Goal: Information Seeking & Learning: Learn about a topic

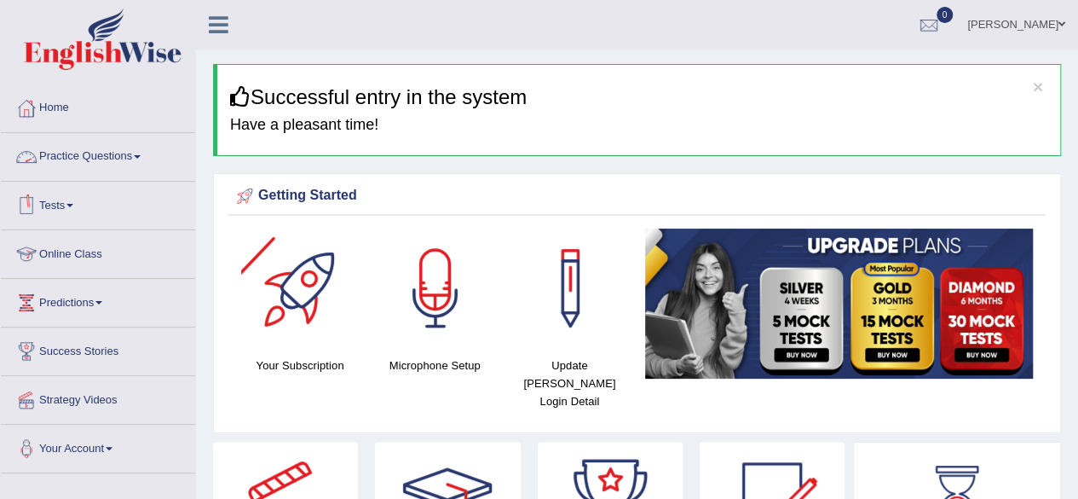
click at [87, 153] on link "Practice Questions" at bounding box center [98, 154] width 194 height 43
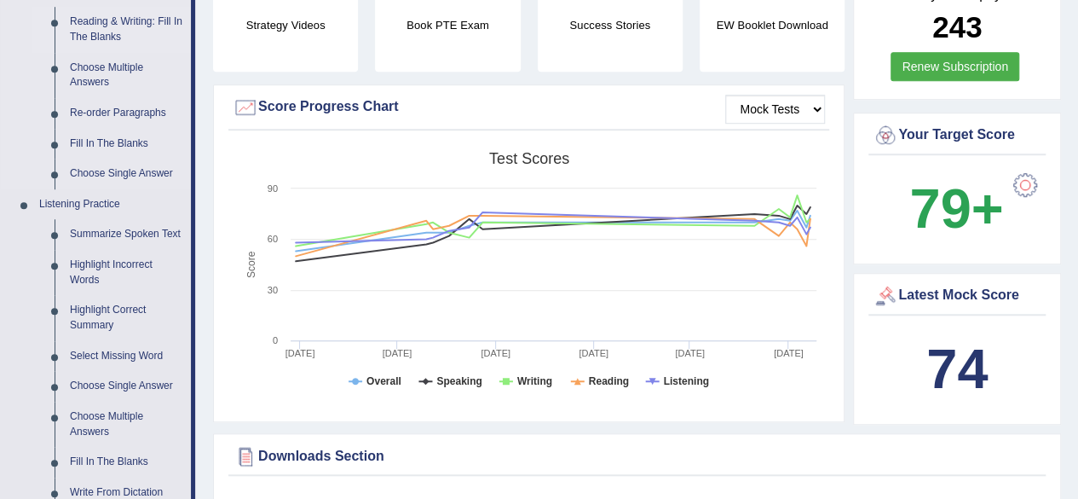
scroll to position [559, 0]
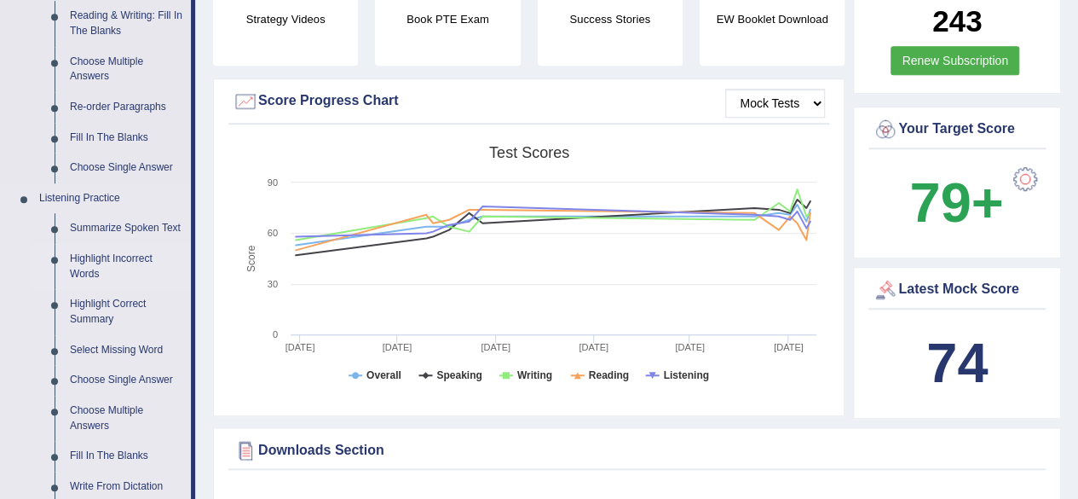
click at [109, 260] on link "Highlight Incorrect Words" at bounding box center [126, 266] width 129 height 45
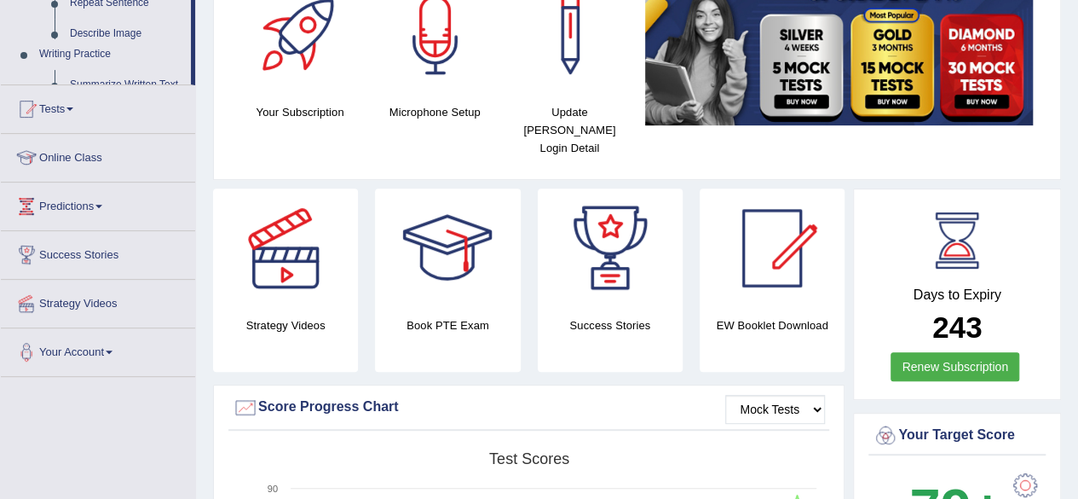
scroll to position [464, 0]
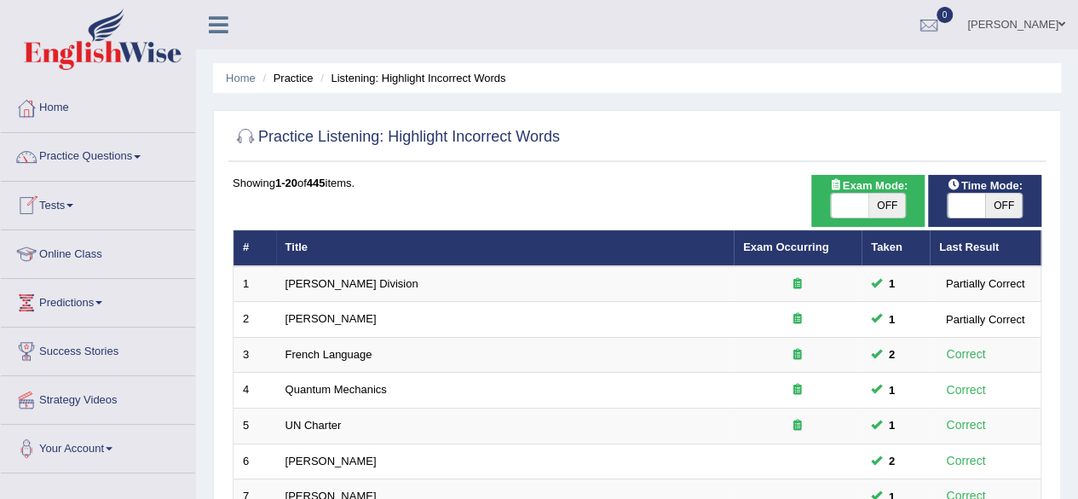
click at [976, 215] on span at bounding box center [966, 205] width 37 height 24
checkbox input "true"
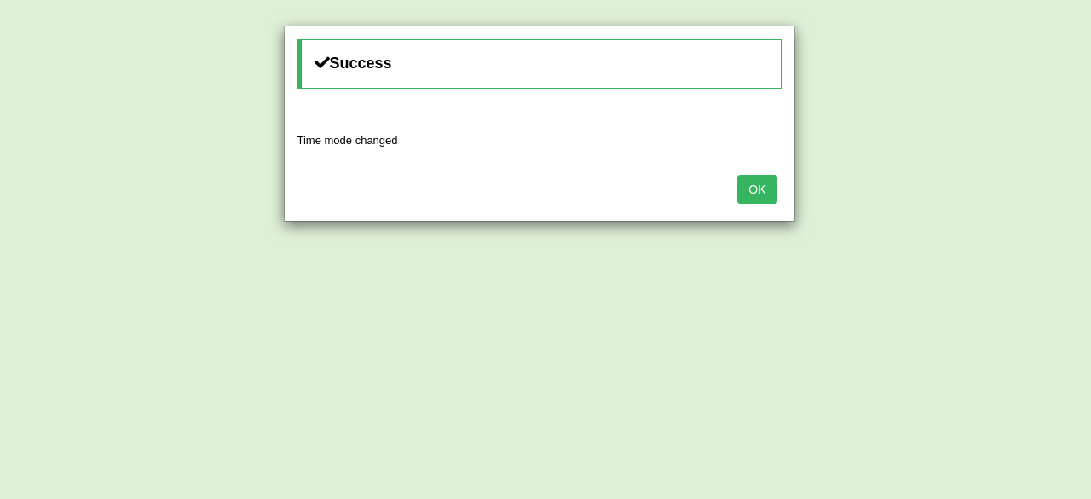
click at [758, 190] on button "OK" at bounding box center [756, 189] width 39 height 29
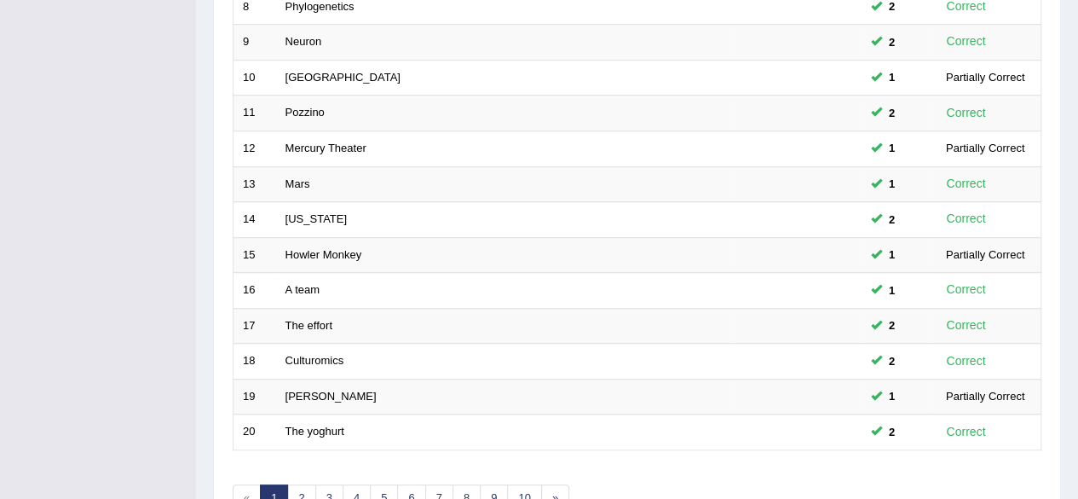
scroll to position [621, 0]
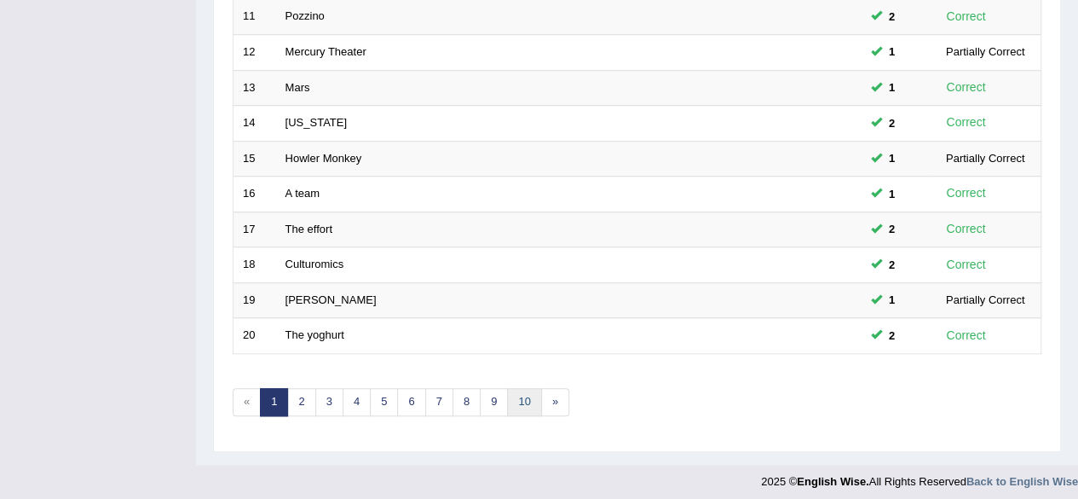
click at [510, 395] on link "10" at bounding box center [524, 402] width 34 height 28
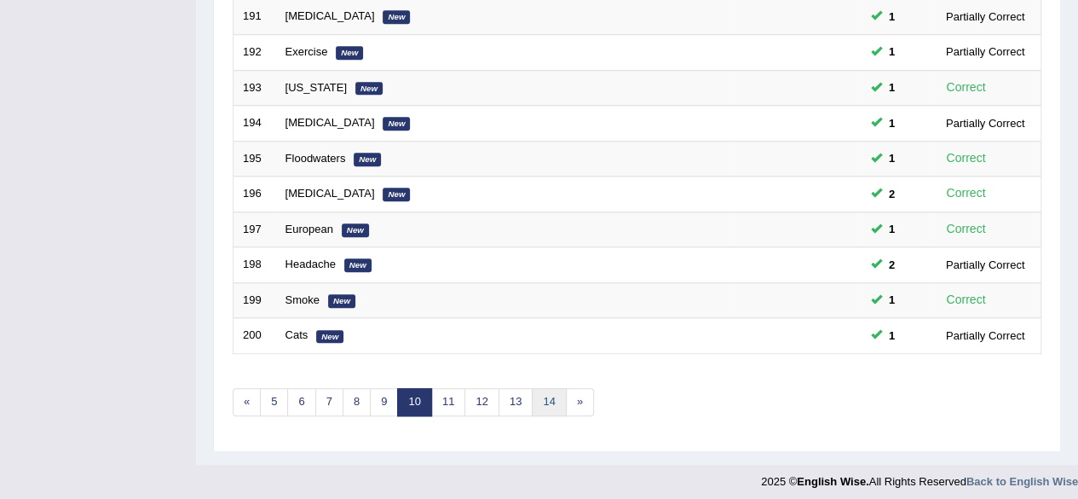
click at [541, 396] on link "14" at bounding box center [549, 402] width 34 height 28
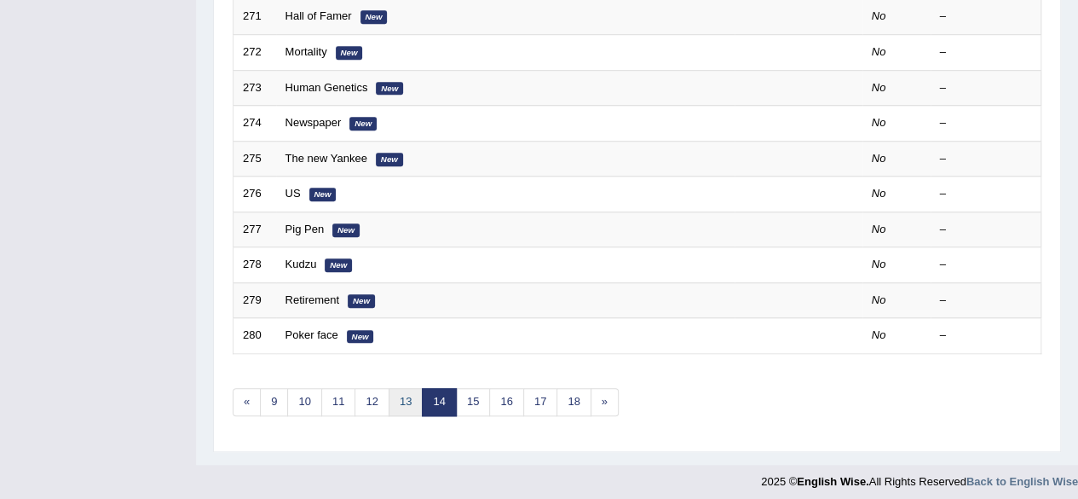
click at [396, 395] on link "13" at bounding box center [406, 402] width 34 height 28
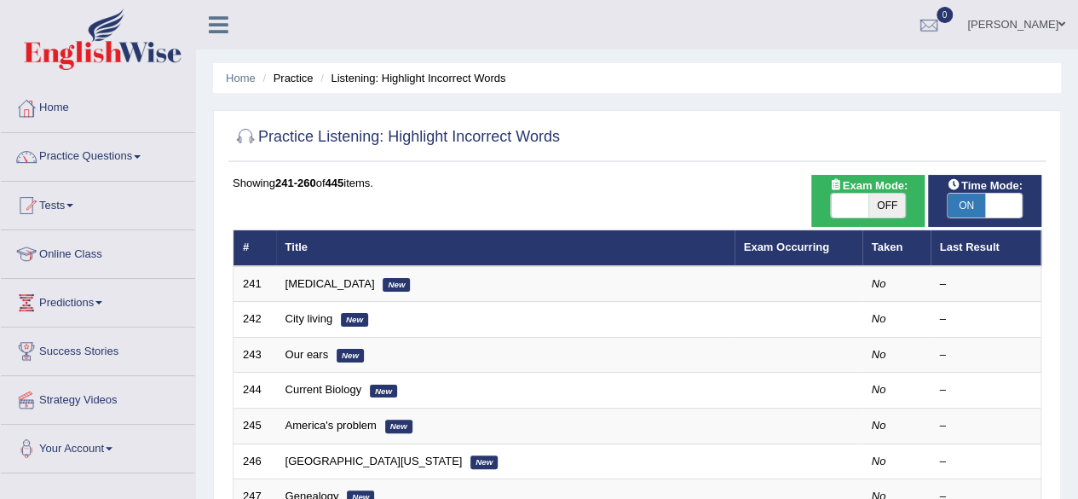
scroll to position [621, 0]
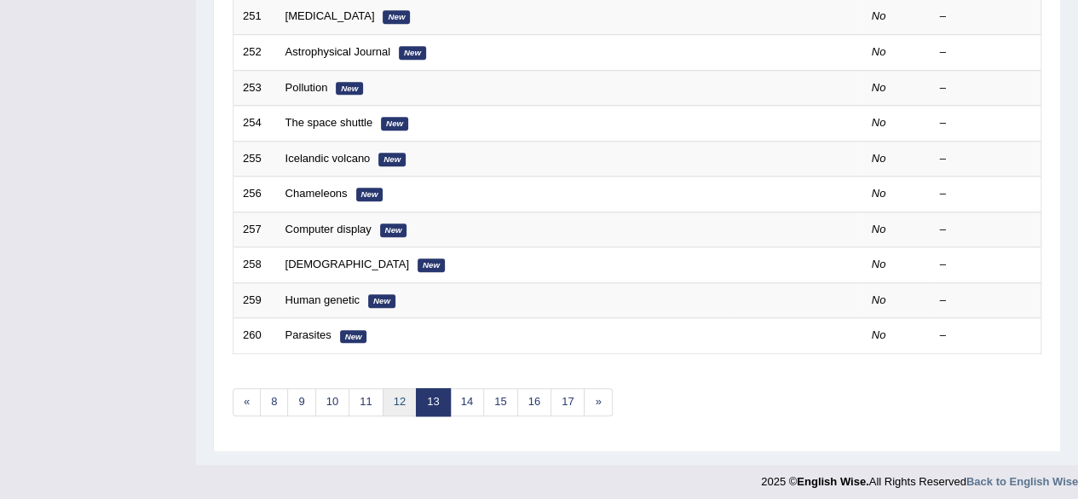
click at [387, 388] on link "12" at bounding box center [400, 402] width 34 height 28
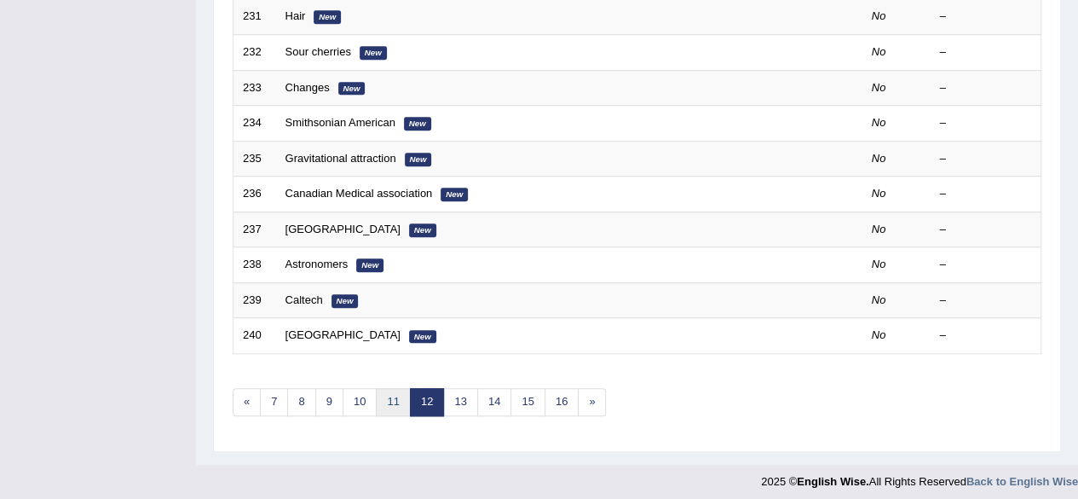
click at [395, 395] on link "11" at bounding box center [393, 402] width 34 height 28
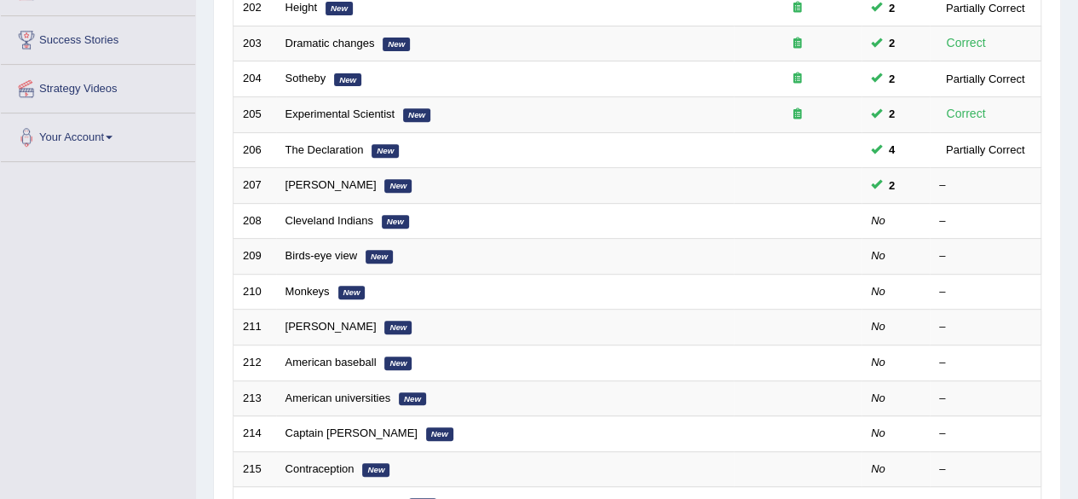
scroll to position [309, 0]
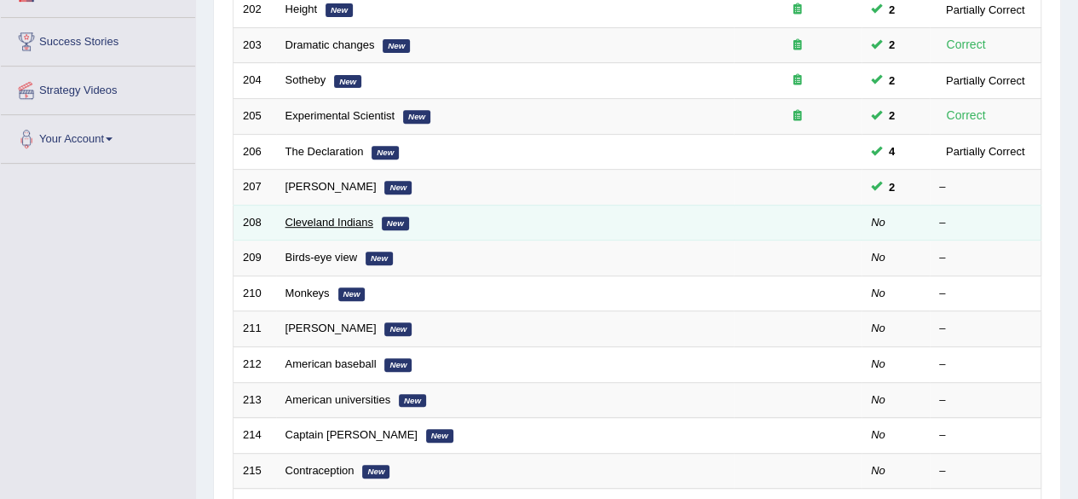
click at [343, 217] on link "Cleveland Indians" at bounding box center [329, 222] width 88 height 13
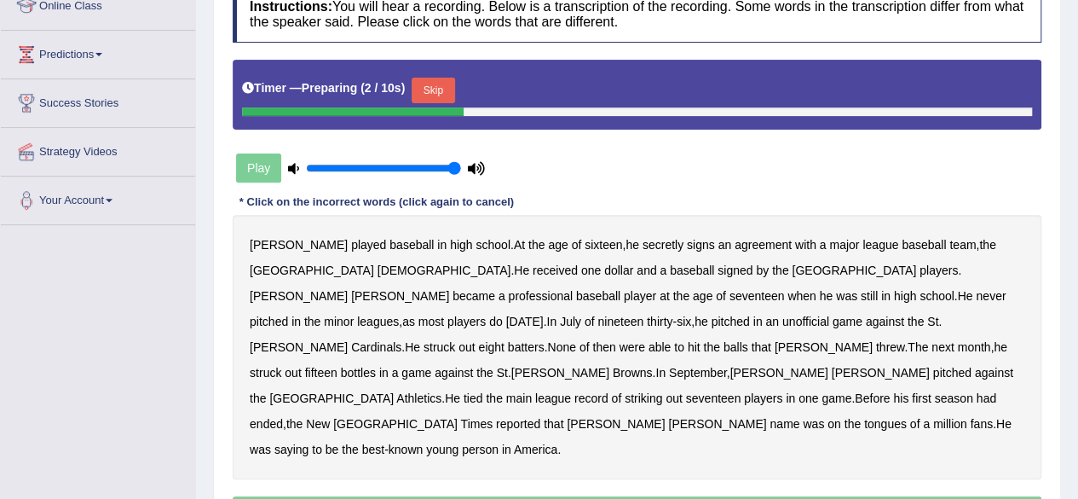
click at [446, 79] on button "Skip" at bounding box center [433, 91] width 43 height 26
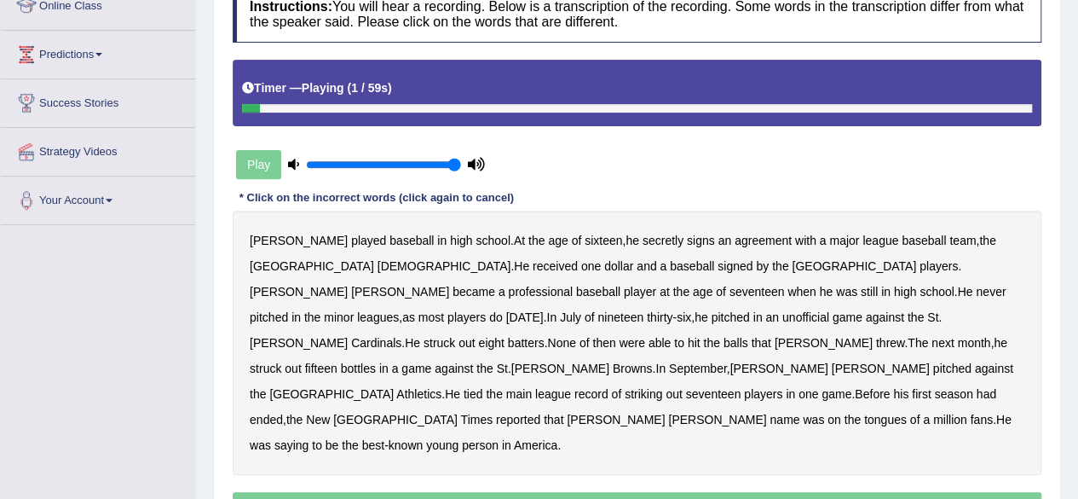
click at [389, 234] on b "baseball" at bounding box center [411, 241] width 44 height 14
click at [495, 285] on b "became" at bounding box center [474, 292] width 43 height 14
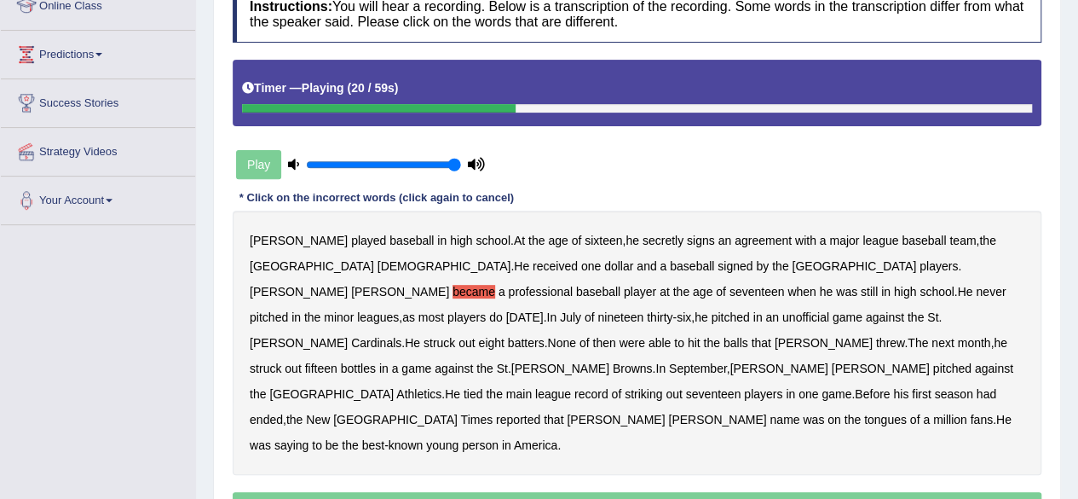
click at [787, 293] on b "when" at bounding box center [801, 292] width 28 height 14
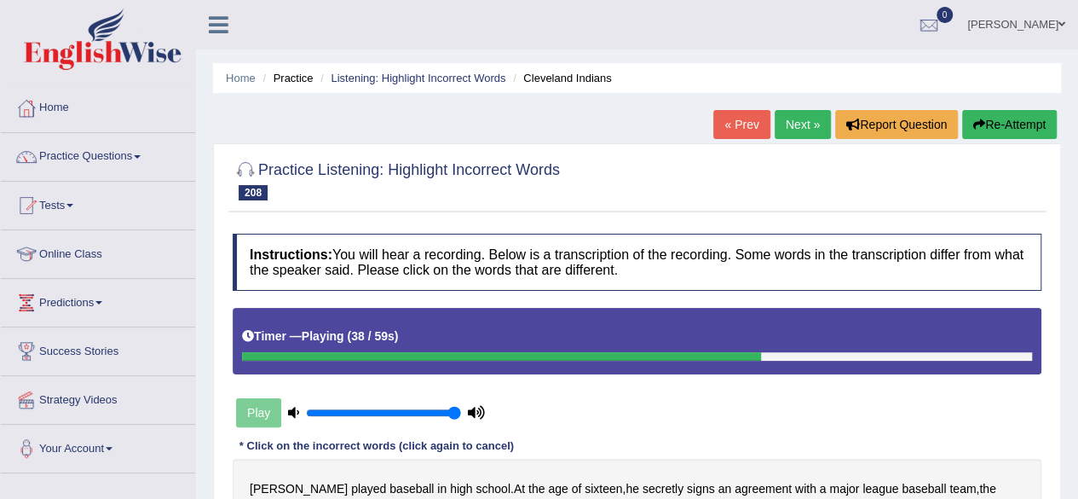
click at [1030, 124] on button "Re-Attempt" at bounding box center [1009, 124] width 95 height 29
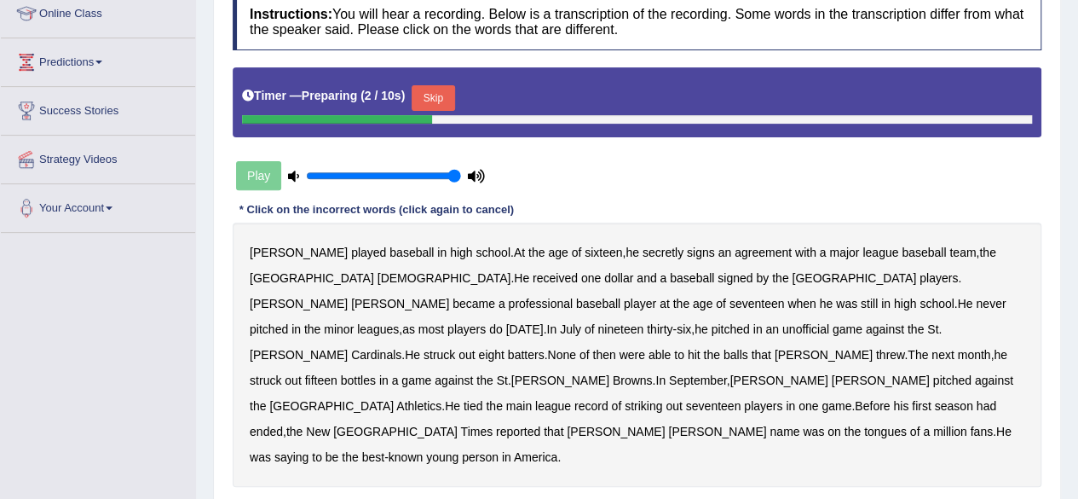
click at [441, 95] on button "Skip" at bounding box center [433, 98] width 43 height 26
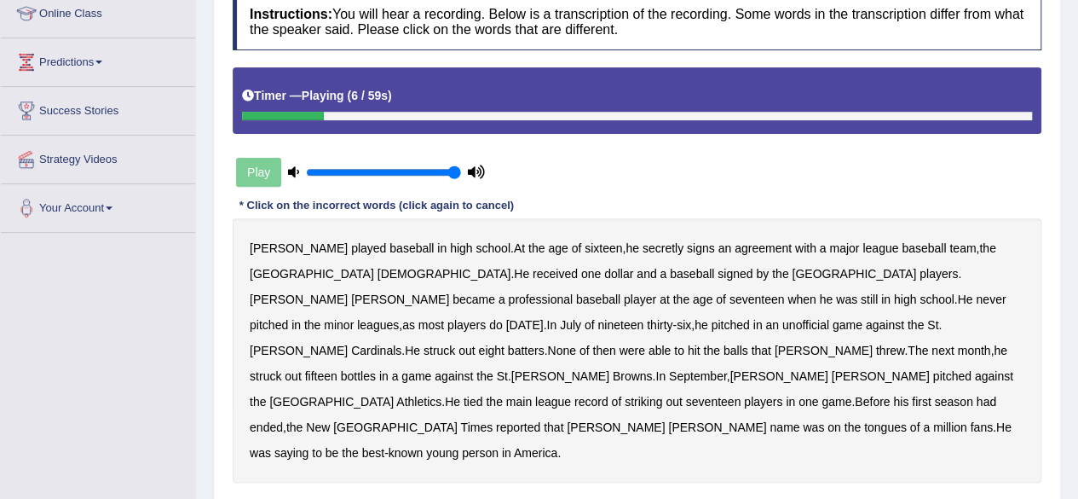
click at [687, 246] on b "signs" at bounding box center [701, 248] width 28 height 14
click at [787, 297] on b "when" at bounding box center [801, 299] width 28 height 14
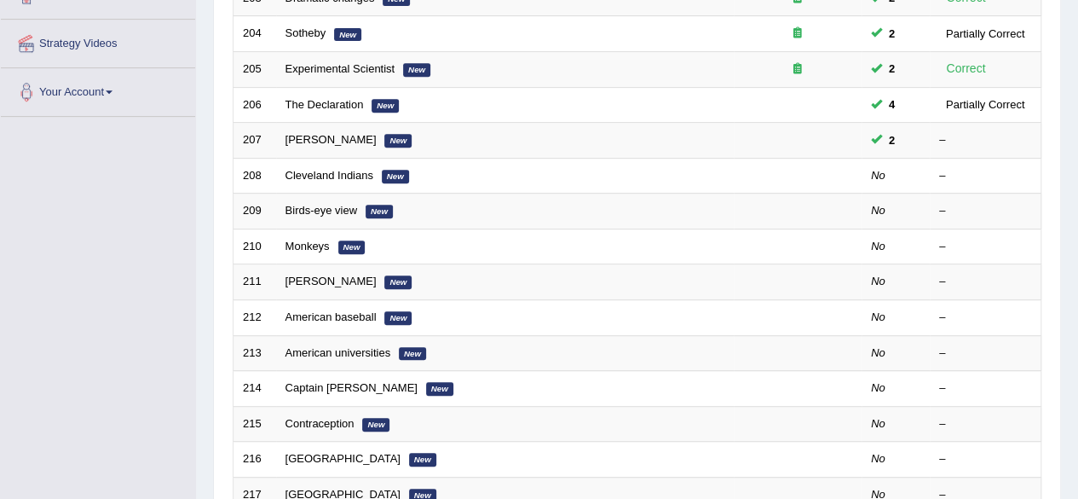
scroll to position [309, 0]
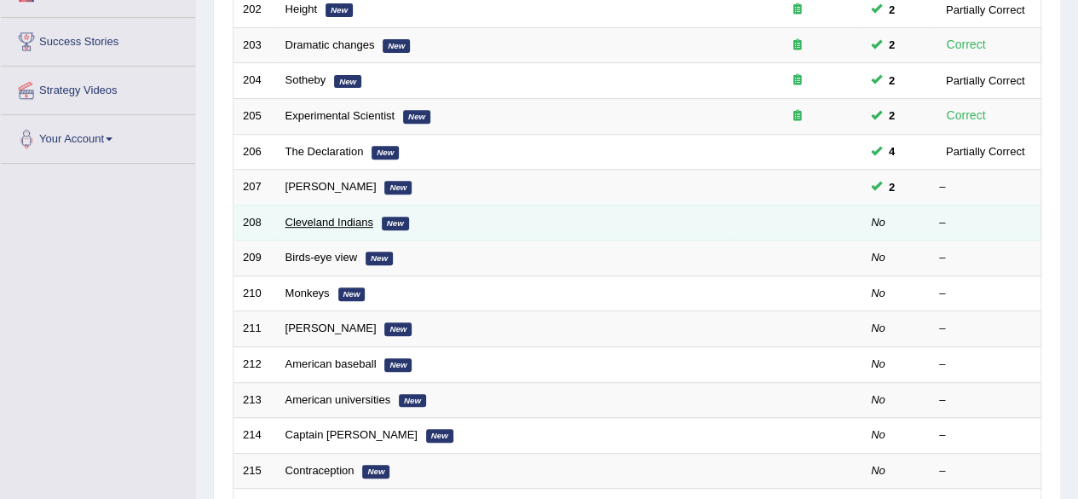
click at [333, 216] on link "Cleveland Indians" at bounding box center [329, 222] width 88 height 13
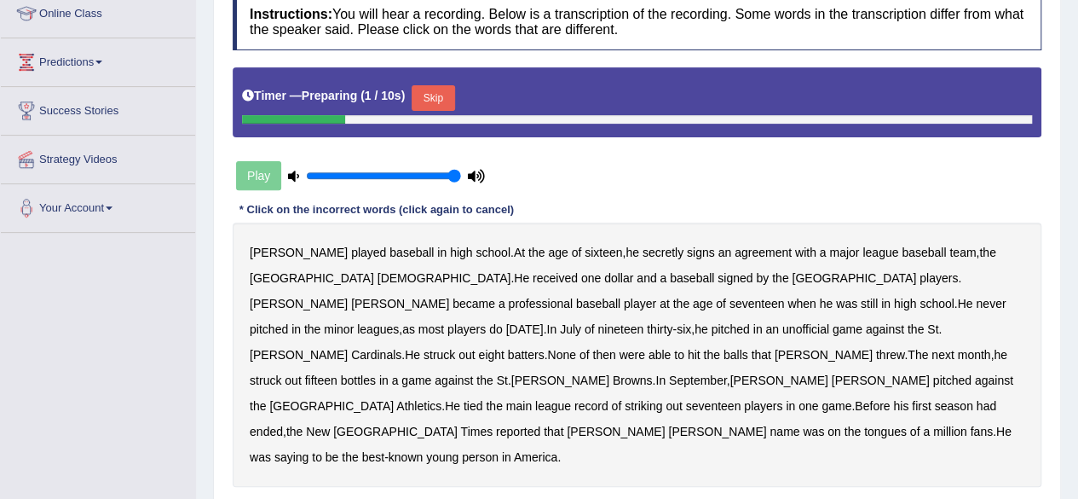
scroll to position [241, 0]
click at [447, 97] on button "Skip" at bounding box center [433, 97] width 43 height 26
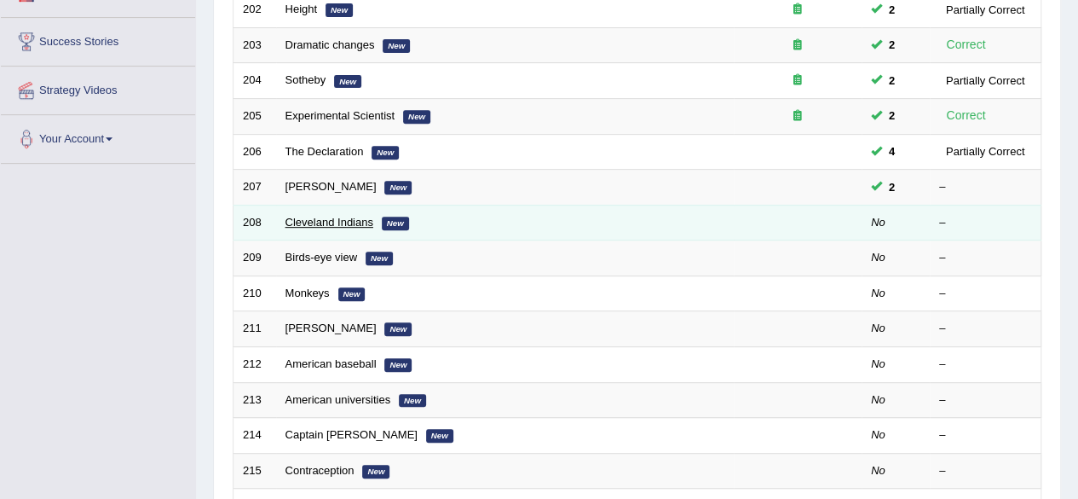
click at [336, 221] on link "Cleveland Indians" at bounding box center [329, 222] width 88 height 13
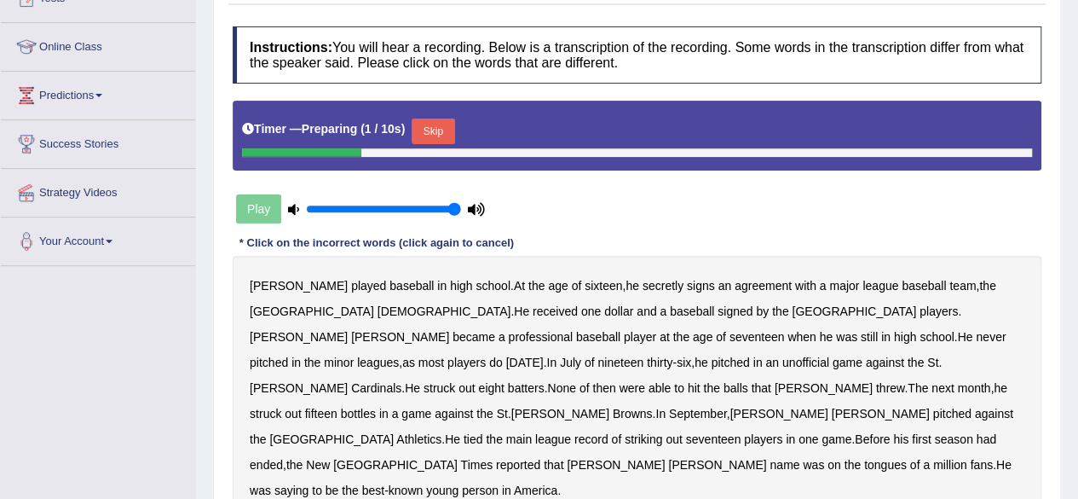
click at [440, 125] on button "Skip" at bounding box center [433, 131] width 43 height 26
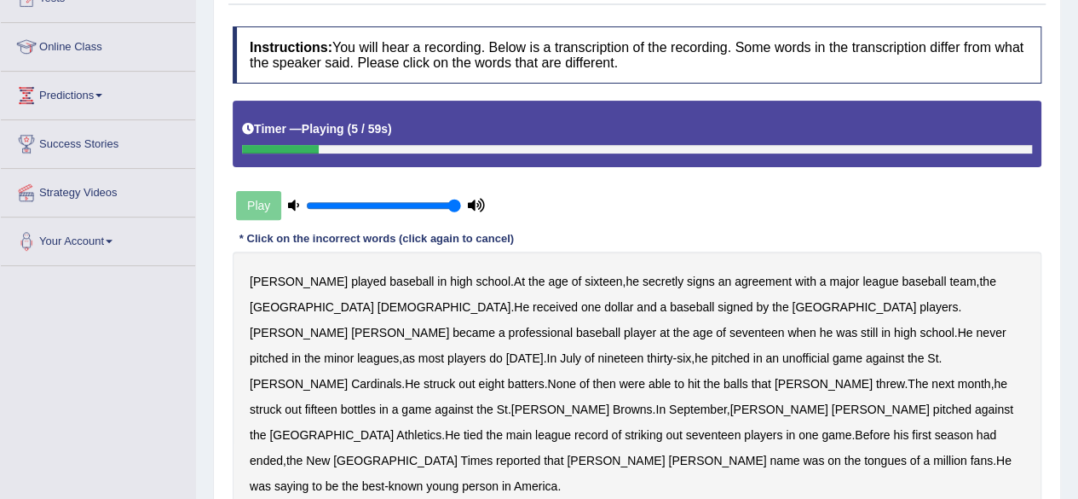
click at [634, 285] on div "Bob played baseball in high school . At the age of sixteen , he secretly signs …" at bounding box center [637, 383] width 809 height 264
click at [687, 284] on b "signs" at bounding box center [701, 281] width 28 height 14
click at [787, 333] on b "when" at bounding box center [801, 333] width 28 height 14
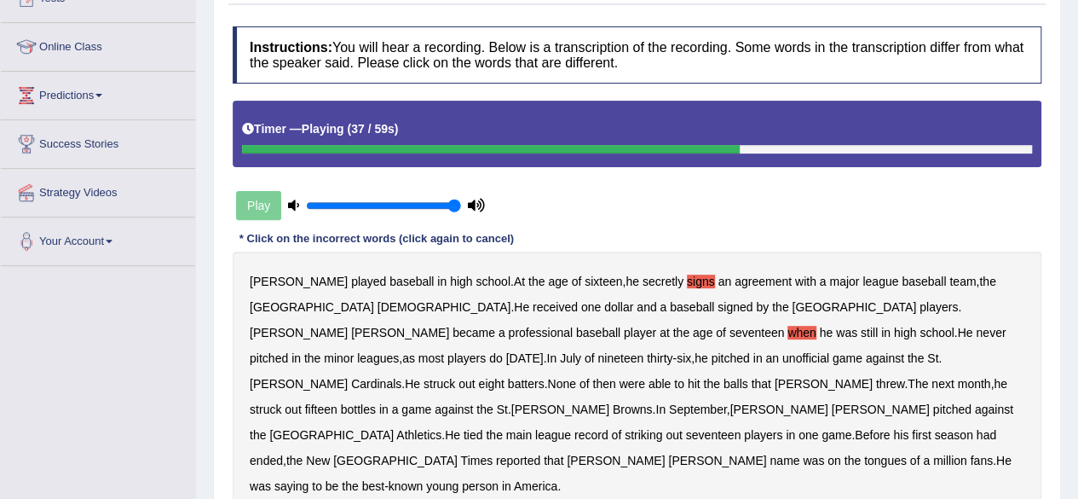
click at [376, 402] on b "bottles" at bounding box center [358, 409] width 35 height 14
click at [506, 428] on b "main" at bounding box center [519, 435] width 26 height 14
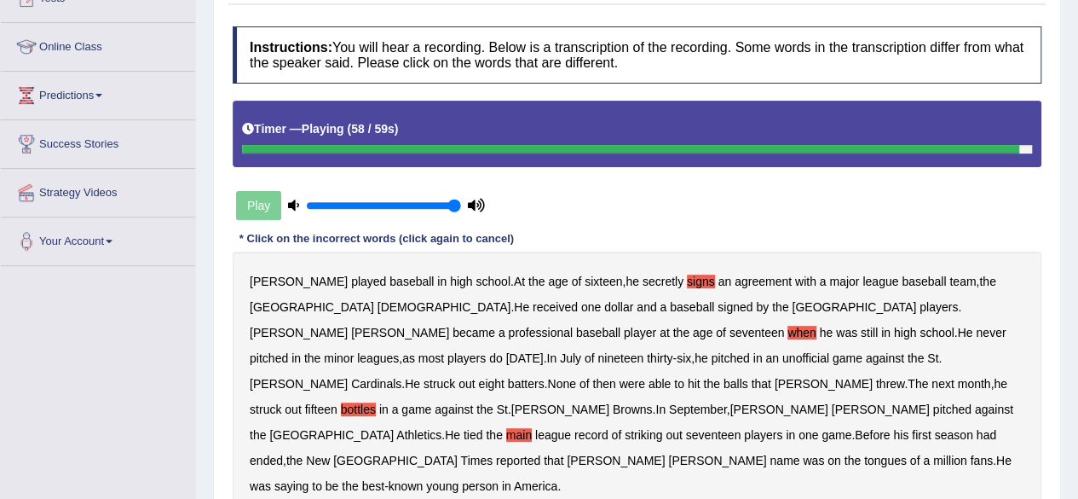
click at [309, 479] on b "saying" at bounding box center [291, 486] width 34 height 14
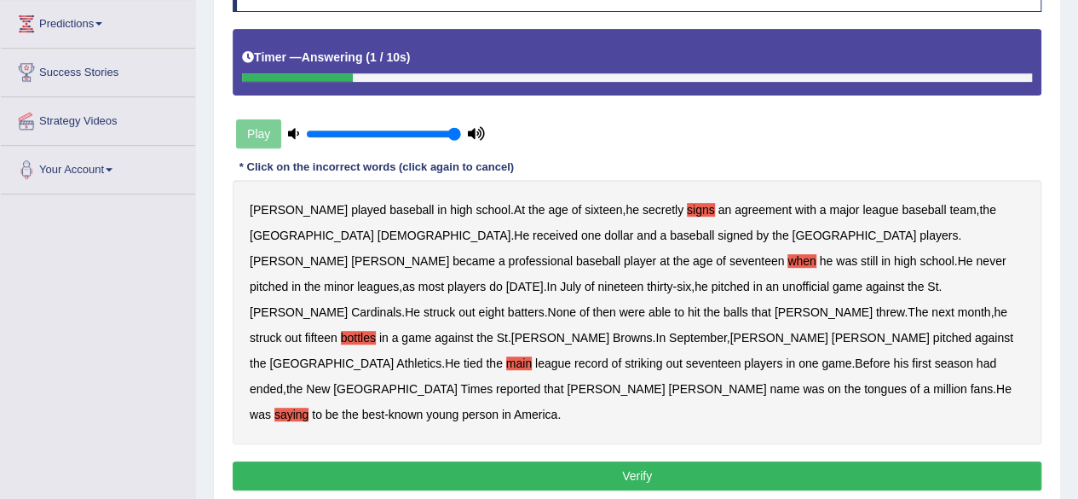
scroll to position [283, 0]
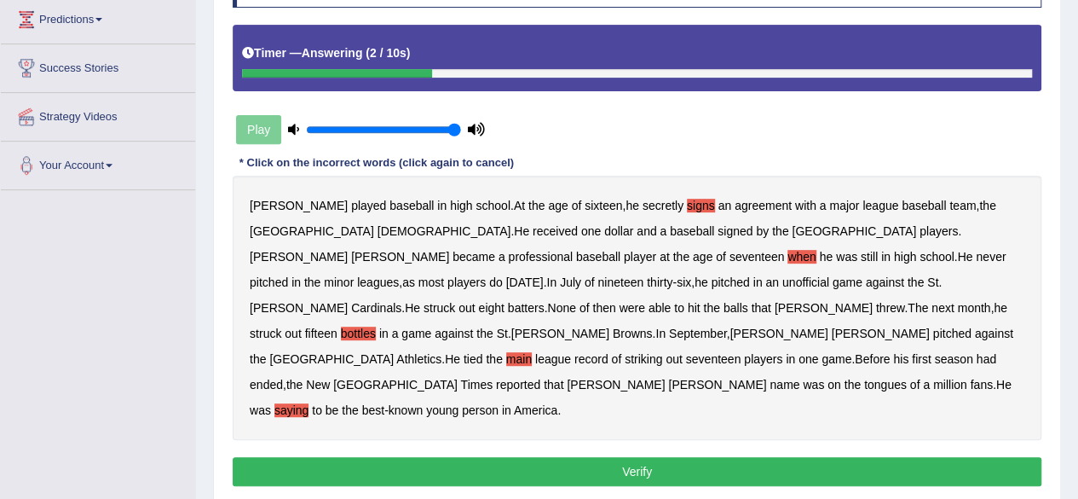
click at [830, 457] on button "Verify" at bounding box center [637, 471] width 809 height 29
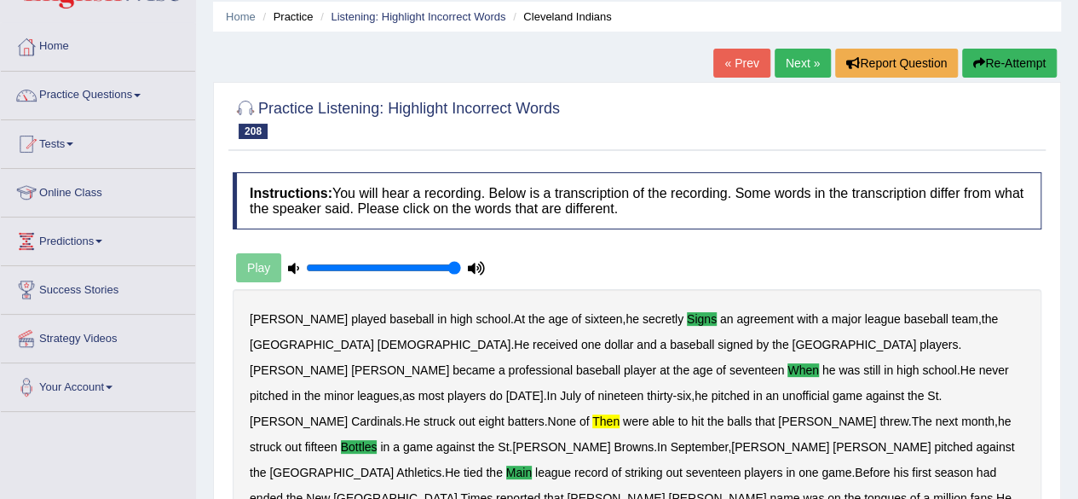
scroll to position [0, 0]
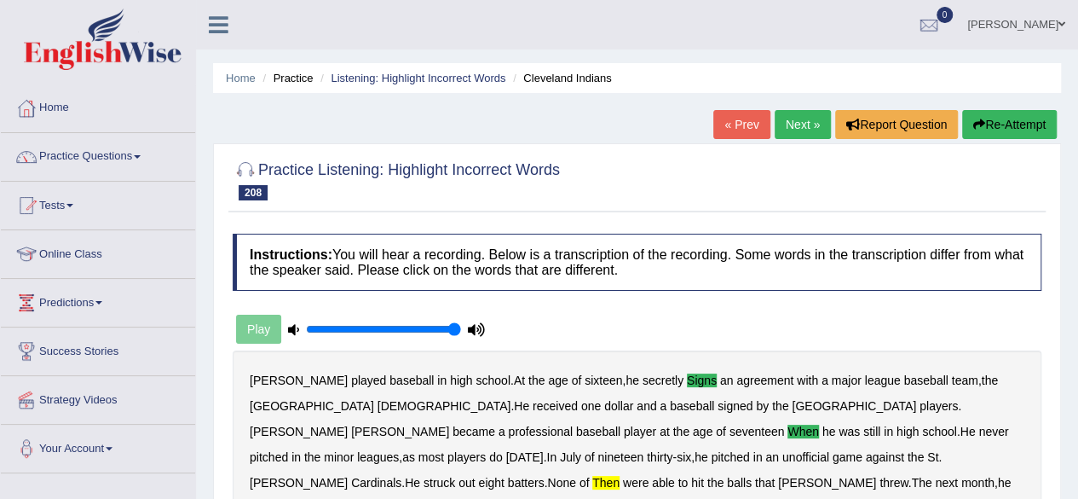
click at [793, 129] on link "Next »" at bounding box center [803, 124] width 56 height 29
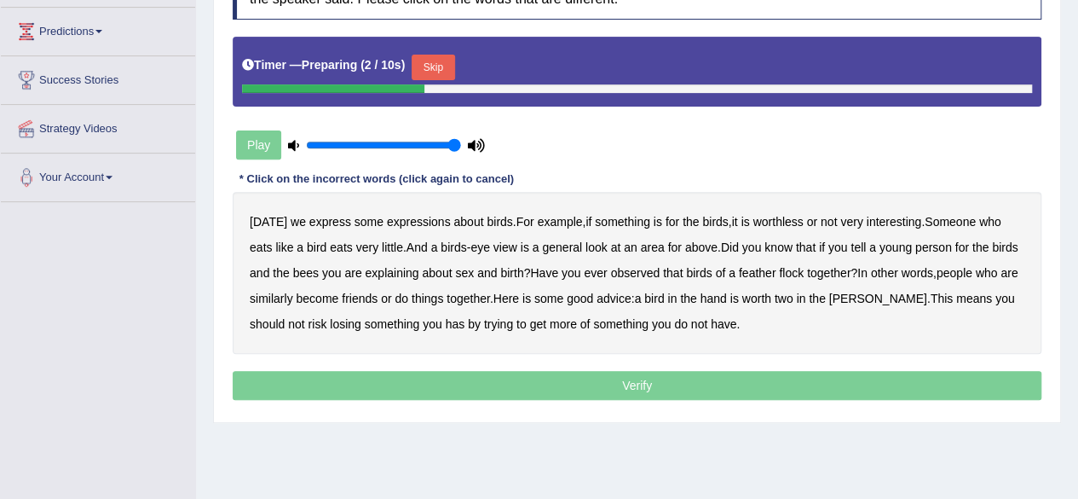
click at [447, 59] on button "Skip" at bounding box center [433, 68] width 43 height 26
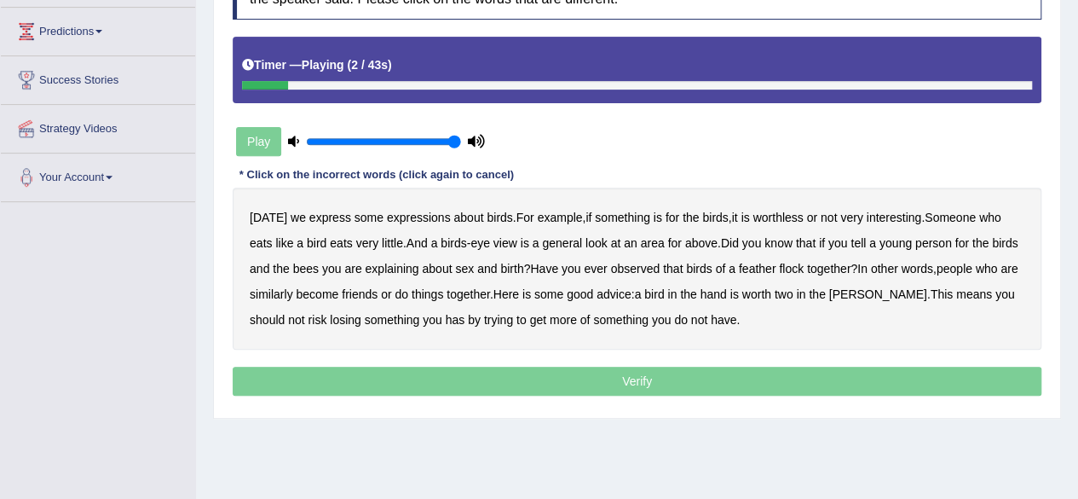
click at [329, 216] on b "express" at bounding box center [330, 217] width 42 height 14
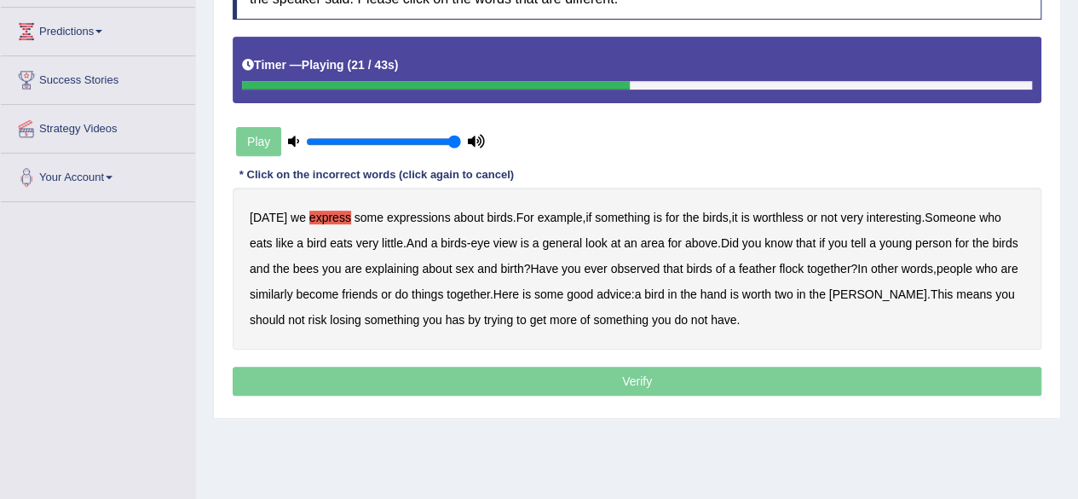
click at [967, 241] on b "for" at bounding box center [962, 243] width 14 height 14
click at [293, 298] on b "similarly" at bounding box center [271, 294] width 43 height 14
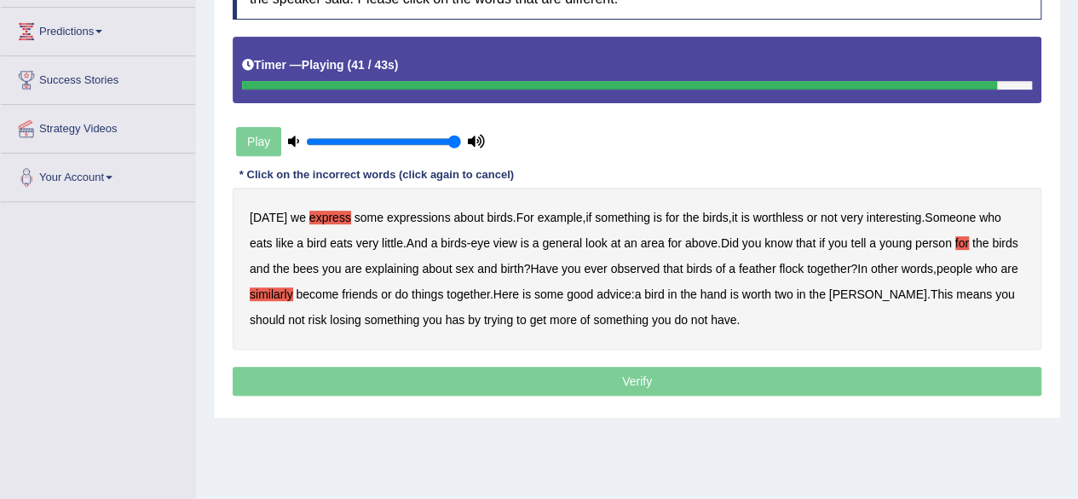
click at [446, 315] on b "has" at bounding box center [456, 320] width 20 height 14
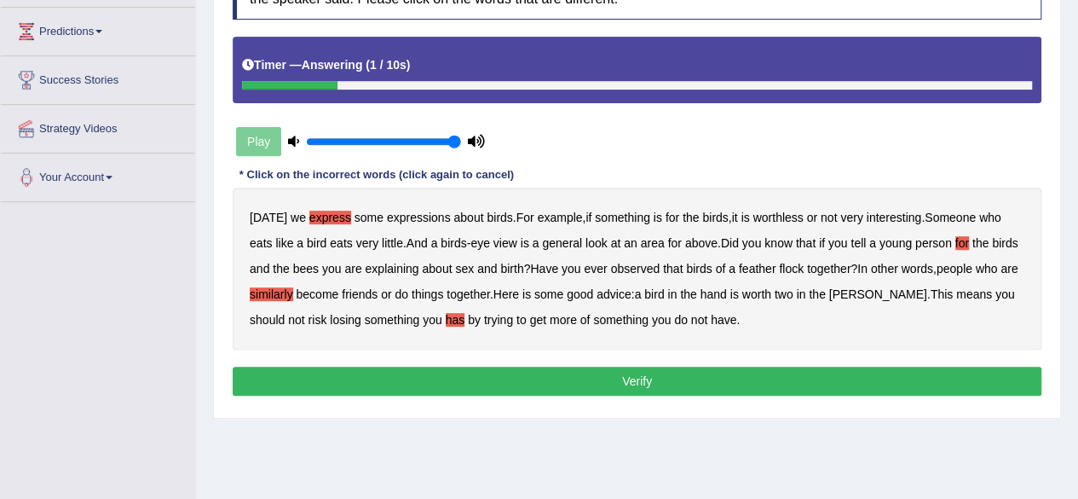
click at [529, 318] on b "get" at bounding box center [537, 320] width 16 height 14
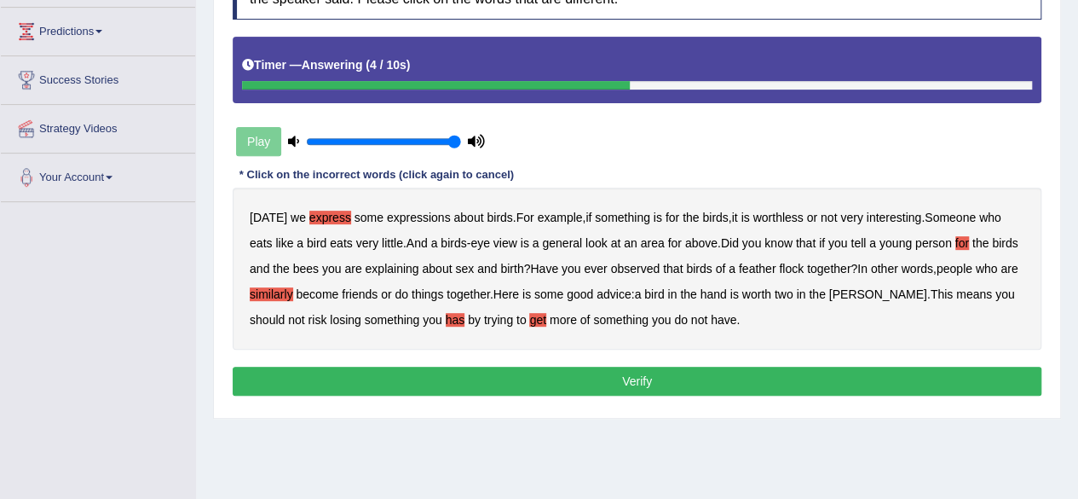
click at [544, 372] on button "Verify" at bounding box center [637, 380] width 809 height 29
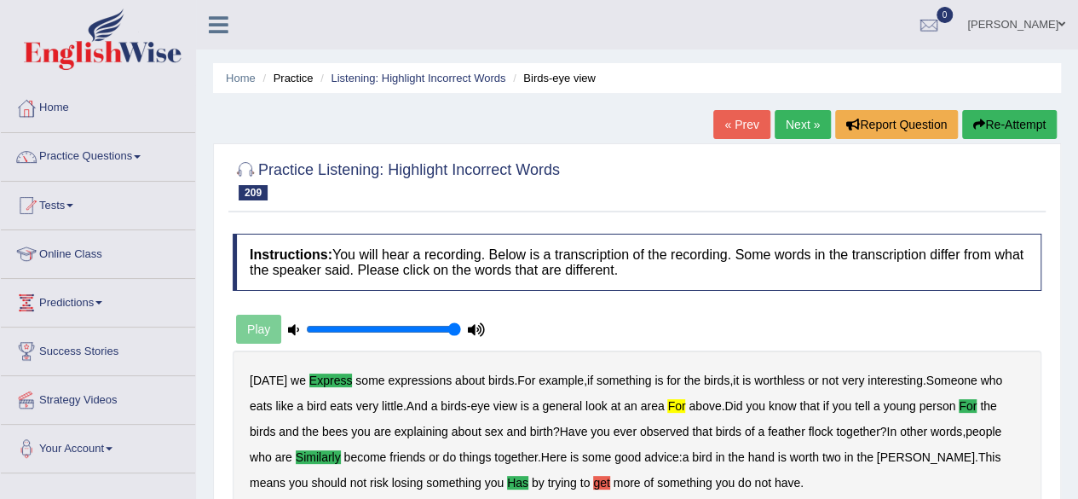
click at [805, 114] on link "Next »" at bounding box center [803, 124] width 56 height 29
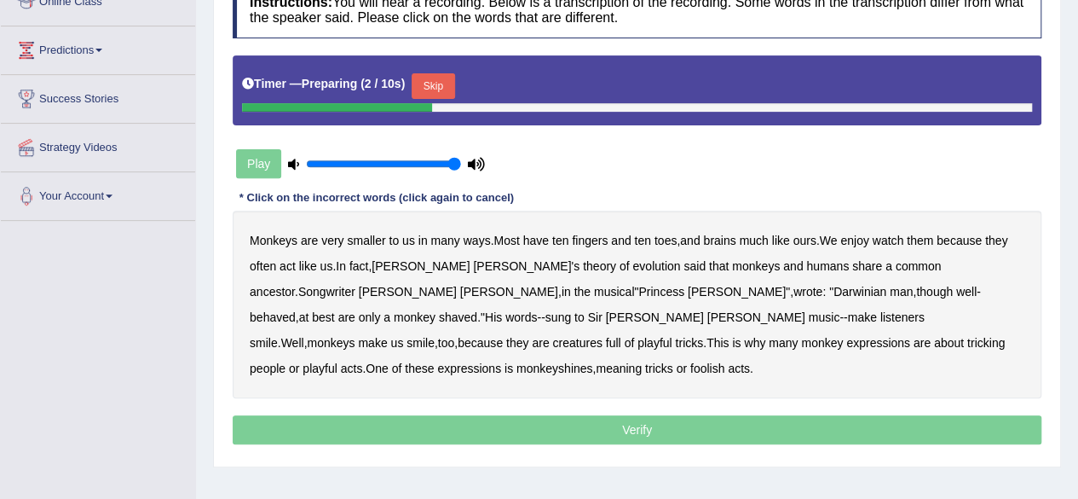
click at [430, 86] on button "Skip" at bounding box center [433, 86] width 43 height 26
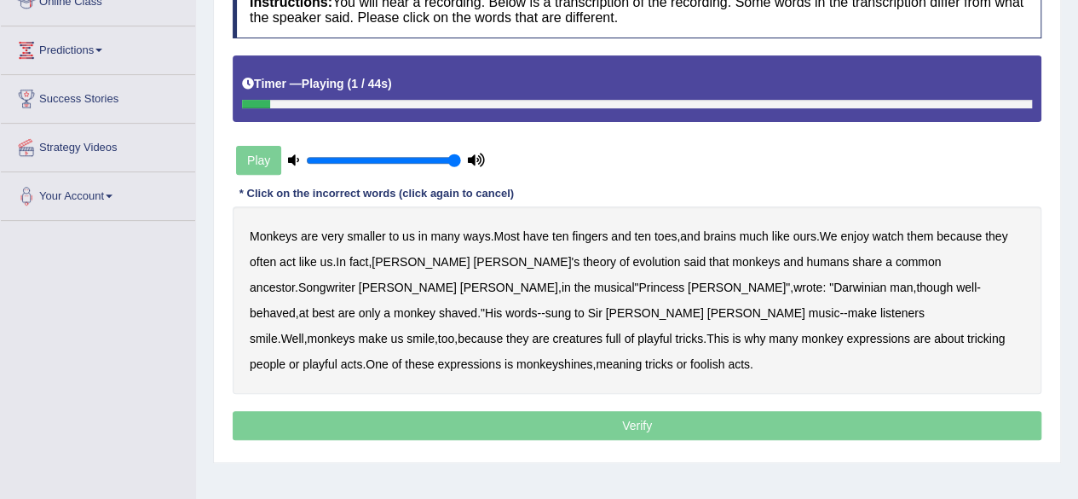
click at [360, 238] on b "smaller" at bounding box center [366, 236] width 38 height 14
click at [904, 235] on b "watch" at bounding box center [889, 236] width 32 height 14
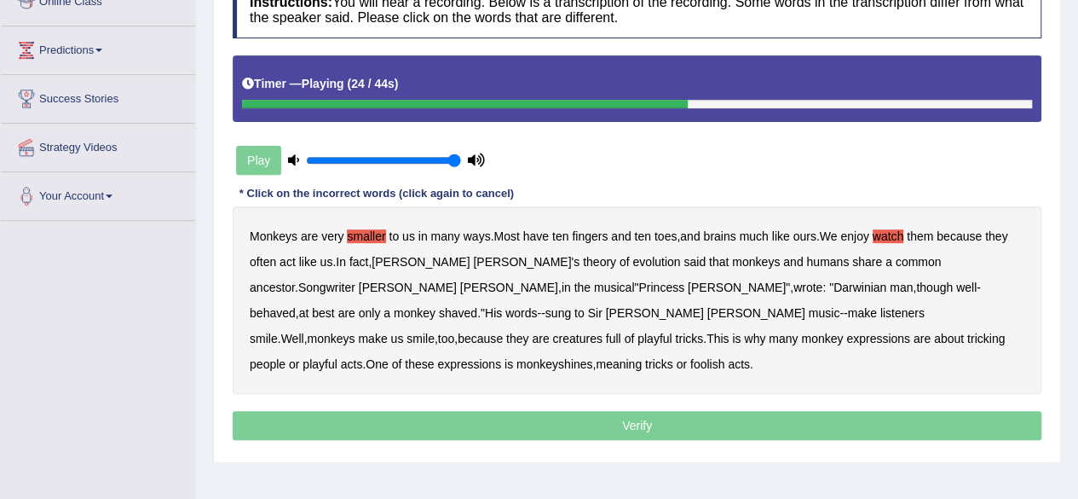
click at [355, 306] on b "are" at bounding box center [346, 313] width 17 height 14
click at [967, 337] on b "tricking" at bounding box center [985, 339] width 37 height 14
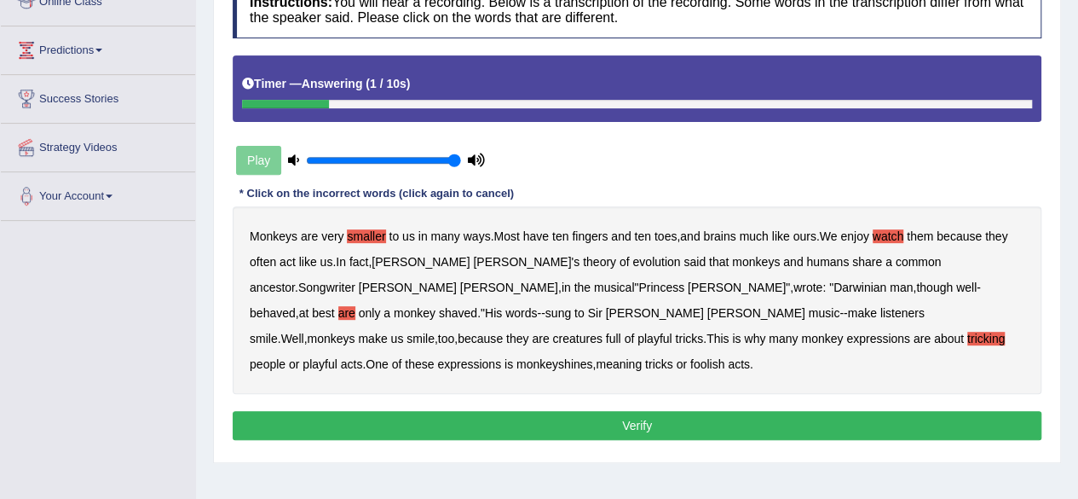
click at [640, 411] on button "Verify" at bounding box center [637, 425] width 809 height 29
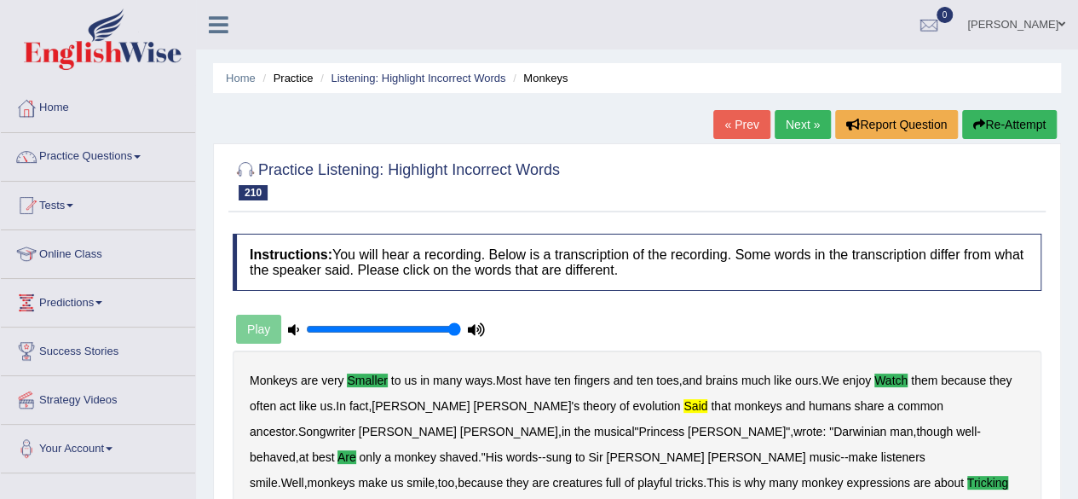
click at [810, 129] on link "Next »" at bounding box center [803, 124] width 56 height 29
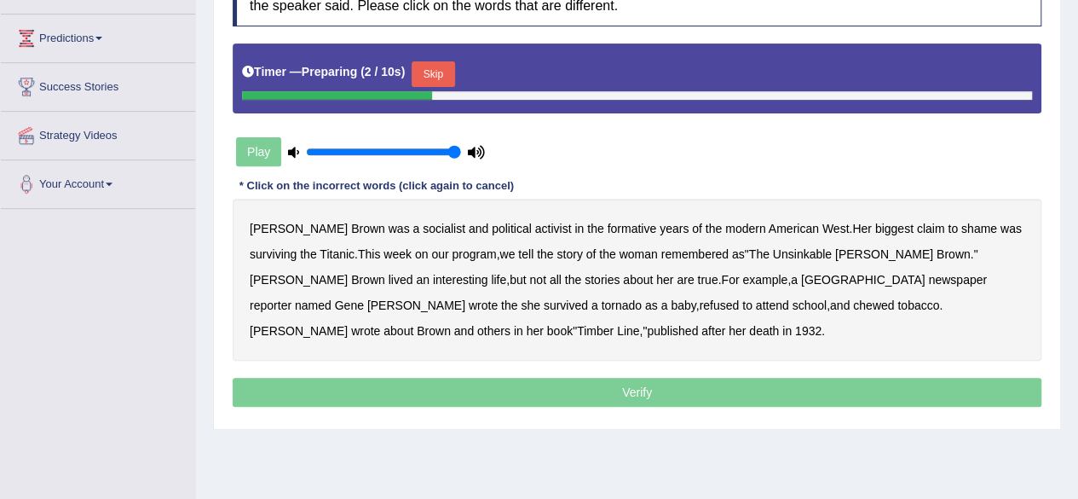
scroll to position [249, 0]
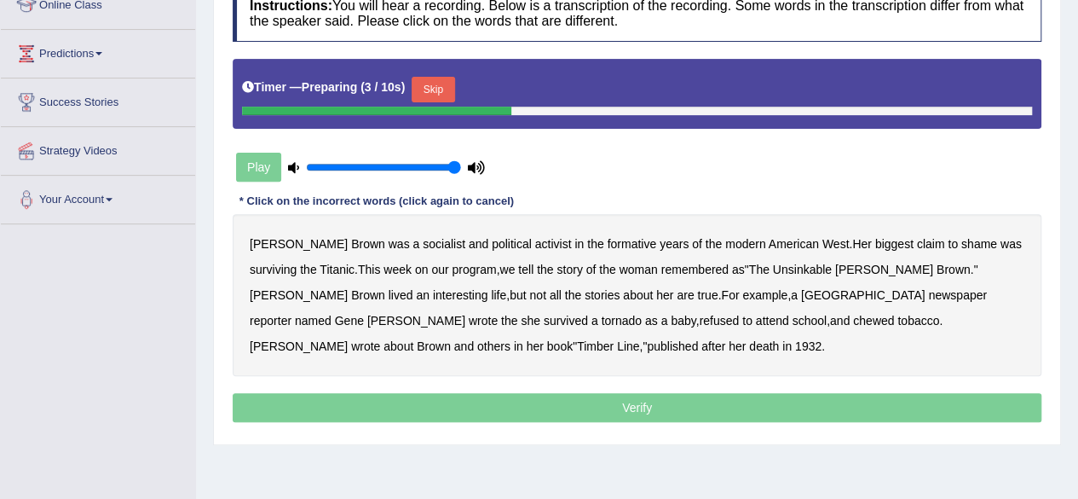
click at [445, 77] on button "Skip" at bounding box center [433, 90] width 43 height 26
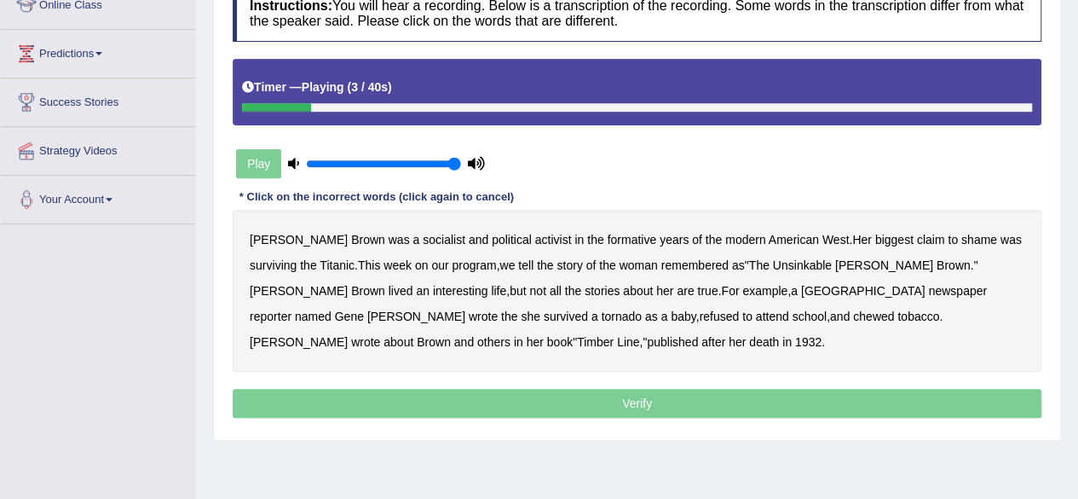
click at [423, 239] on b "socialist" at bounding box center [444, 240] width 43 height 14
click at [961, 233] on b "shame" at bounding box center [979, 240] width 36 height 14
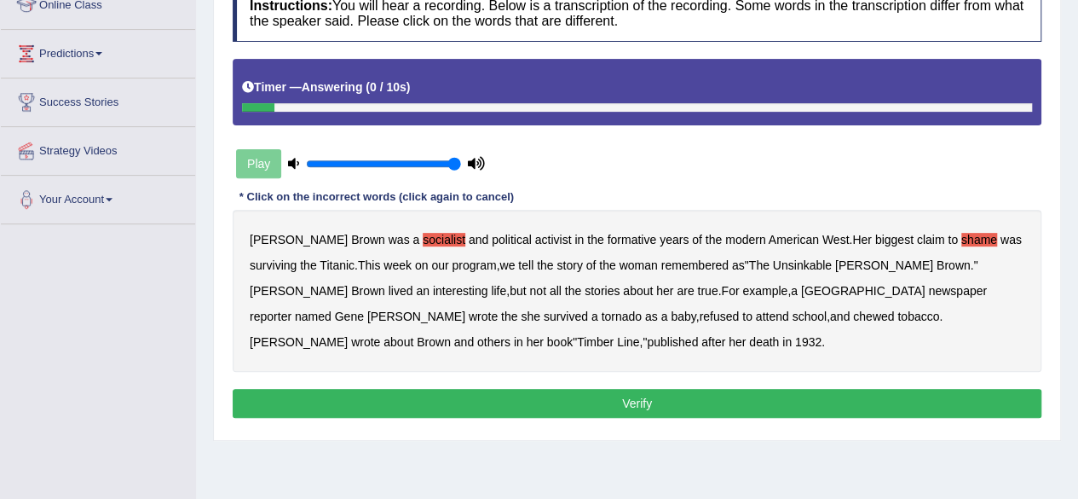
click at [424, 402] on button "Verify" at bounding box center [637, 403] width 809 height 29
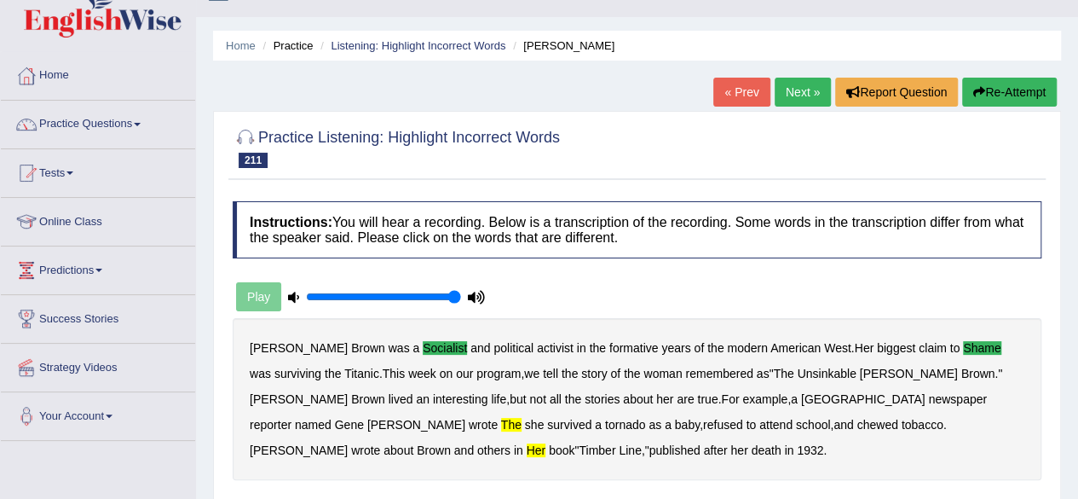
scroll to position [0, 0]
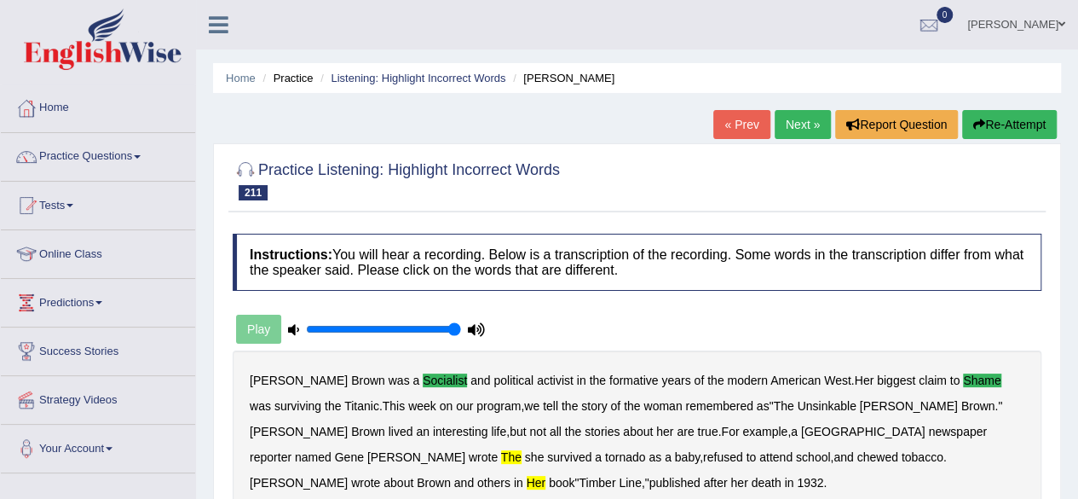
click at [997, 122] on button "Re-Attempt" at bounding box center [1009, 124] width 95 height 29
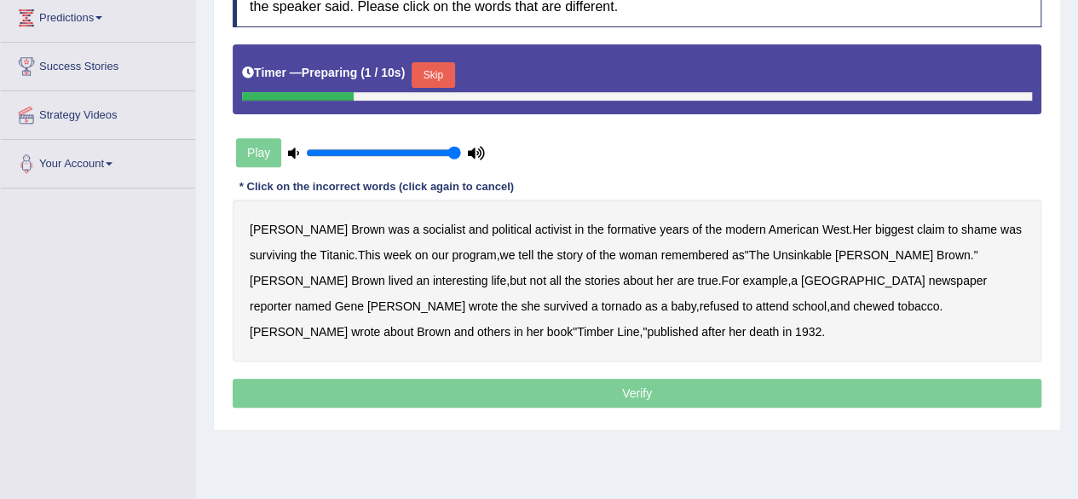
click at [445, 81] on button "Skip" at bounding box center [433, 75] width 43 height 26
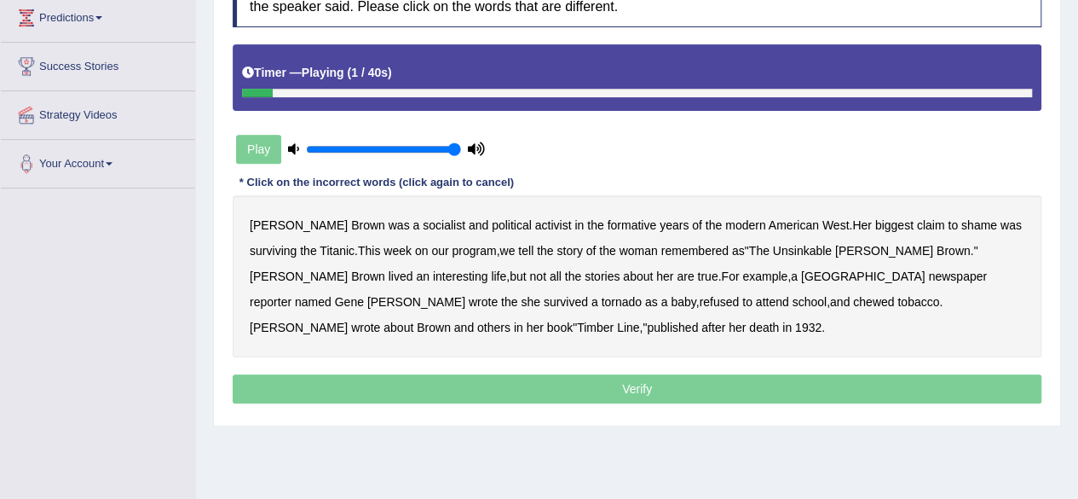
click at [401, 215] on div "Margaret Brown was a socialist and political activist in the formative years of…" at bounding box center [637, 276] width 809 height 162
click at [423, 220] on b "socialist" at bounding box center [444, 225] width 43 height 14
click at [961, 226] on b "shame" at bounding box center [979, 225] width 36 height 14
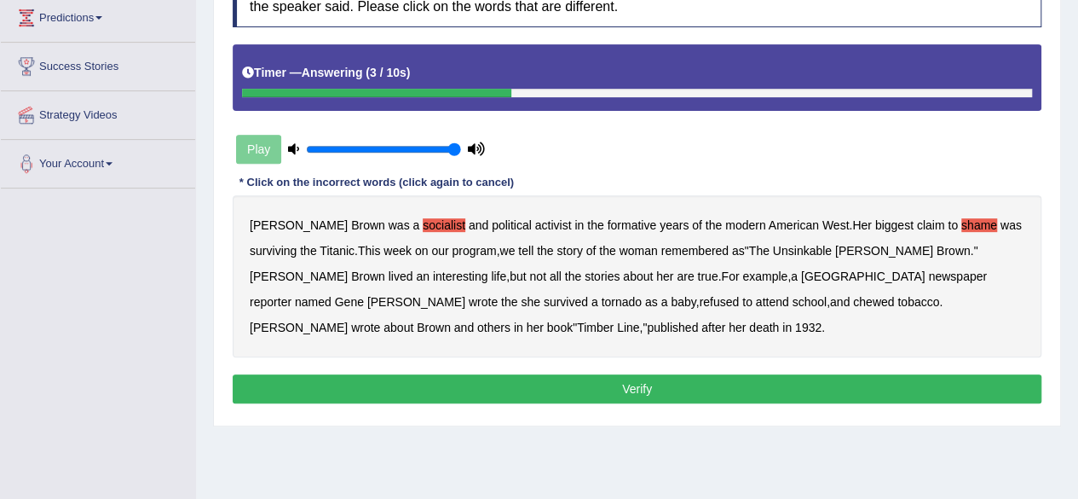
click at [729, 320] on b "her" at bounding box center [737, 327] width 17 height 14
click at [316, 375] on button "Verify" at bounding box center [637, 388] width 809 height 29
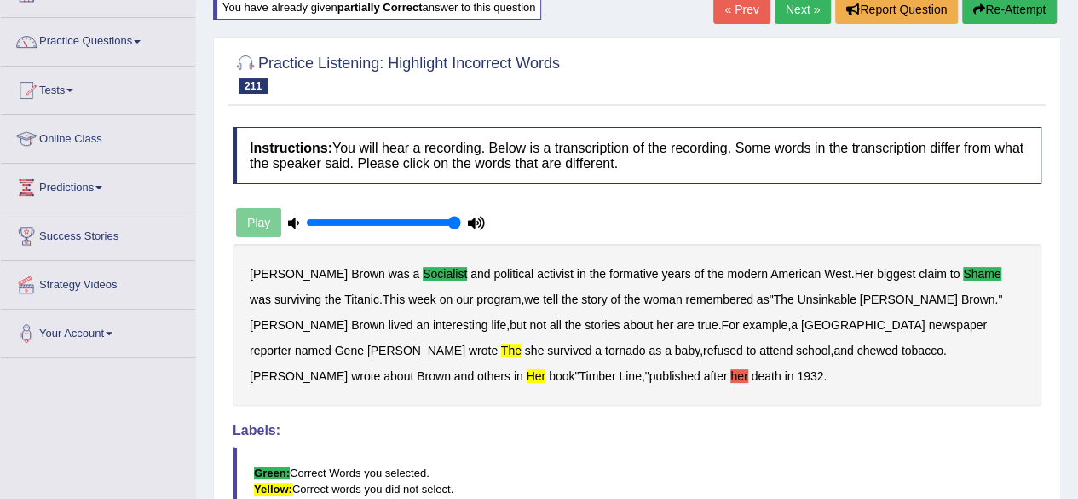
scroll to position [111, 0]
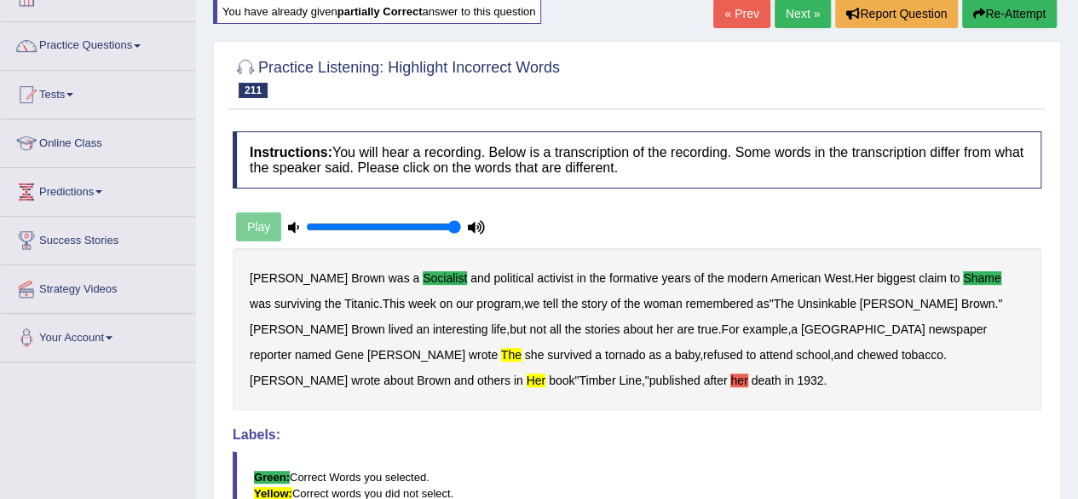
click at [1000, 16] on button "Re-Attempt" at bounding box center [1009, 13] width 95 height 29
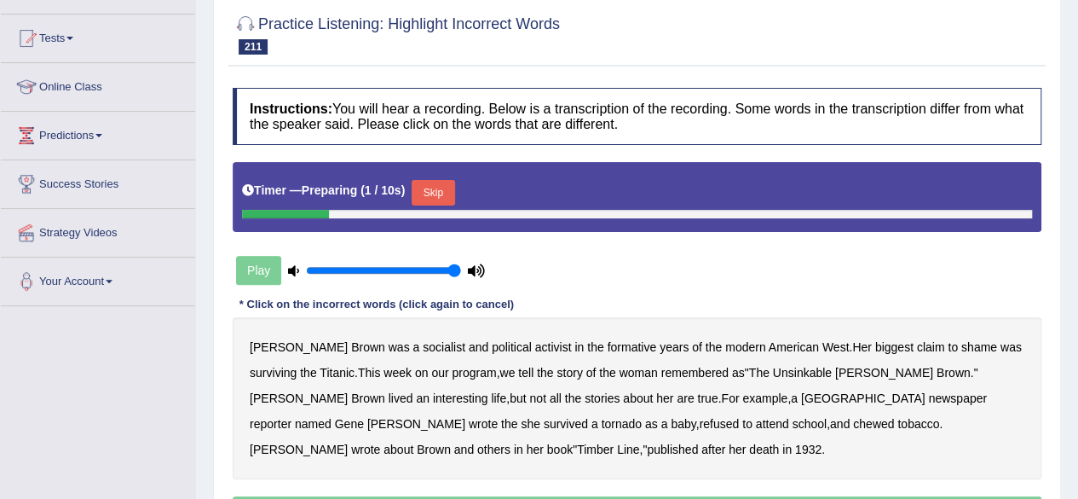
click at [441, 180] on button "Skip" at bounding box center [433, 193] width 43 height 26
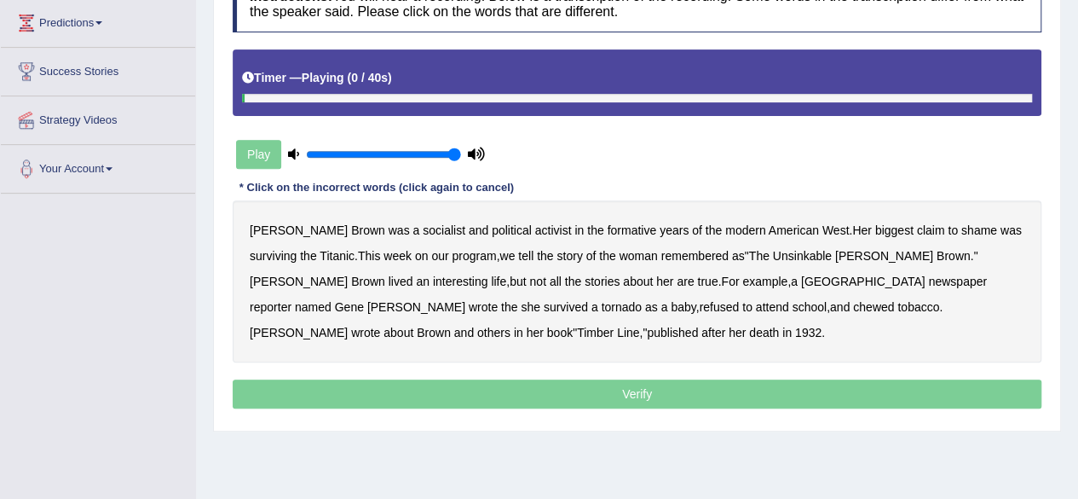
scroll to position [298, 0]
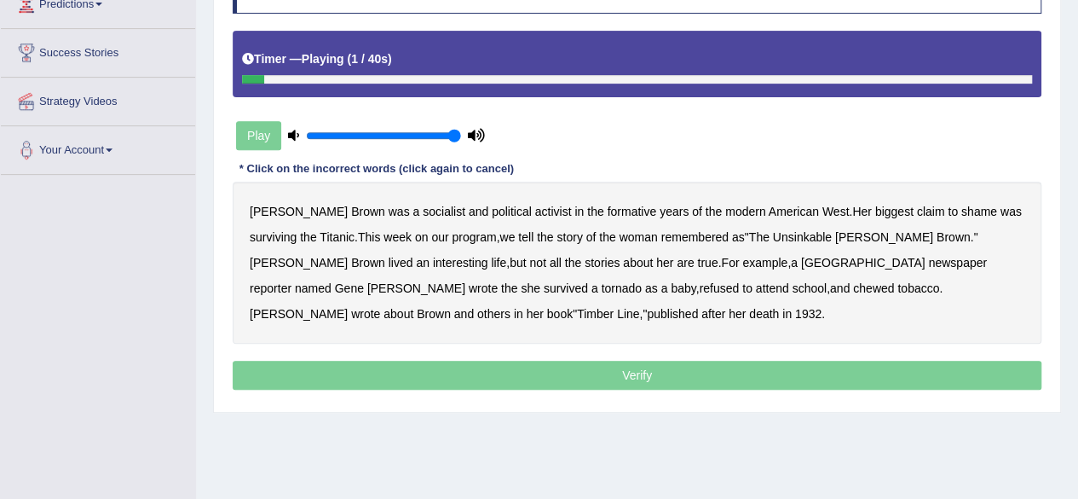
click at [423, 210] on b "socialist" at bounding box center [444, 212] width 43 height 14
click at [961, 205] on b "shame" at bounding box center [979, 212] width 36 height 14
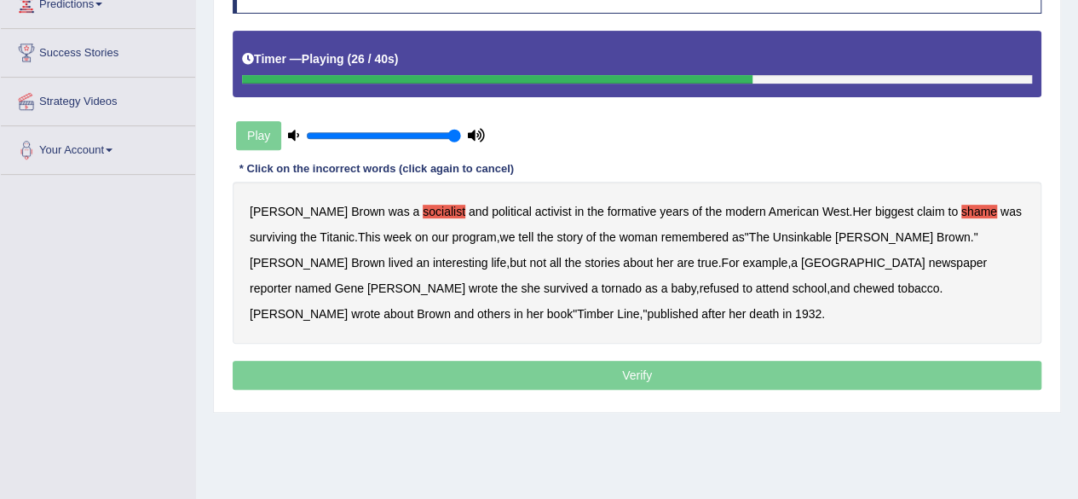
click at [517, 281] on b "the" at bounding box center [509, 288] width 16 height 14
click at [544, 307] on b "her" at bounding box center [535, 314] width 17 height 14
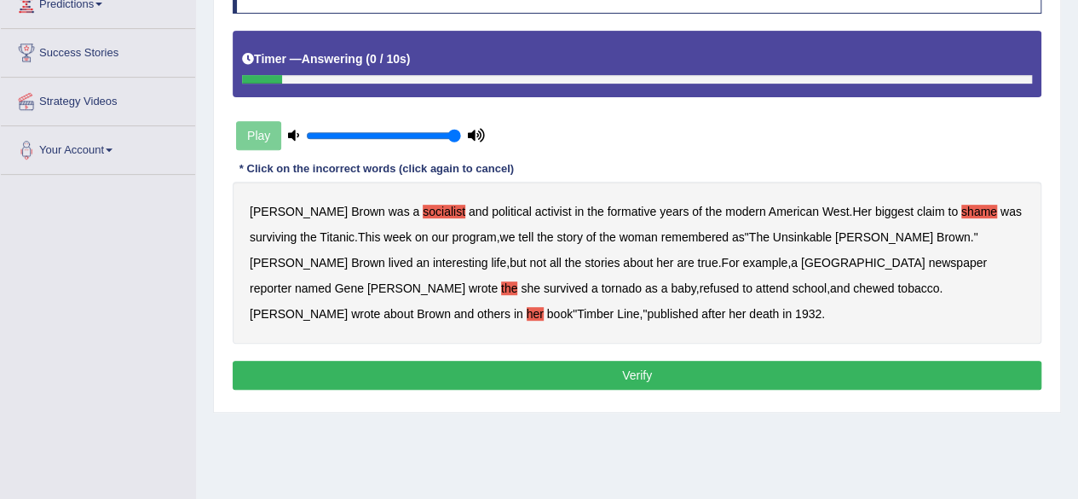
click at [692, 360] on button "Verify" at bounding box center [637, 374] width 809 height 29
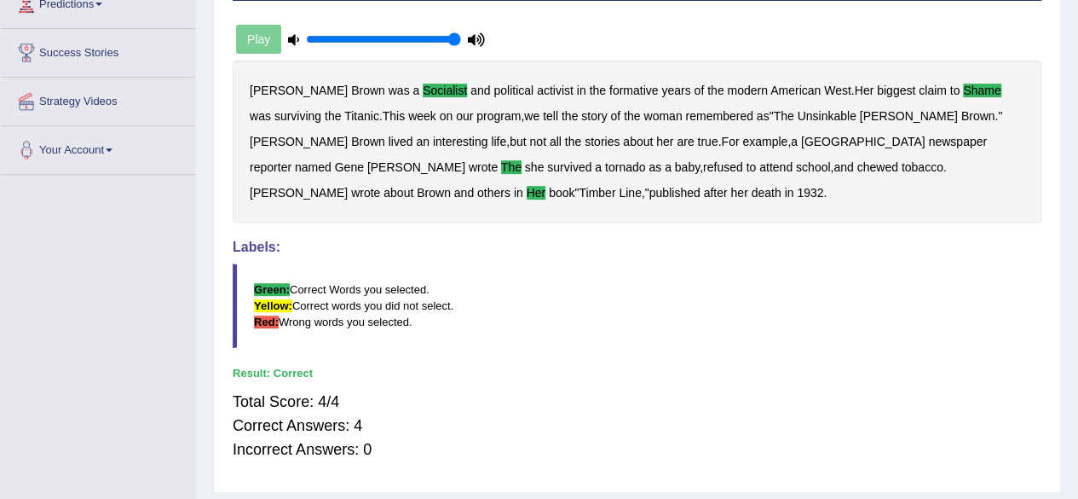
drag, startPoint x: 790, startPoint y: 497, endPoint x: 784, endPoint y: 524, distance: 27.9
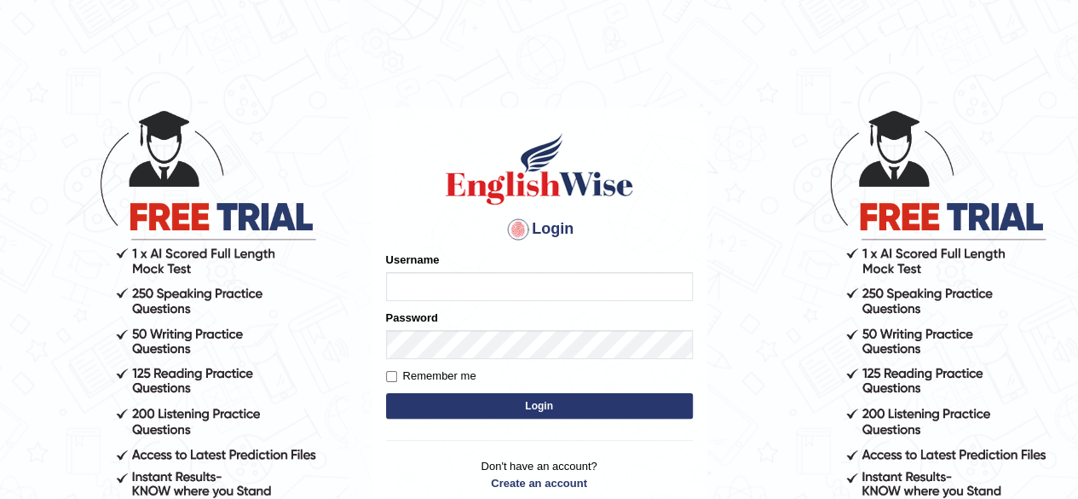
type input "RR12345"
click at [464, 408] on button "Login" at bounding box center [539, 406] width 307 height 26
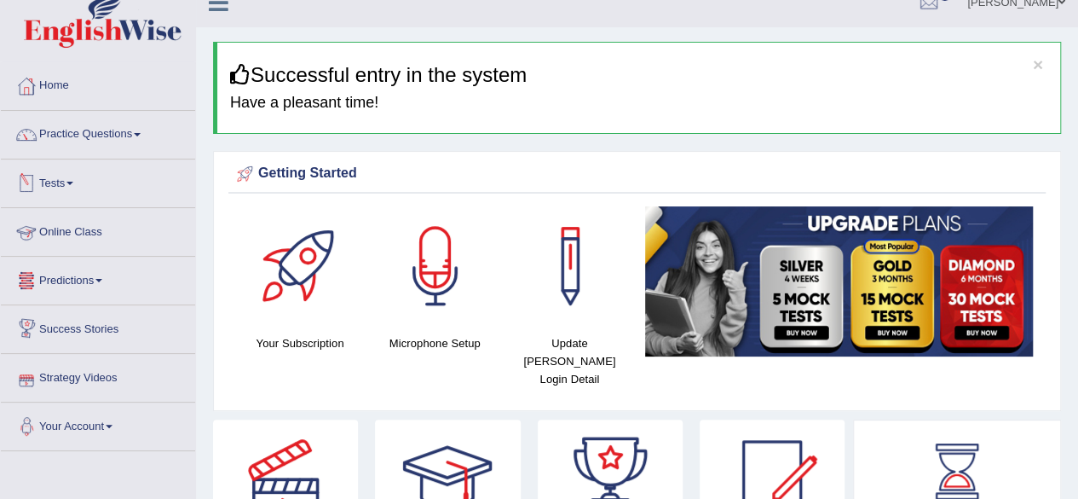
scroll to position [23, 0]
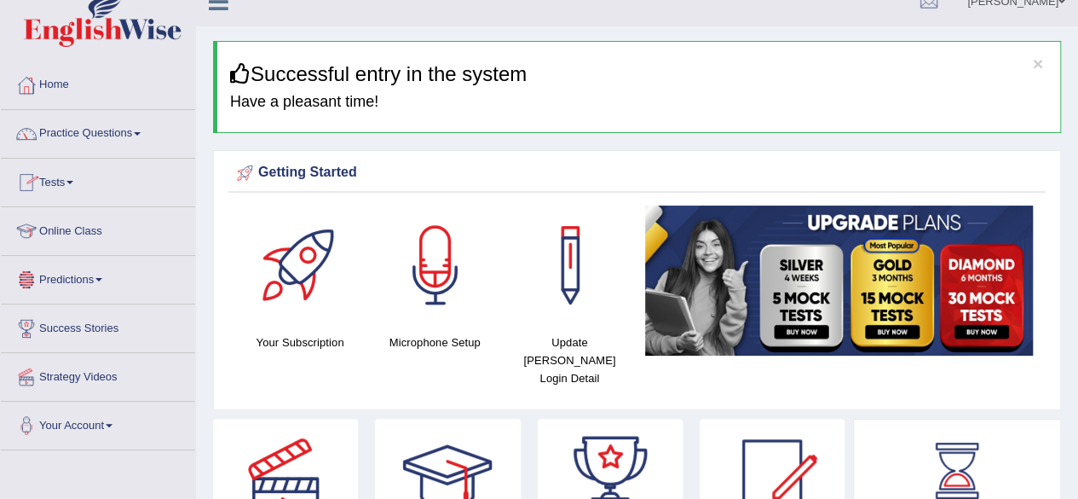
click at [99, 159] on link "Tests" at bounding box center [98, 180] width 194 height 43
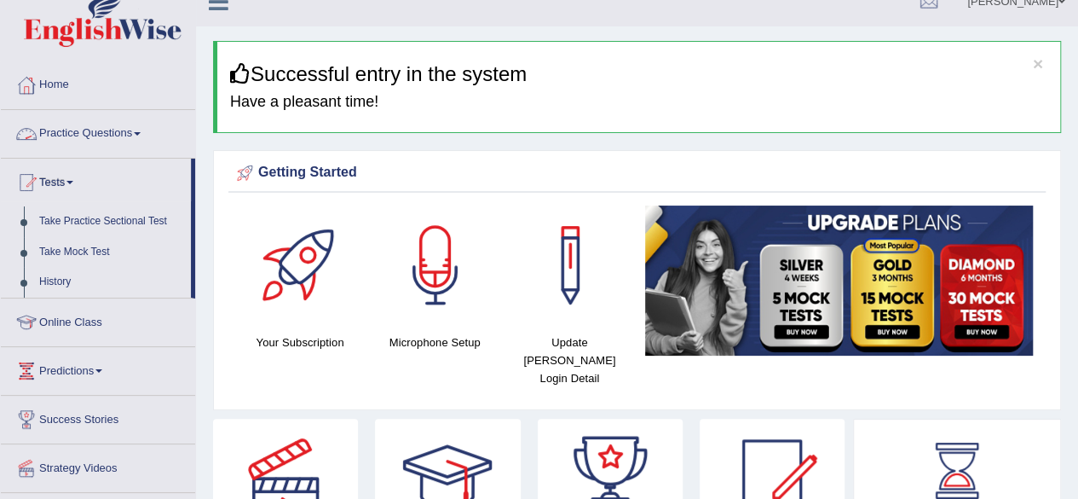
click at [98, 110] on link "Practice Questions" at bounding box center [98, 131] width 194 height 43
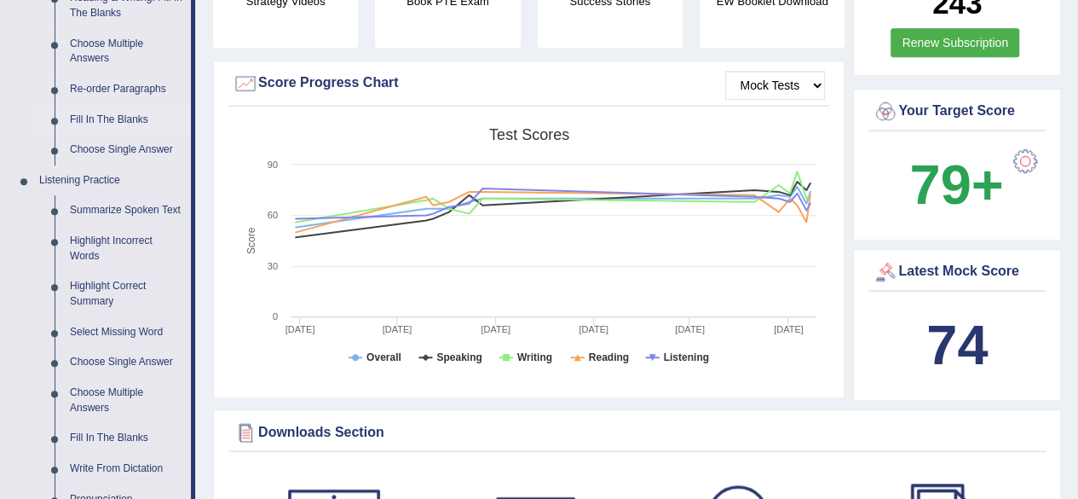
scroll to position [578, 0]
click at [101, 253] on link "Highlight Incorrect Words" at bounding box center [126, 247] width 129 height 45
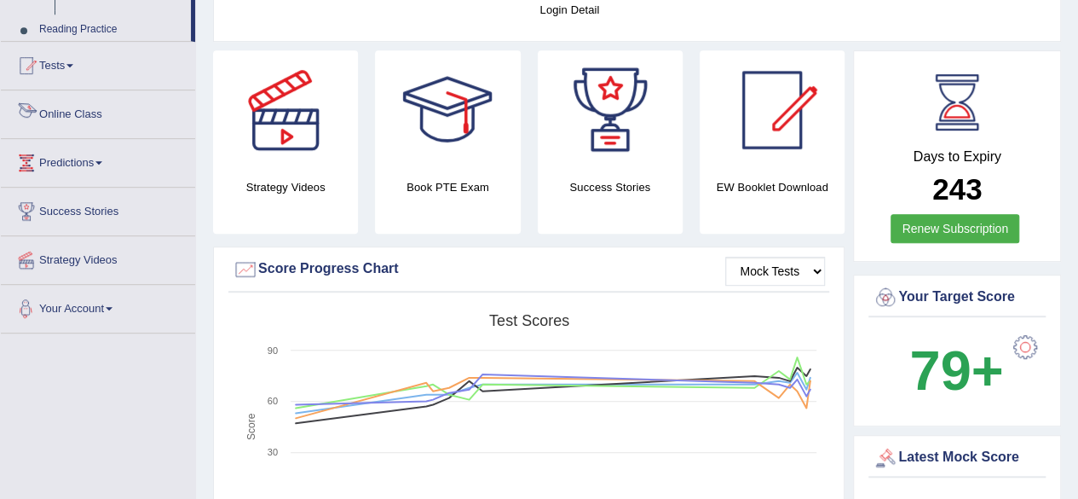
scroll to position [533, 0]
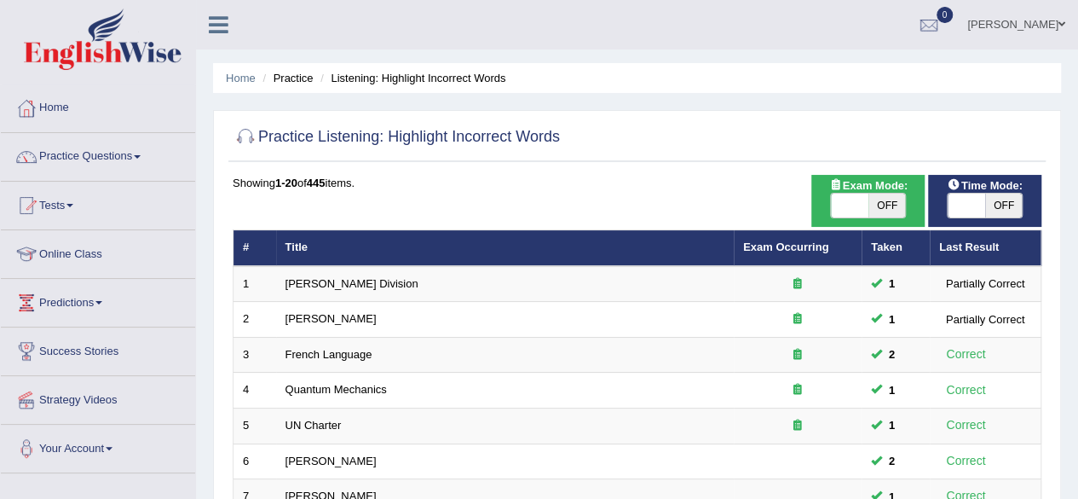
click at [1000, 205] on span "OFF" at bounding box center [1003, 205] width 37 height 24
checkbox input "true"
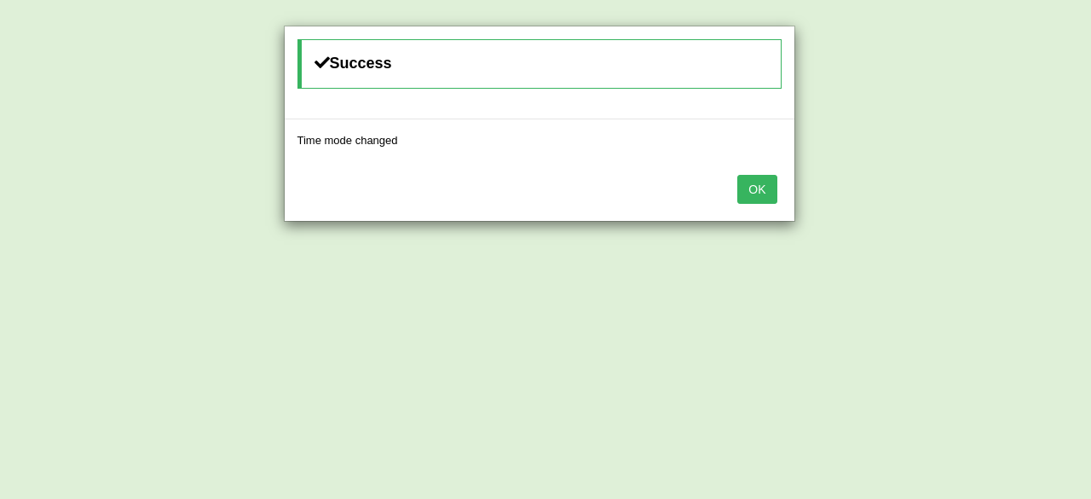
click at [747, 185] on button "OK" at bounding box center [756, 189] width 39 height 29
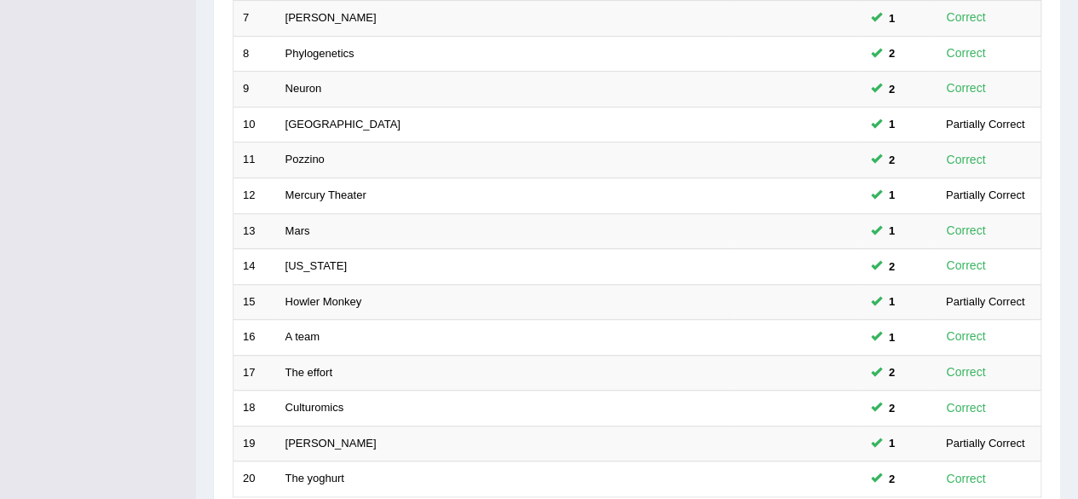
scroll to position [621, 0]
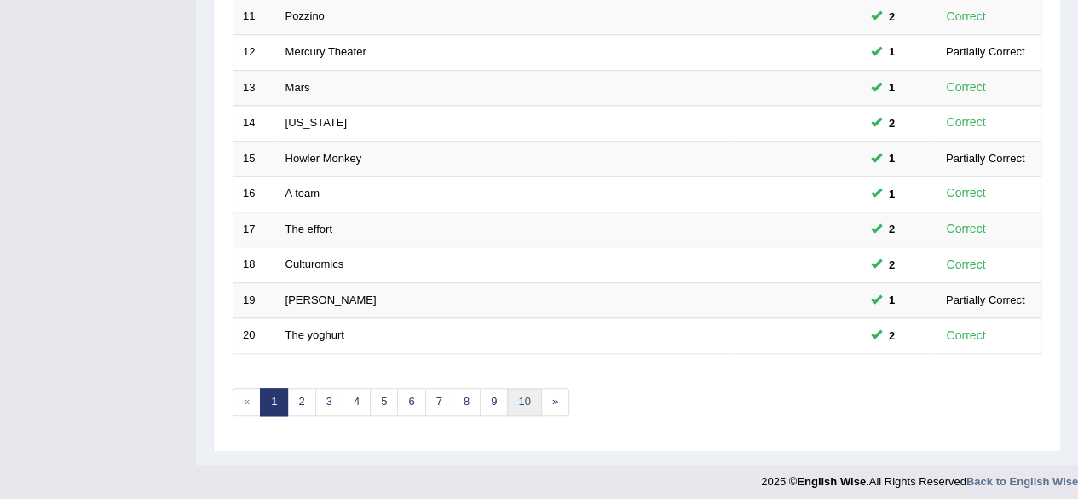
click at [508, 401] on link "10" at bounding box center [524, 402] width 34 height 28
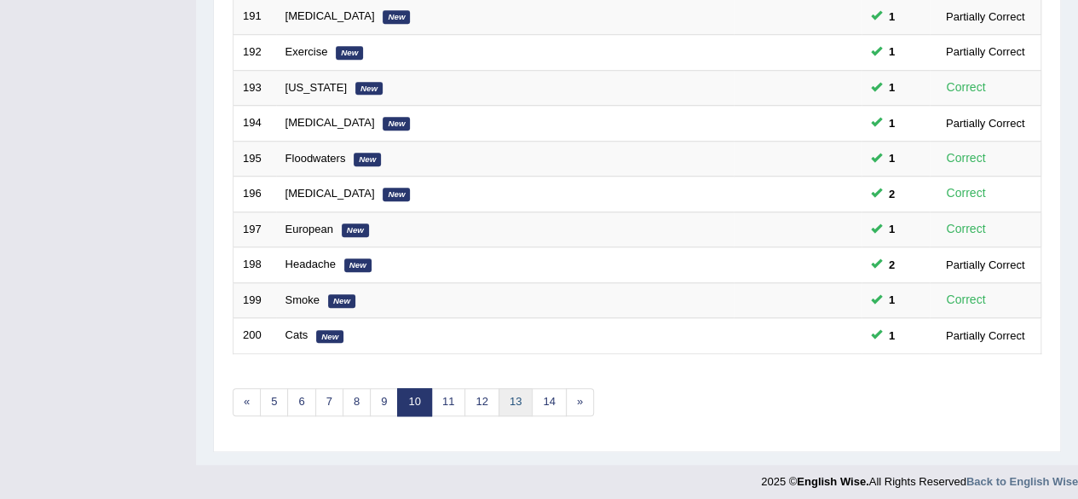
click at [520, 394] on link "13" at bounding box center [516, 402] width 34 height 28
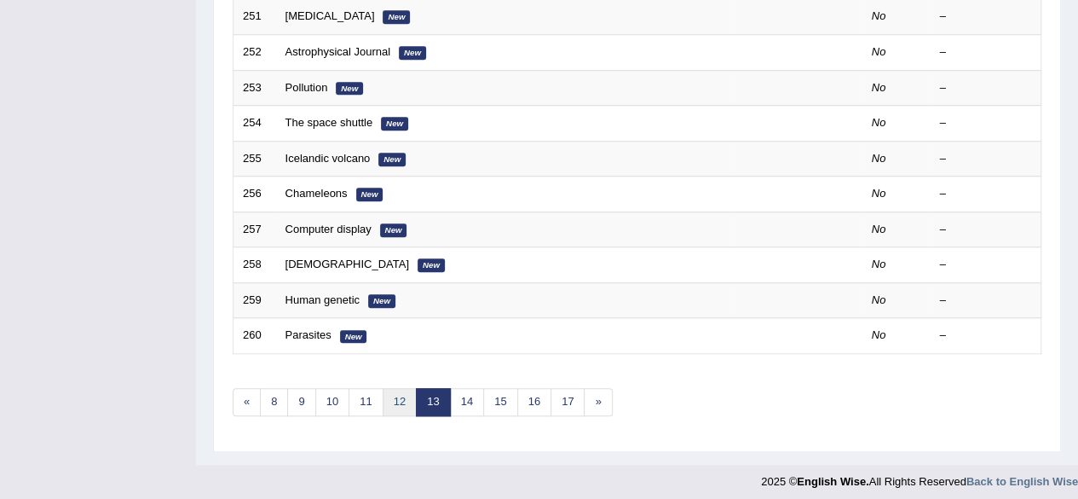
click at [394, 388] on link "12" at bounding box center [400, 402] width 34 height 28
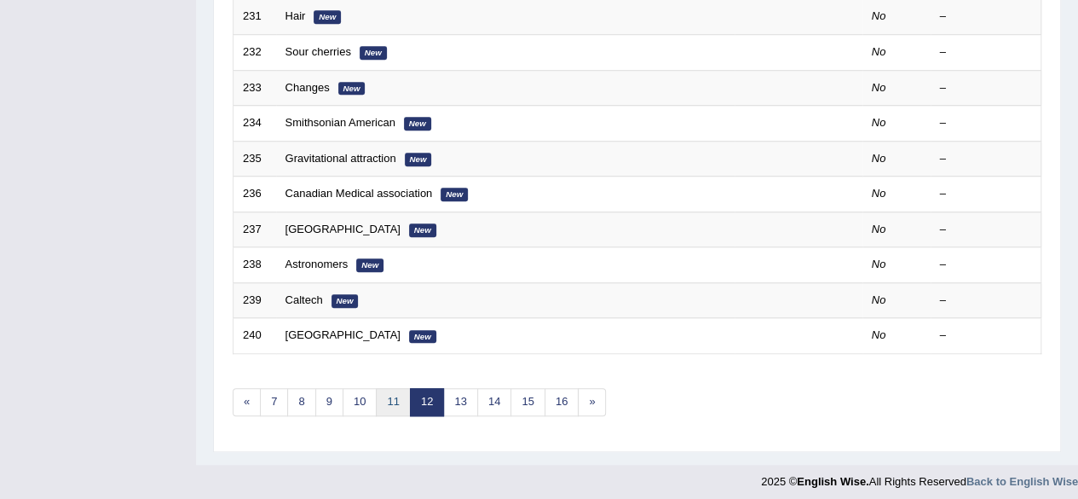
click at [386, 393] on link "11" at bounding box center [393, 402] width 34 height 28
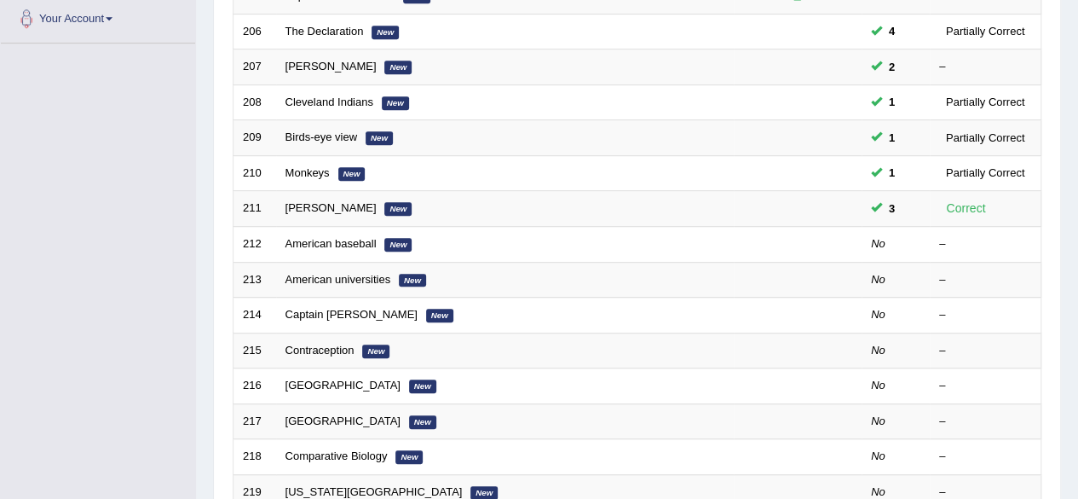
scroll to position [430, 0]
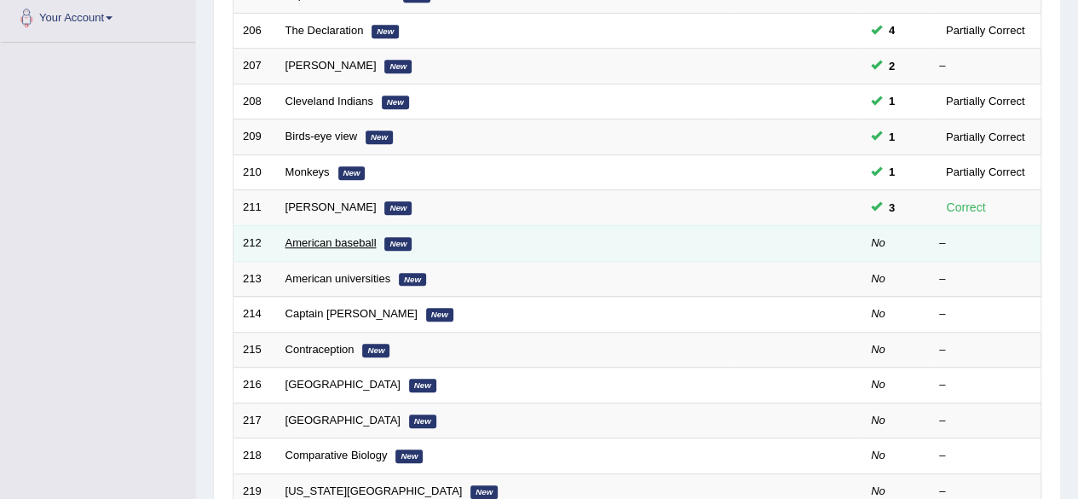
click at [333, 236] on link "American baseball" at bounding box center [330, 242] width 91 height 13
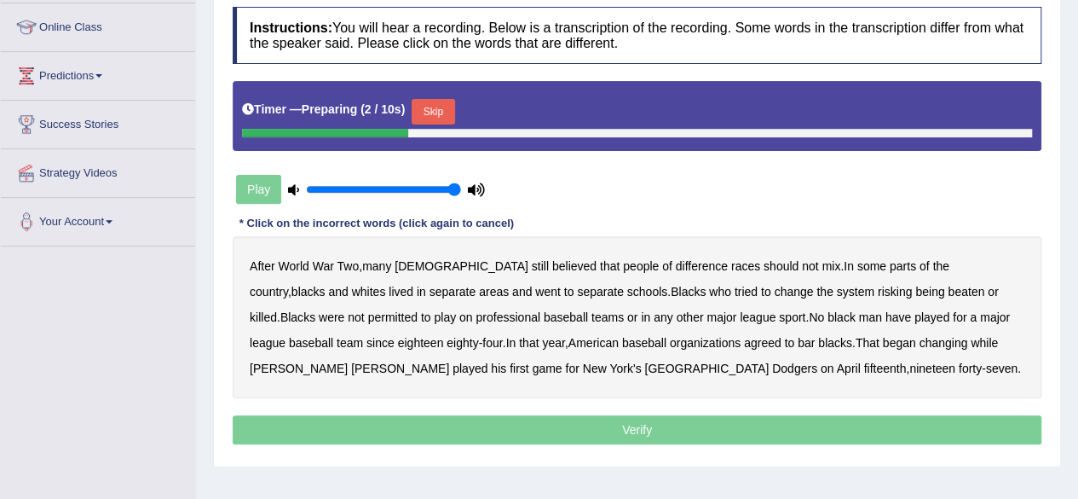
click at [436, 113] on button "Skip" at bounding box center [433, 112] width 43 height 26
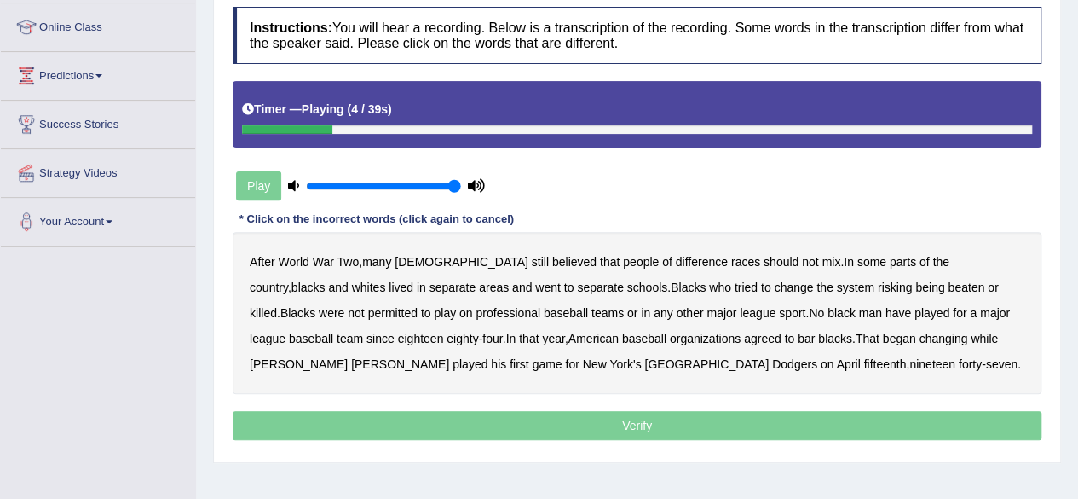
click at [552, 263] on b "believed" at bounding box center [574, 262] width 44 height 14
click at [878, 284] on b "risking" at bounding box center [895, 287] width 34 height 14
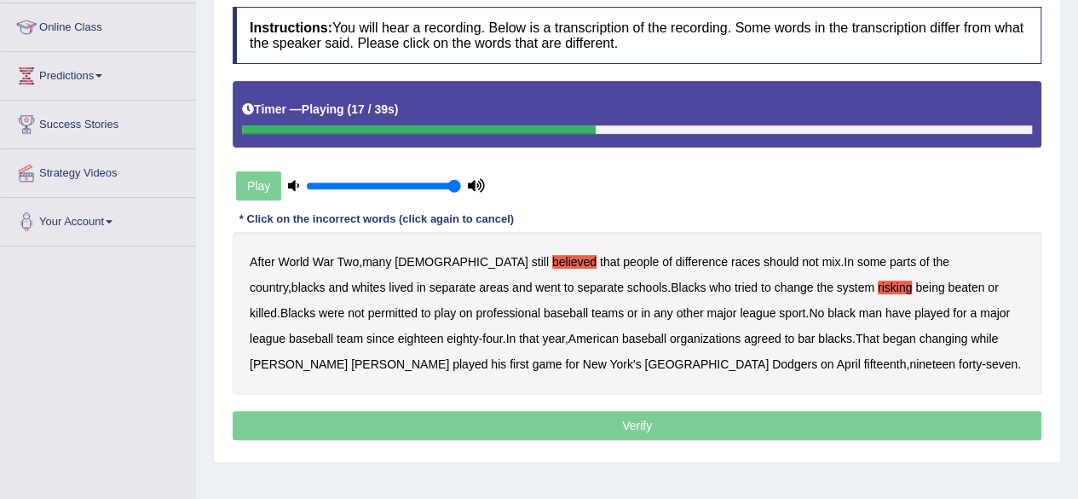
click at [344, 306] on b "were" at bounding box center [332, 313] width 26 height 14
click at [779, 309] on b "sport" at bounding box center [792, 313] width 26 height 14
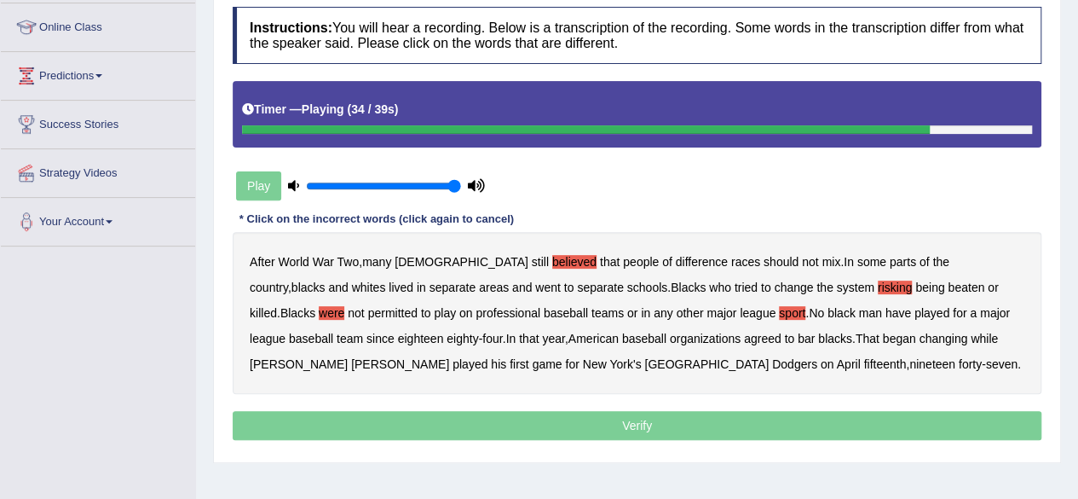
click at [971, 332] on b "while" at bounding box center [984, 339] width 27 height 14
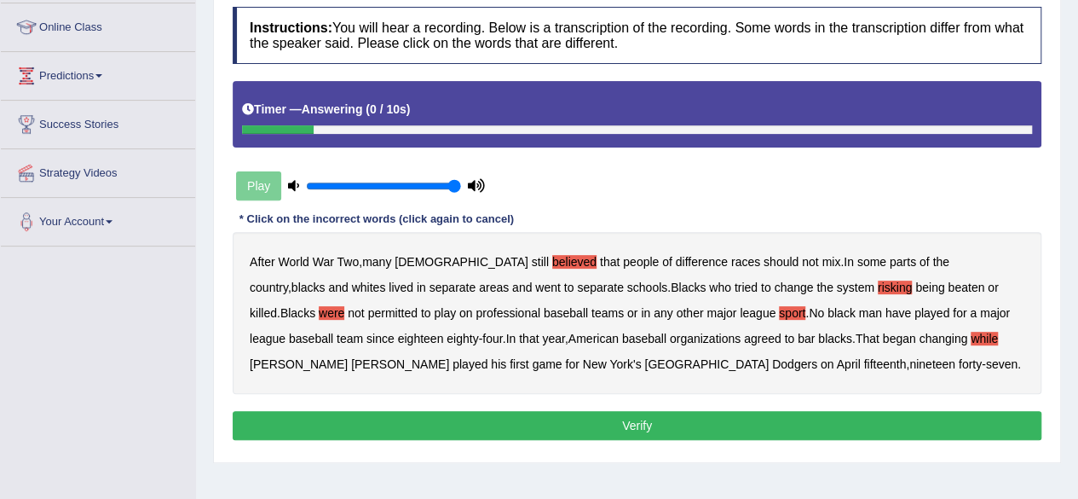
click at [570, 420] on button "Verify" at bounding box center [637, 425] width 809 height 29
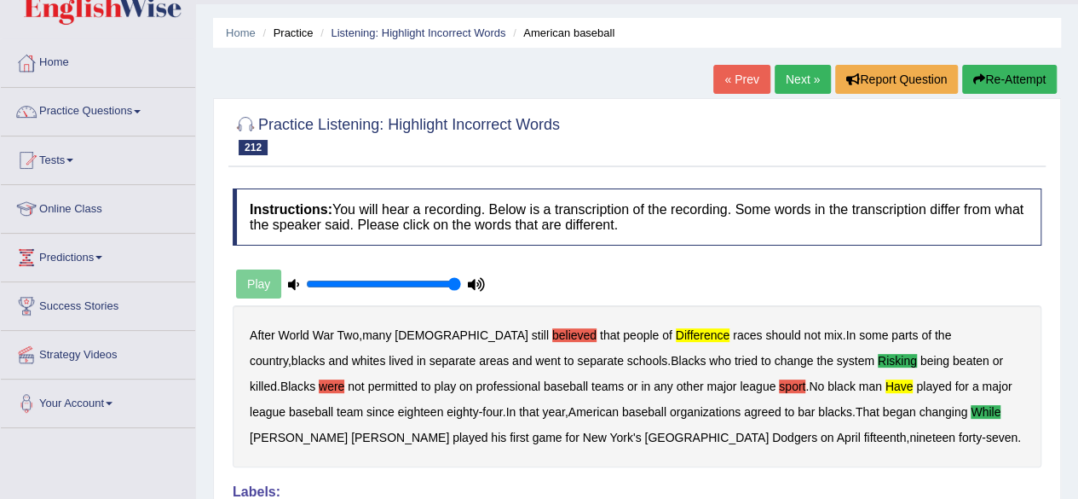
scroll to position [43, 0]
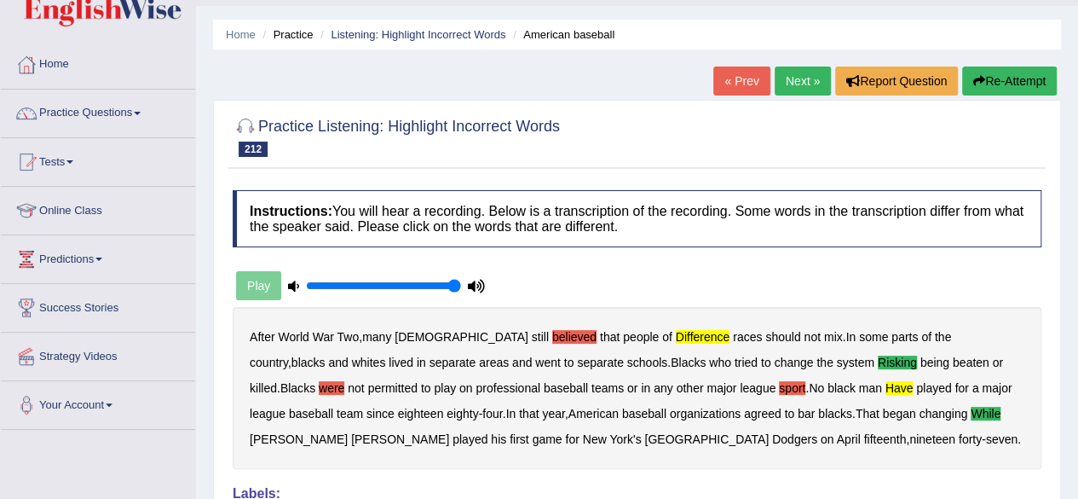
click at [999, 72] on button "Re-Attempt" at bounding box center [1009, 80] width 95 height 29
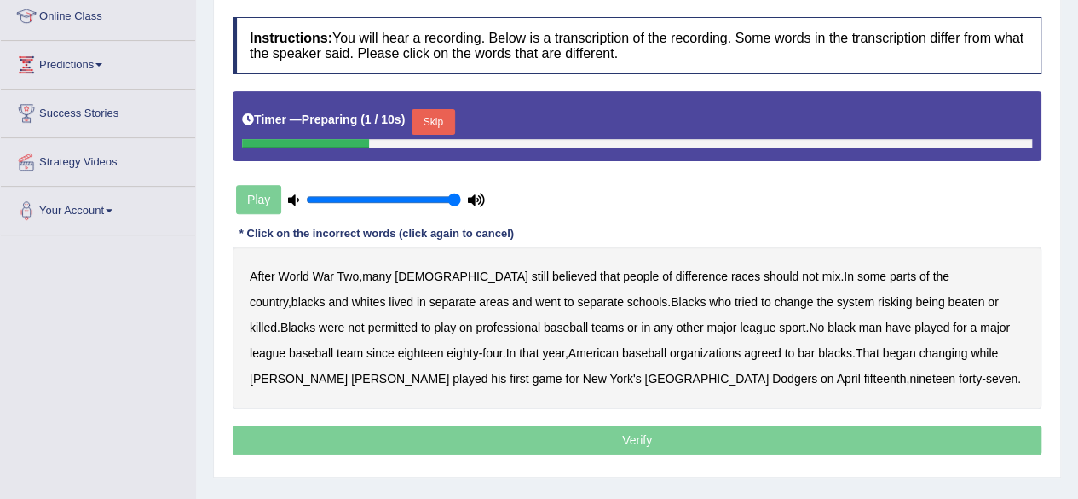
click at [443, 112] on button "Skip" at bounding box center [433, 122] width 43 height 26
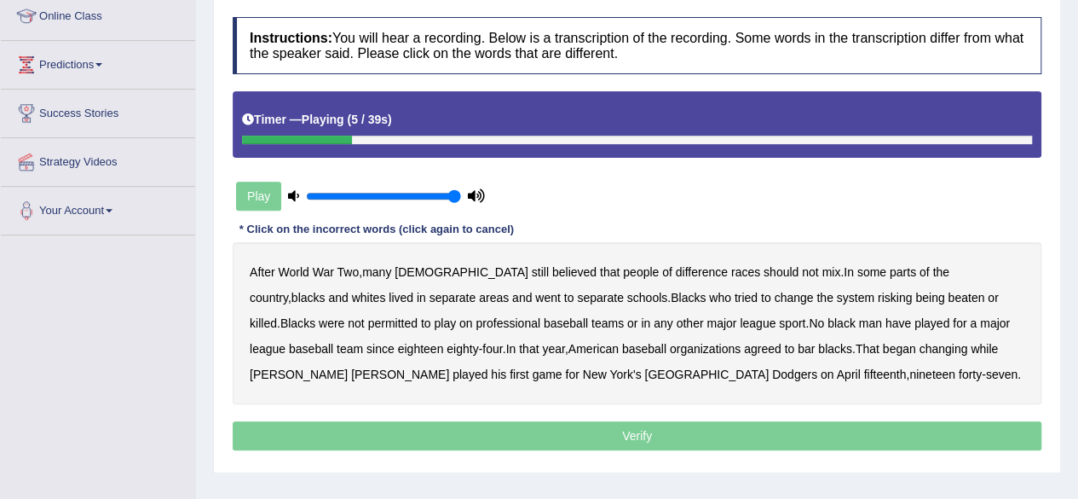
click at [676, 268] on b "difference" at bounding box center [702, 272] width 52 height 14
click at [774, 299] on b "change" at bounding box center [793, 298] width 39 height 14
click at [878, 292] on b "risking" at bounding box center [895, 298] width 34 height 14
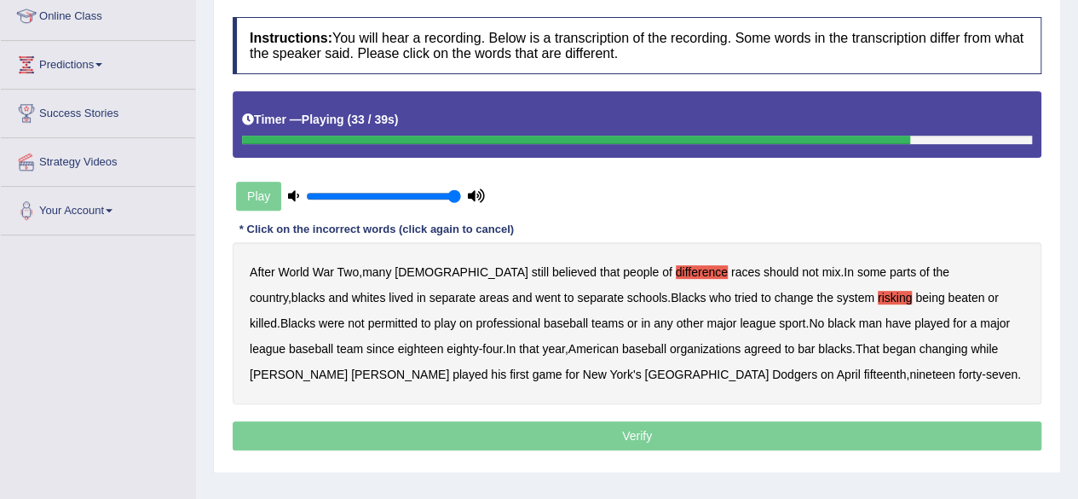
click at [971, 342] on b "while" at bounding box center [984, 349] width 27 height 14
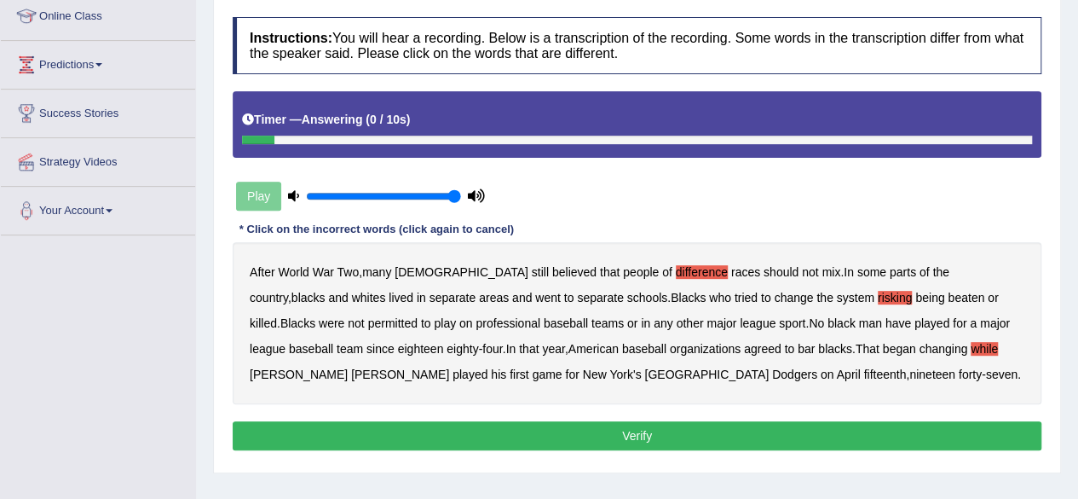
click at [587, 424] on button "Verify" at bounding box center [637, 435] width 809 height 29
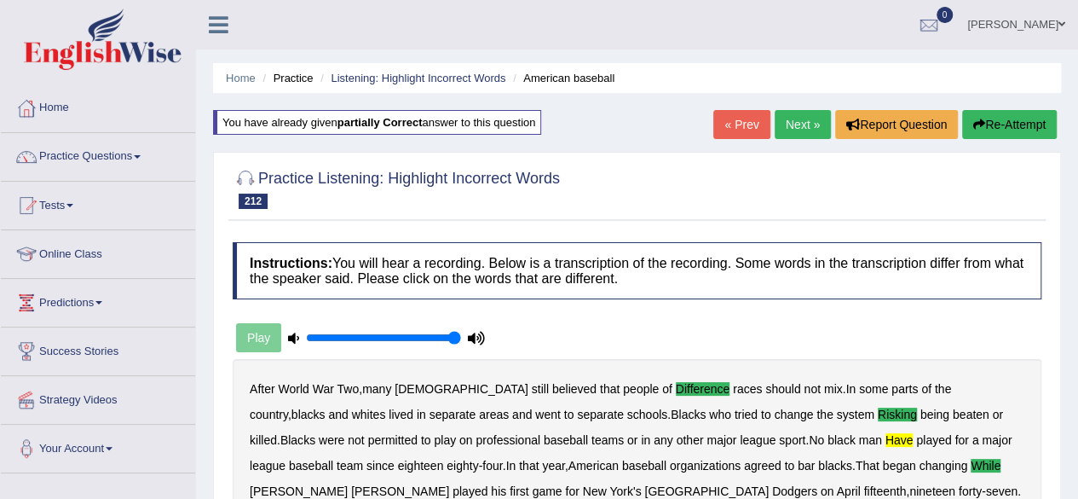
click at [817, 127] on link "Next »" at bounding box center [803, 124] width 56 height 29
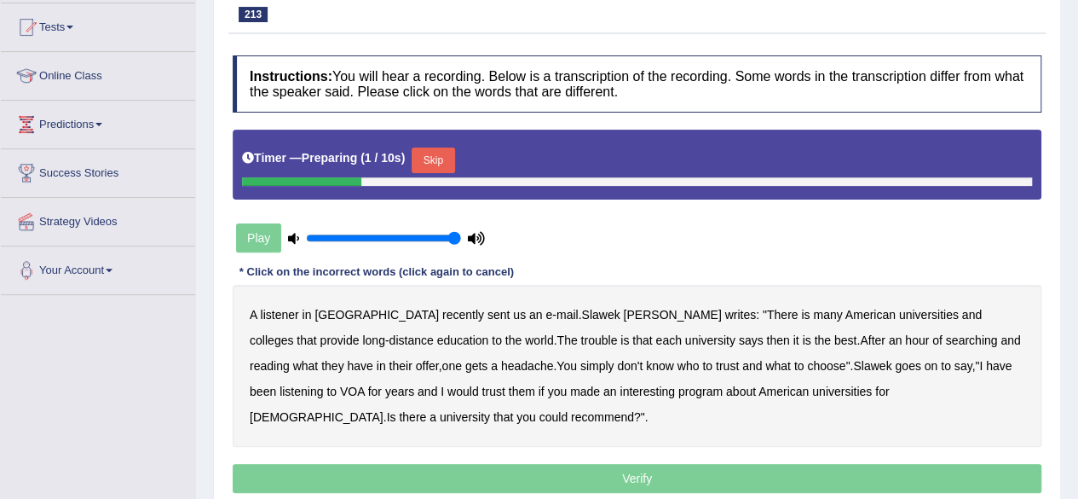
click at [443, 156] on button "Skip" at bounding box center [433, 160] width 43 height 26
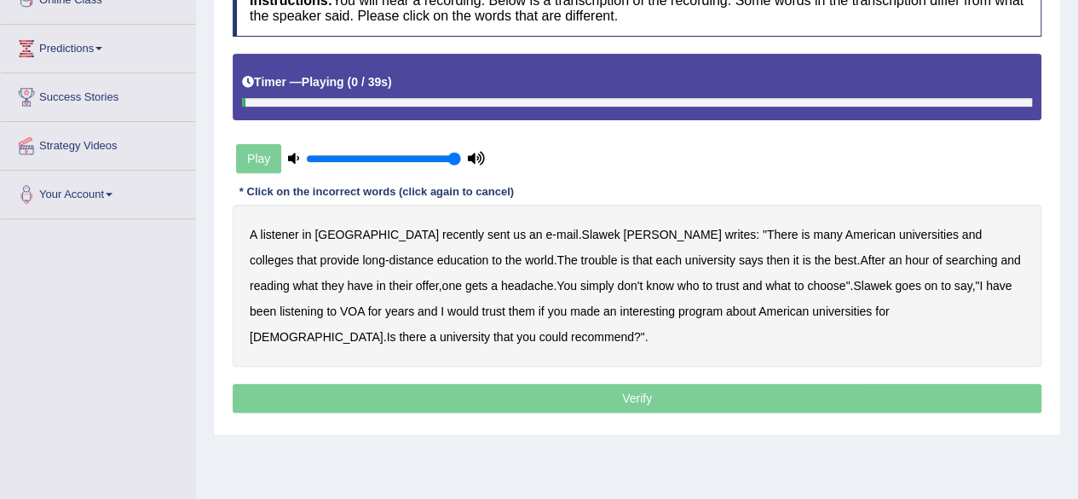
scroll to position [262, 0]
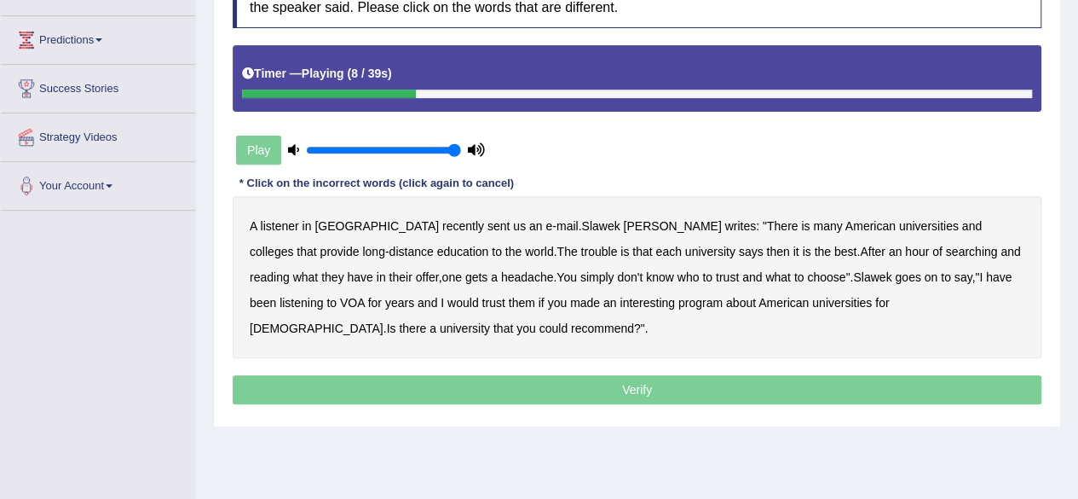
click at [801, 220] on b "is" at bounding box center [805, 226] width 9 height 14
click at [766, 251] on b "then" at bounding box center [777, 252] width 23 height 14
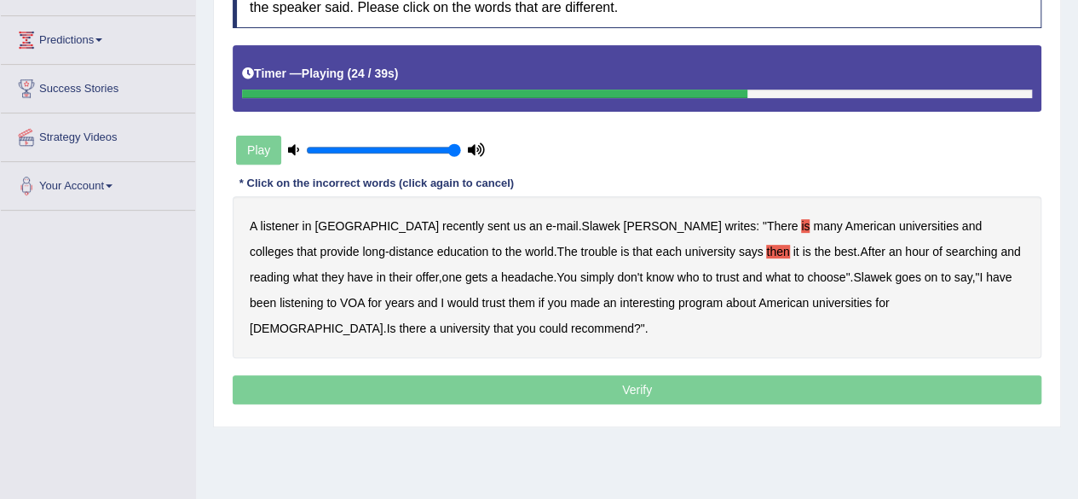
click at [678, 275] on b "who" at bounding box center [689, 277] width 22 height 14
click at [509, 299] on b "them" at bounding box center [522, 303] width 26 height 14
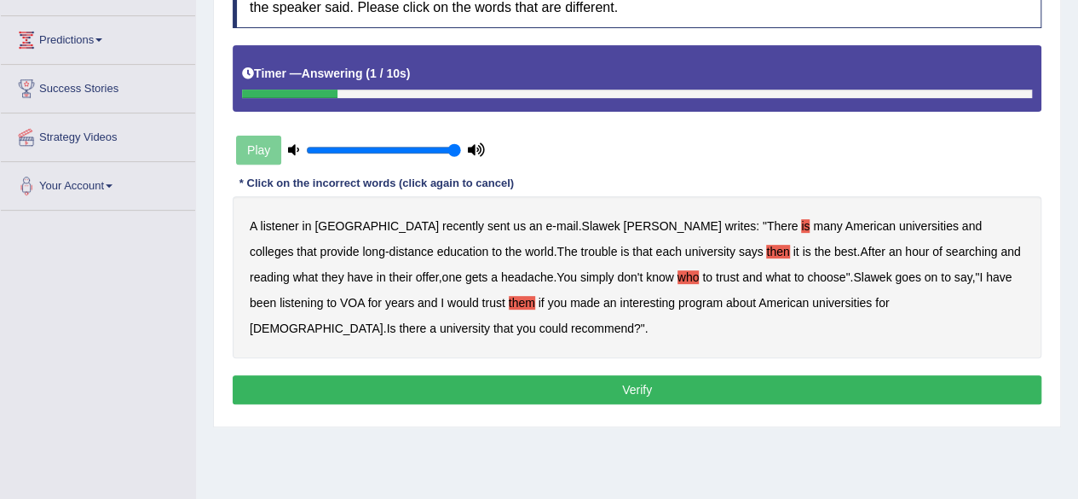
click at [416, 396] on button "Verify" at bounding box center [637, 389] width 809 height 29
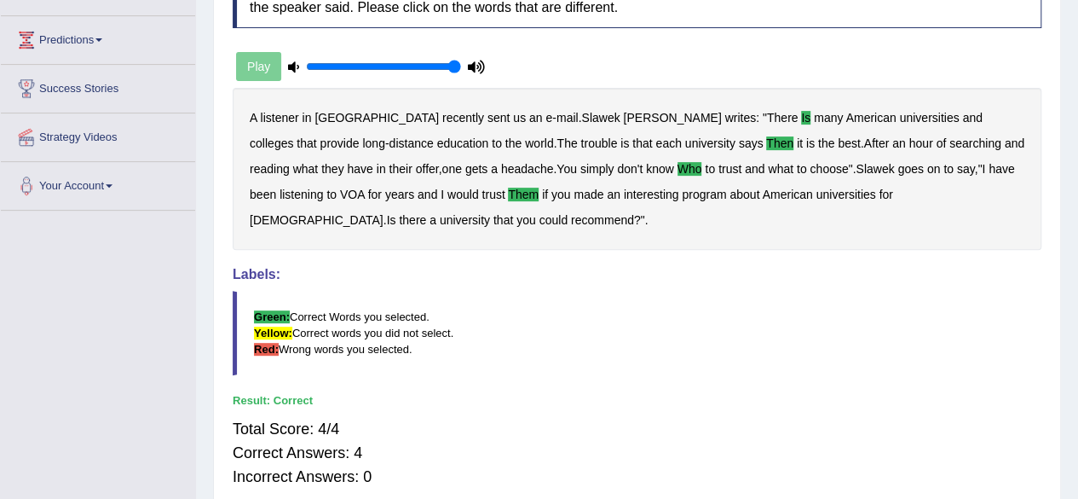
scroll to position [0, 0]
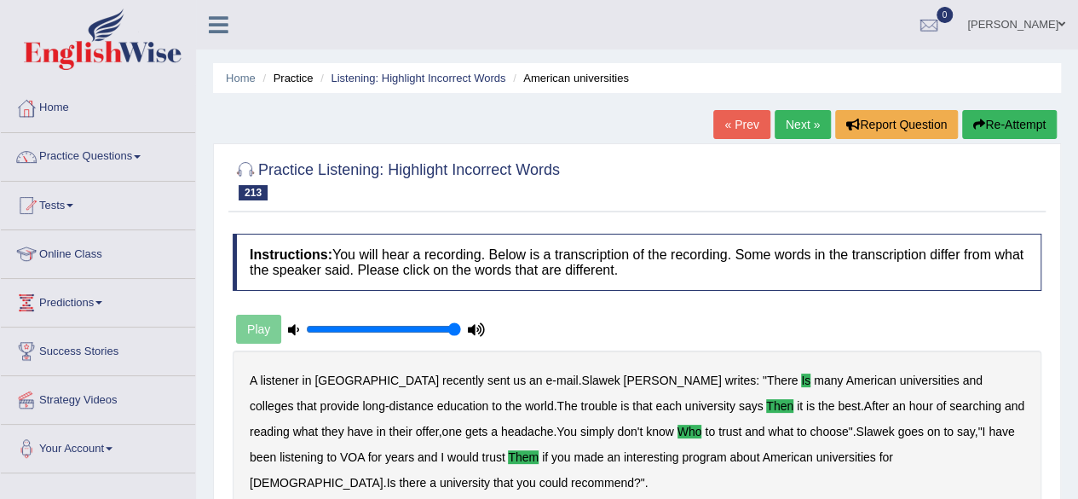
click at [792, 120] on link "Next »" at bounding box center [803, 124] width 56 height 29
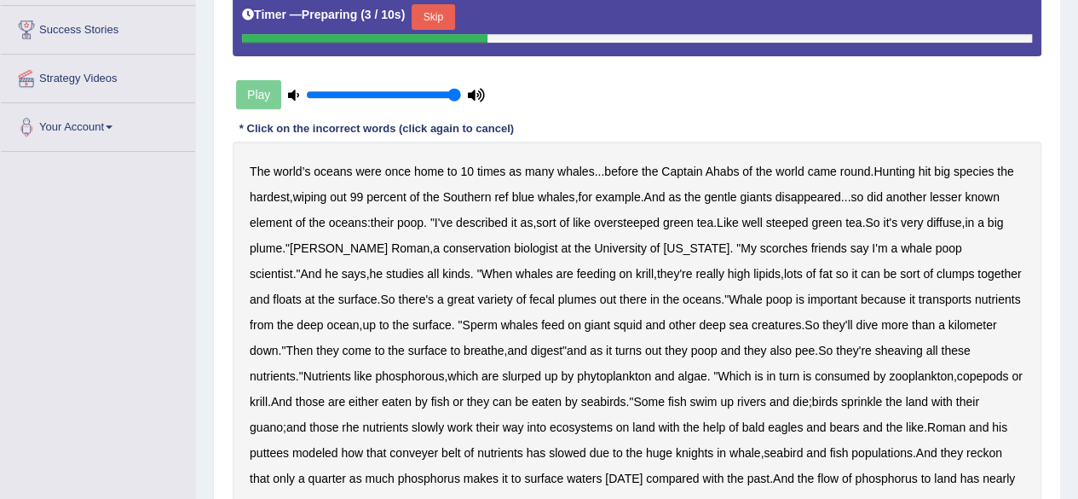
scroll to position [320, 0]
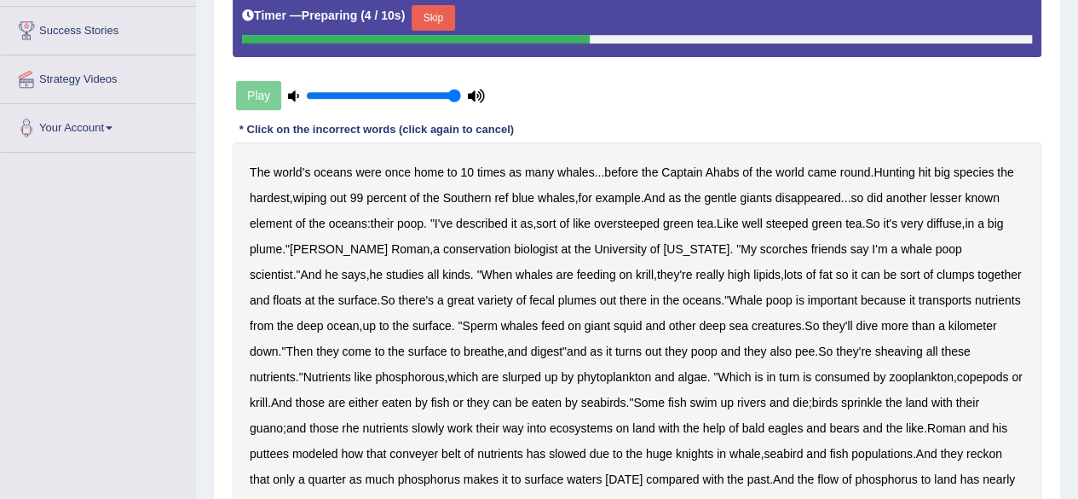
click at [438, 9] on button "Skip" at bounding box center [433, 18] width 43 height 26
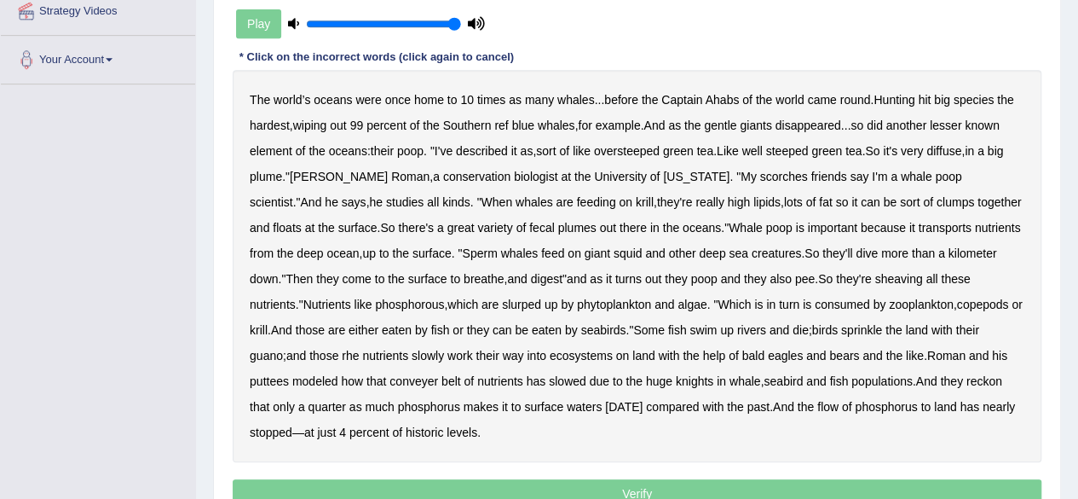
scroll to position [394, 0]
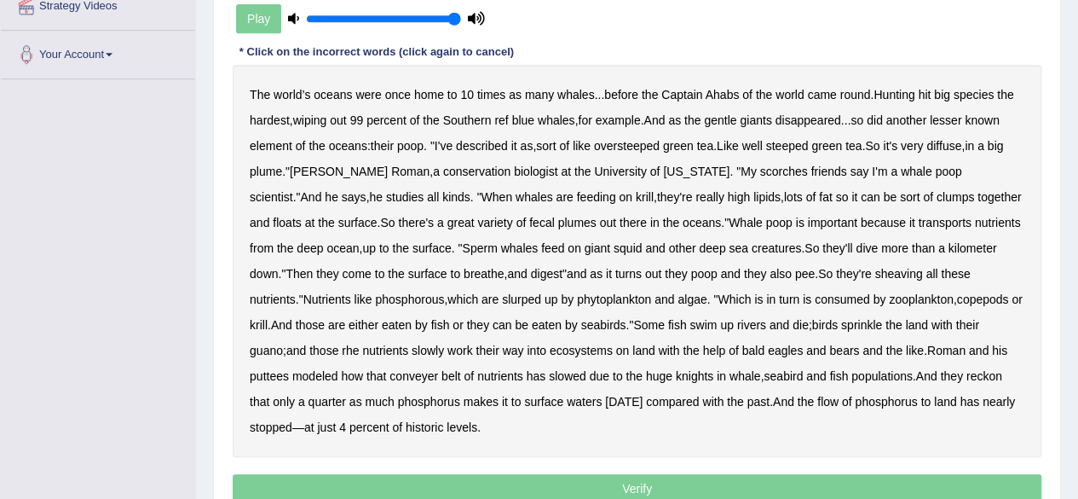
click at [505, 114] on b "ref" at bounding box center [501, 120] width 14 height 14
click at [760, 169] on b "scorches" at bounding box center [784, 171] width 48 height 14
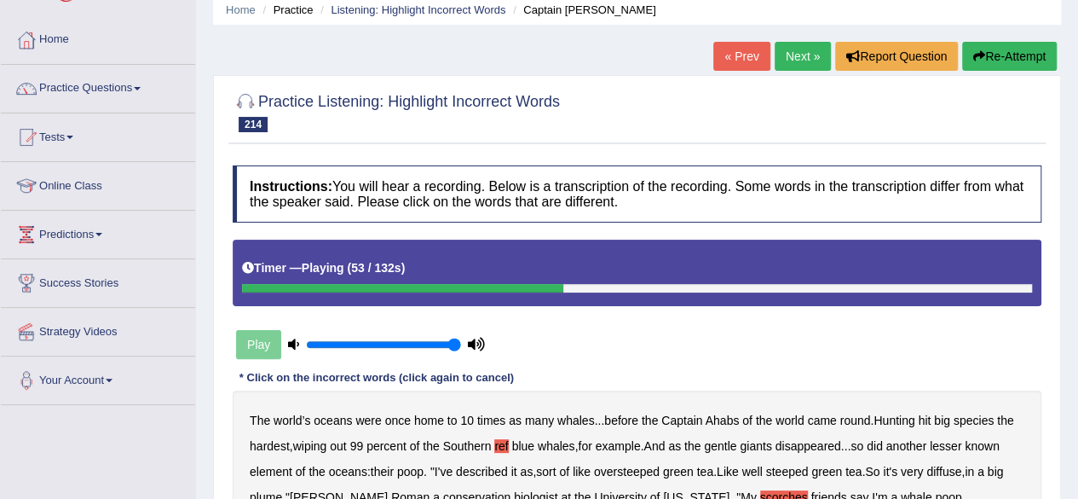
scroll to position [62, 0]
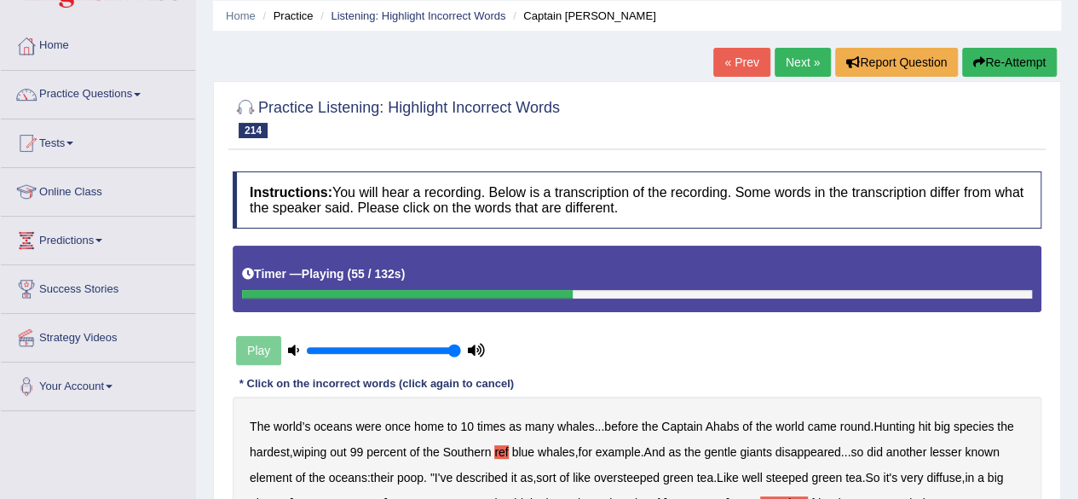
click at [983, 55] on button "Re-Attempt" at bounding box center [1009, 62] width 95 height 29
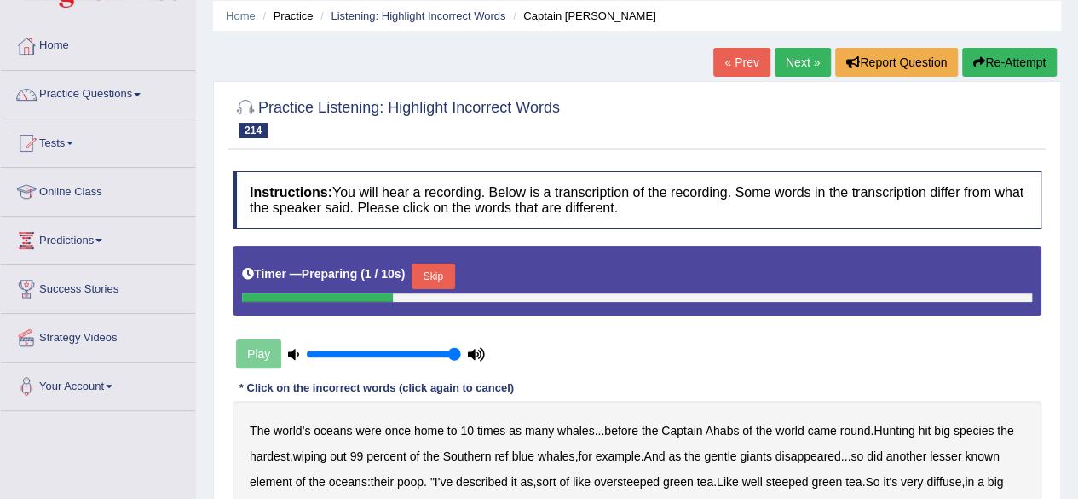
click at [775, 66] on link "Next »" at bounding box center [803, 62] width 56 height 29
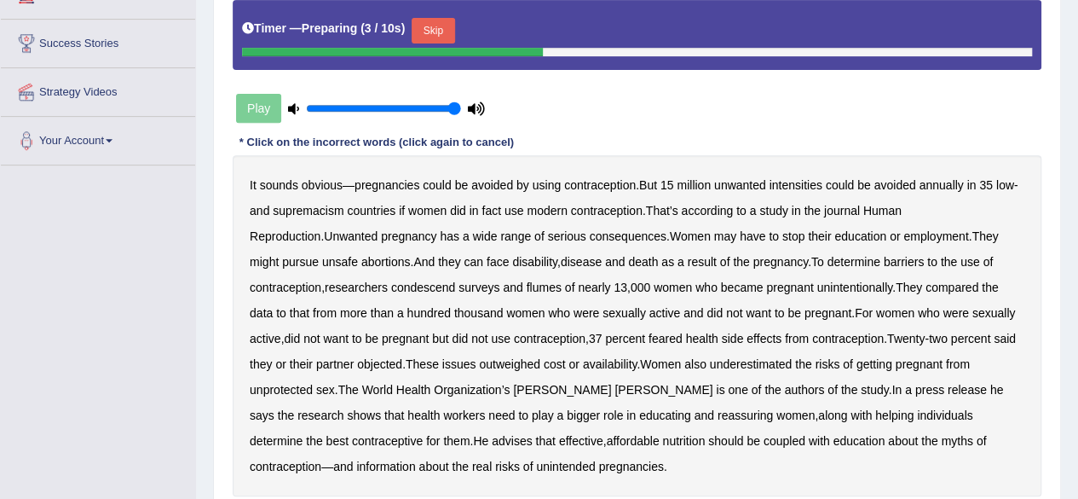
click at [436, 33] on button "Skip" at bounding box center [433, 31] width 43 height 26
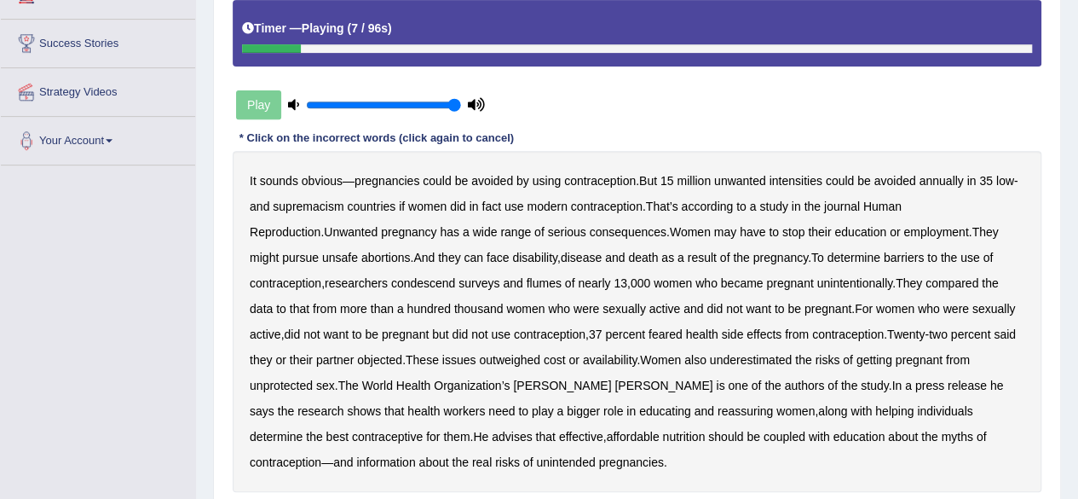
click at [793, 175] on b "intensities" at bounding box center [795, 181] width 53 height 14
click at [310, 201] on b "supremacism" at bounding box center [308, 206] width 71 height 14
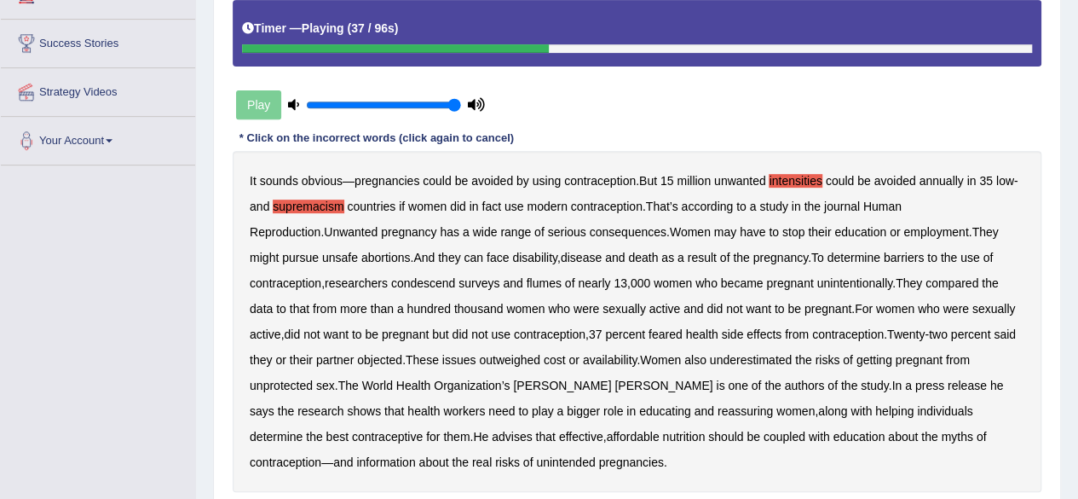
click at [391, 280] on b "condescend" at bounding box center [423, 283] width 65 height 14
click at [527, 282] on b "flumes" at bounding box center [544, 283] width 35 height 14
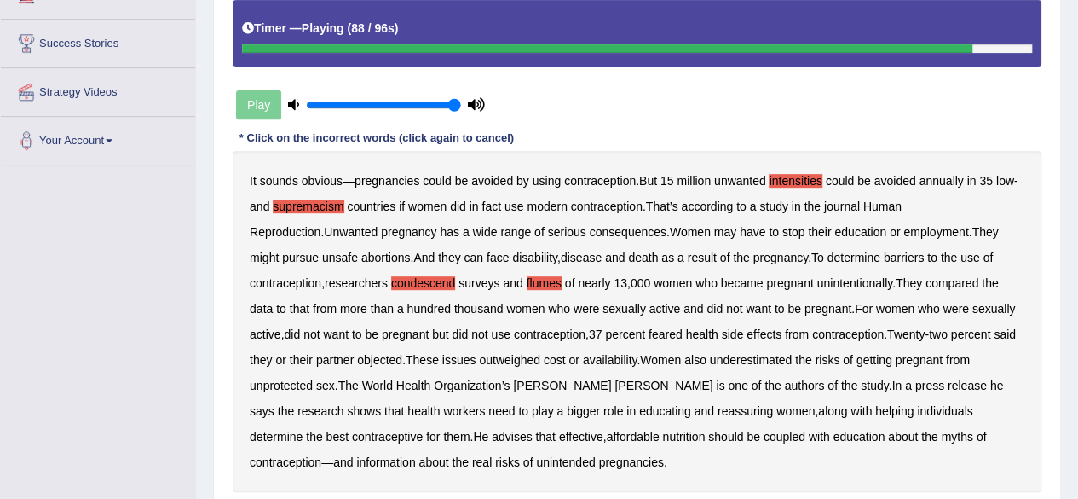
click at [662, 435] on b "nutrition" at bounding box center [683, 437] width 43 height 14
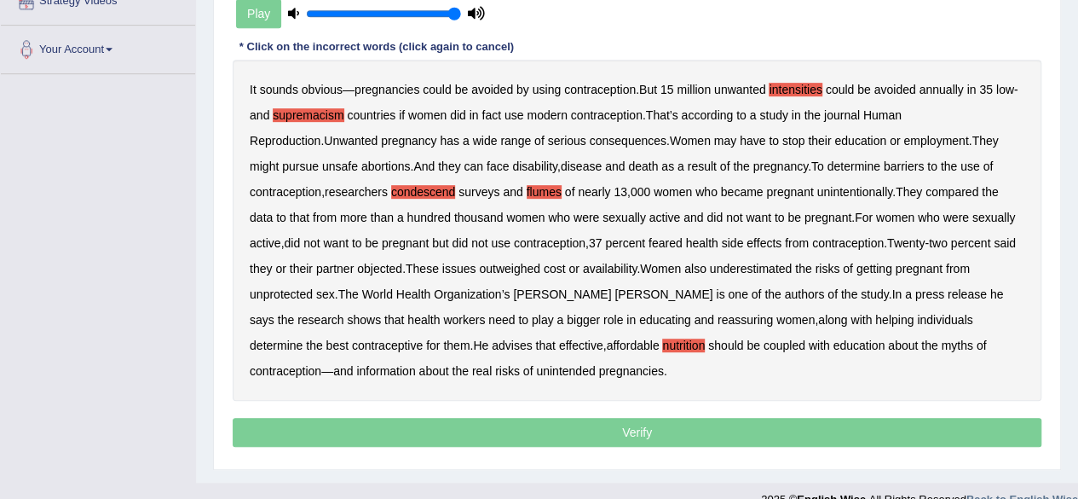
scroll to position [422, 0]
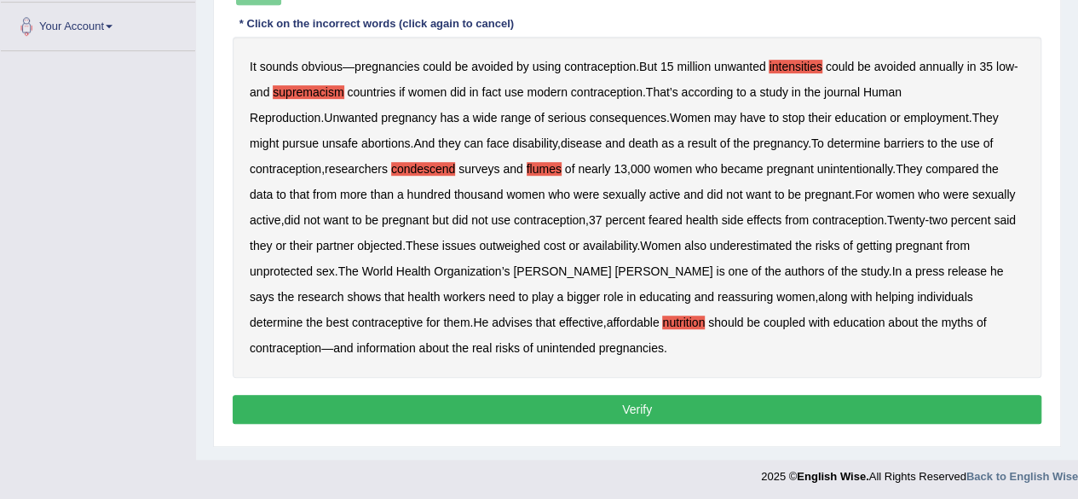
click at [457, 396] on button "Verify" at bounding box center [637, 409] width 809 height 29
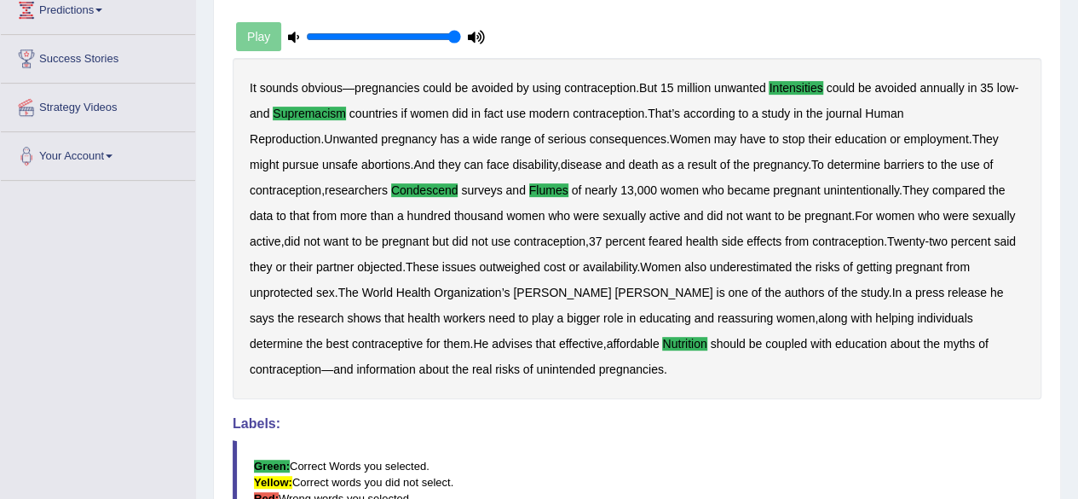
scroll to position [0, 0]
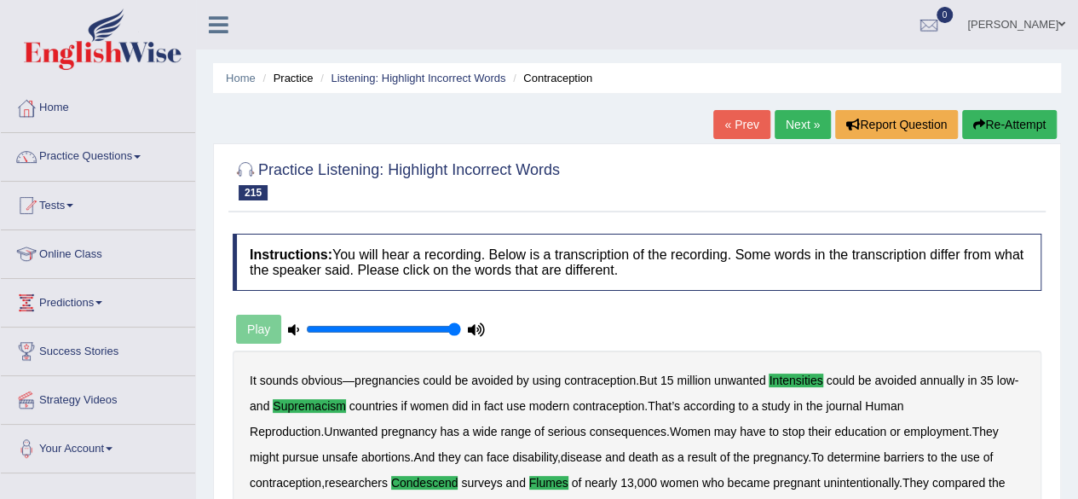
click at [809, 126] on link "Next »" at bounding box center [803, 124] width 56 height 29
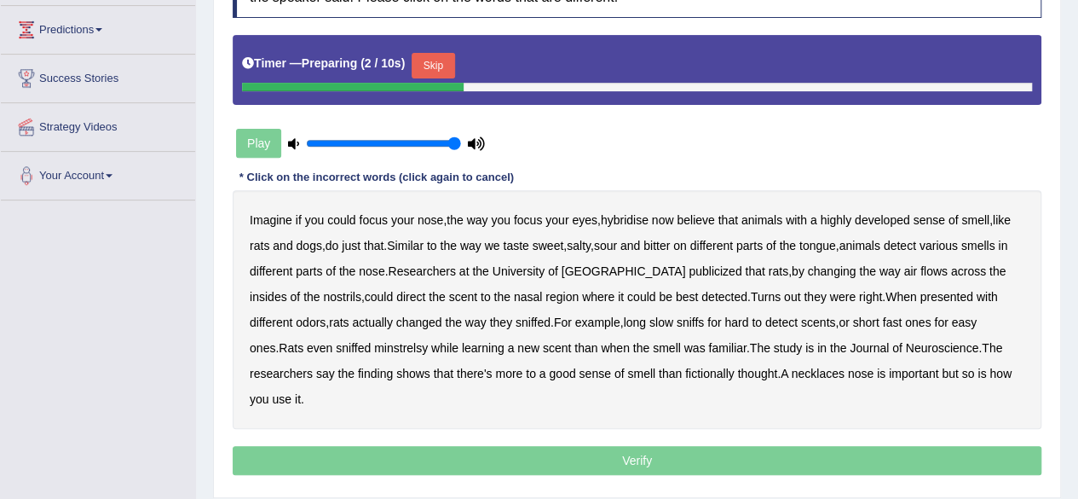
click at [412, 83] on div at bounding box center [353, 87] width 222 height 9
click at [440, 53] on button "Skip" at bounding box center [433, 66] width 43 height 26
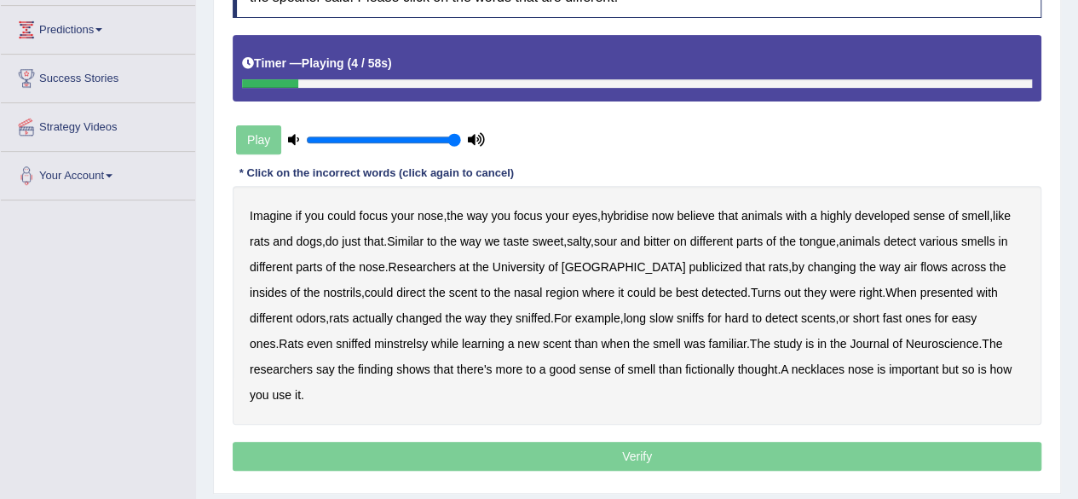
click at [649, 213] on b "hybridise" at bounding box center [625, 216] width 48 height 14
click at [689, 260] on b "publicized" at bounding box center [715, 267] width 53 height 14
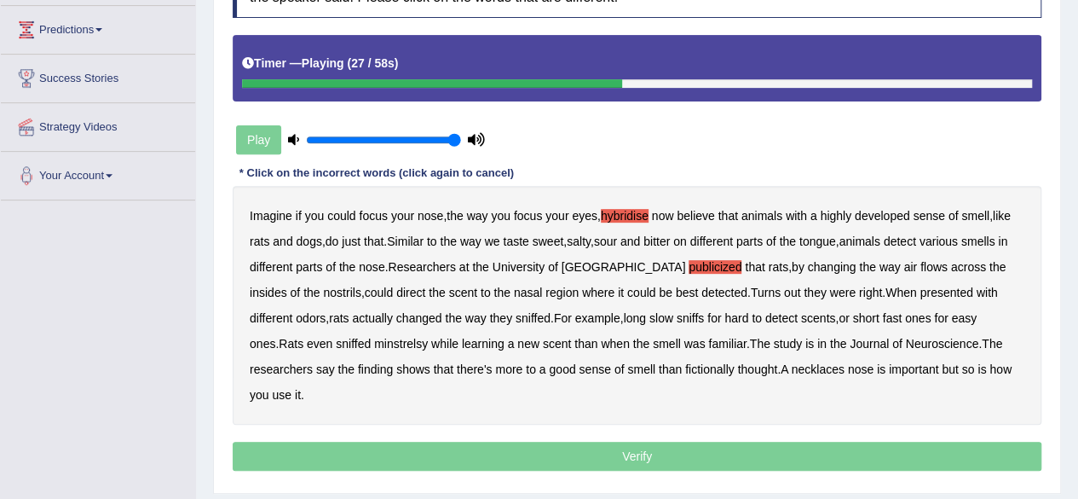
click at [449, 291] on b "scent" at bounding box center [463, 292] width 28 height 14
click at [374, 339] on b "minstrelsy" at bounding box center [401, 344] width 54 height 14
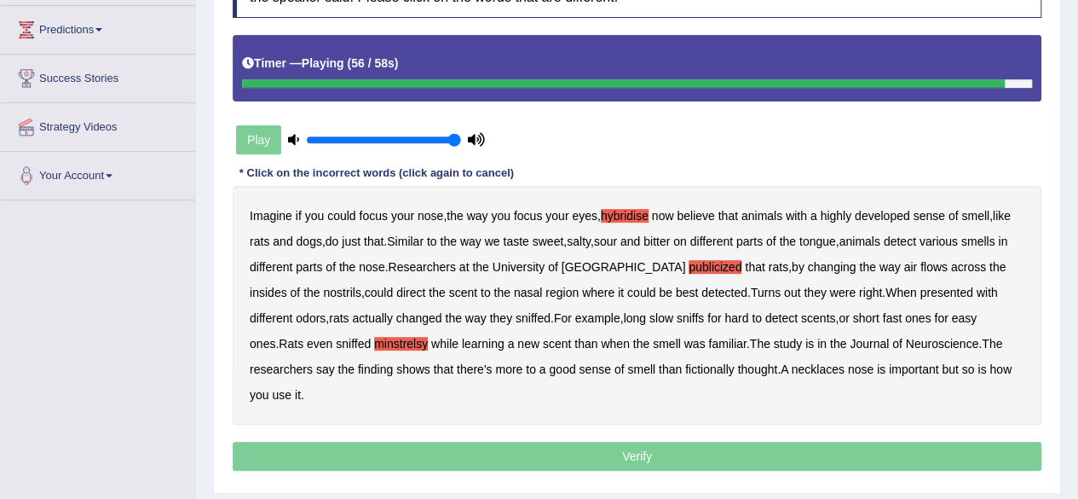
click at [685, 362] on b "fictionally" at bounding box center [709, 369] width 49 height 14
click at [792, 371] on b "necklaces" at bounding box center [818, 369] width 53 height 14
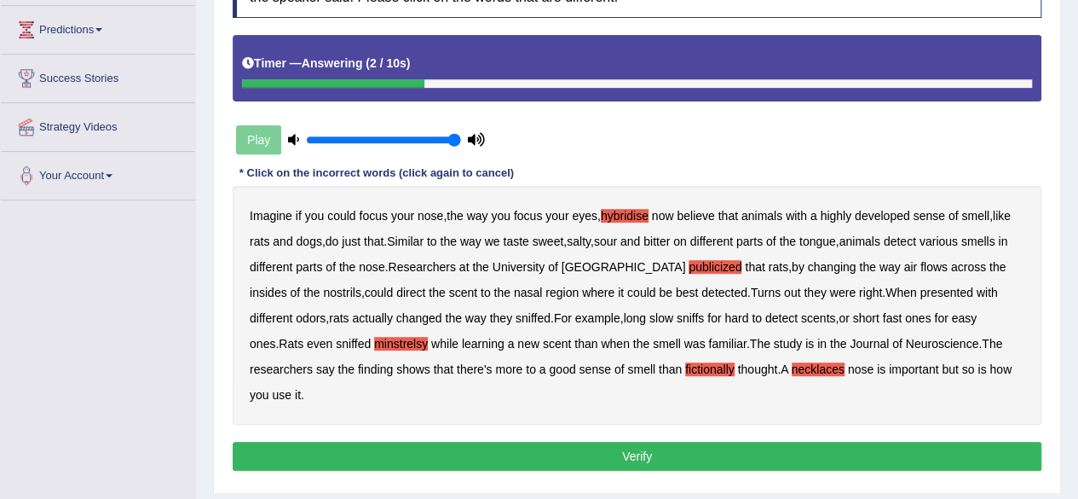
click at [719, 441] on button "Verify" at bounding box center [637, 455] width 809 height 29
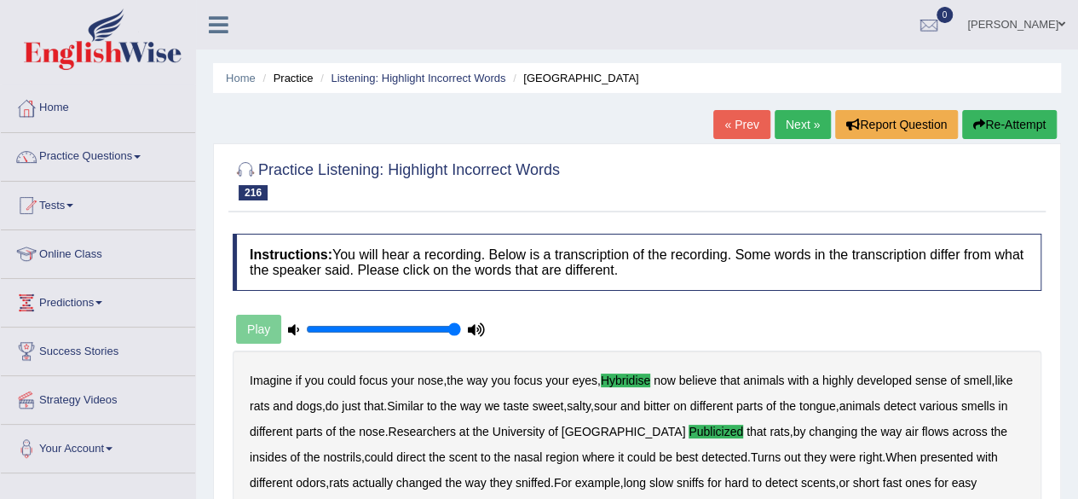
click at [791, 120] on link "Next »" at bounding box center [803, 124] width 56 height 29
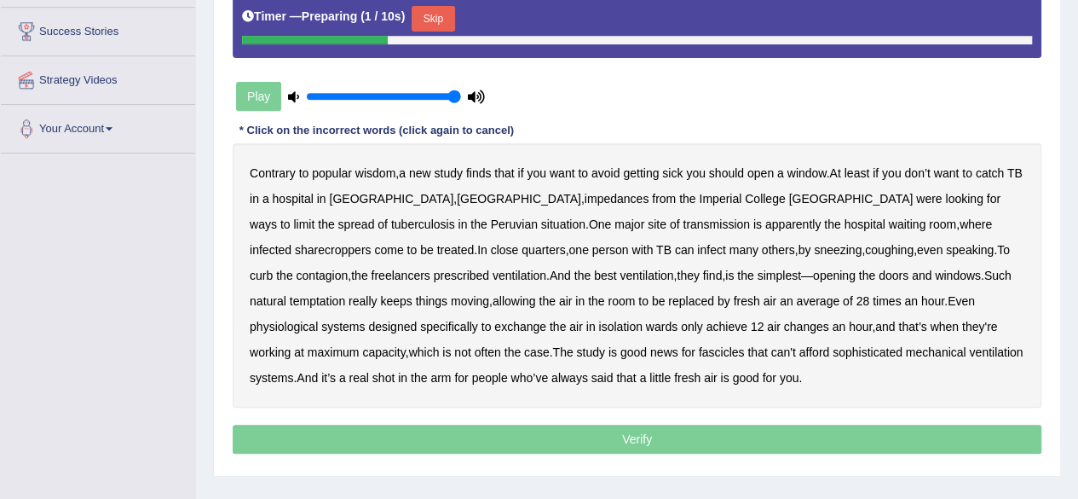
scroll to position [316, 0]
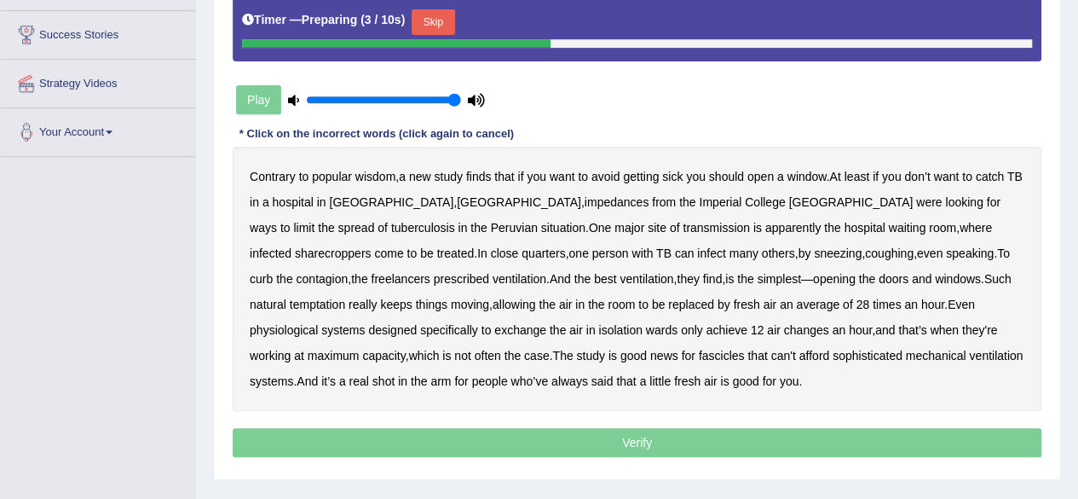
click at [437, 23] on button "Skip" at bounding box center [433, 22] width 43 height 26
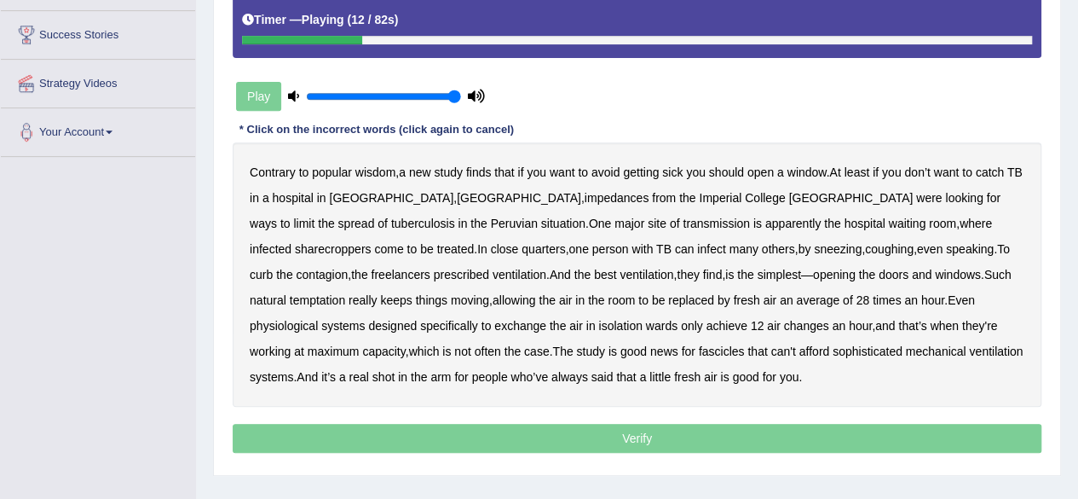
click at [585, 193] on b "impedances" at bounding box center [617, 198] width 65 height 14
click at [372, 242] on b "sharecroppers" at bounding box center [333, 249] width 77 height 14
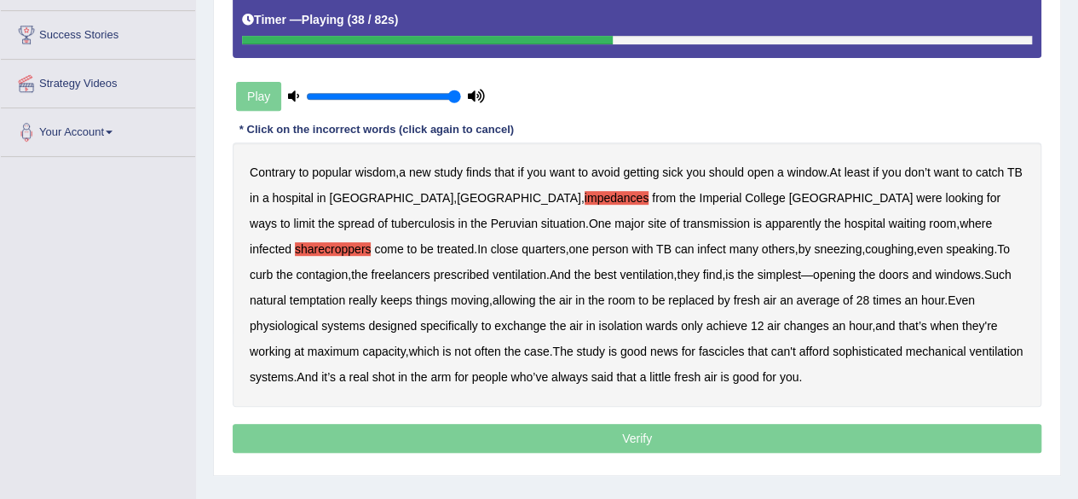
click at [430, 268] on b "freelancers" at bounding box center [400, 275] width 59 height 14
click at [345, 293] on b "temptation" at bounding box center [317, 300] width 55 height 14
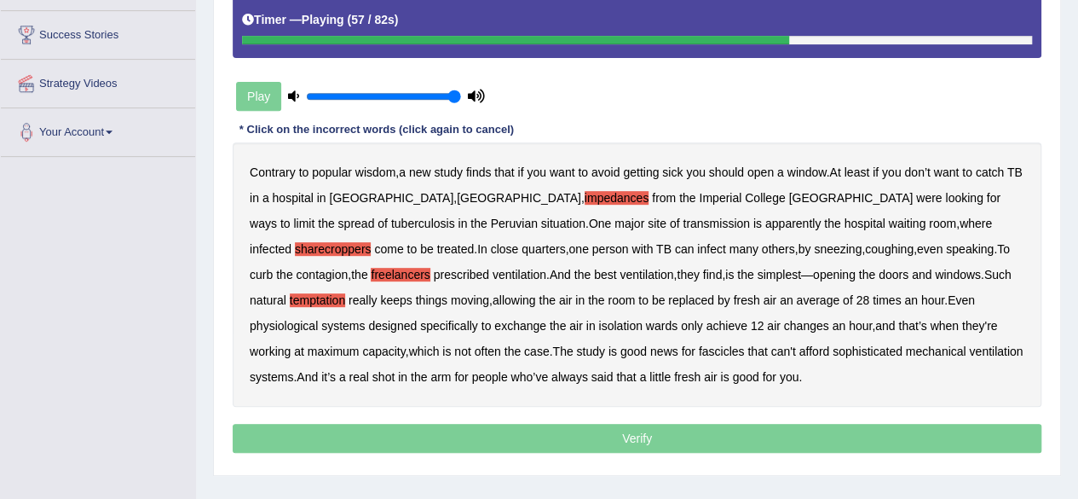
click at [318, 319] on b "physiological" at bounding box center [284, 326] width 68 height 14
click at [699, 355] on b "fascicles" at bounding box center [722, 351] width 46 height 14
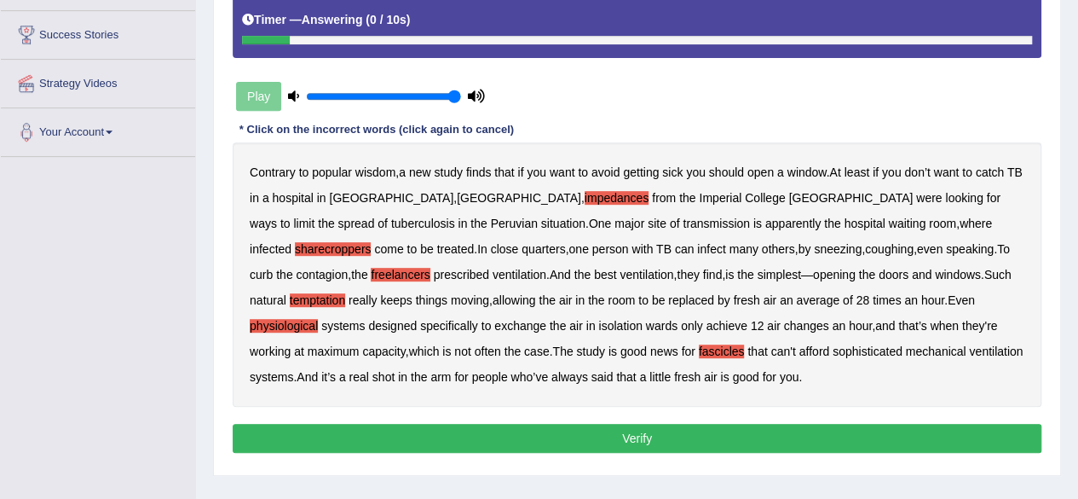
click at [570, 441] on button "Verify" at bounding box center [637, 438] width 809 height 29
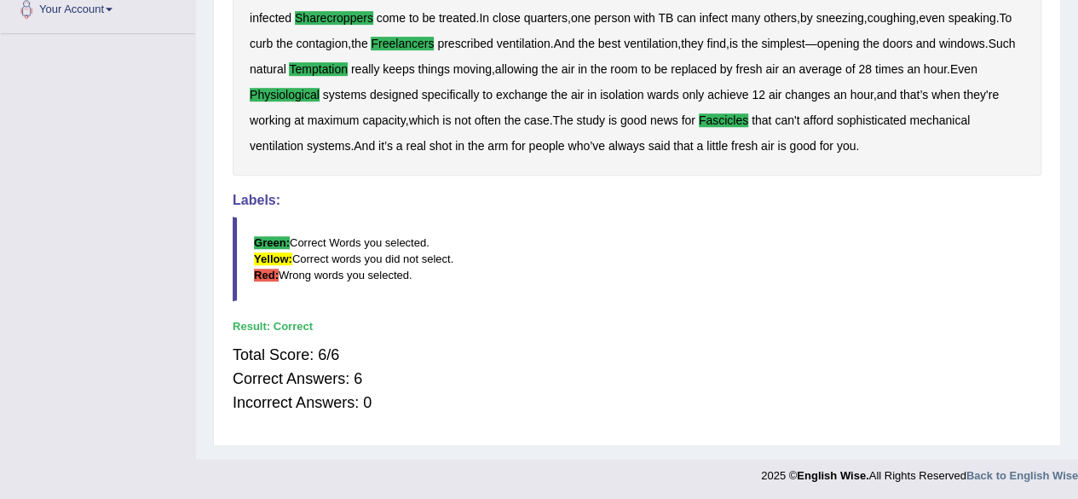
scroll to position [0, 0]
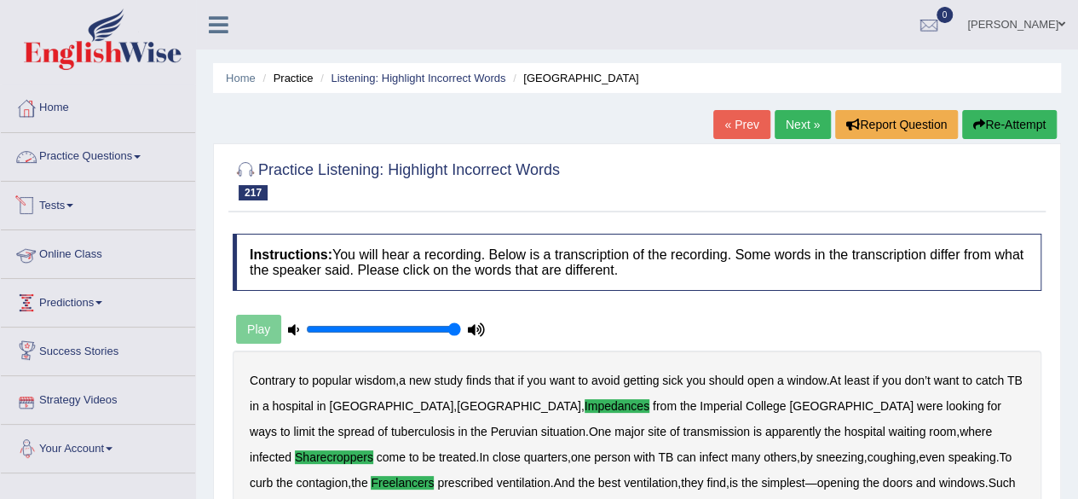
click at [123, 136] on link "Practice Questions" at bounding box center [98, 154] width 194 height 43
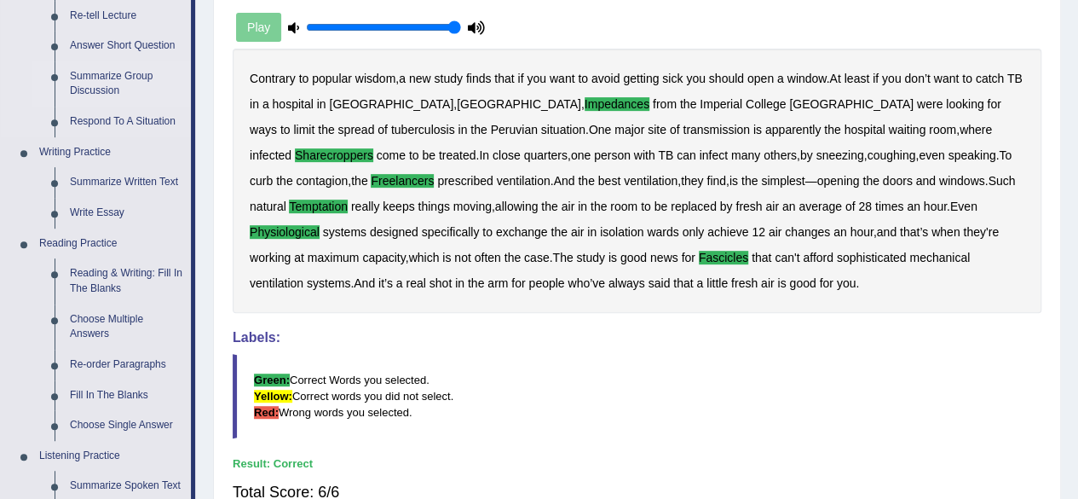
scroll to position [329, 0]
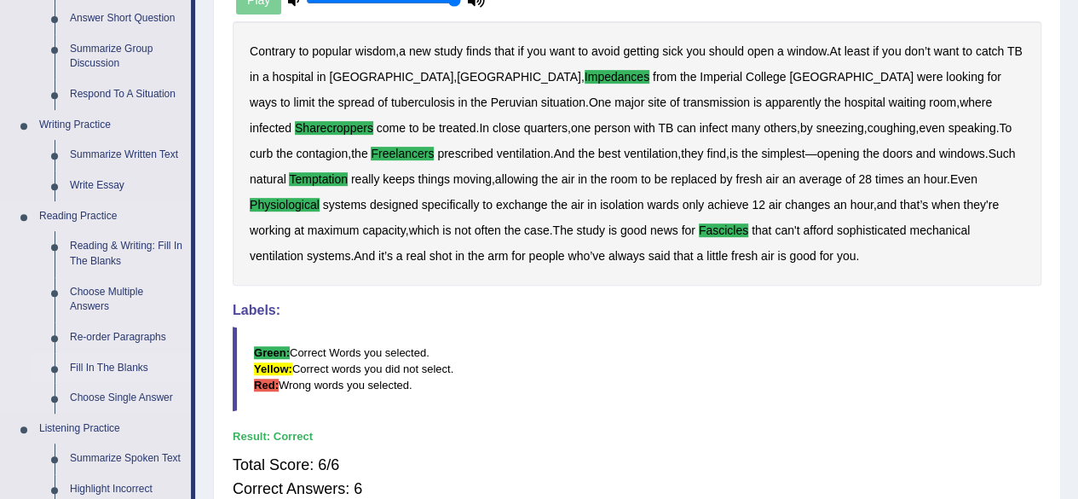
click at [101, 363] on link "Fill In The Blanks" at bounding box center [126, 368] width 129 height 31
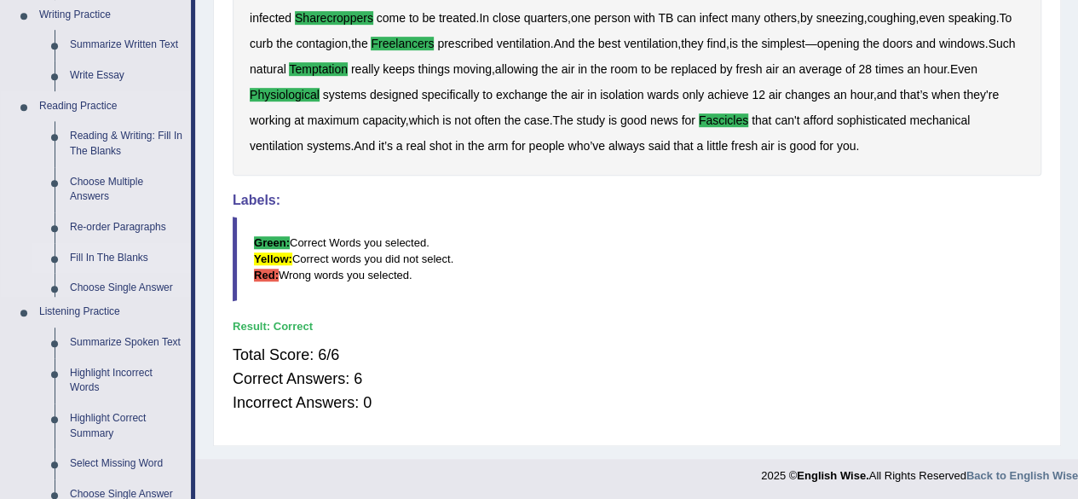
scroll to position [776, 0]
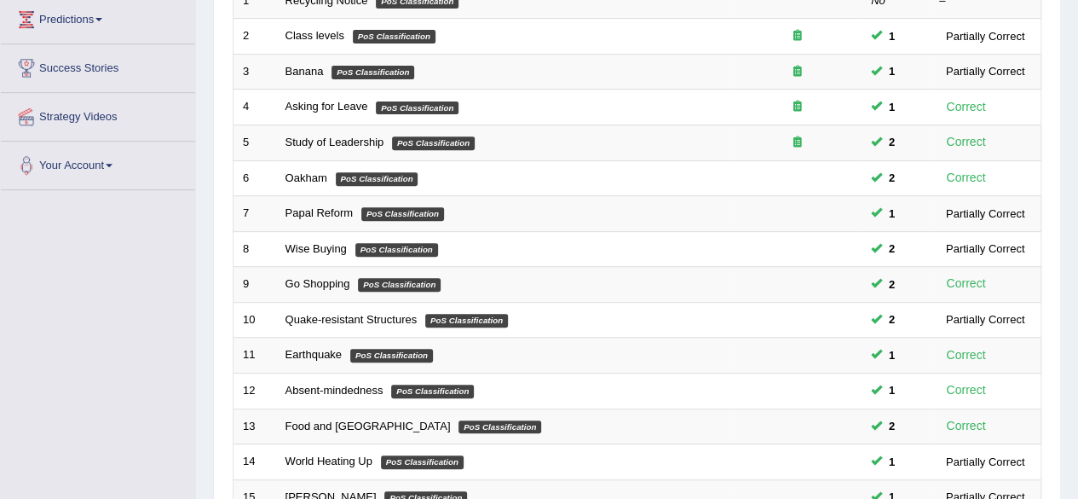
scroll to position [621, 0]
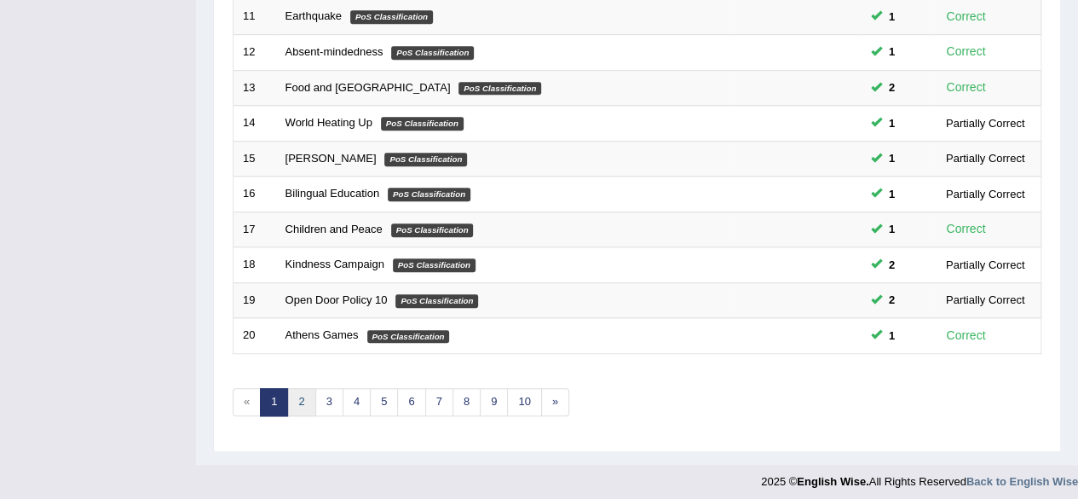
click at [307, 398] on link "2" at bounding box center [301, 402] width 28 height 28
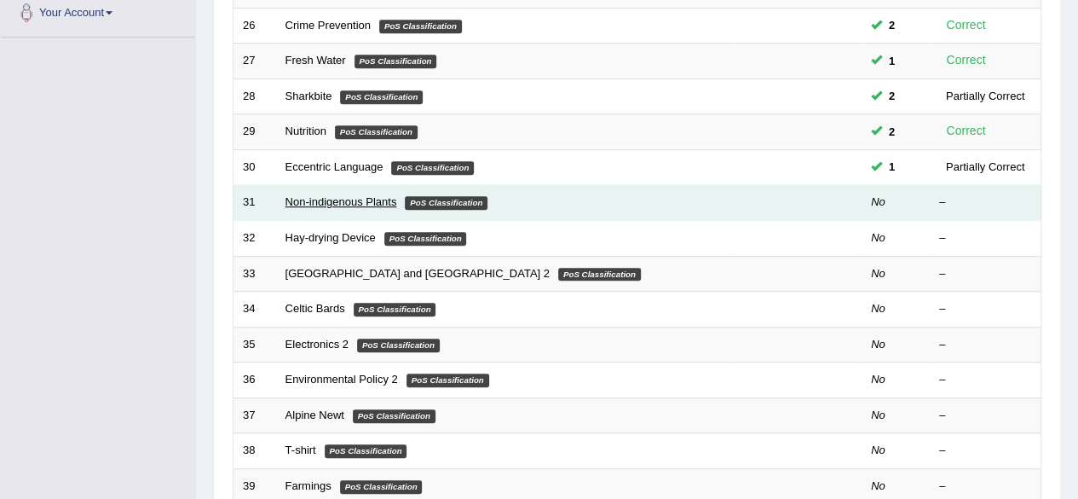
click at [349, 200] on link "Non-indigenous Plants" at bounding box center [341, 201] width 112 height 13
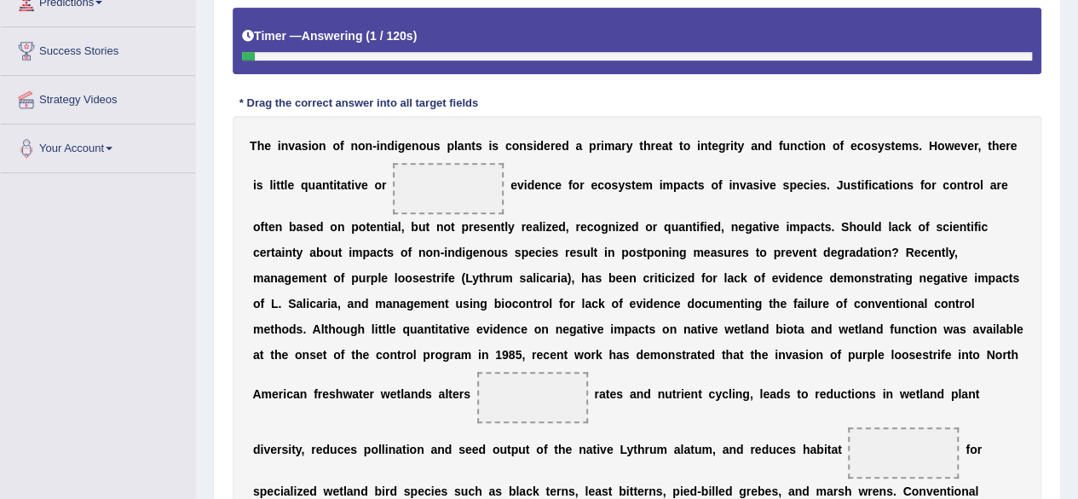
scroll to position [300, 0]
click at [460, 190] on span at bounding box center [448, 188] width 111 height 51
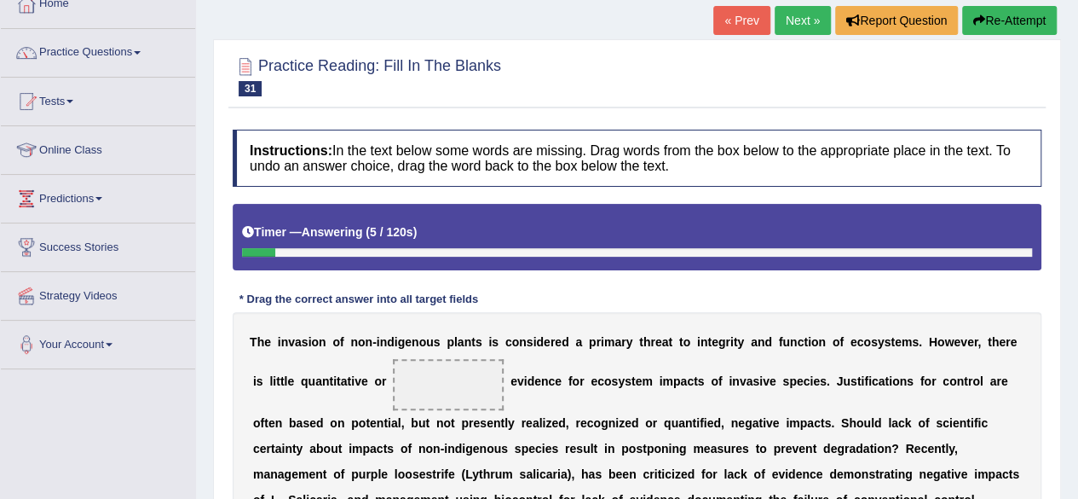
scroll to position [97, 0]
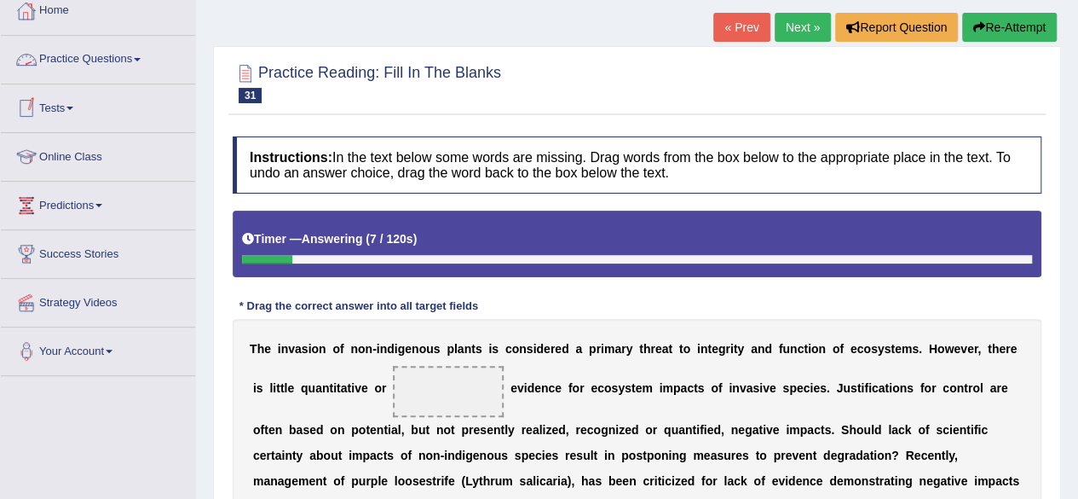
click at [97, 58] on link "Practice Questions" at bounding box center [98, 57] width 194 height 43
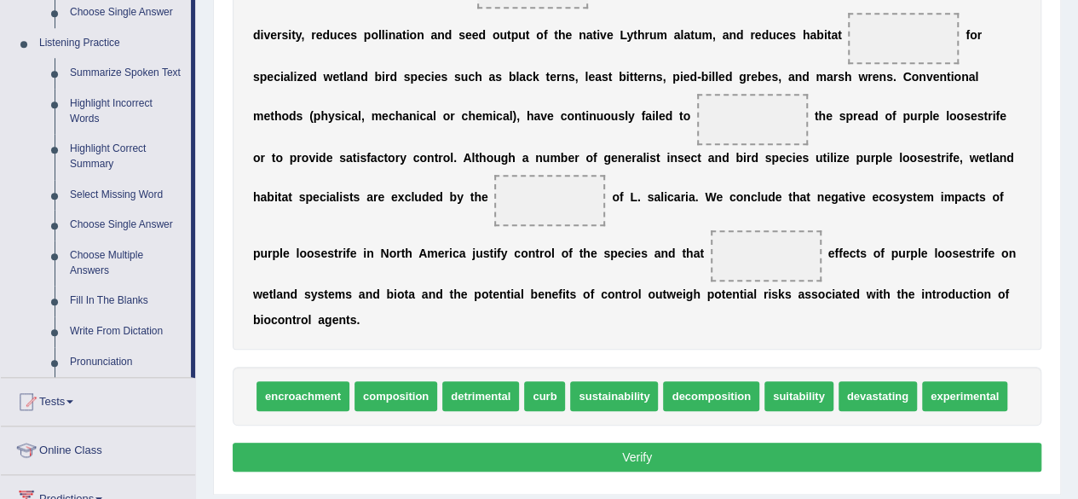
scroll to position [716, 0]
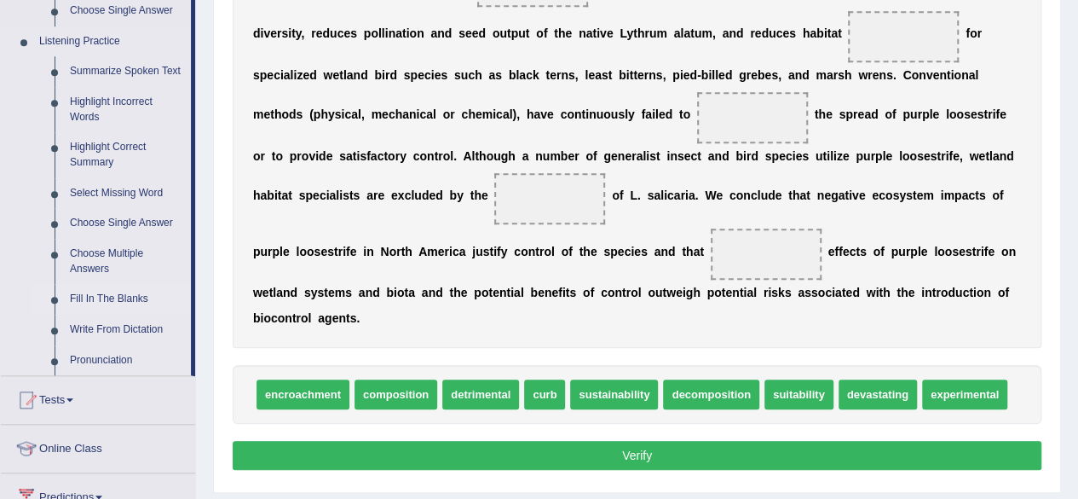
click at [114, 303] on link "Fill In The Blanks" at bounding box center [126, 299] width 129 height 31
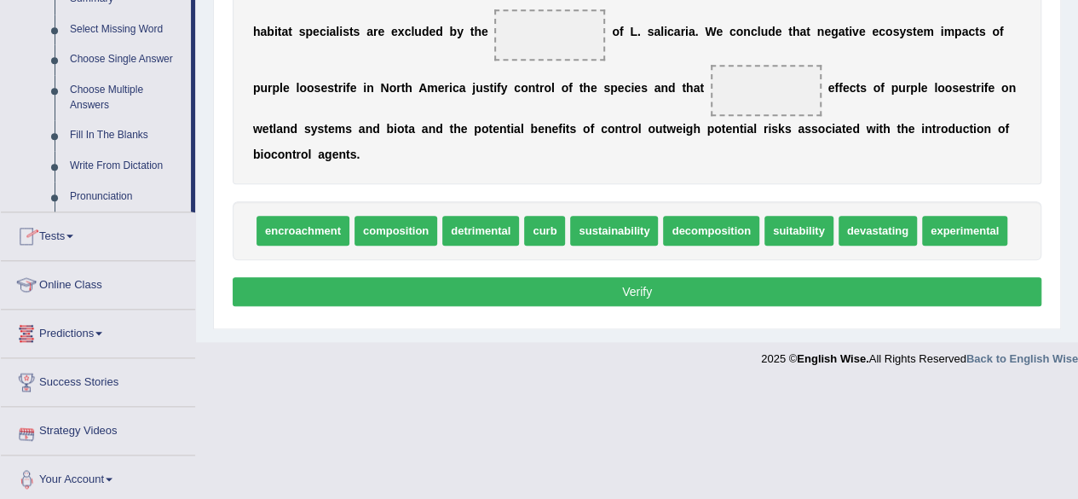
scroll to position [882, 0]
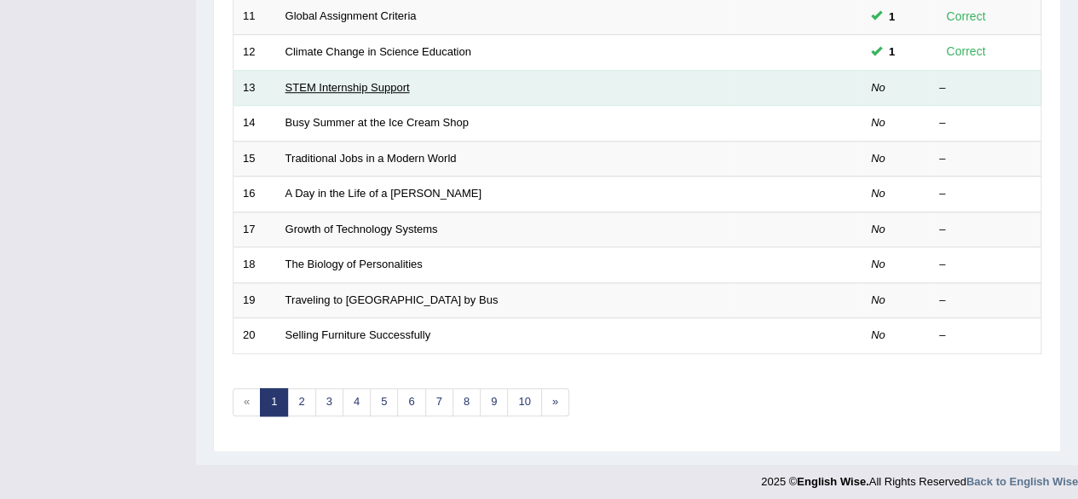
click at [382, 81] on link "STEM Internship Support" at bounding box center [347, 87] width 124 height 13
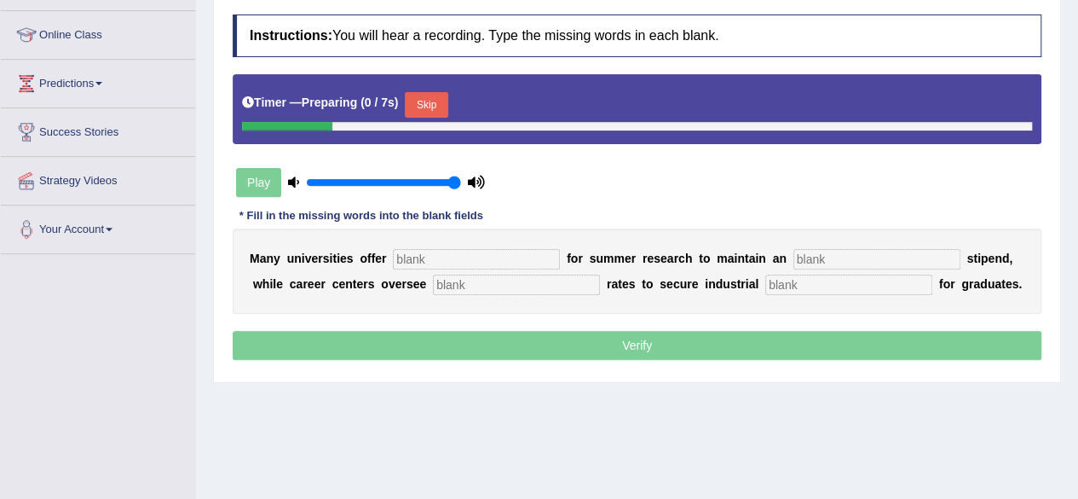
scroll to position [220, 0]
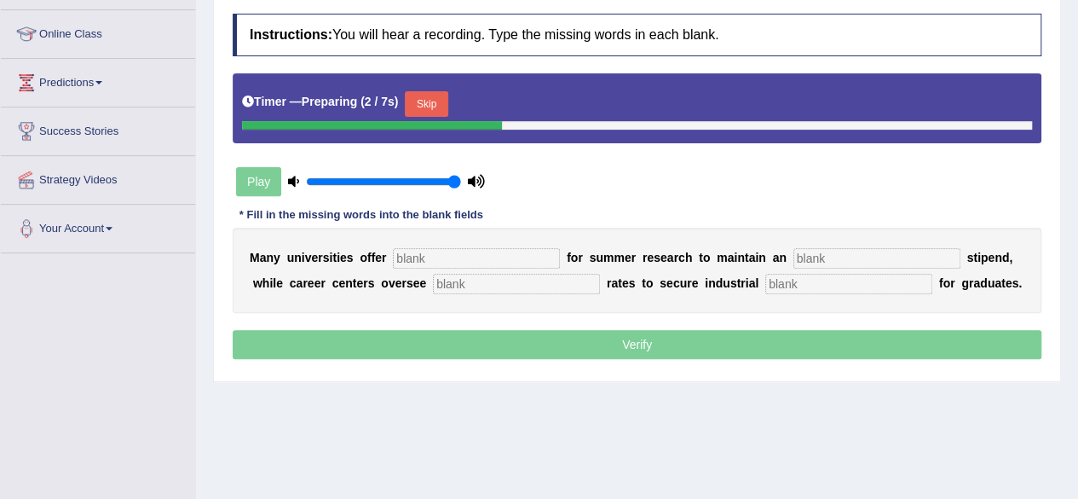
click at [453, 264] on input "text" at bounding box center [476, 258] width 167 height 20
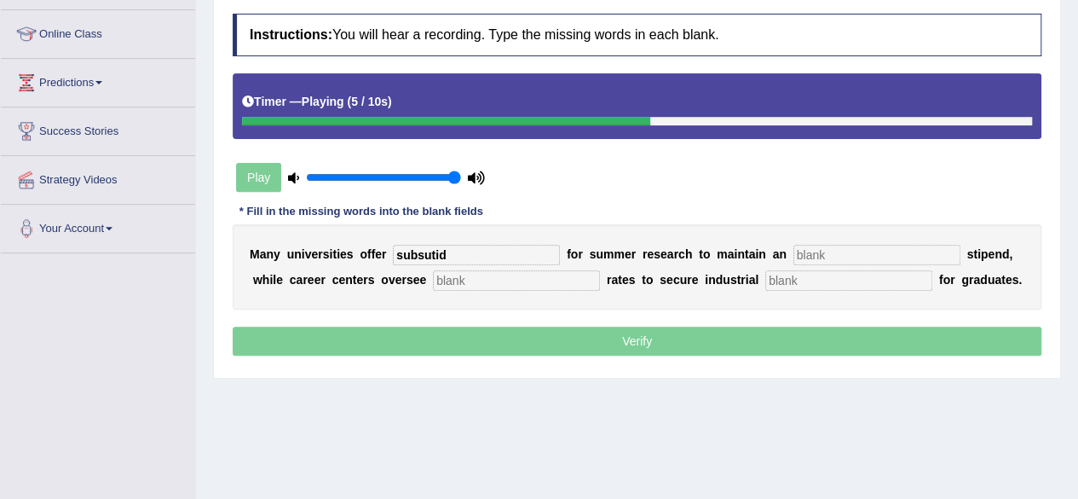
type input "subsutid"
click at [898, 256] on input "a" at bounding box center [876, 255] width 167 height 20
type input "average"
click at [880, 282] on input "text" at bounding box center [848, 280] width 167 height 20
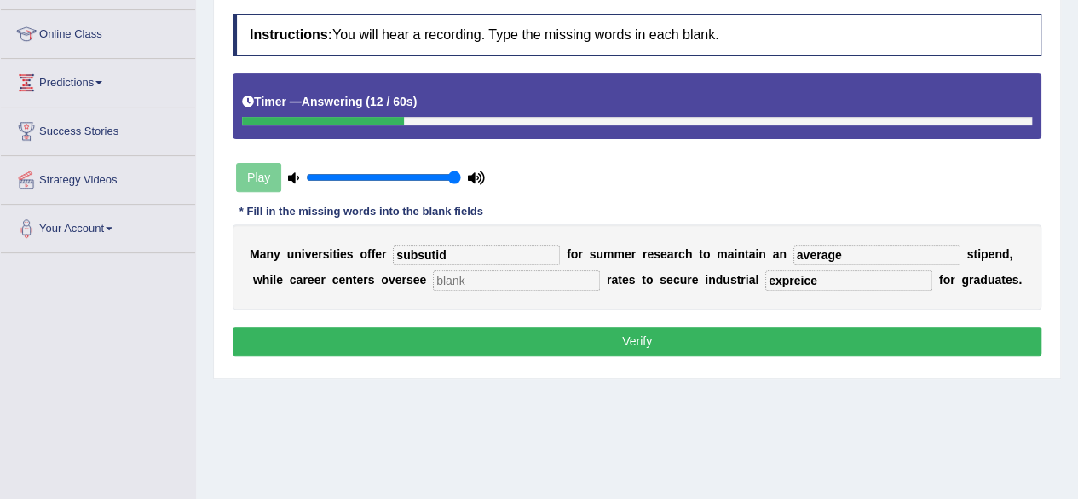
scroll to position [0, 0]
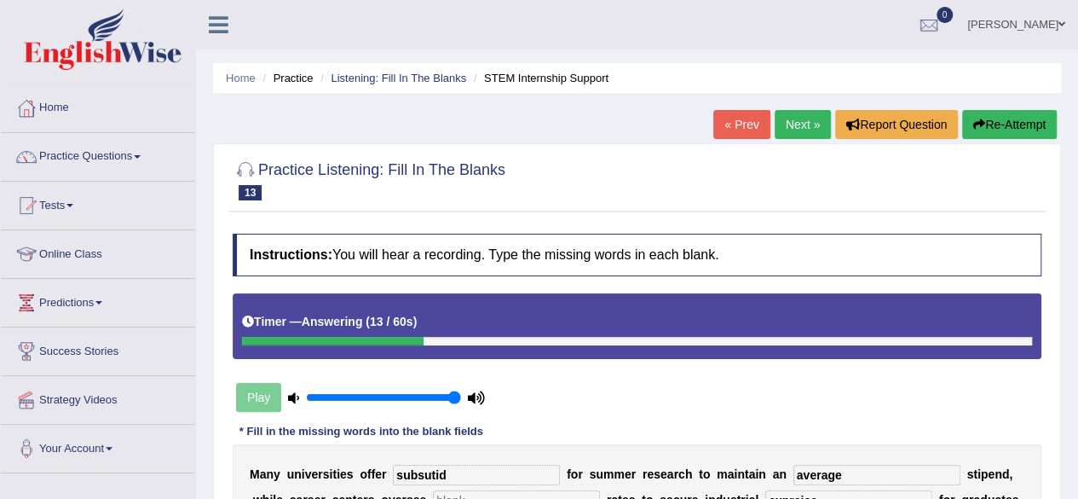
type input "expreice"
click at [982, 134] on button "Re-Attempt" at bounding box center [1009, 124] width 95 height 29
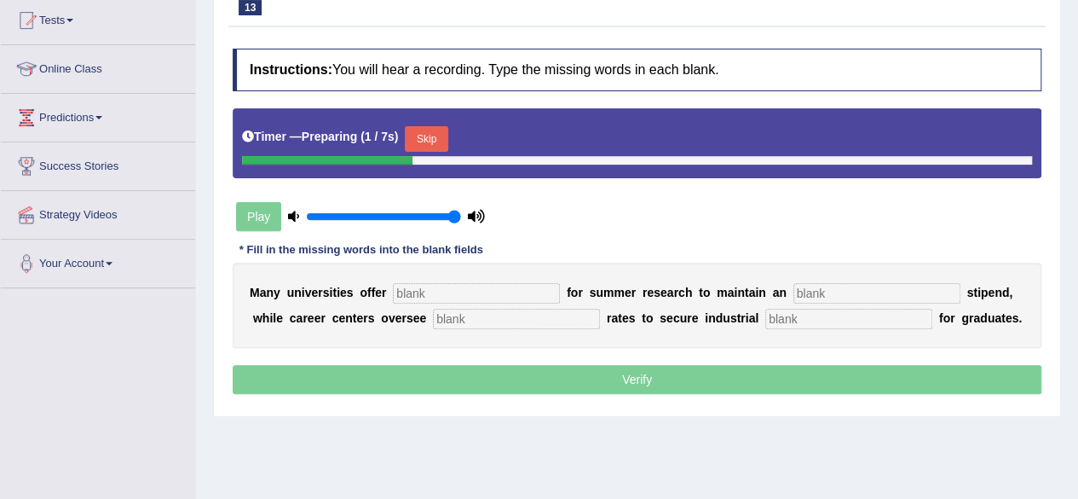
scroll to position [186, 0]
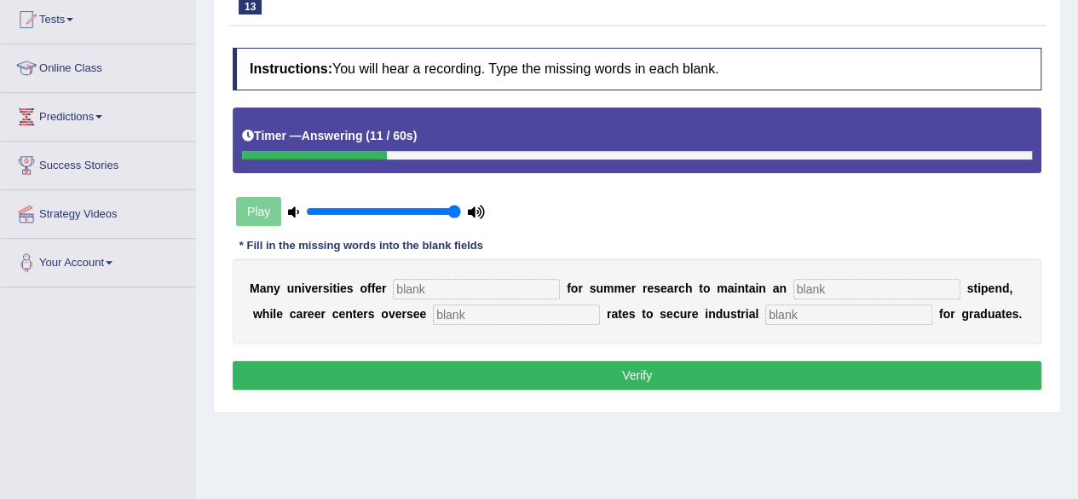
click at [535, 283] on input "text" at bounding box center [476, 289] width 167 height 20
type input "subscides"
click at [828, 291] on input "text" at bounding box center [876, 289] width 167 height 20
type input "average"
click at [545, 317] on div "M a n y u n i v e r s i t i e s o f f e r subscides f o r s u m m e r r e s e a…" at bounding box center [637, 300] width 809 height 85
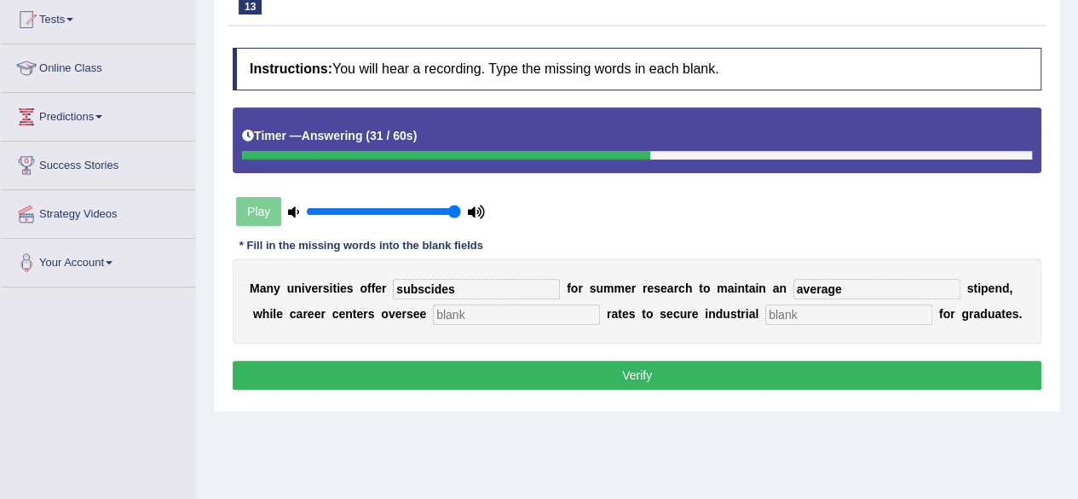
click at [545, 317] on input "text" at bounding box center [516, 314] width 167 height 20
type input "placement"
click at [811, 308] on input "text" at bounding box center [848, 314] width 167 height 20
type input "experience"
click at [774, 380] on button "Verify" at bounding box center [637, 374] width 809 height 29
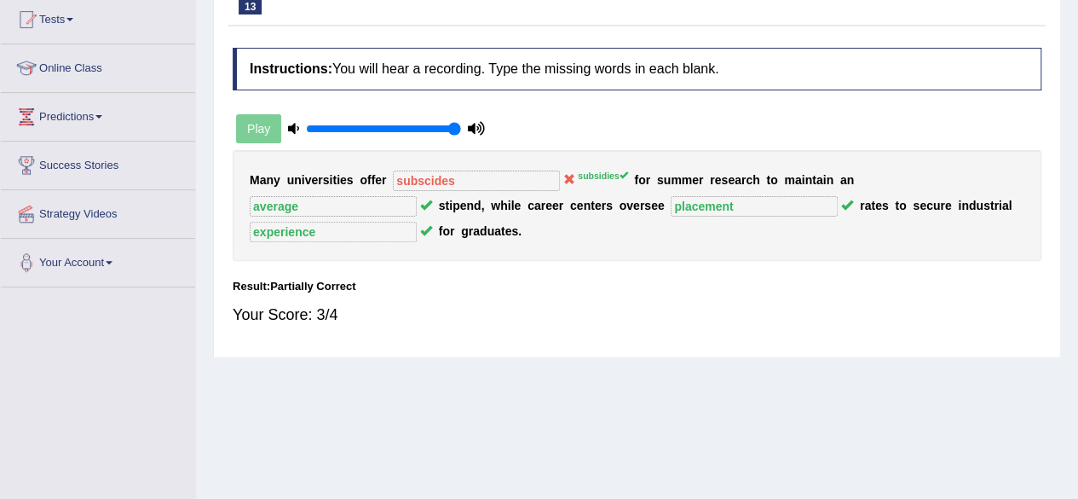
scroll to position [0, 0]
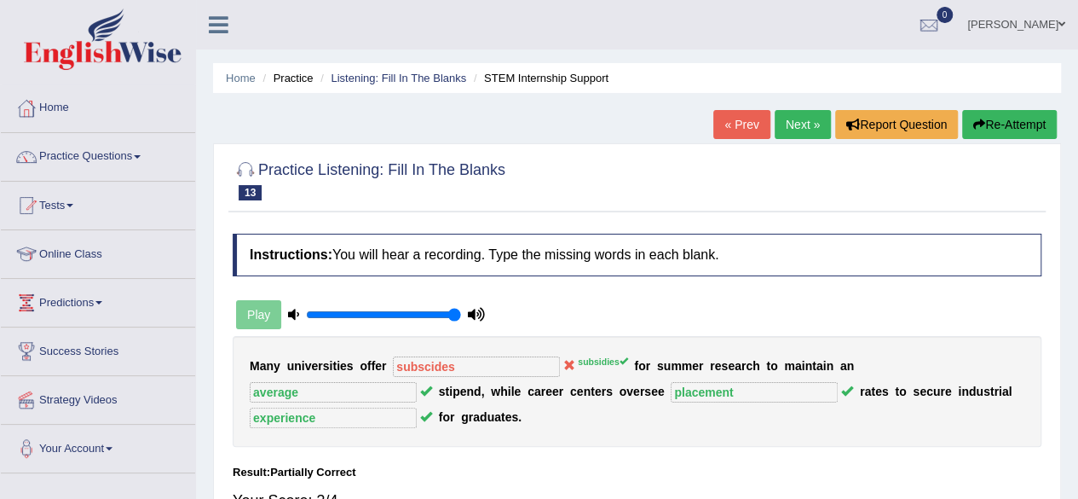
click at [795, 111] on link "Next »" at bounding box center [803, 124] width 56 height 29
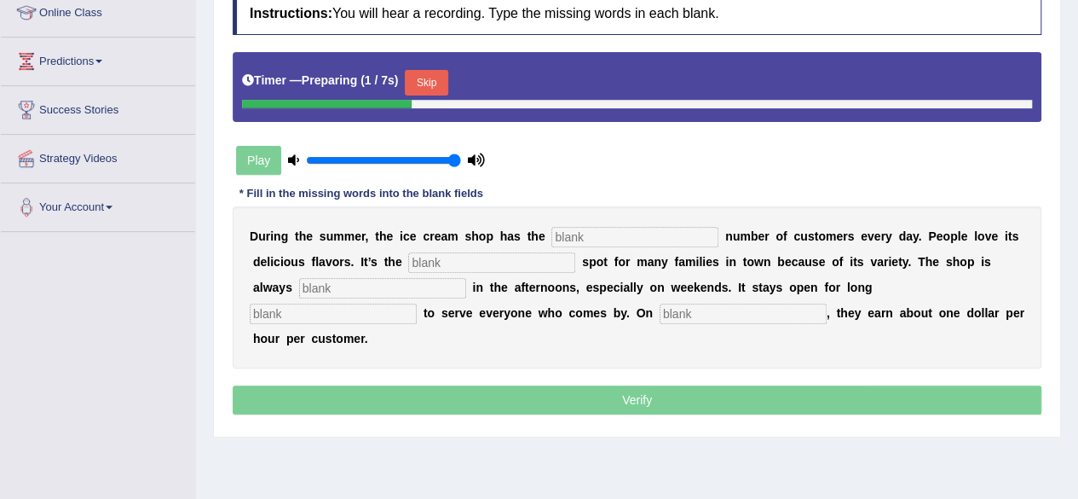
scroll to position [244, 0]
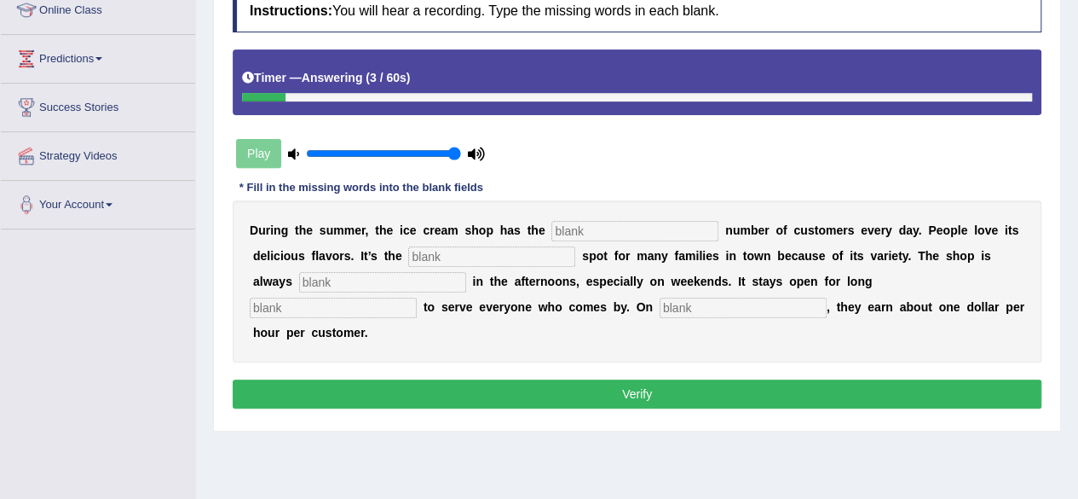
click at [622, 234] on input "text" at bounding box center [634, 231] width 167 height 20
type input "same"
click at [532, 258] on input "text" at bounding box center [491, 256] width 167 height 20
type input "favourate"
click at [444, 277] on input "text" at bounding box center [382, 282] width 167 height 20
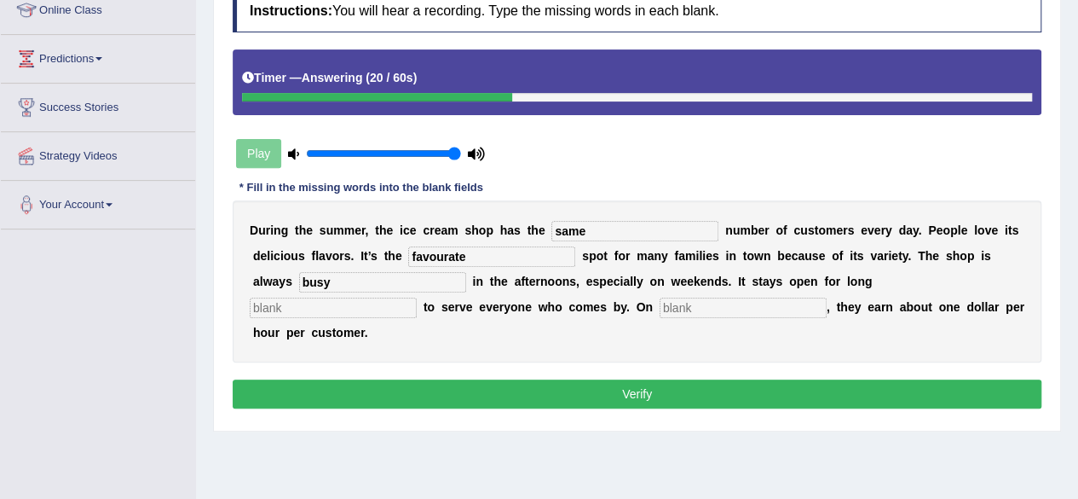
type input "busy"
click at [332, 303] on input "text" at bounding box center [333, 307] width 167 height 20
type input "hours"
click at [682, 297] on input "text" at bounding box center [743, 307] width 167 height 20
type input "average"
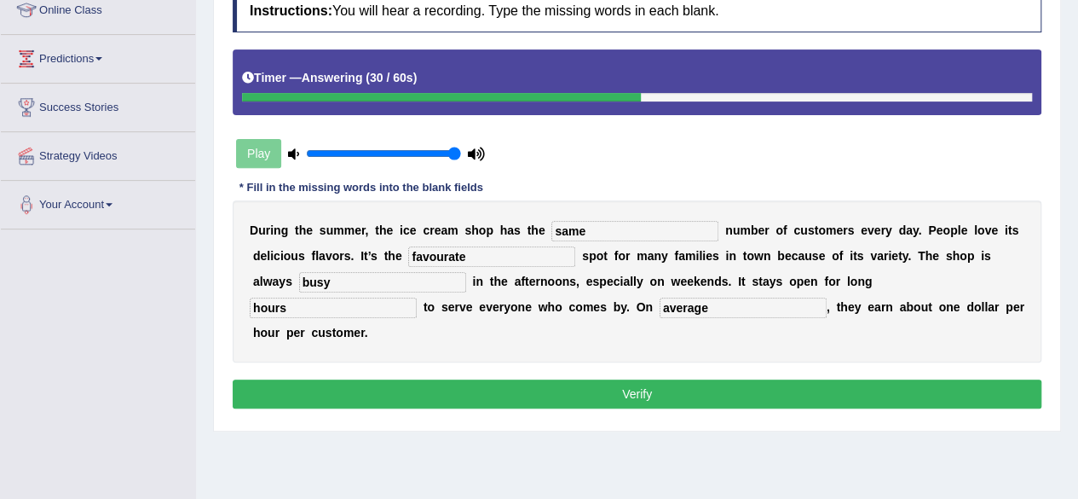
click at [624, 379] on button "Verify" at bounding box center [637, 393] width 809 height 29
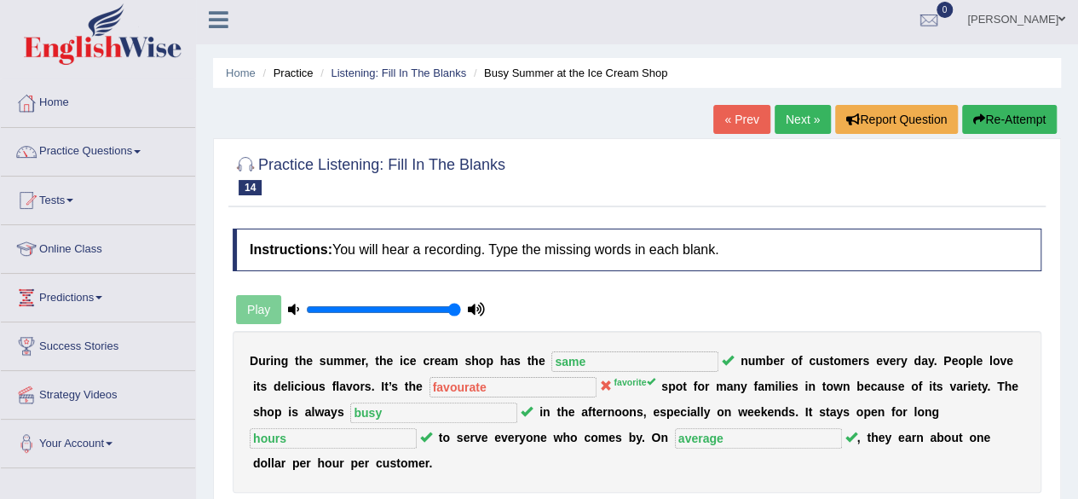
scroll to position [0, 0]
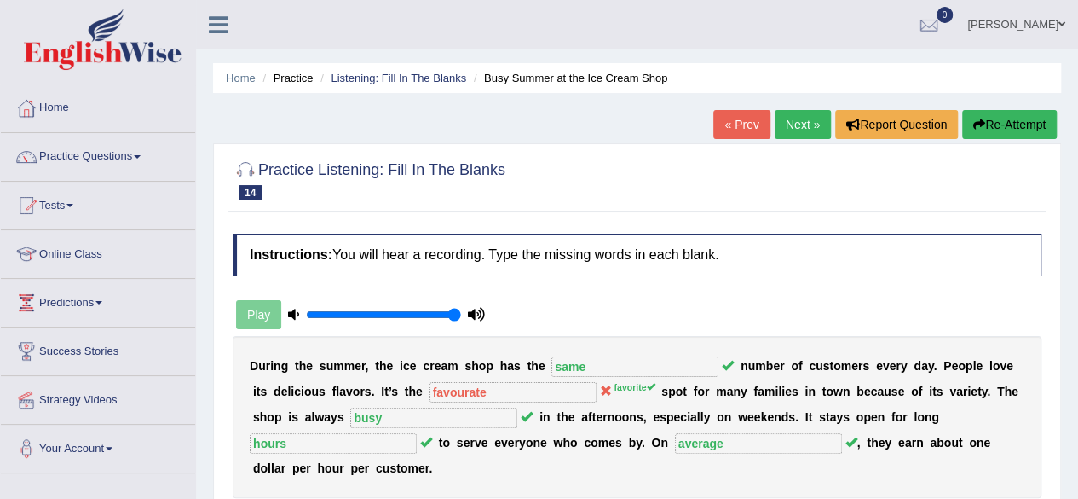
click at [995, 131] on button "Re-Attempt" at bounding box center [1009, 124] width 95 height 29
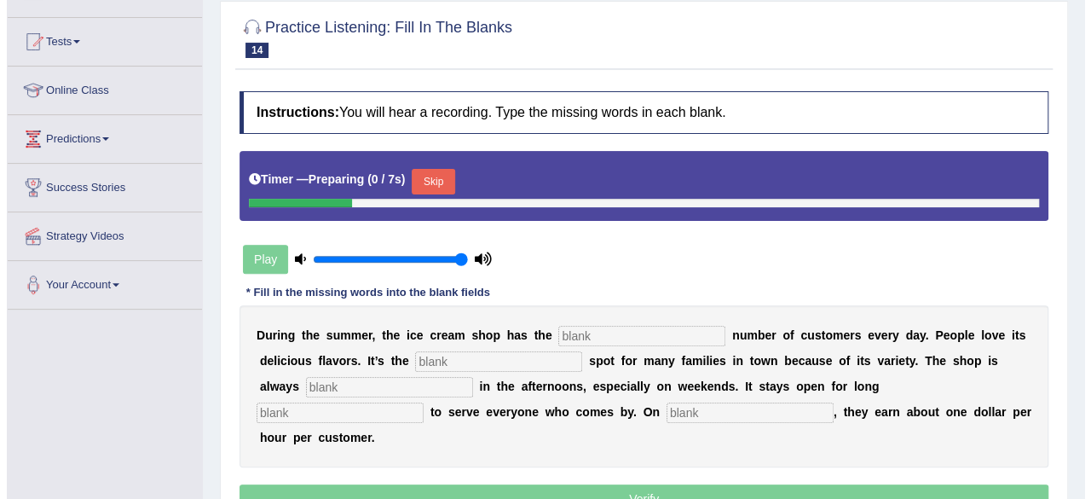
scroll to position [225, 0]
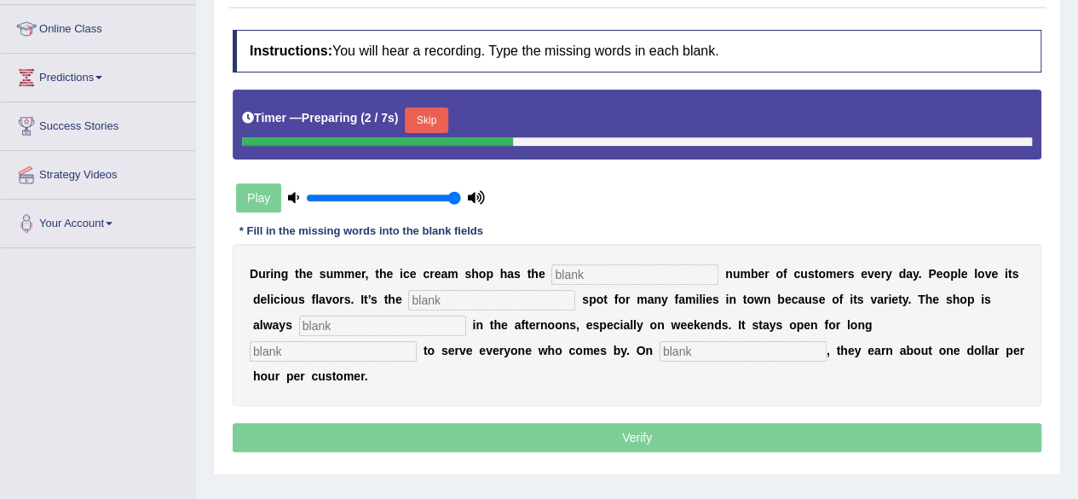
click at [484, 295] on input "text" at bounding box center [491, 300] width 167 height 20
click at [616, 280] on input "text" at bounding box center [634, 274] width 167 height 20
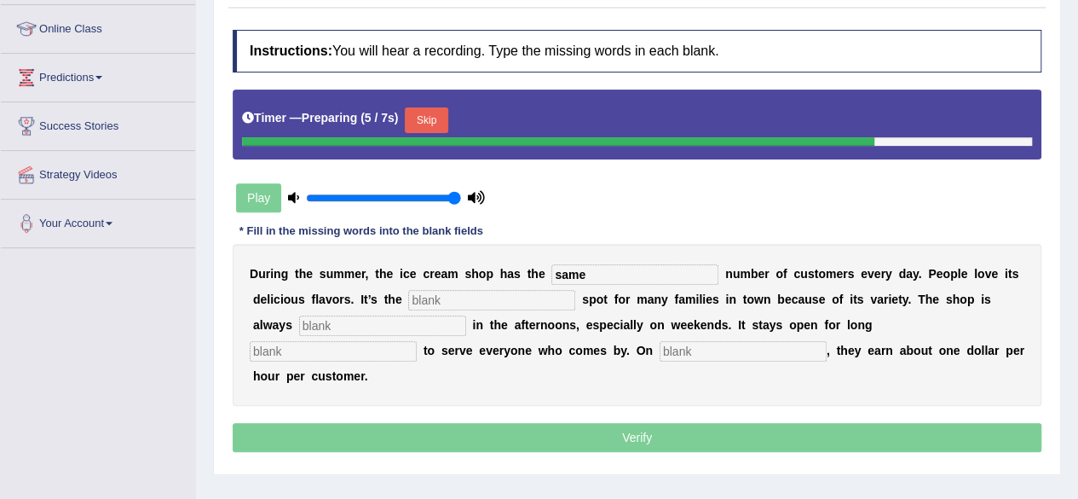
type input "same"
click at [562, 295] on input "text" at bounding box center [491, 300] width 167 height 20
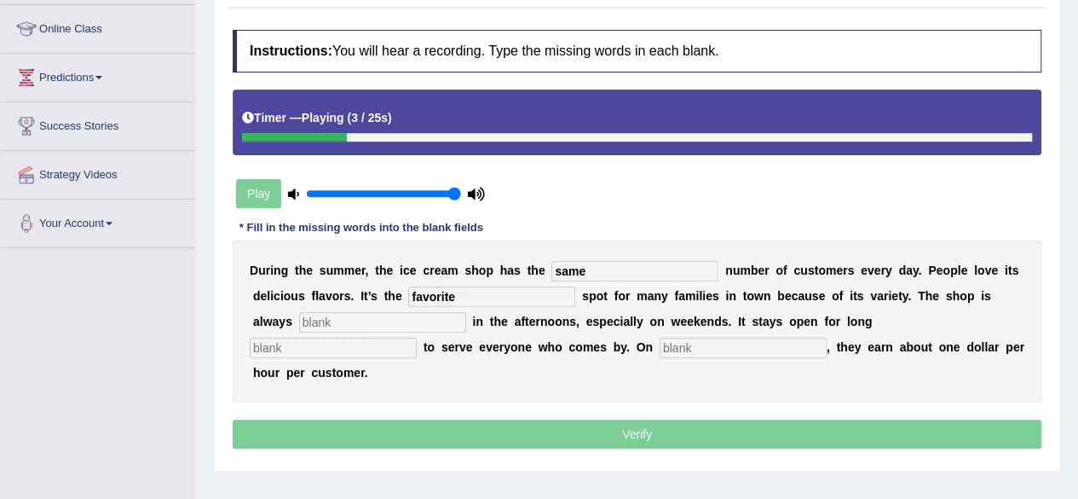
type input "favorite"
click at [400, 319] on input "text" at bounding box center [382, 322] width 167 height 20
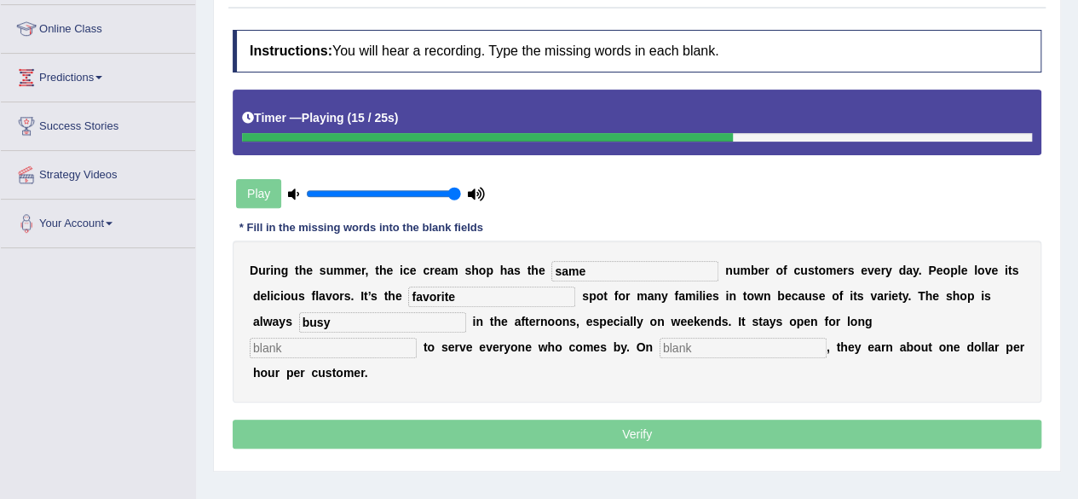
type input "busy"
click at [344, 350] on input "text" at bounding box center [333, 347] width 167 height 20
type input "l"
type input "hours"
click at [696, 352] on input "text" at bounding box center [743, 347] width 167 height 20
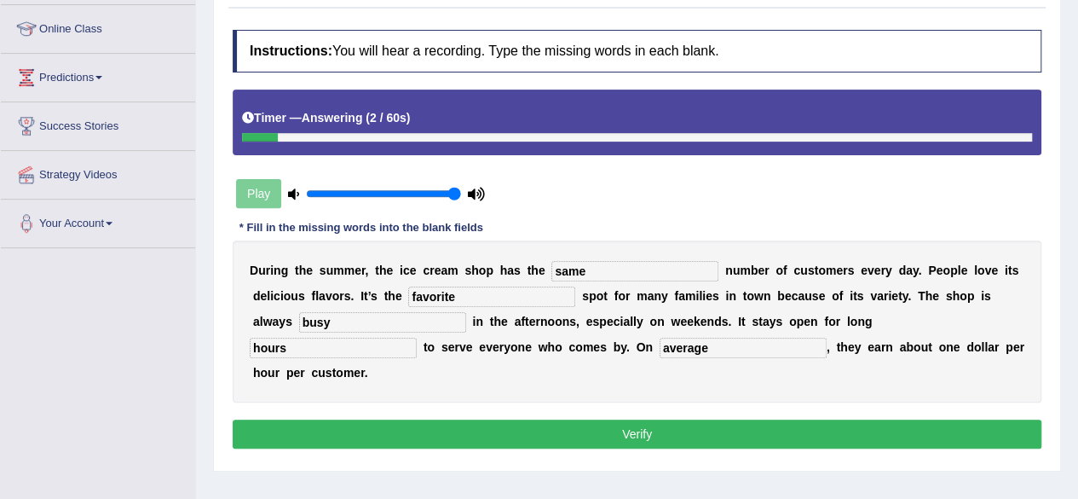
type input "average"
click at [581, 425] on button "Verify" at bounding box center [637, 433] width 809 height 29
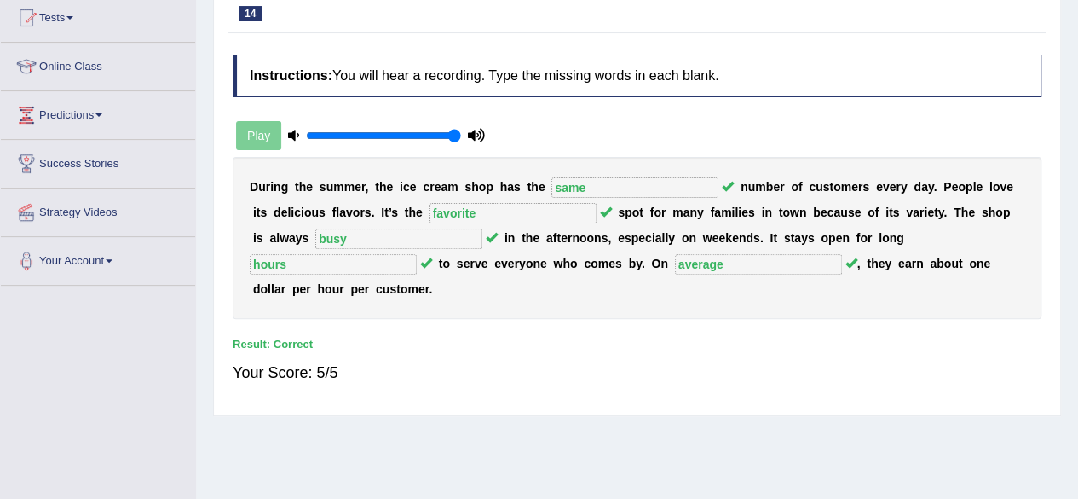
scroll to position [0, 0]
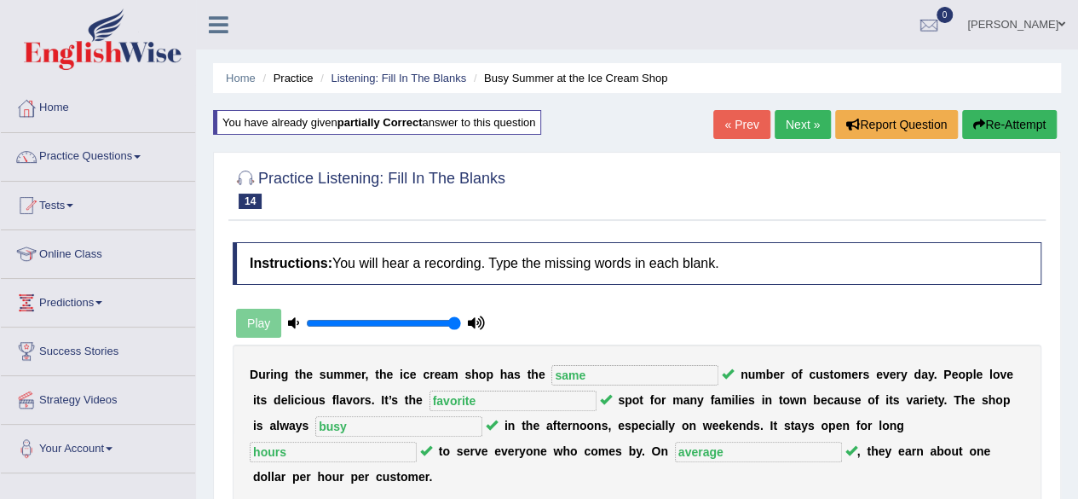
click at [787, 124] on link "Next »" at bounding box center [803, 124] width 56 height 29
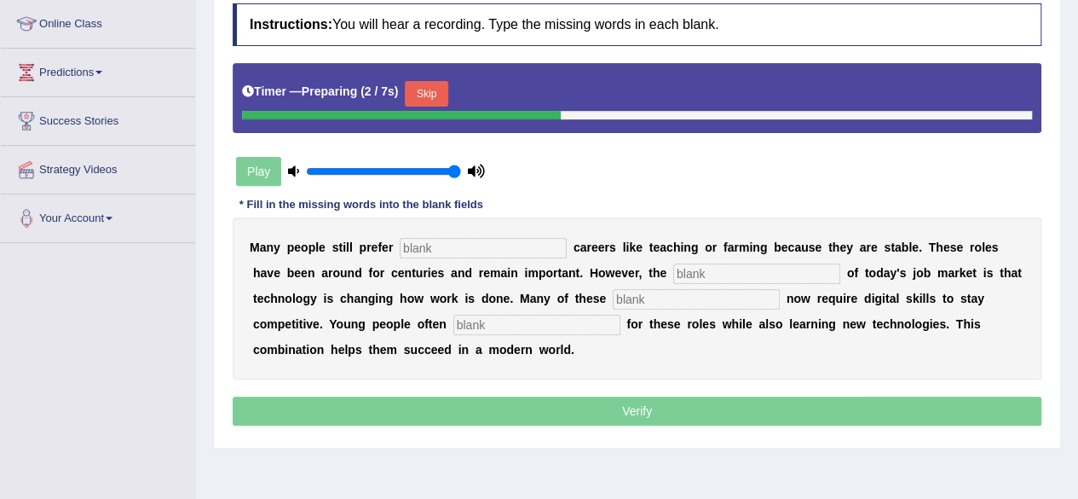
scroll to position [231, 0]
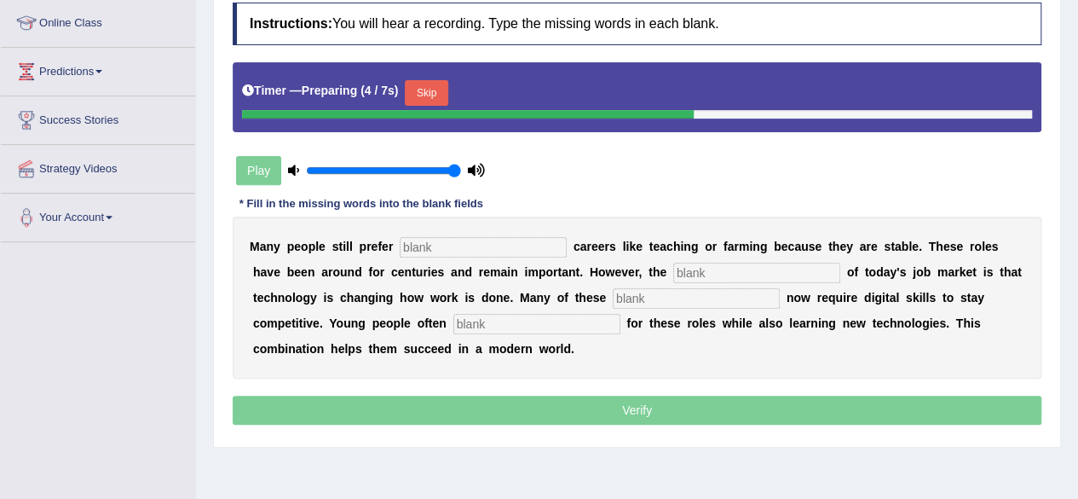
click at [535, 245] on input "text" at bounding box center [483, 247] width 167 height 20
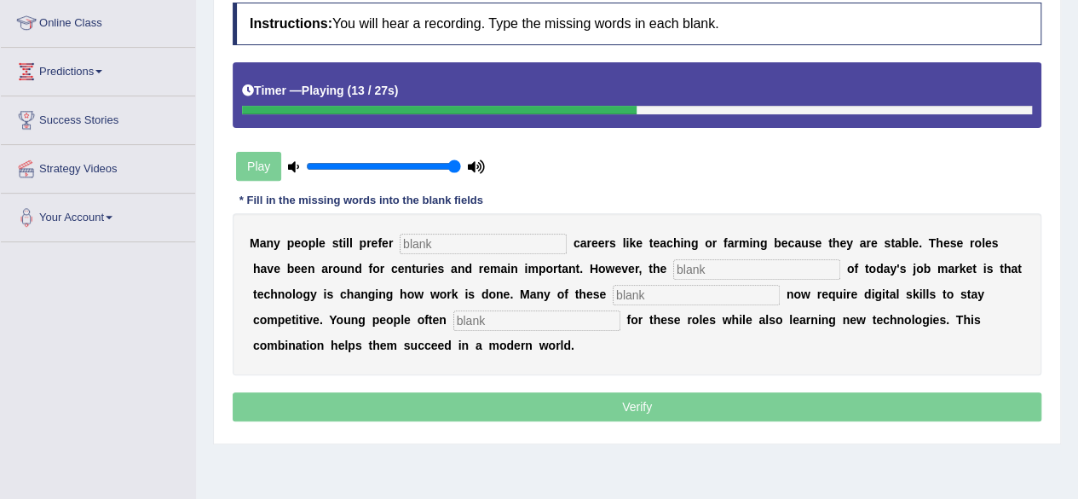
click at [535, 245] on input "text" at bounding box center [483, 244] width 167 height 20
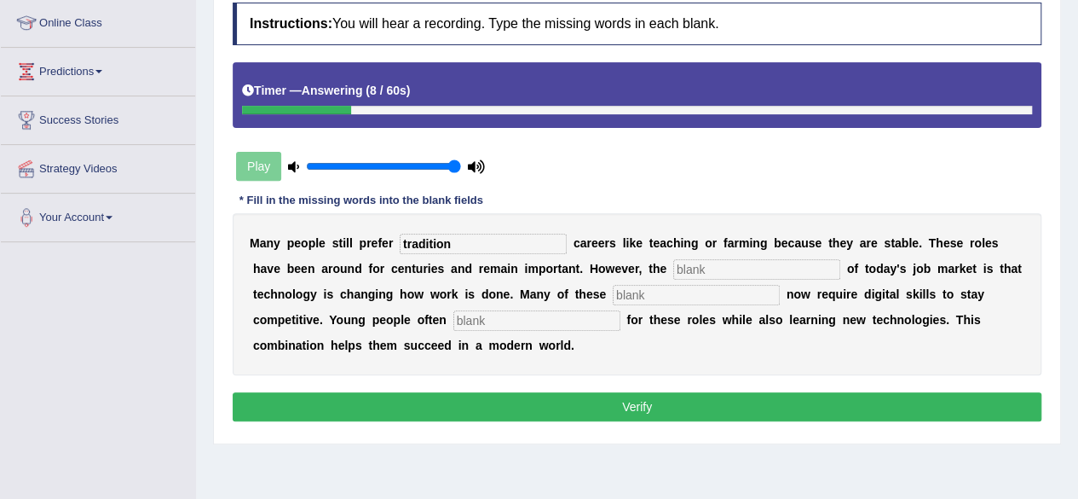
type input "tradition"
click at [721, 266] on input "text" at bounding box center [756, 269] width 167 height 20
type input "reality"
click at [687, 296] on input "text" at bounding box center [696, 295] width 167 height 20
type input "jobs"
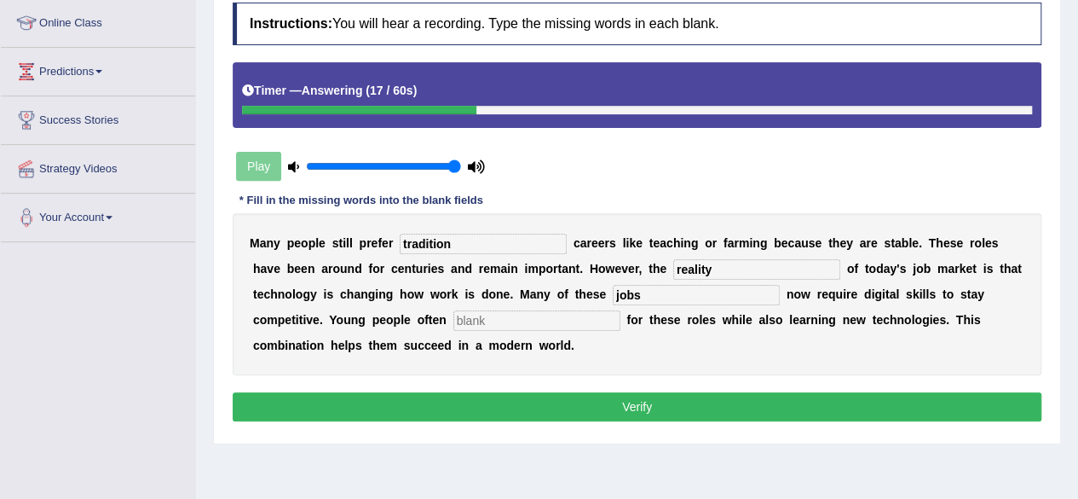
click at [585, 326] on input "text" at bounding box center [536, 320] width 167 height 20
type input "apply"
click at [533, 395] on button "Verify" at bounding box center [637, 406] width 809 height 29
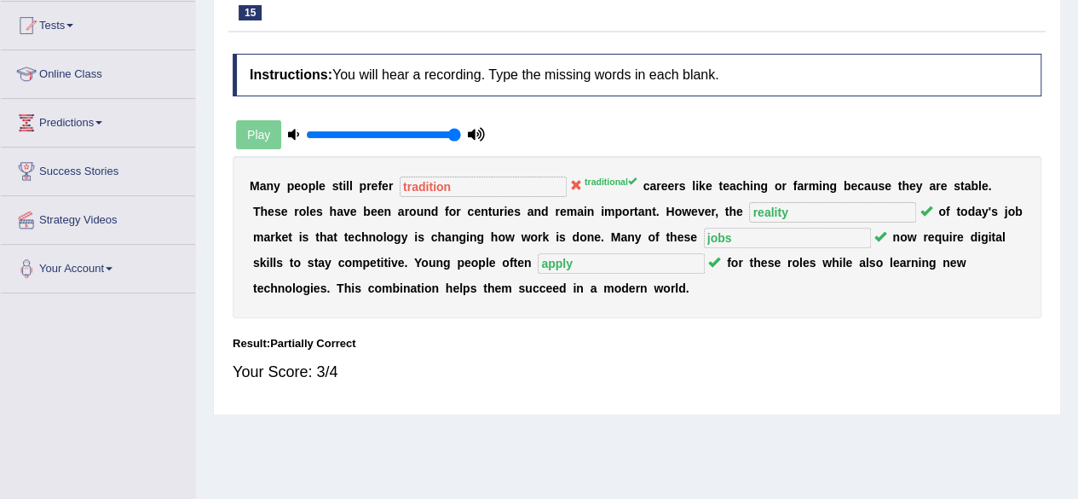
scroll to position [0, 0]
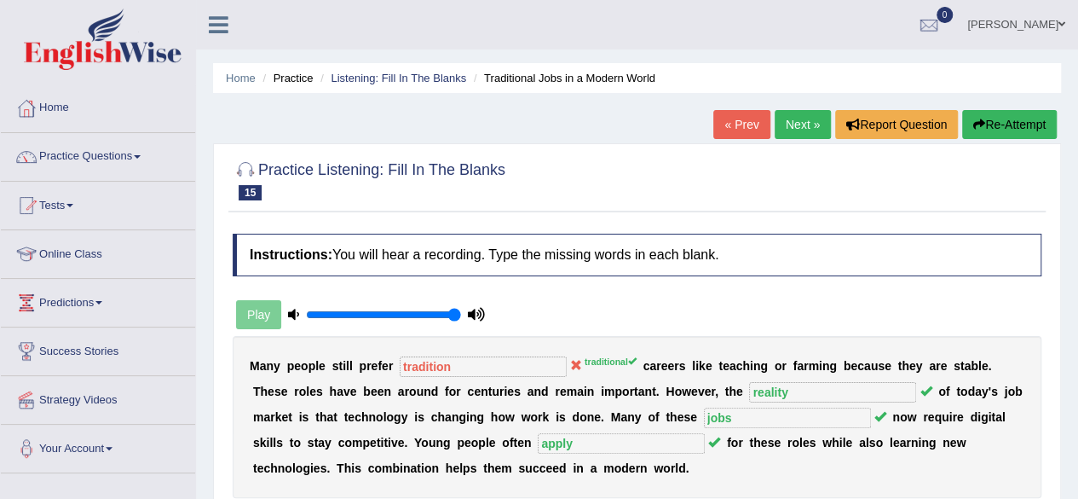
click at [803, 125] on link "Next »" at bounding box center [803, 124] width 56 height 29
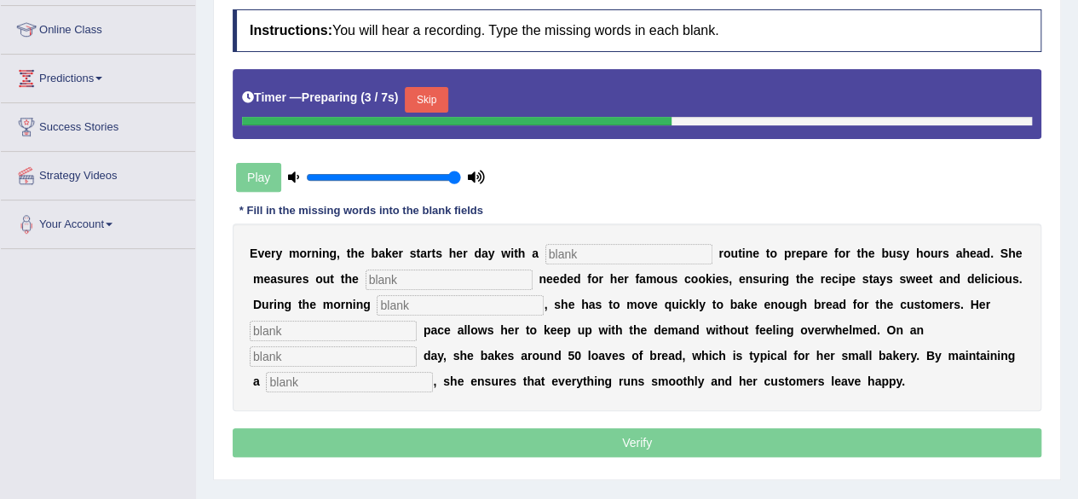
scroll to position [228, 0]
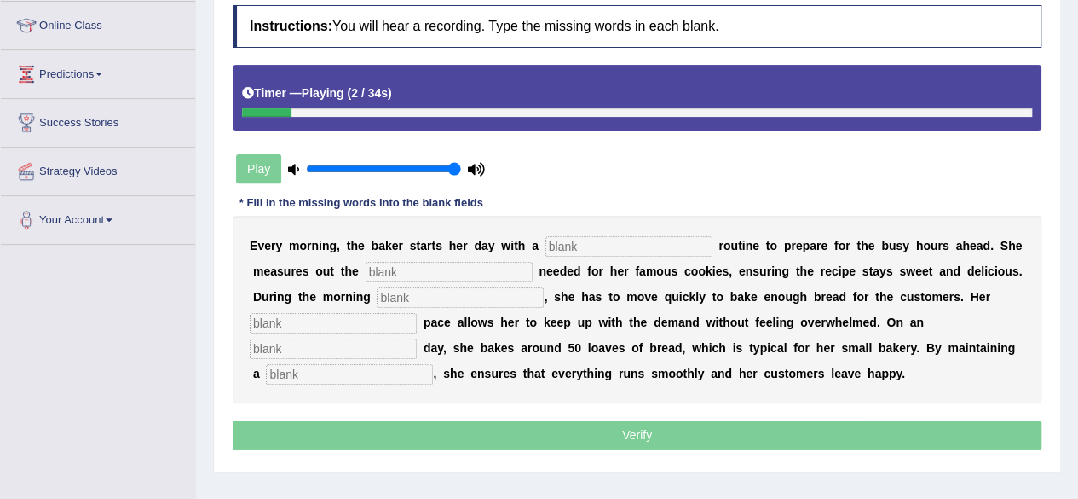
click at [628, 248] on input "text" at bounding box center [628, 246] width 167 height 20
type input "simple"
click at [503, 276] on input "text" at bounding box center [449, 272] width 167 height 20
type input "sugar"
click at [465, 287] on input "text" at bounding box center [460, 297] width 167 height 20
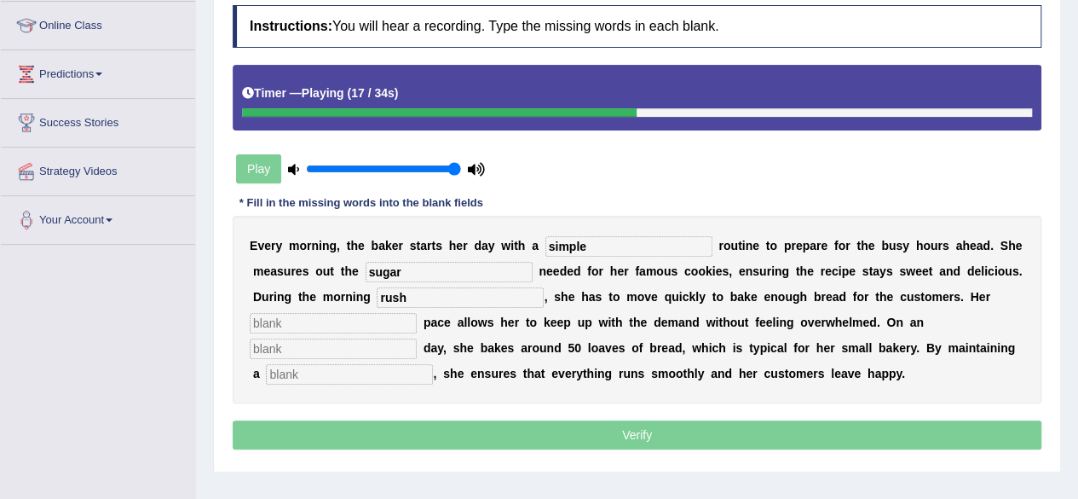
type input "rush"
click at [343, 325] on input "text" at bounding box center [333, 323] width 167 height 20
type input "steady"
click at [321, 342] on input "text" at bounding box center [333, 348] width 167 height 20
type input "average"
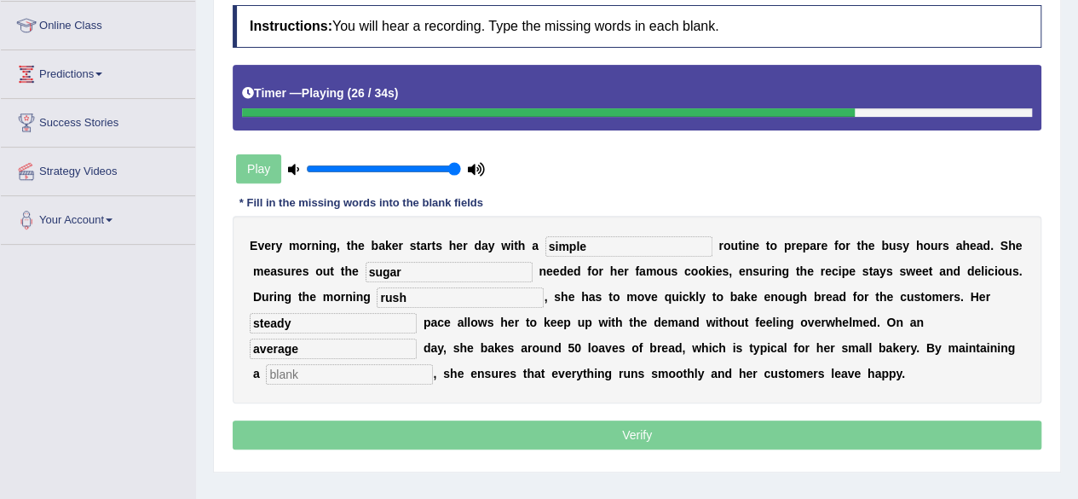
click at [320, 371] on input "text" at bounding box center [349, 374] width 167 height 20
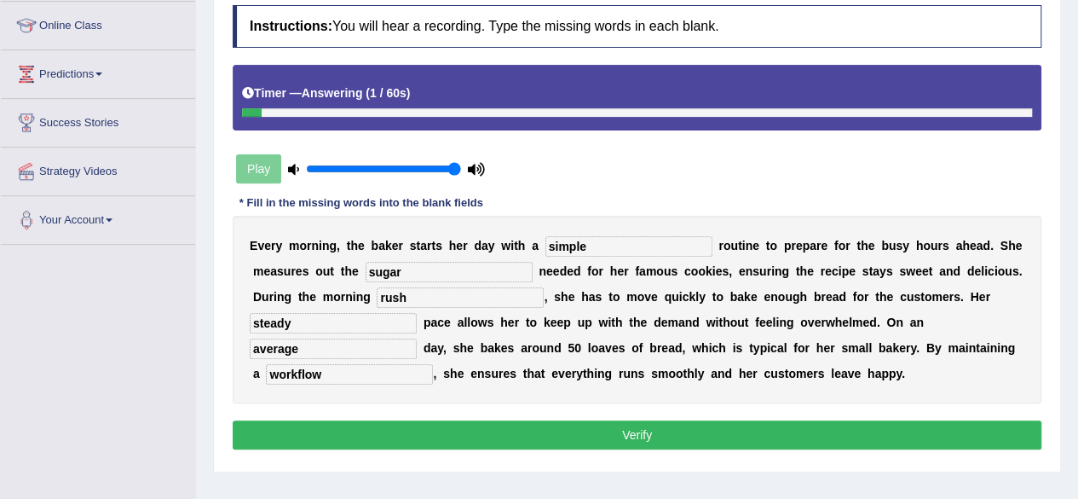
type input "workflow"
click at [431, 429] on button "Verify" at bounding box center [637, 434] width 809 height 29
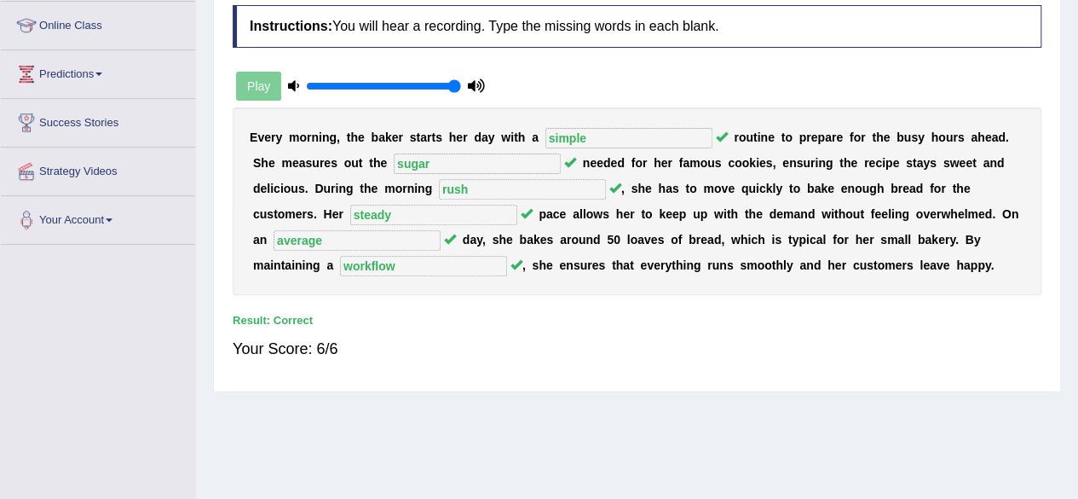
scroll to position [0, 0]
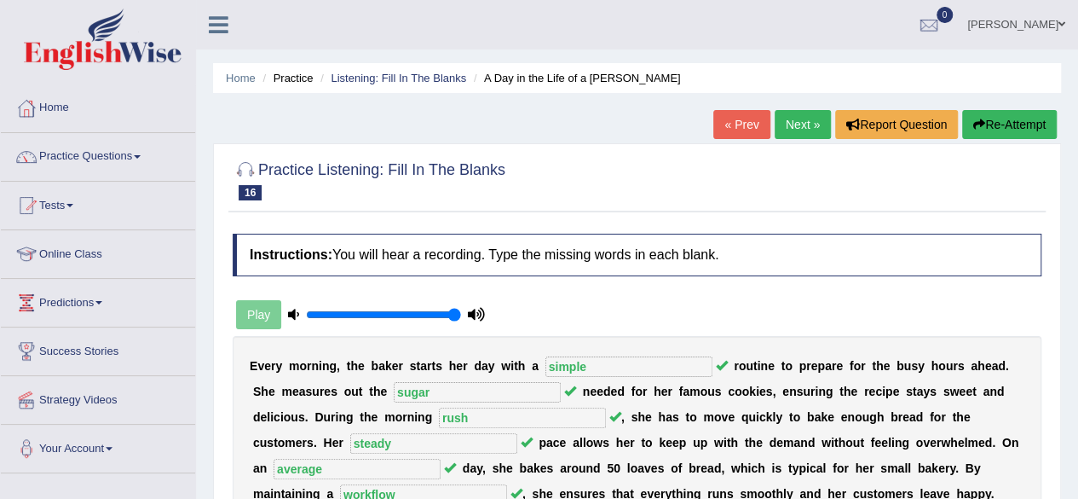
click at [787, 129] on link "Next »" at bounding box center [803, 124] width 56 height 29
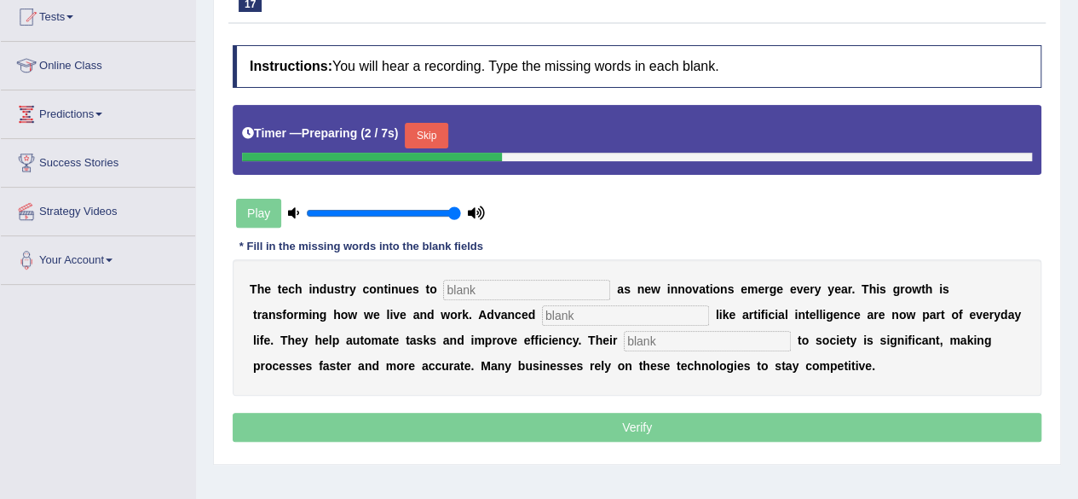
scroll to position [191, 0]
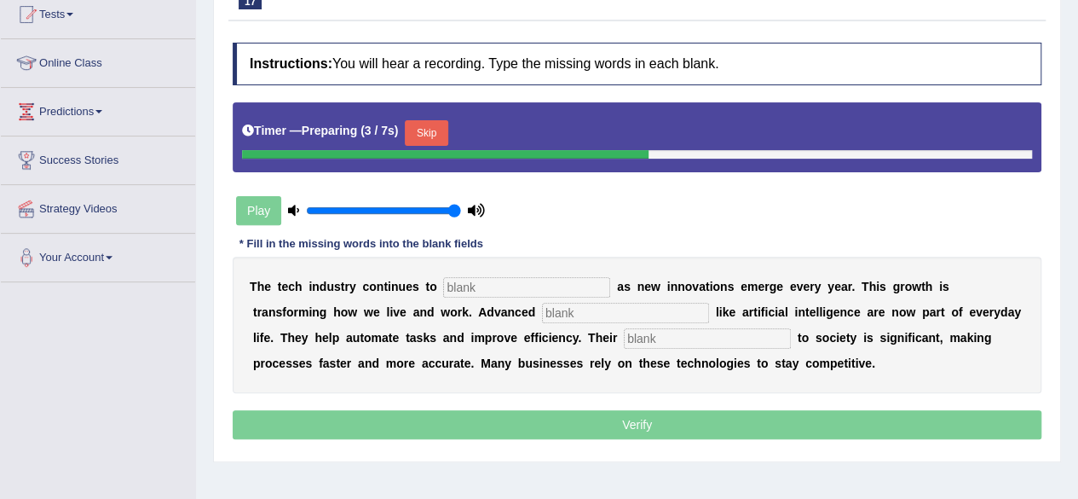
click at [532, 280] on input "text" at bounding box center [526, 287] width 167 height 20
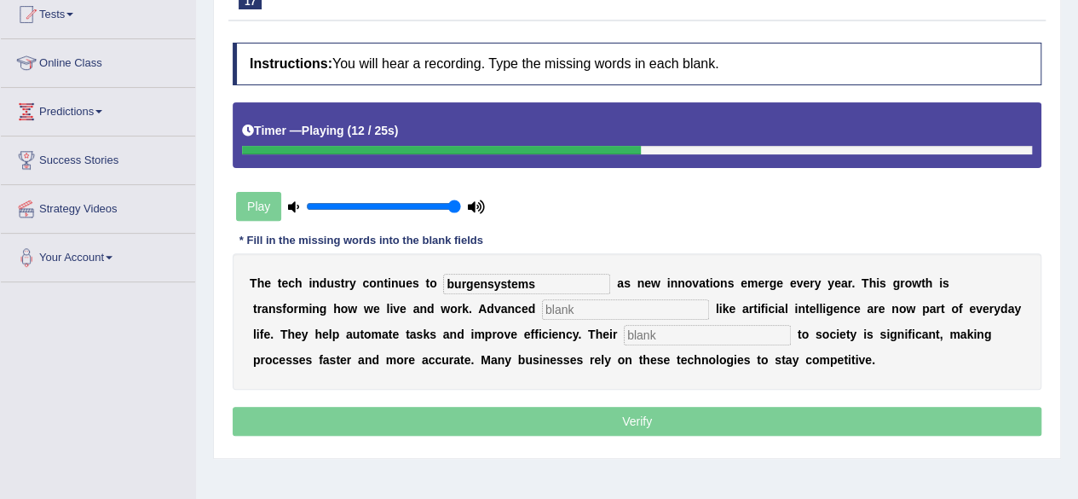
type input "burgensystems"
click at [695, 338] on input "text" at bounding box center [707, 335] width 167 height 20
type input "contribution"
click at [587, 316] on input "text" at bounding box center [625, 309] width 167 height 20
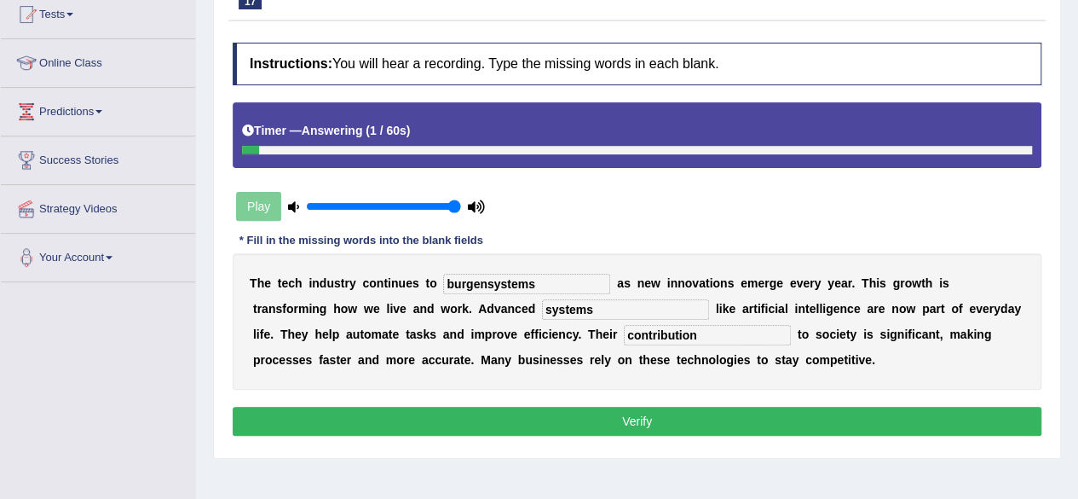
type input "systems"
click at [551, 285] on input "burgensystems" at bounding box center [526, 284] width 167 height 20
type input "[PERSON_NAME]"
click at [550, 400] on div "Instructions: You will hear a recording. Type the missing words in each blank. …" at bounding box center [636, 241] width 817 height 414
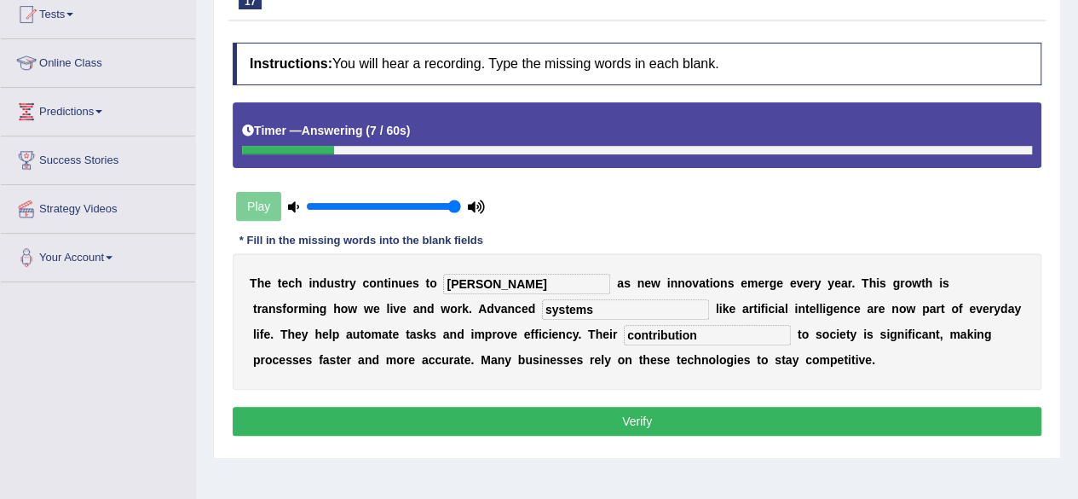
click at [550, 400] on div "Instructions: You will hear a recording. Type the missing words in each blank. …" at bounding box center [636, 241] width 817 height 414
click at [595, 414] on button "Verify" at bounding box center [637, 421] width 809 height 29
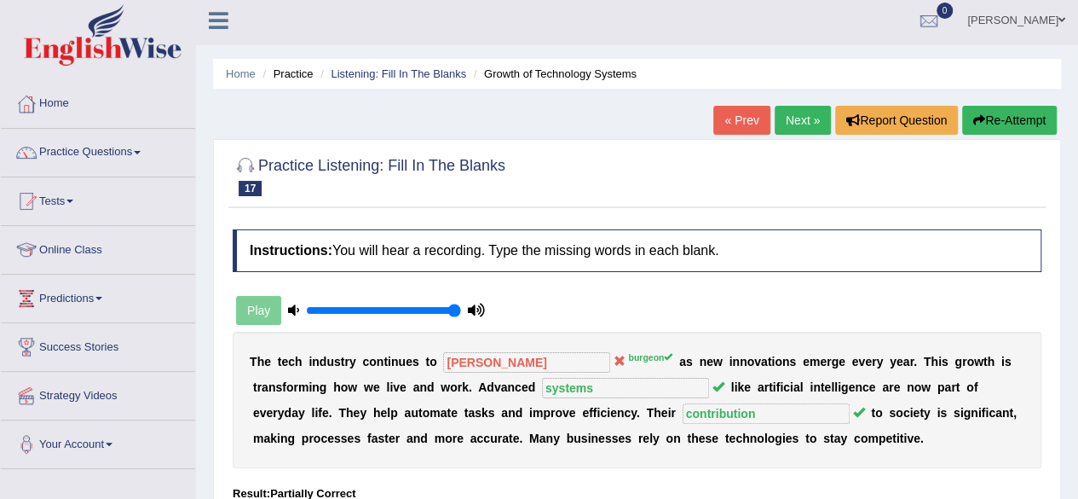
scroll to position [0, 0]
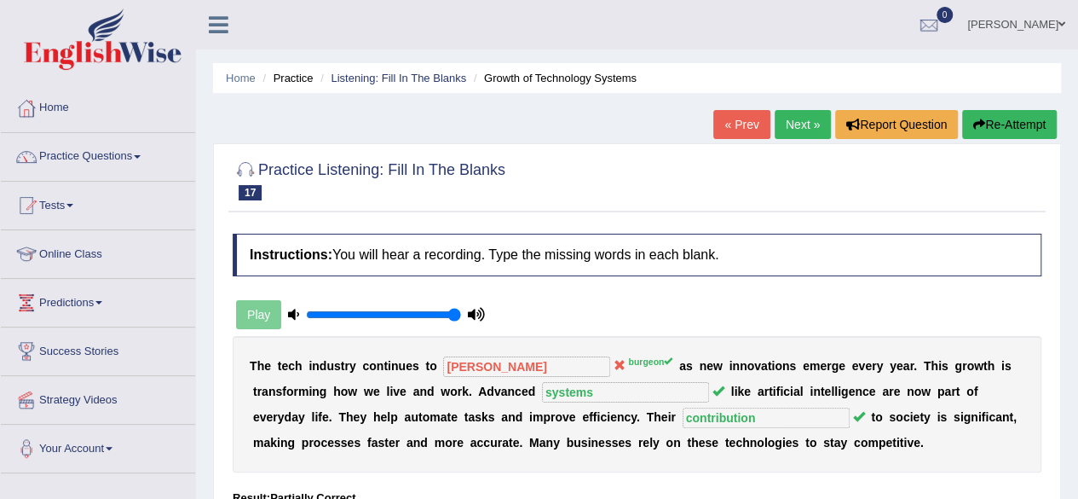
click at [1021, 112] on button "Re-Attempt" at bounding box center [1009, 124] width 95 height 29
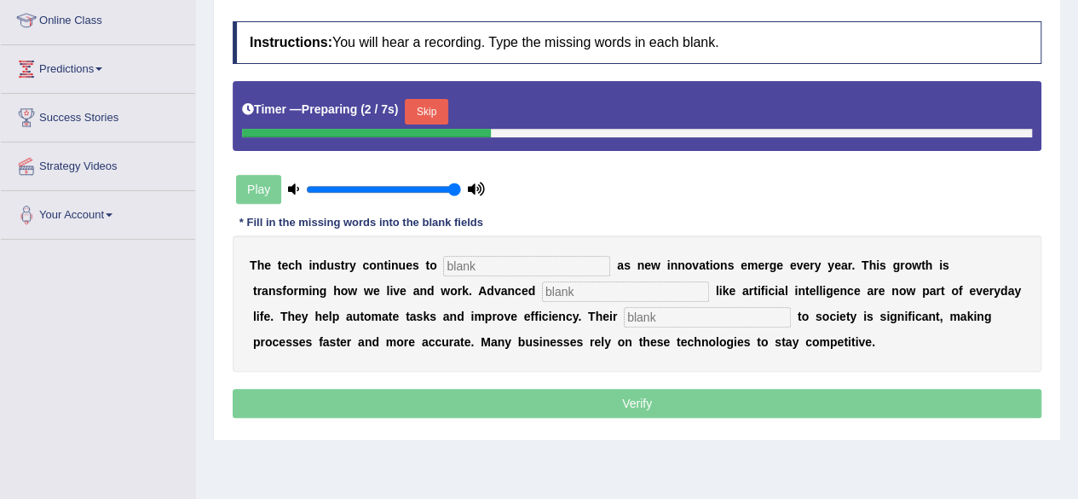
click at [581, 270] on input "text" at bounding box center [526, 266] width 167 height 20
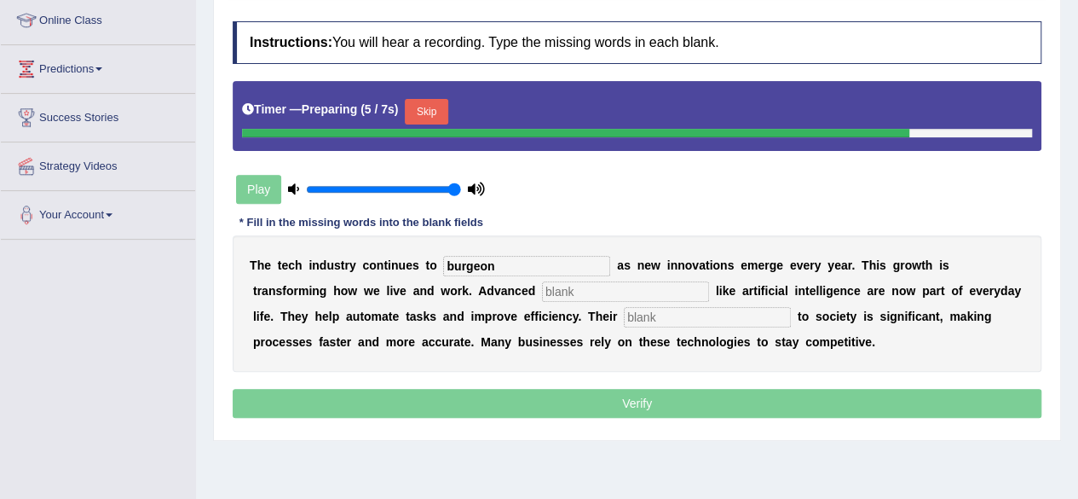
type input "burgeon"
click at [619, 285] on input "text" at bounding box center [625, 291] width 167 height 20
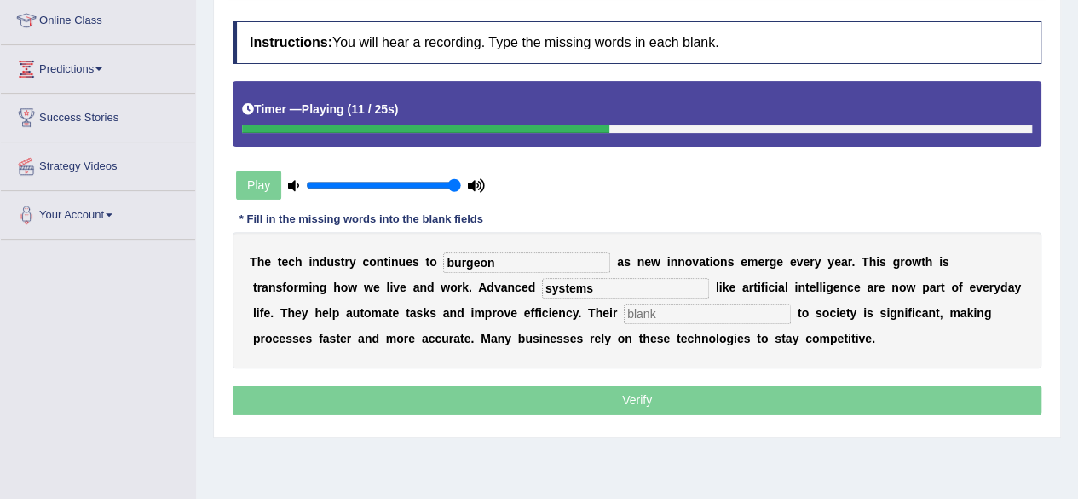
type input "systems"
click at [658, 304] on input "text" at bounding box center [707, 313] width 167 height 20
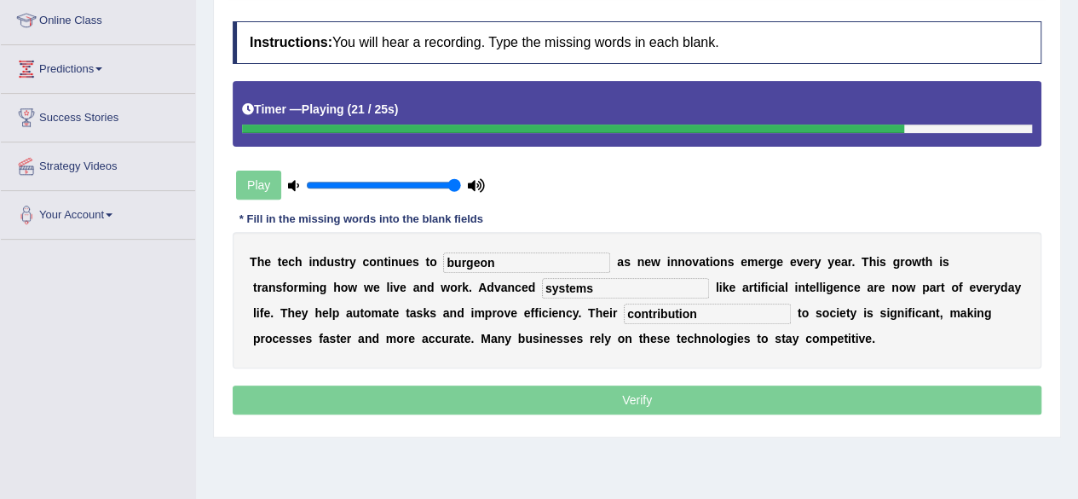
type input "contribution"
click at [534, 396] on p "Verify" at bounding box center [637, 399] width 809 height 29
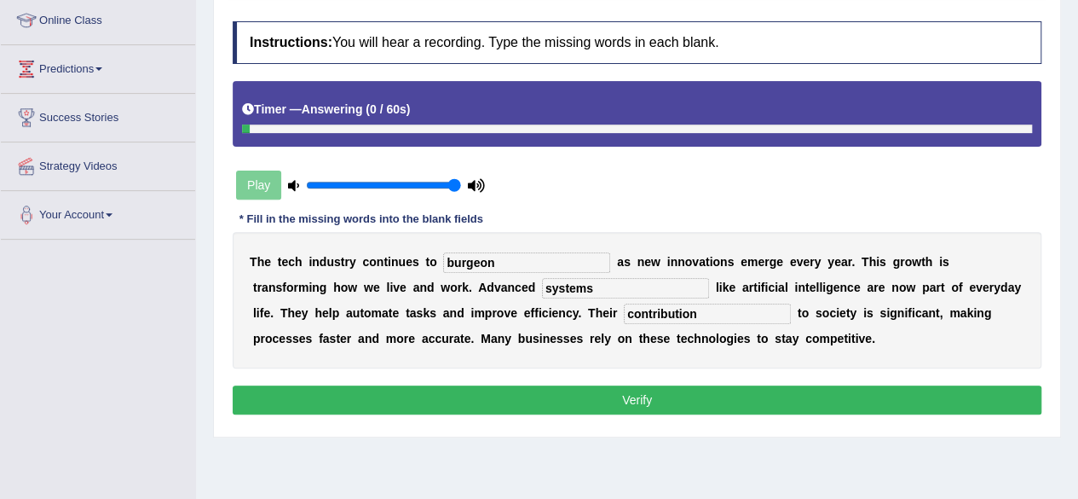
click at [534, 396] on button "Verify" at bounding box center [637, 399] width 809 height 29
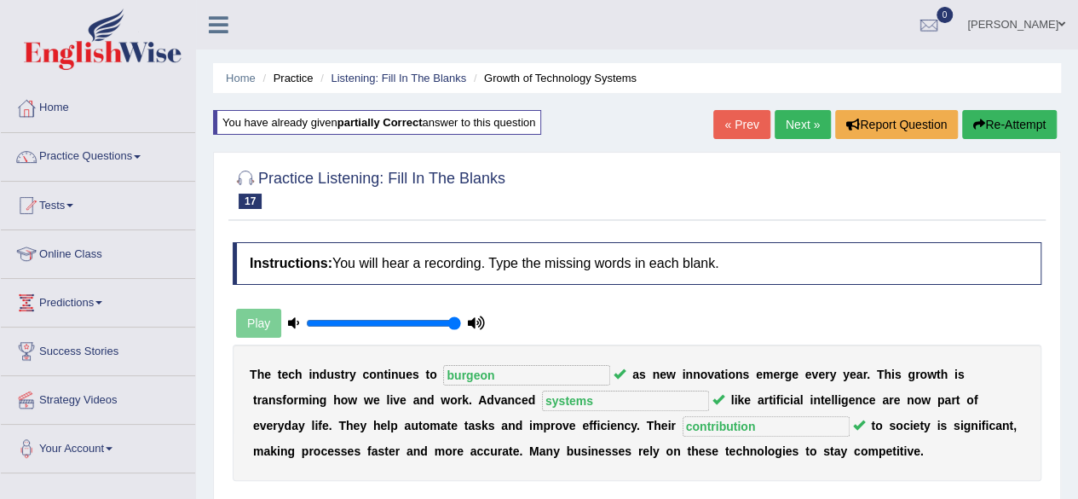
click at [808, 124] on link "Next »" at bounding box center [803, 124] width 56 height 29
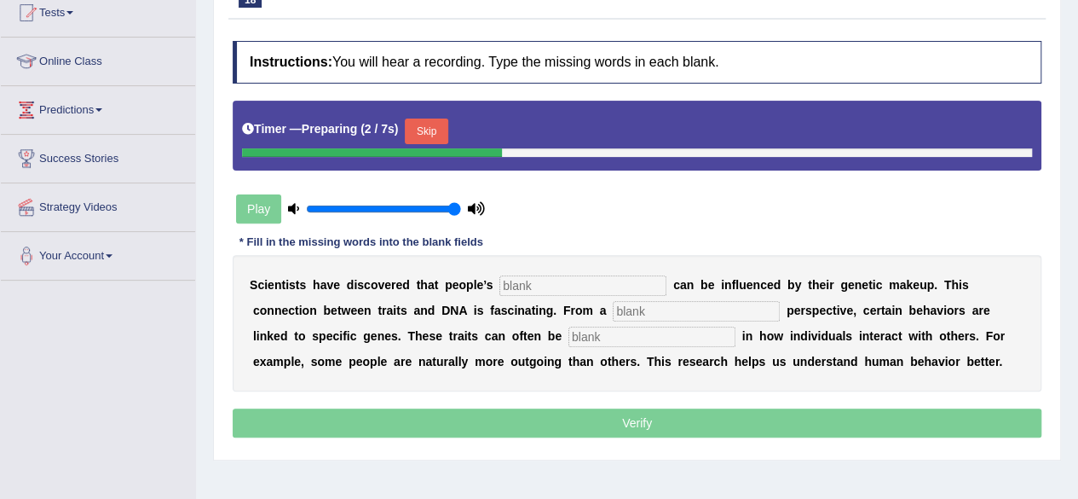
click at [559, 281] on input "text" at bounding box center [582, 285] width 167 height 20
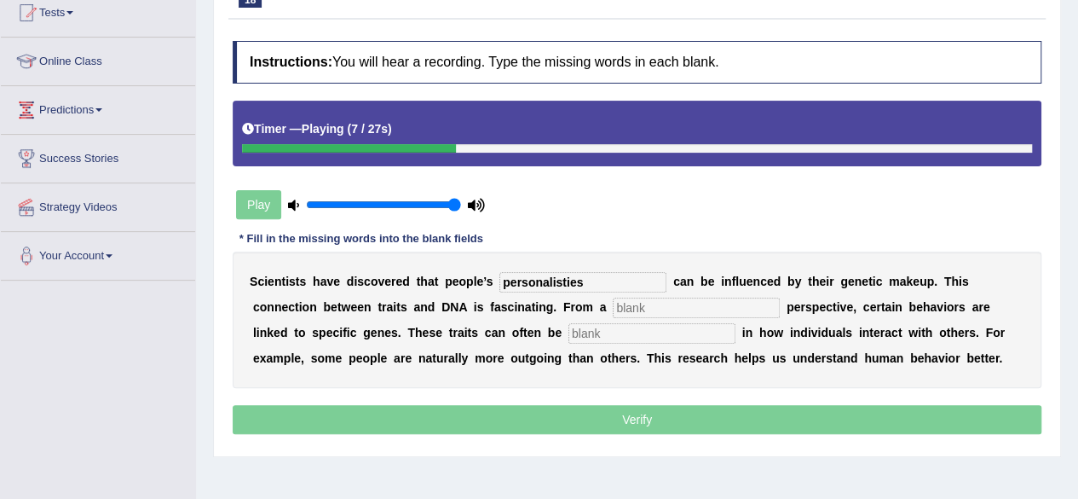
type input "personalisties"
click at [648, 307] on input "text" at bounding box center [696, 307] width 167 height 20
type input "biology"
click at [597, 337] on input "text" at bounding box center [651, 333] width 167 height 20
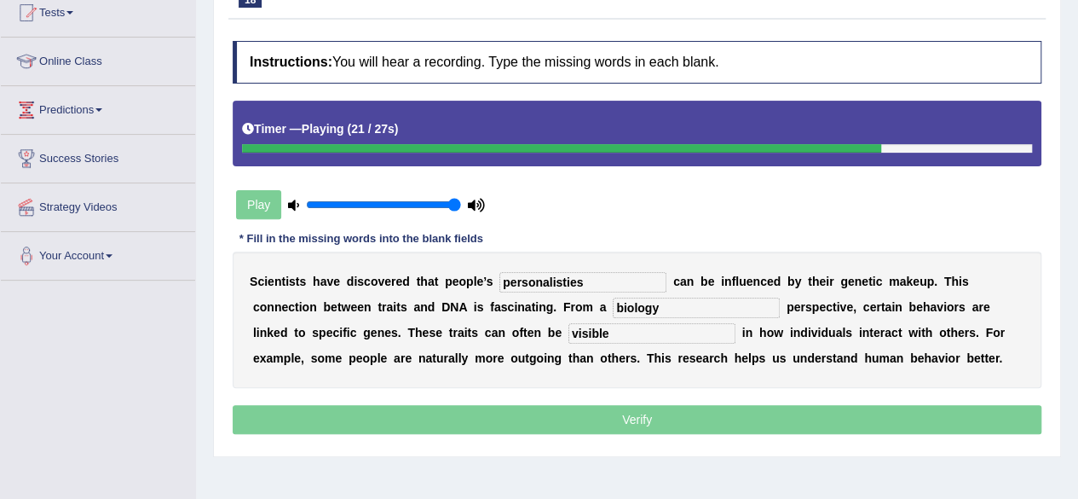
type input "visible"
drag, startPoint x: 381, startPoint y: 211, endPoint x: 377, endPoint y: 204, distance: 8.8
click at [377, 204] on div "Play" at bounding box center [361, 204] width 256 height 43
click at [377, 204] on input "range" at bounding box center [383, 205] width 155 height 14
click at [345, 207] on input "range" at bounding box center [383, 205] width 155 height 14
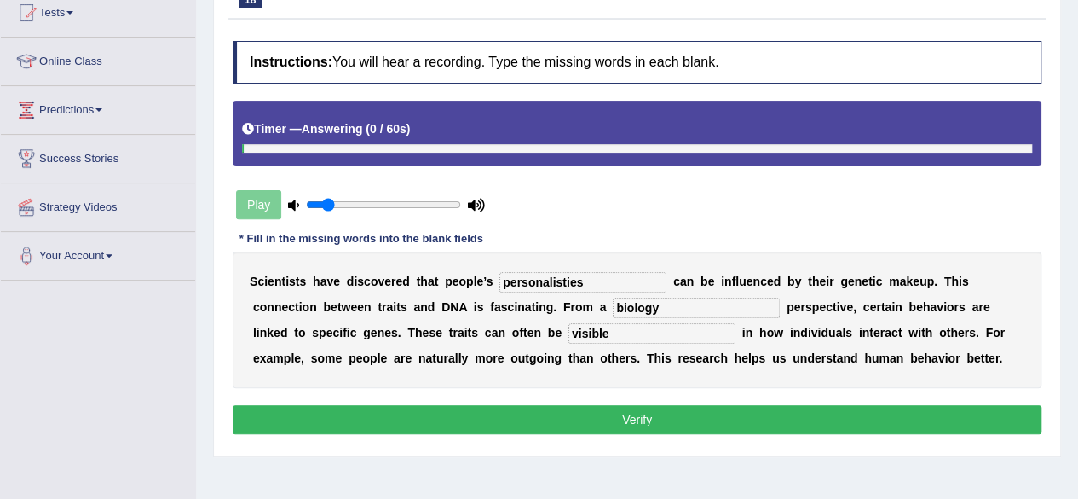
type input "0.15"
click at [326, 202] on input "range" at bounding box center [383, 205] width 155 height 14
click at [562, 280] on input "personalisties" at bounding box center [582, 282] width 167 height 20
click at [590, 277] on input "personalities" at bounding box center [582, 282] width 167 height 20
type input "personalities"
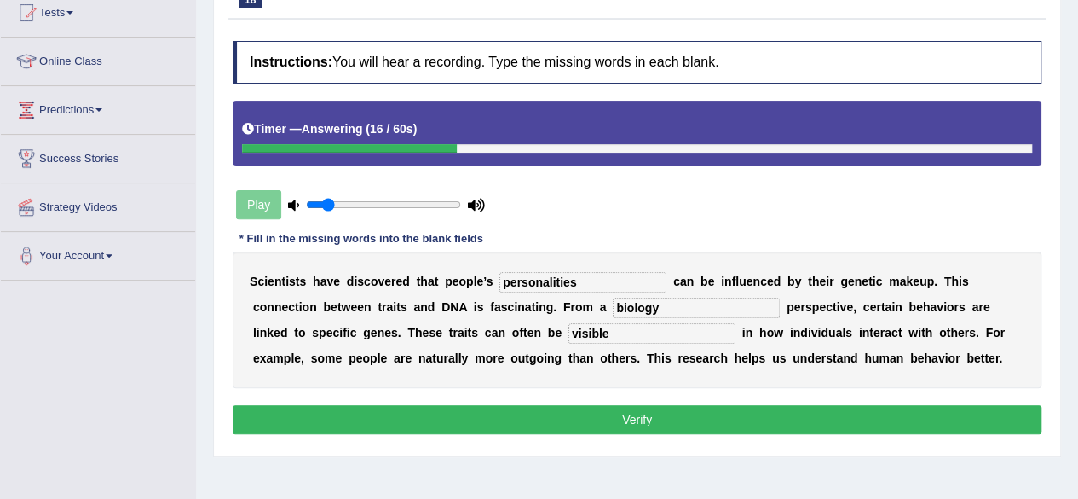
click at [562, 405] on button "Verify" at bounding box center [637, 419] width 809 height 29
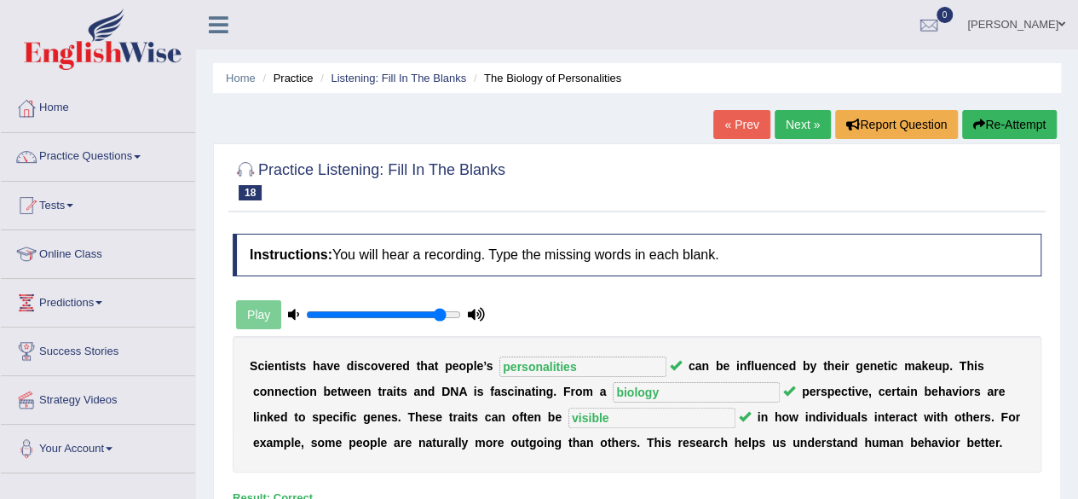
type input "0.9"
click at [440, 313] on input "range" at bounding box center [383, 315] width 155 height 14
click at [789, 130] on link "Next »" at bounding box center [803, 124] width 56 height 29
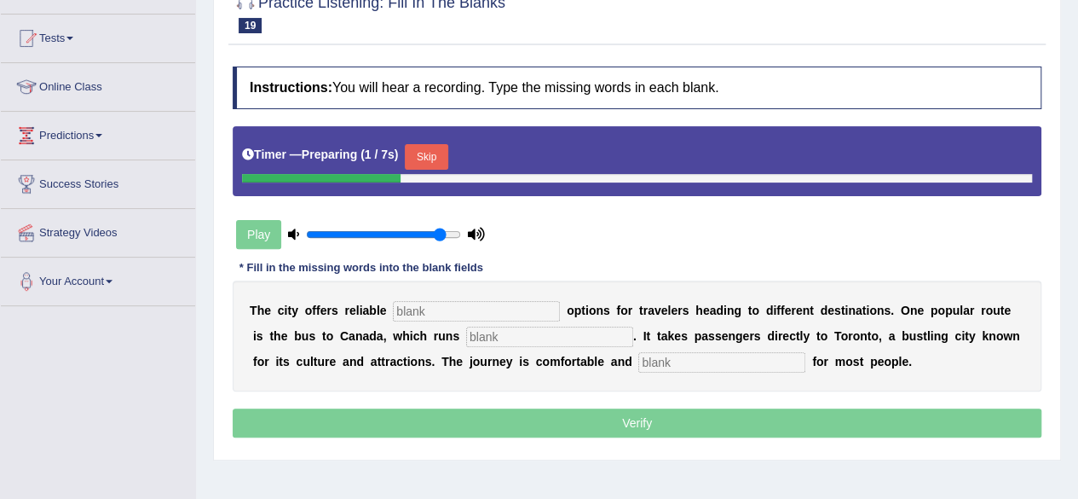
click at [501, 307] on input "text" at bounding box center [476, 311] width 167 height 20
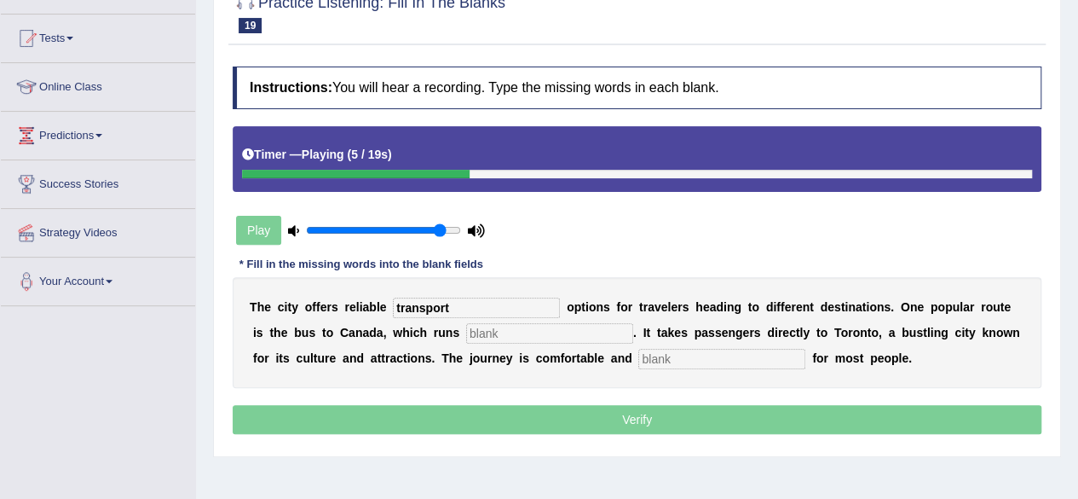
type input "transport"
click at [510, 339] on input "text" at bounding box center [549, 333] width 167 height 20
type input "daily"
click at [720, 362] on input "text" at bounding box center [721, 359] width 167 height 20
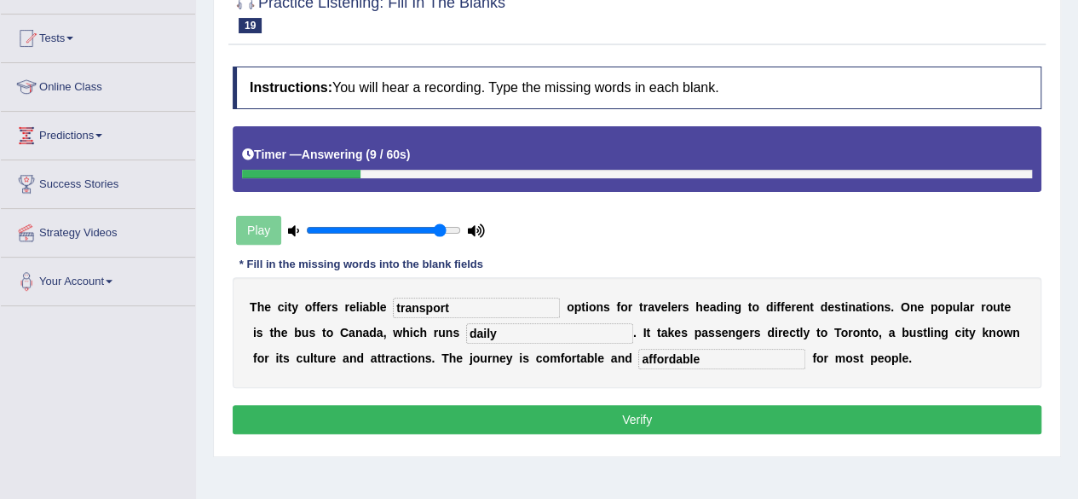
type input "affordable"
click at [549, 417] on button "Verify" at bounding box center [637, 419] width 809 height 29
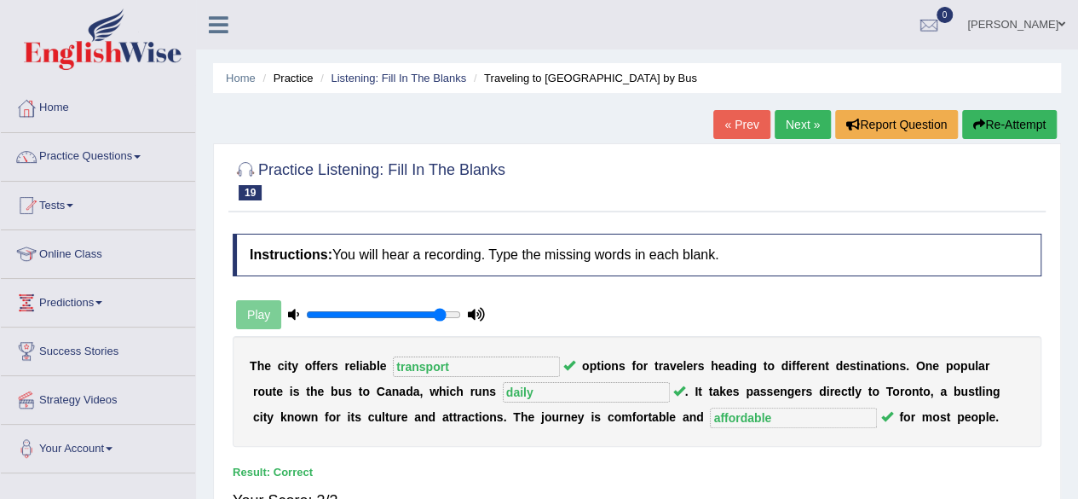
click at [787, 110] on link "Next »" at bounding box center [803, 124] width 56 height 29
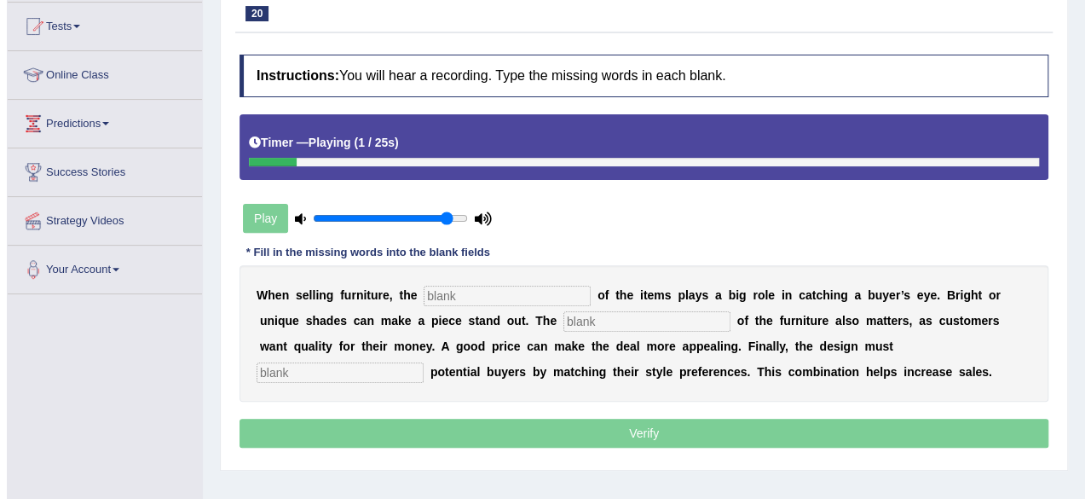
scroll to position [180, 0]
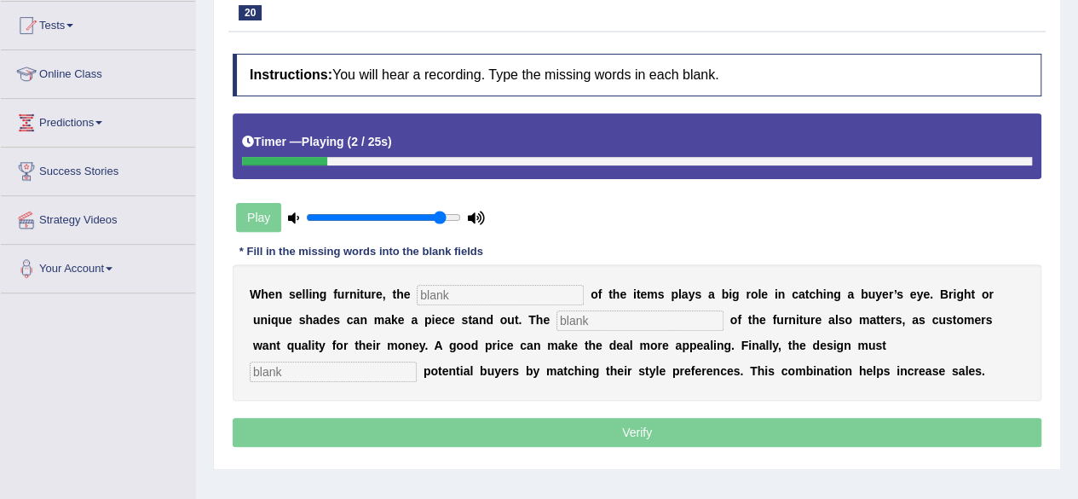
click at [522, 292] on input "text" at bounding box center [500, 295] width 167 height 20
type input "color"
click at [594, 318] on input "text" at bounding box center [639, 320] width 167 height 20
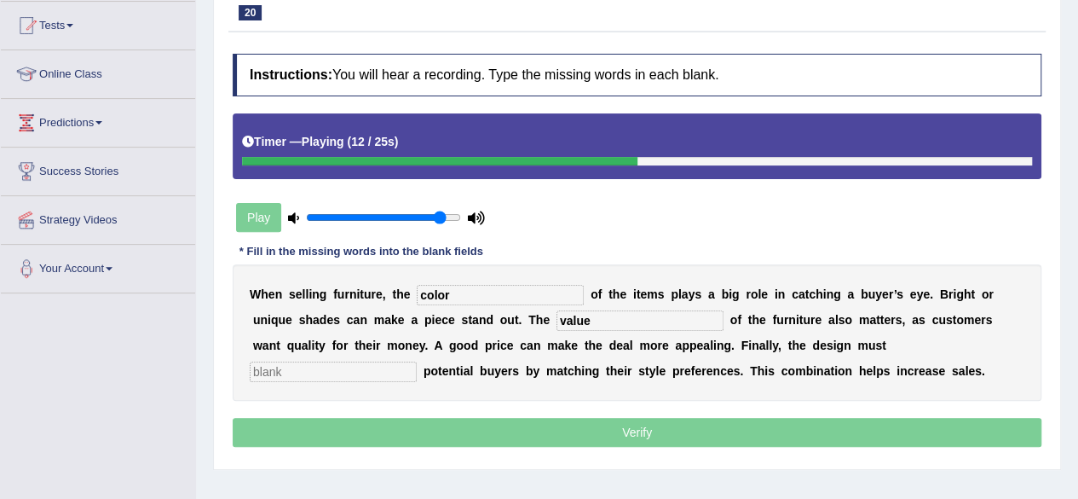
type input "value"
click at [343, 370] on input "text" at bounding box center [333, 371] width 167 height 20
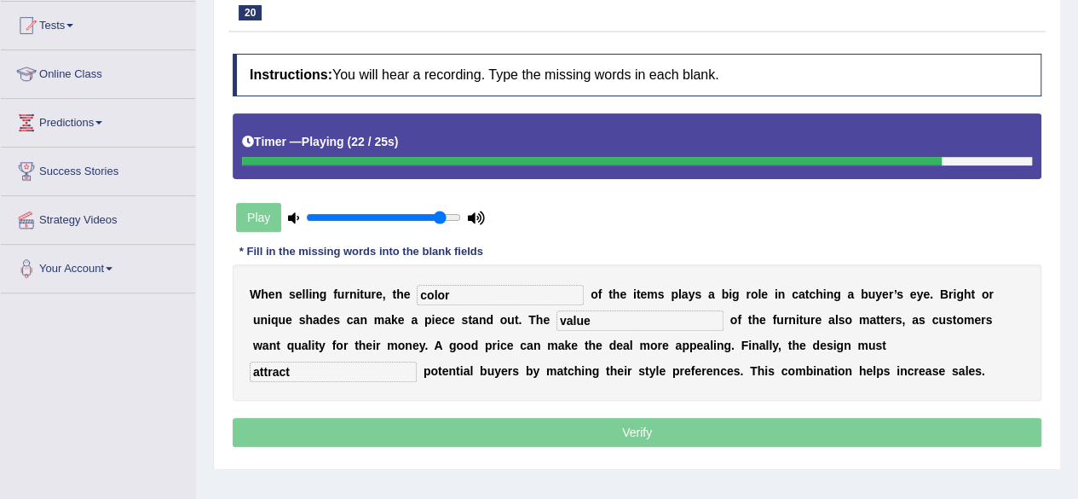
type input "attract"
click at [506, 435] on p "Verify" at bounding box center [637, 432] width 809 height 29
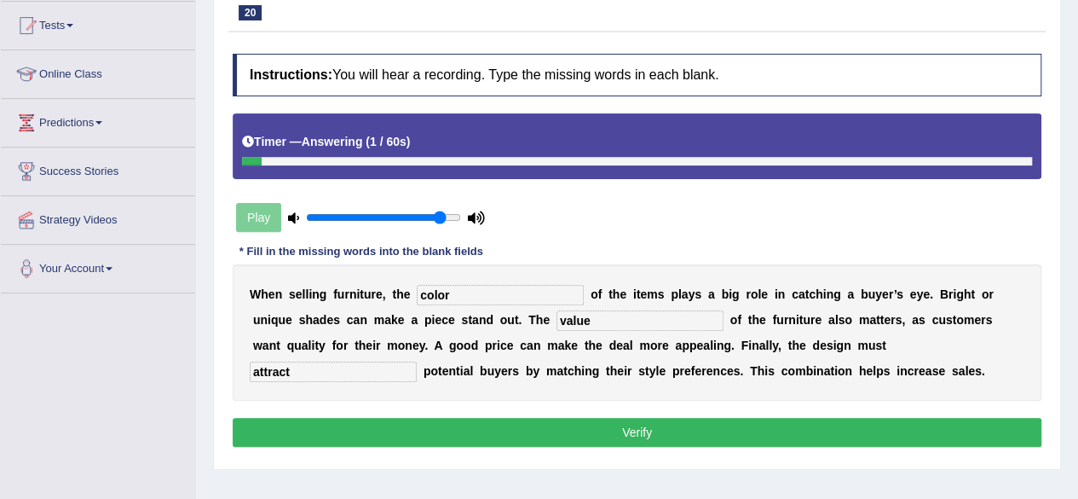
click at [506, 435] on button "Verify" at bounding box center [637, 432] width 809 height 29
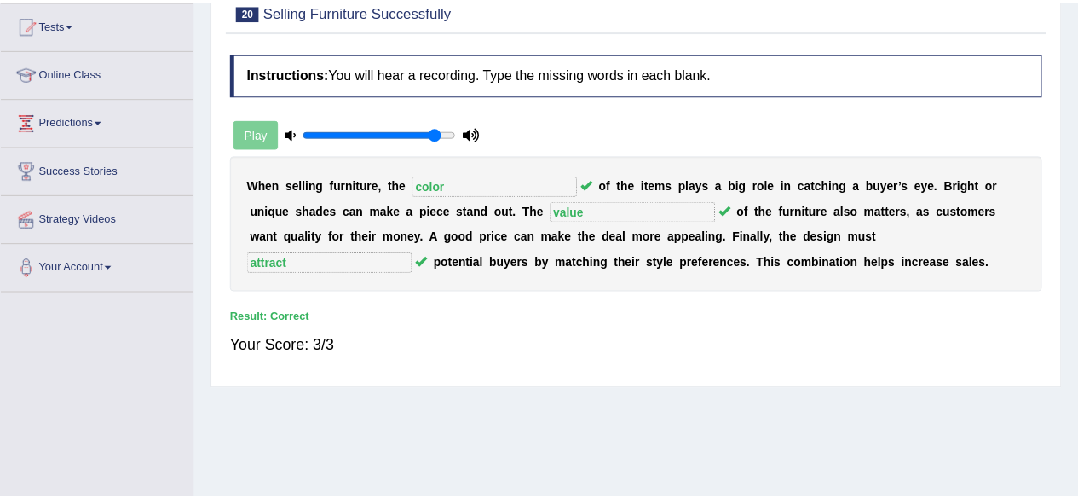
scroll to position [0, 0]
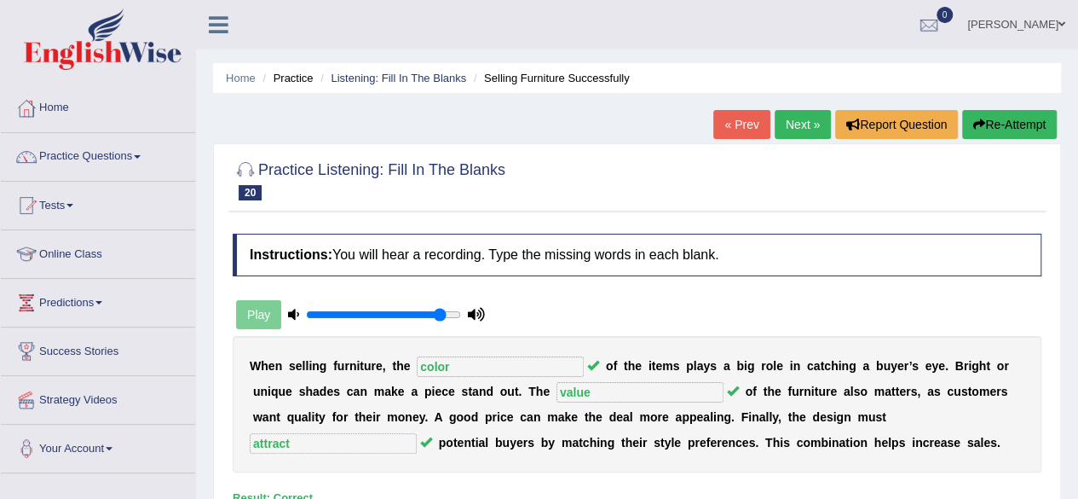
click at [792, 124] on link "Next »" at bounding box center [803, 124] width 56 height 29
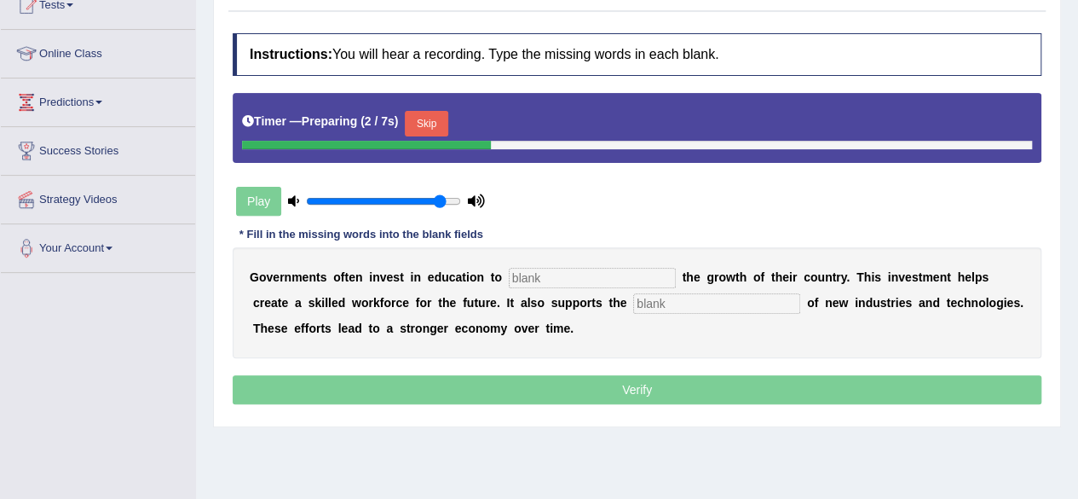
click at [576, 268] on input "text" at bounding box center [592, 278] width 167 height 20
click at [433, 125] on button "Skip" at bounding box center [426, 124] width 43 height 26
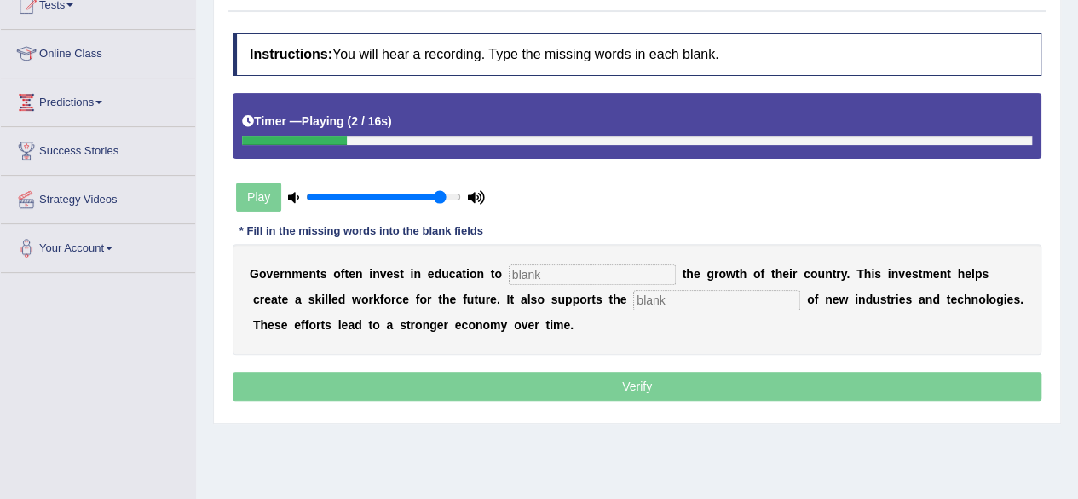
click at [572, 274] on input "text" at bounding box center [592, 274] width 167 height 20
type input "boost"
click at [670, 297] on input "text" at bounding box center [716, 300] width 167 height 20
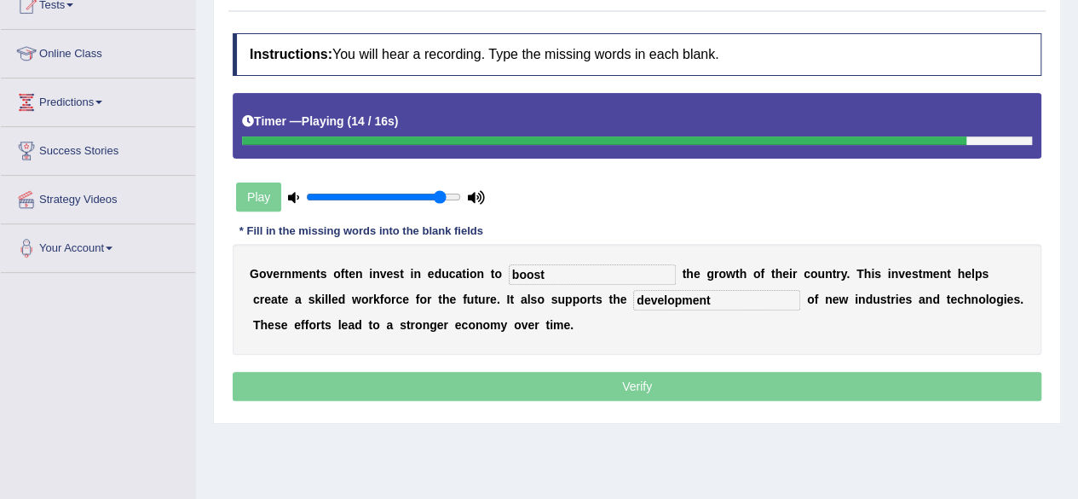
type input "development"
click at [576, 385] on p "Verify" at bounding box center [637, 386] width 809 height 29
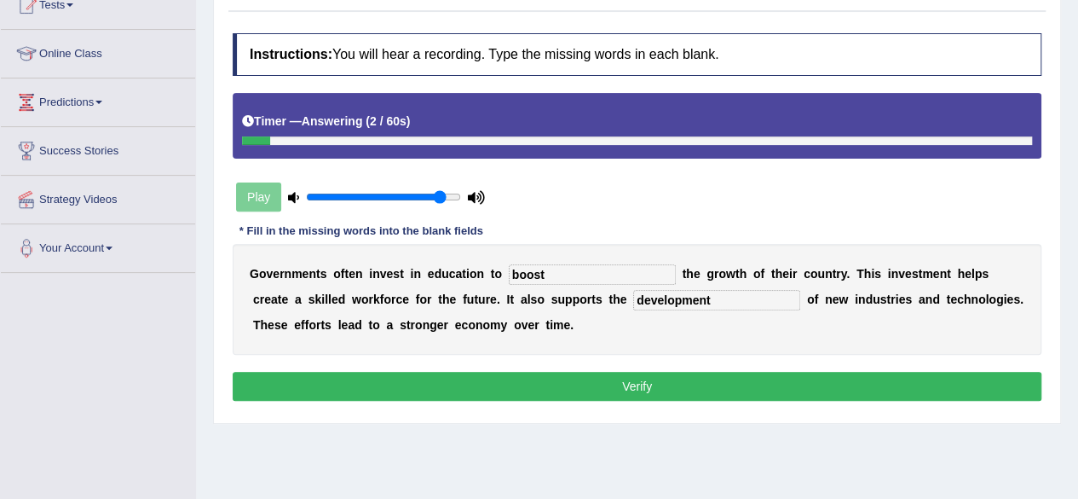
click at [576, 385] on button "Verify" at bounding box center [637, 386] width 809 height 29
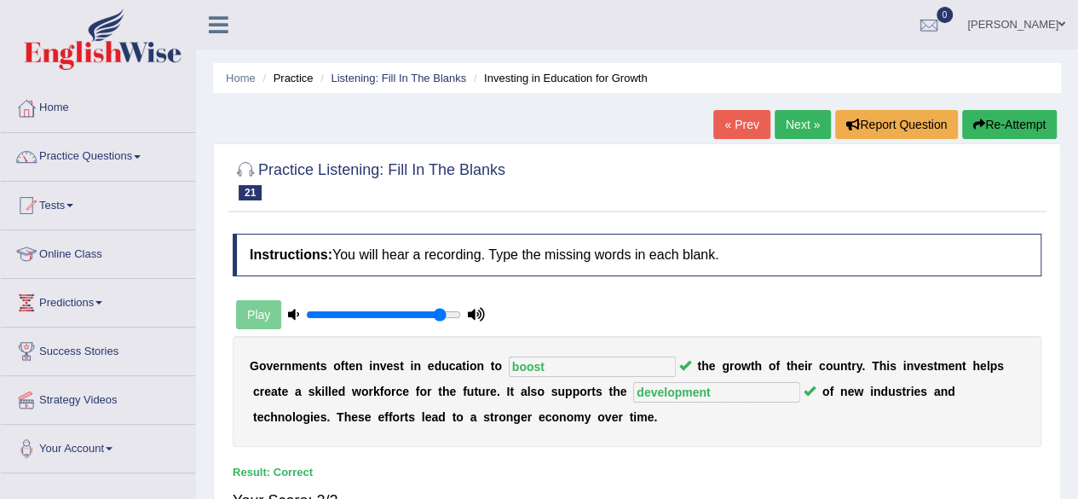
click at [797, 119] on link "Next »" at bounding box center [803, 124] width 56 height 29
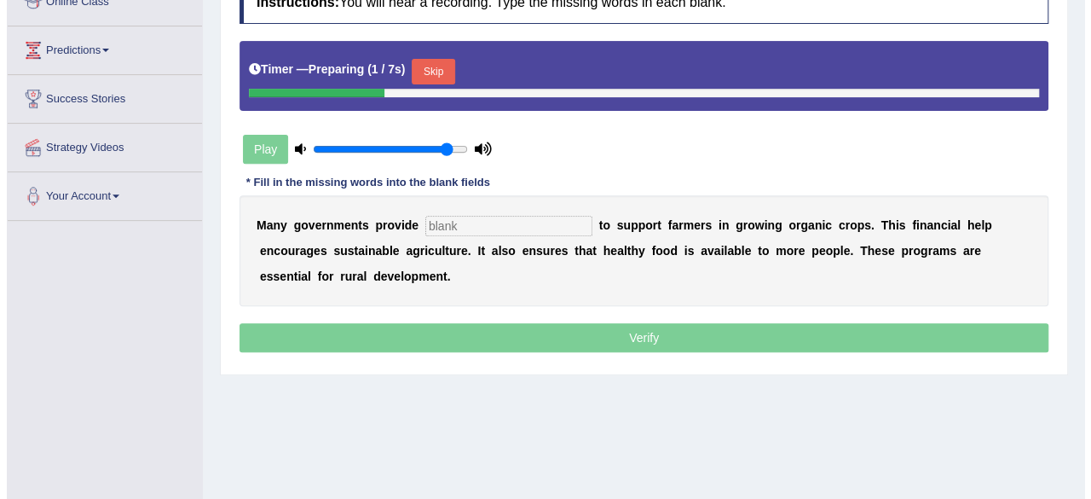
scroll to position [227, 0]
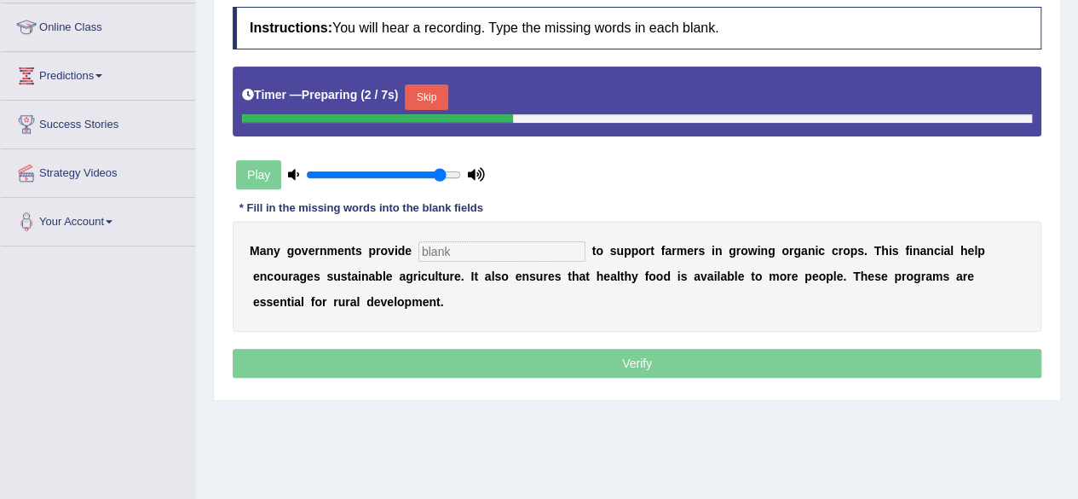
click at [505, 246] on input "text" at bounding box center [501, 251] width 167 height 20
click at [431, 99] on button "Skip" at bounding box center [426, 97] width 43 height 26
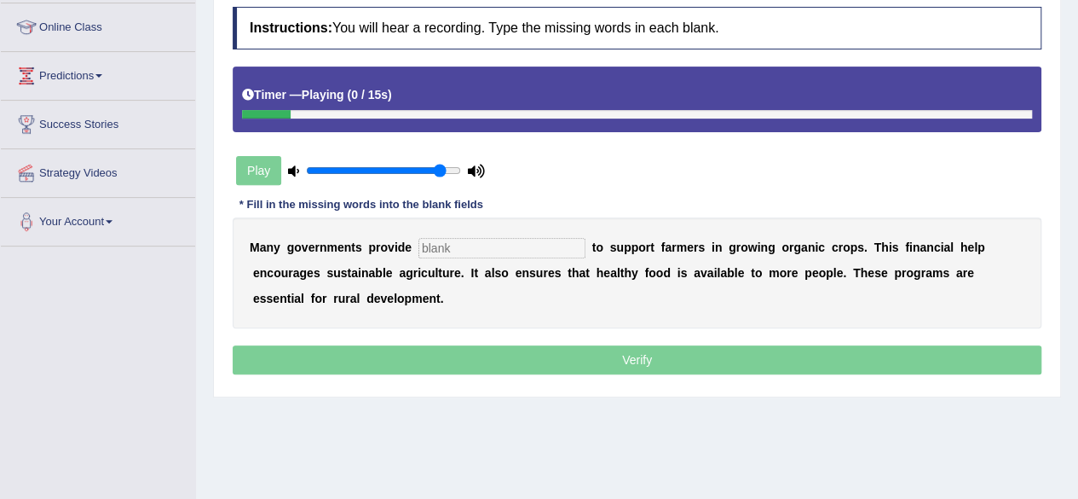
click at [489, 255] on input "text" at bounding box center [501, 248] width 167 height 20
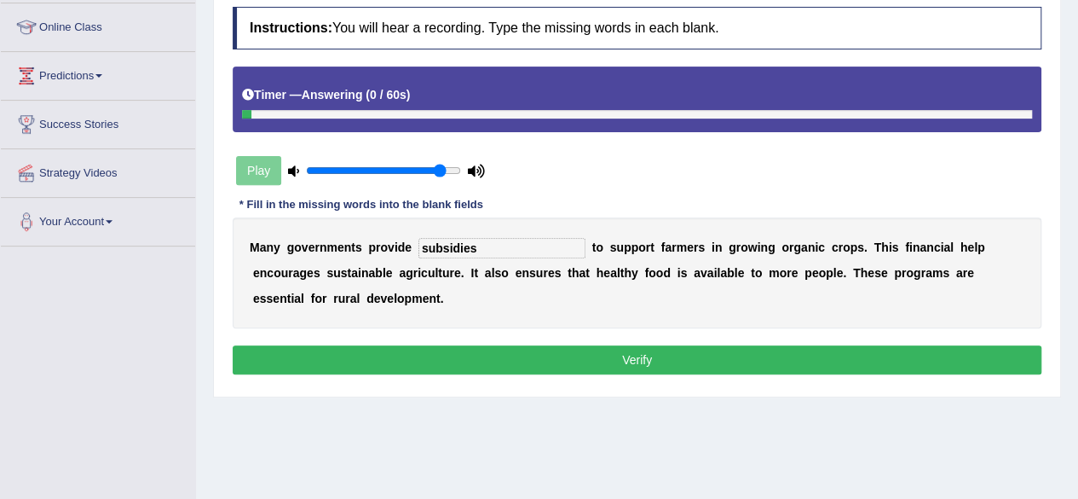
type input "subsidies"
click at [451, 368] on button "Verify" at bounding box center [637, 359] width 809 height 29
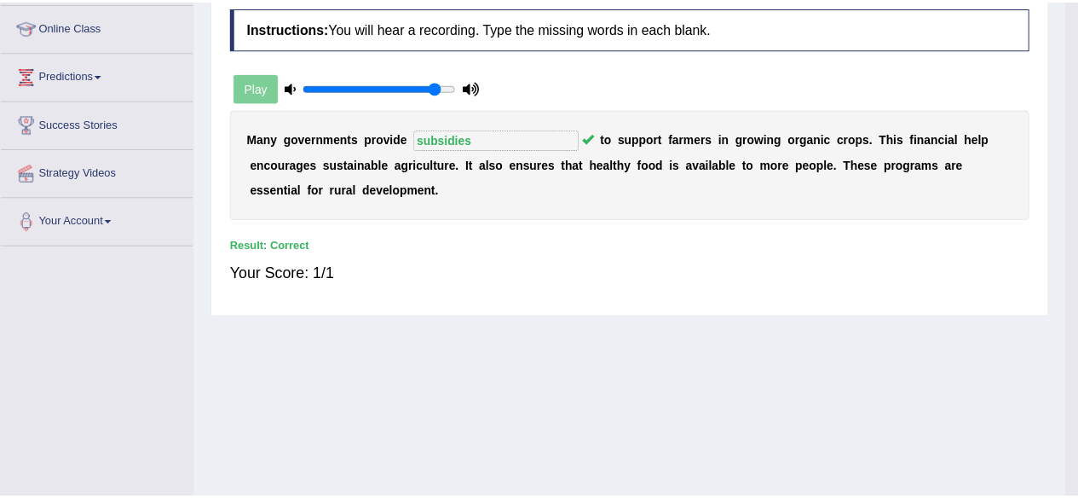
scroll to position [0, 0]
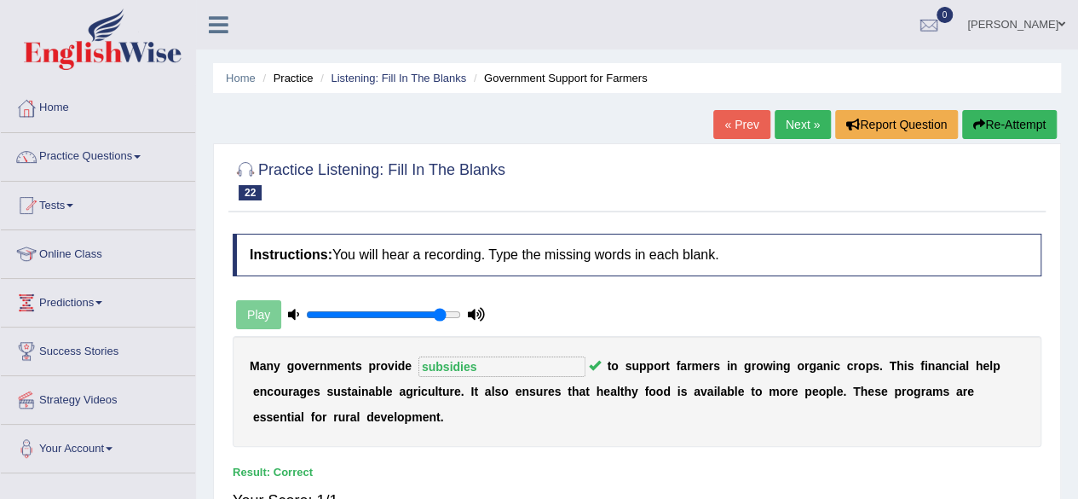
click at [794, 130] on link "Next »" at bounding box center [803, 124] width 56 height 29
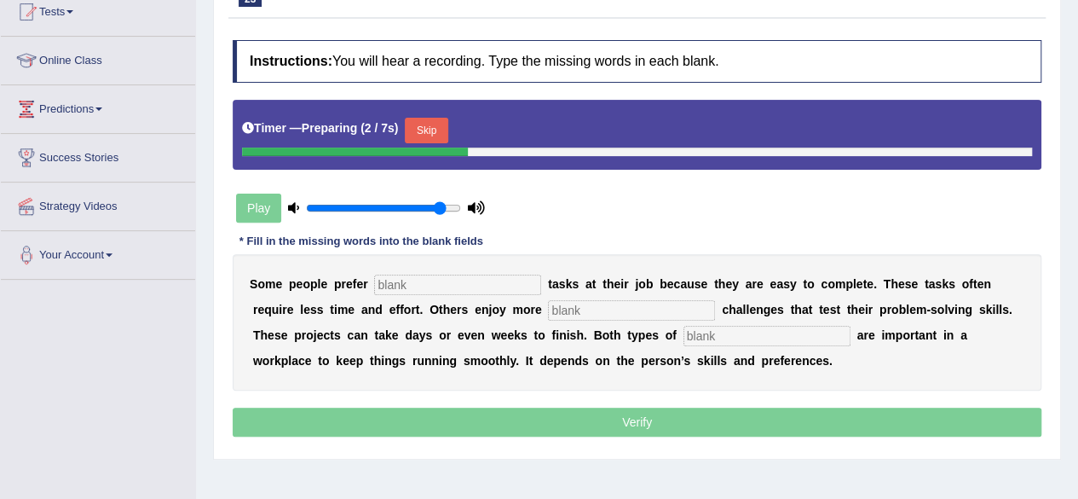
click at [466, 286] on input "text" at bounding box center [457, 284] width 167 height 20
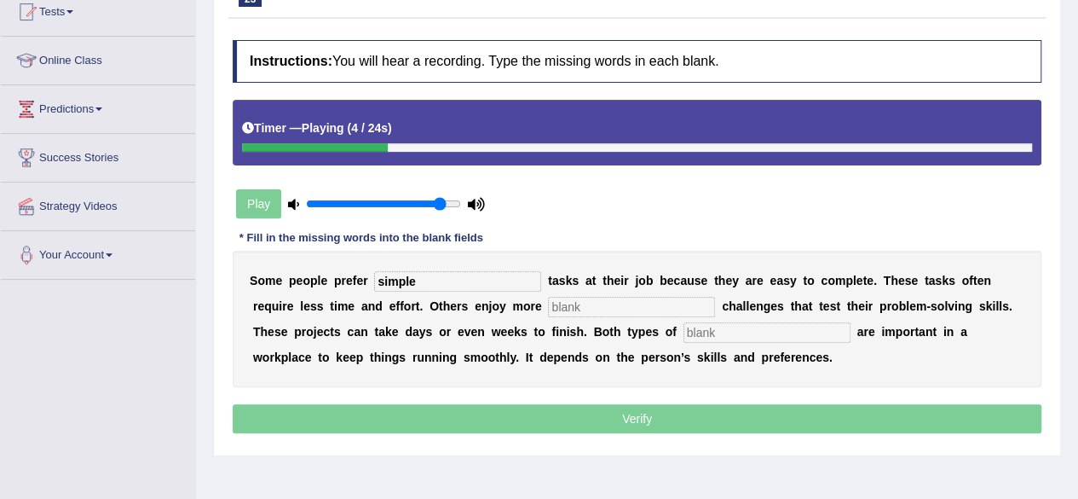
type input "simple"
click at [591, 305] on input "text" at bounding box center [631, 307] width 167 height 20
type input "complex"
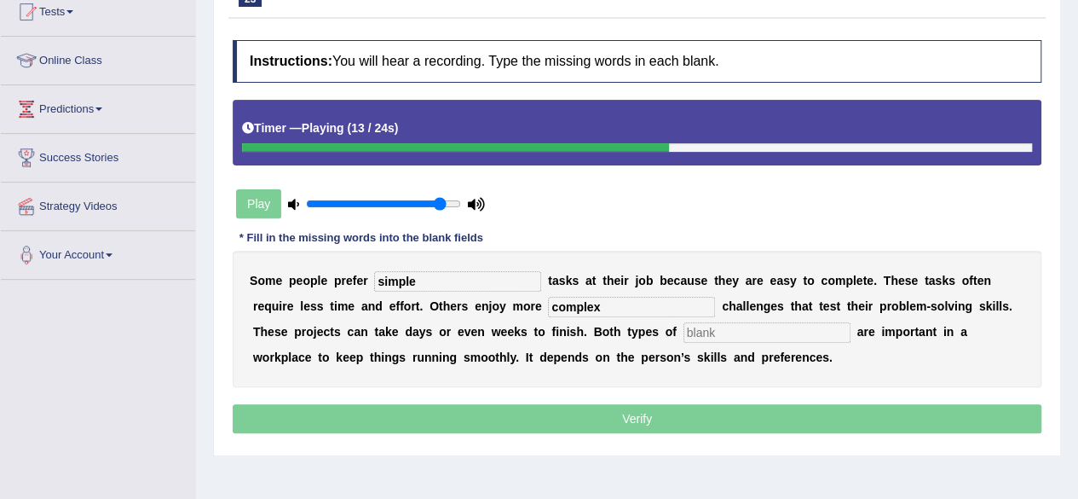
click at [743, 327] on input "text" at bounding box center [766, 332] width 167 height 20
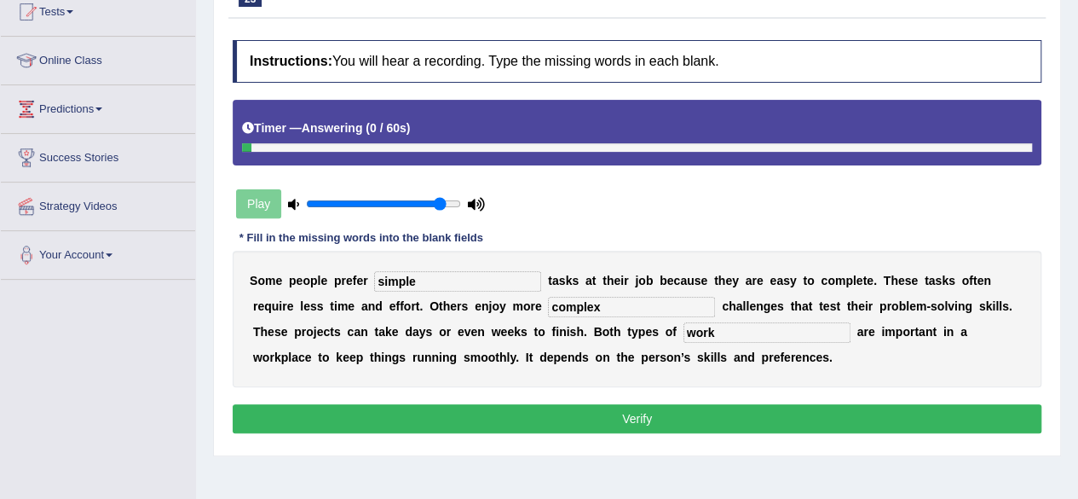
type input "work"
click at [641, 412] on button "Verify" at bounding box center [637, 418] width 809 height 29
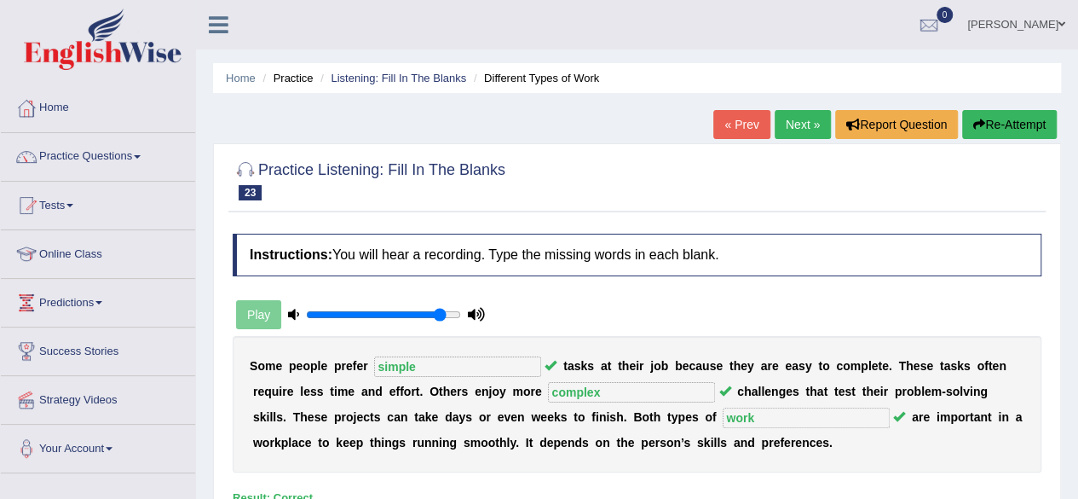
click at [806, 113] on link "Next »" at bounding box center [803, 124] width 56 height 29
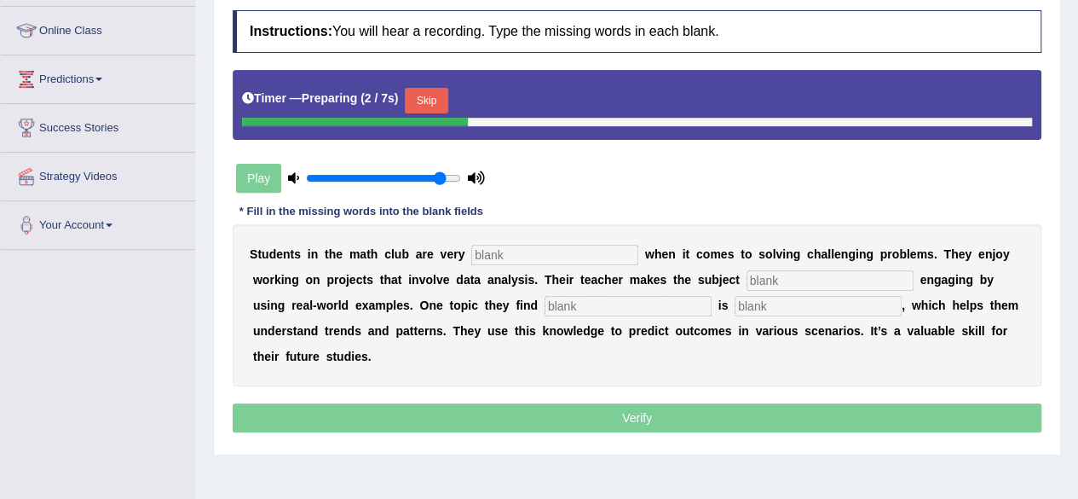
click at [568, 247] on input "text" at bounding box center [554, 255] width 167 height 20
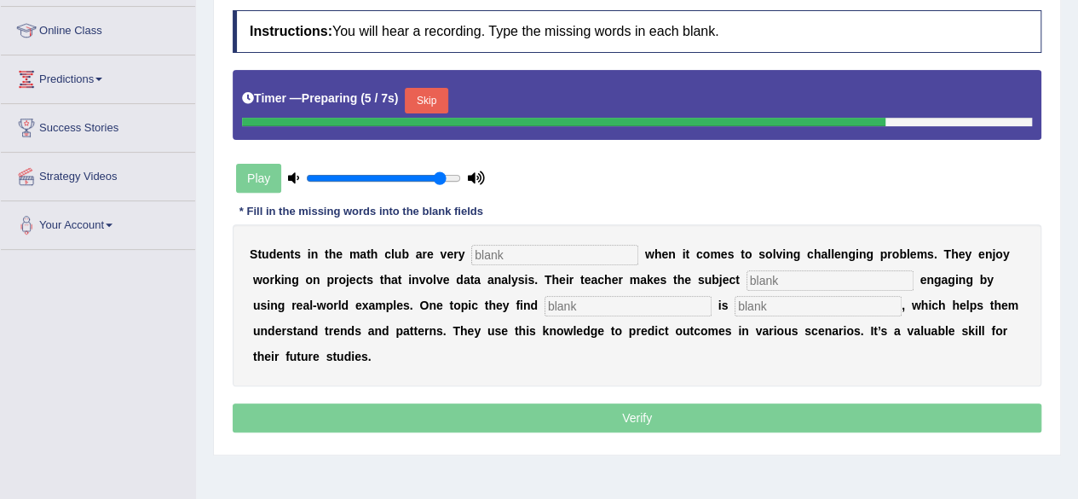
click at [421, 88] on button "Skip" at bounding box center [426, 101] width 43 height 26
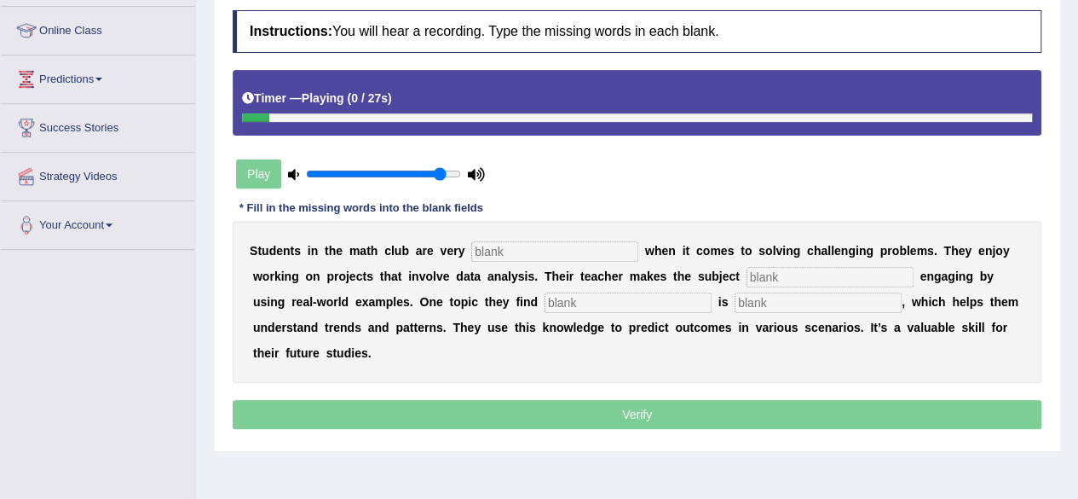
click at [520, 252] on input "text" at bounding box center [554, 251] width 167 height 20
type input "active"
click at [827, 269] on input "text" at bounding box center [830, 277] width 167 height 20
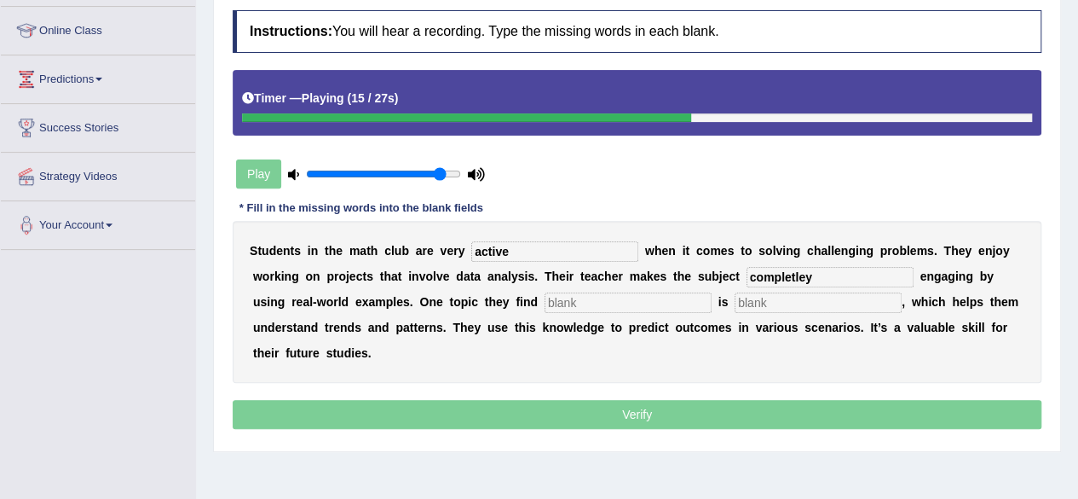
type input "completley"
click at [643, 300] on input "text" at bounding box center [628, 302] width 167 height 20
click at [803, 299] on input "s" at bounding box center [818, 302] width 167 height 20
type input "statics"
click at [649, 309] on input "text" at bounding box center [628, 302] width 167 height 20
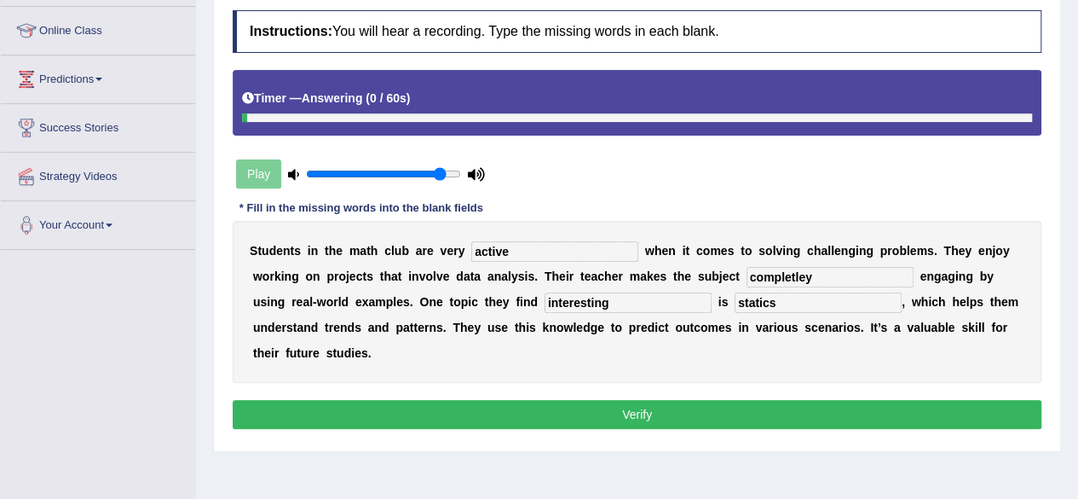
type input "interesting"
click at [798, 306] on input "statics" at bounding box center [818, 302] width 167 height 20
type input "statistics"
click at [593, 416] on button "Verify" at bounding box center [637, 414] width 809 height 29
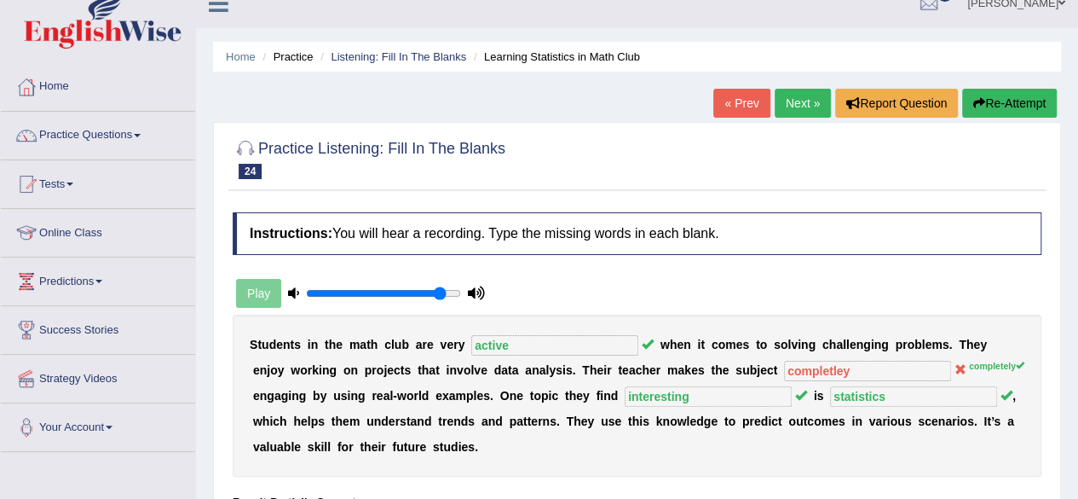
scroll to position [20, 0]
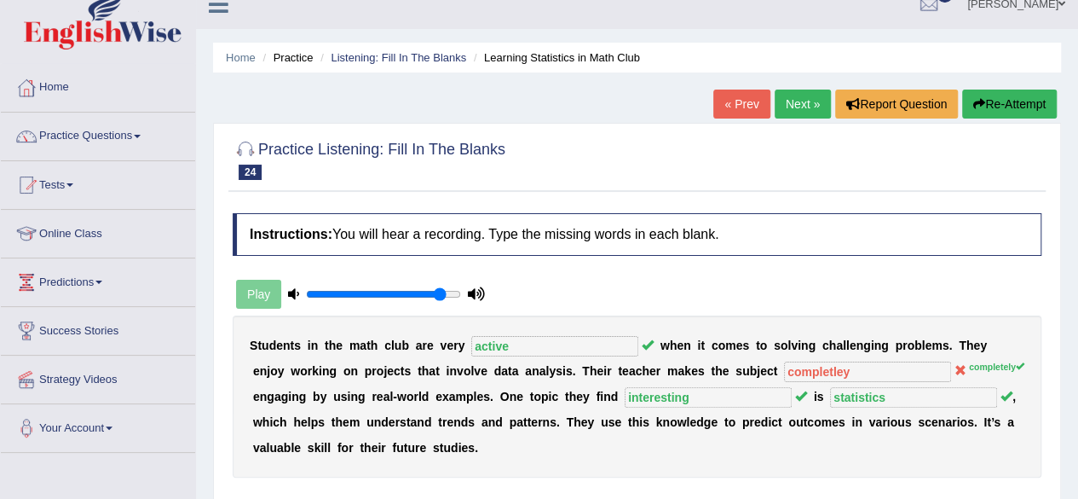
click at [777, 95] on link "Next »" at bounding box center [803, 103] width 56 height 29
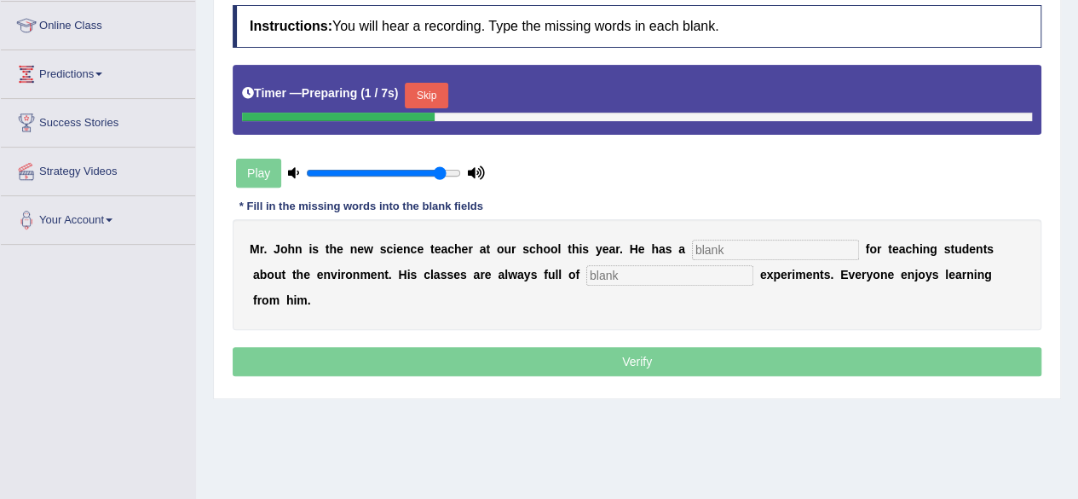
click at [749, 248] on input "text" at bounding box center [775, 249] width 167 height 20
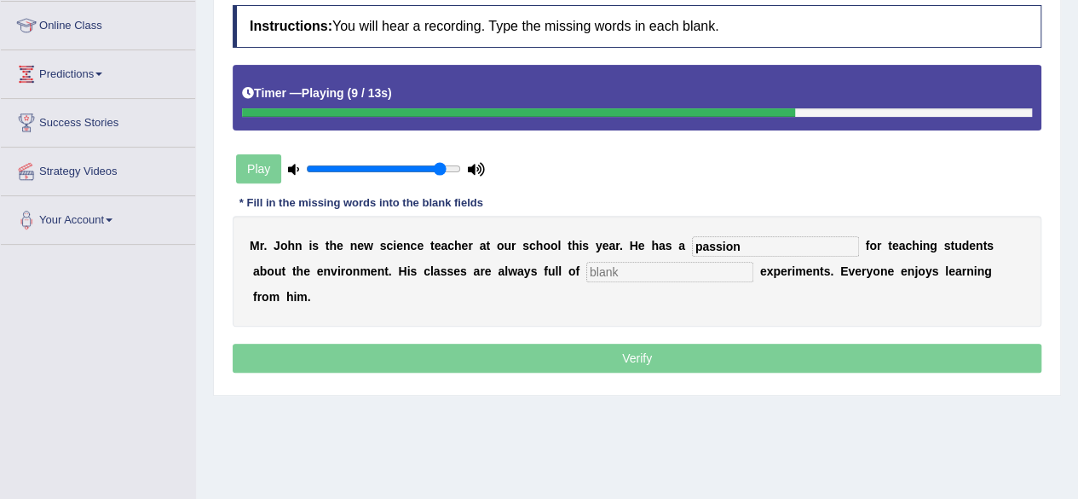
type input "passion"
click at [649, 273] on input "text" at bounding box center [669, 272] width 167 height 20
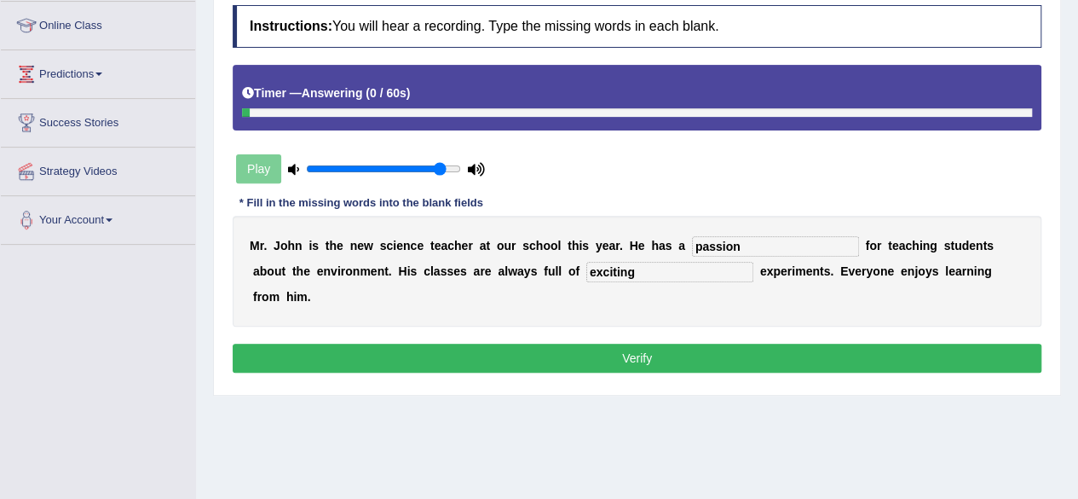
type input "exciting"
click at [626, 355] on button "Verify" at bounding box center [637, 357] width 809 height 29
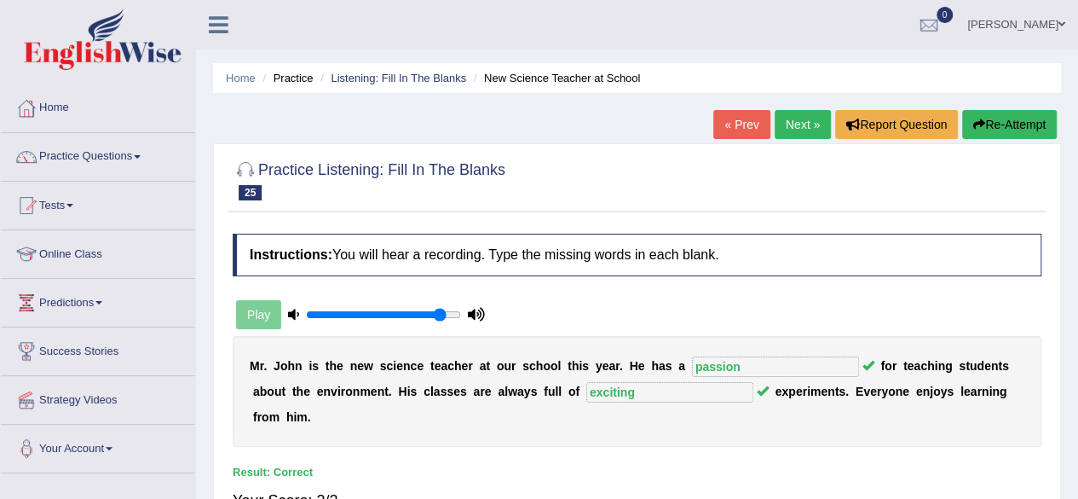
click at [782, 125] on link "Next »" at bounding box center [803, 124] width 56 height 29
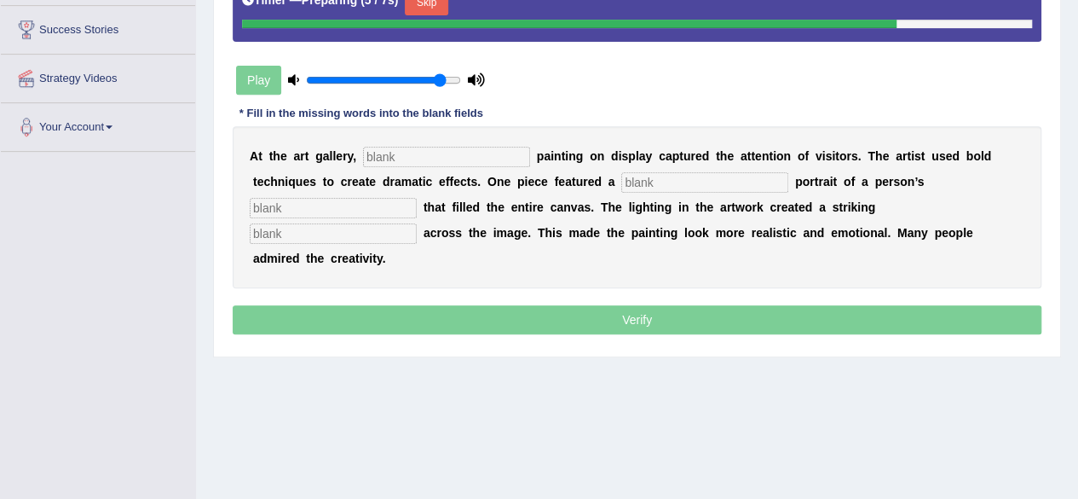
scroll to position [322, 0]
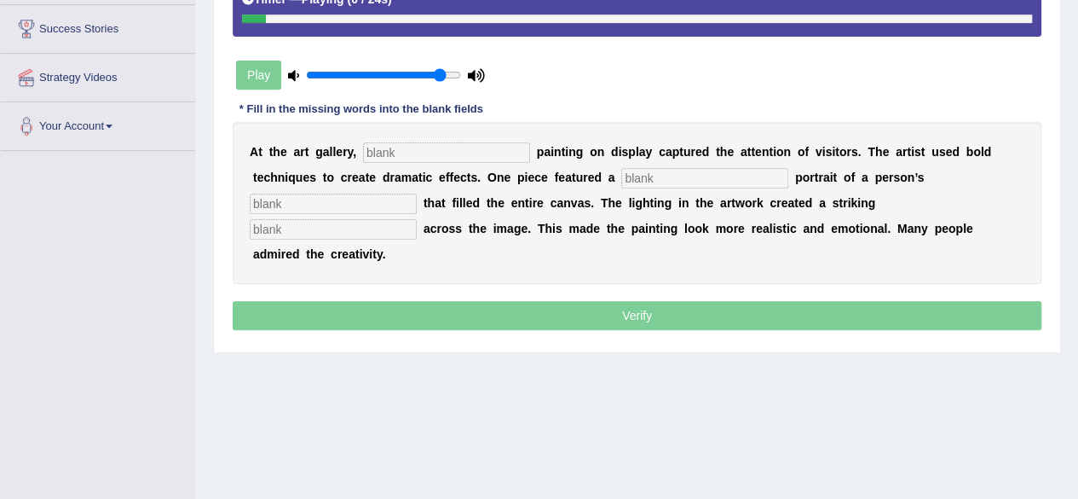
click at [468, 156] on input "text" at bounding box center [446, 152] width 167 height 20
type input "every"
click at [678, 179] on input "text" at bounding box center [704, 178] width 167 height 20
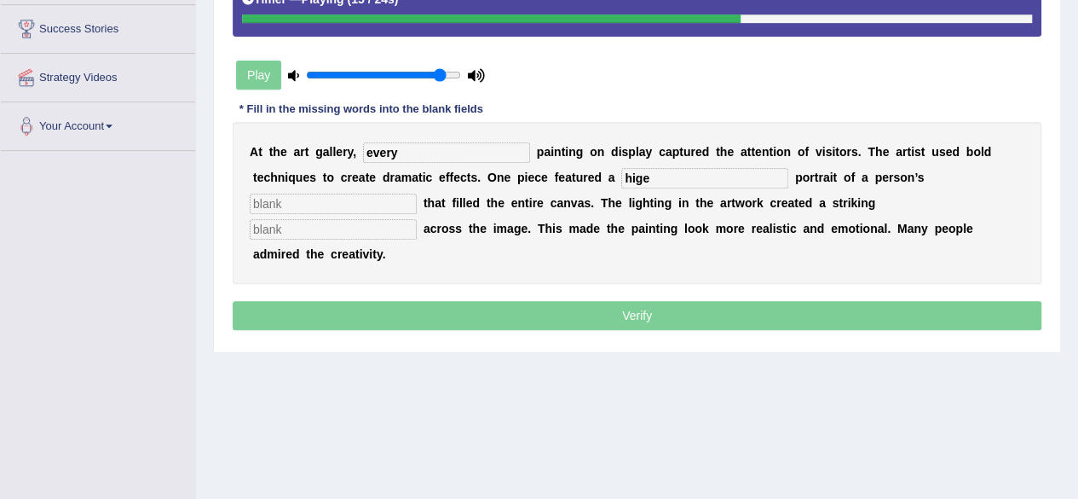
type input "hige"
click at [371, 200] on input "text" at bounding box center [333, 203] width 167 height 20
click at [363, 226] on input "s" at bounding box center [333, 229] width 167 height 20
type input "shadow"
click at [672, 175] on input "hige" at bounding box center [704, 178] width 167 height 20
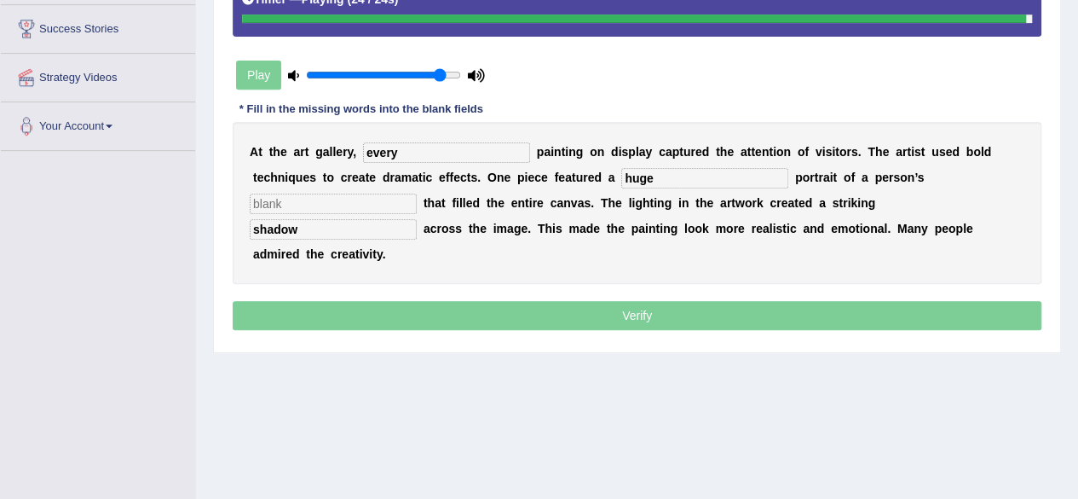
type input "huge"
click at [598, 318] on p "Verify" at bounding box center [637, 315] width 809 height 29
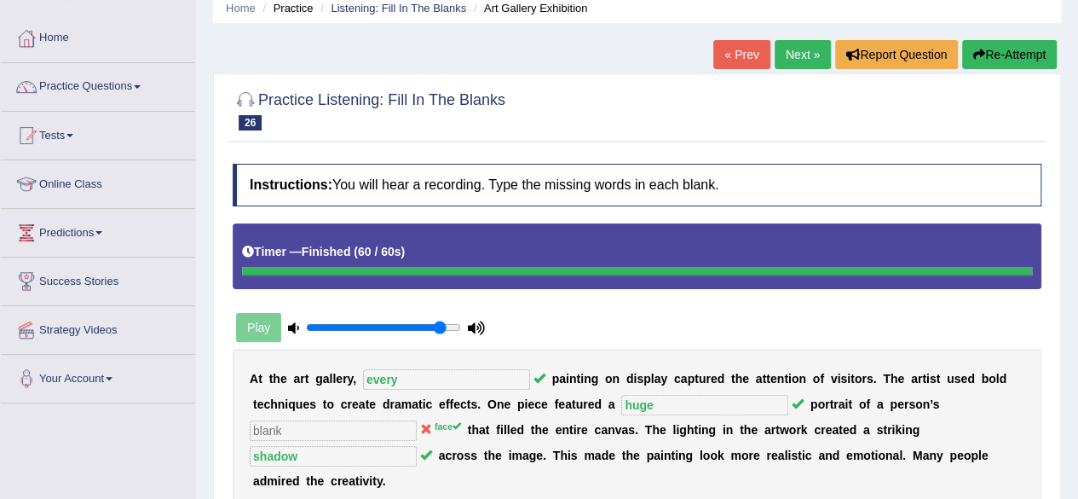
scroll to position [0, 0]
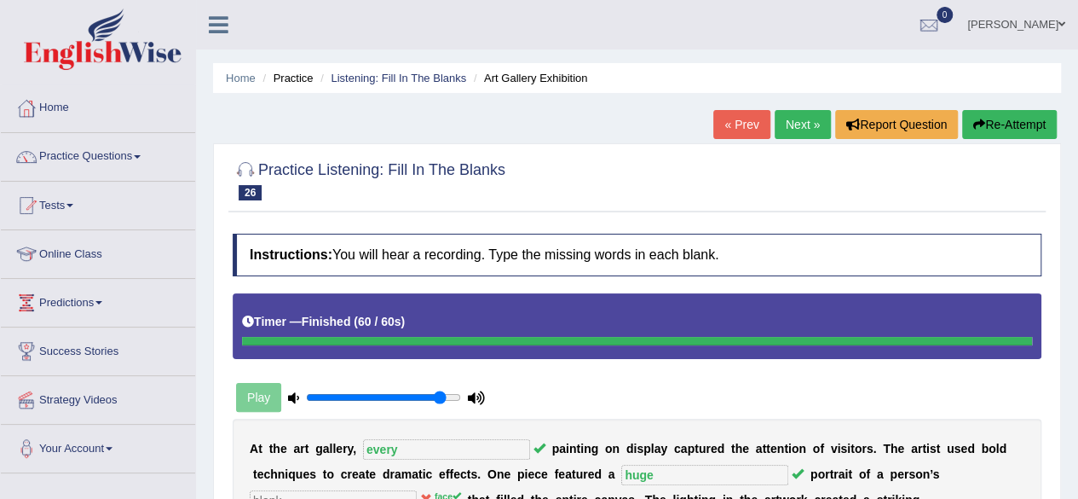
click at [780, 132] on link "Next »" at bounding box center [803, 124] width 56 height 29
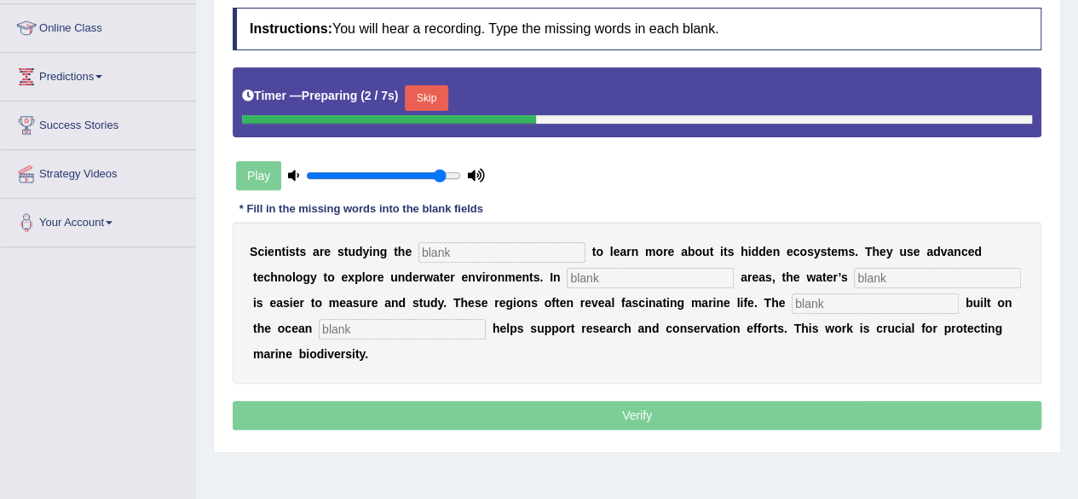
scroll to position [227, 0]
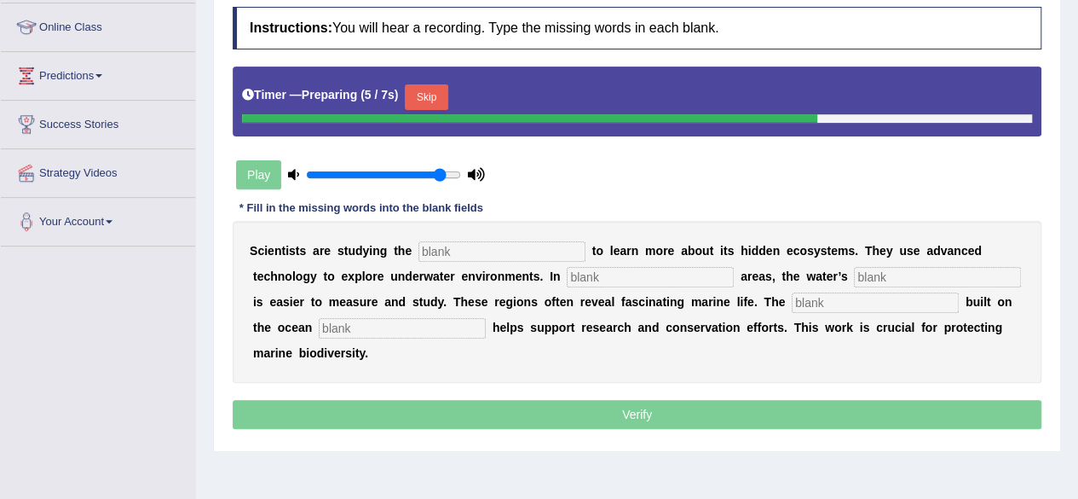
click at [493, 243] on input "text" at bounding box center [501, 251] width 167 height 20
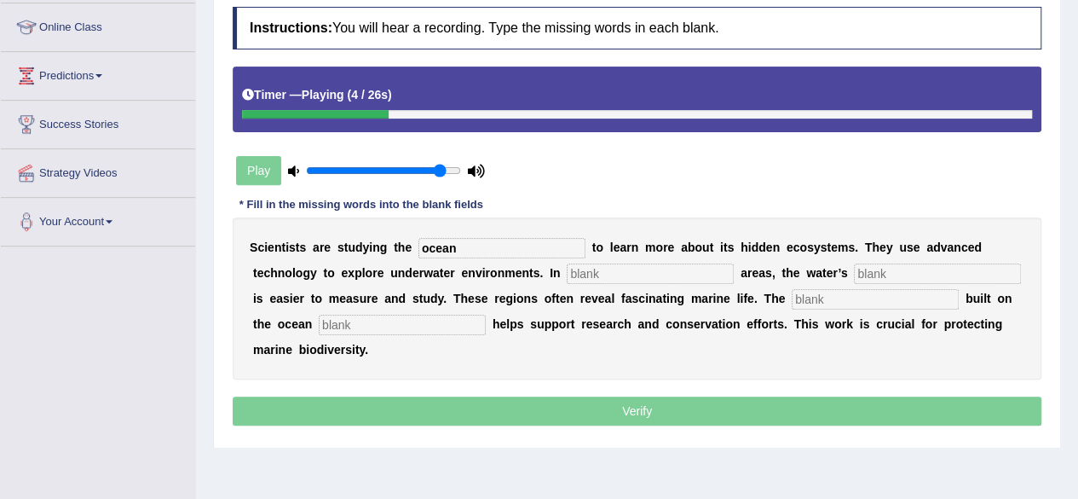
type input "ocean"
click at [627, 268] on input "text" at bounding box center [650, 273] width 167 height 20
type input "shallow"
click at [888, 276] on input "text" at bounding box center [937, 273] width 167 height 20
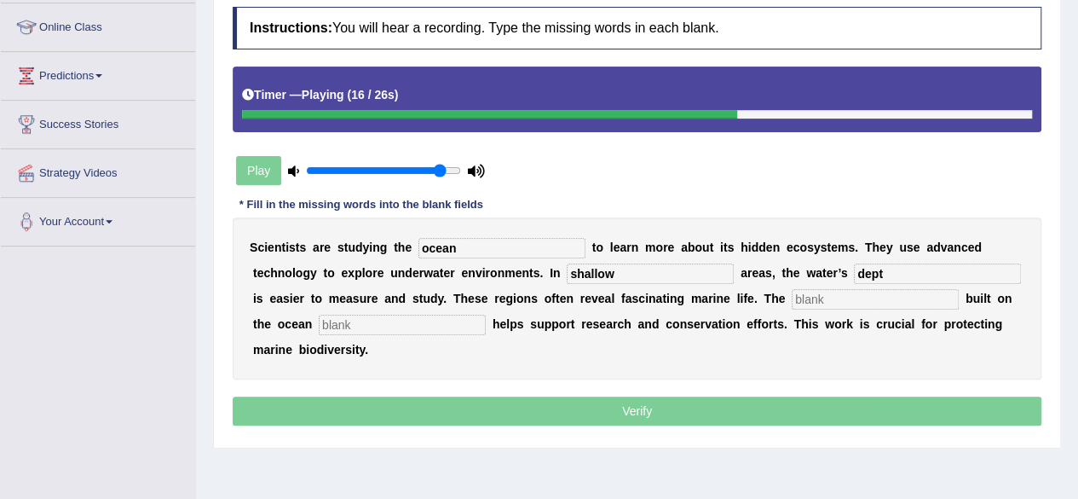
type input "dept"
click at [847, 296] on input "text" at bounding box center [875, 299] width 167 height 20
type input "infrastructure"
click at [473, 314] on input "text" at bounding box center [402, 324] width 167 height 20
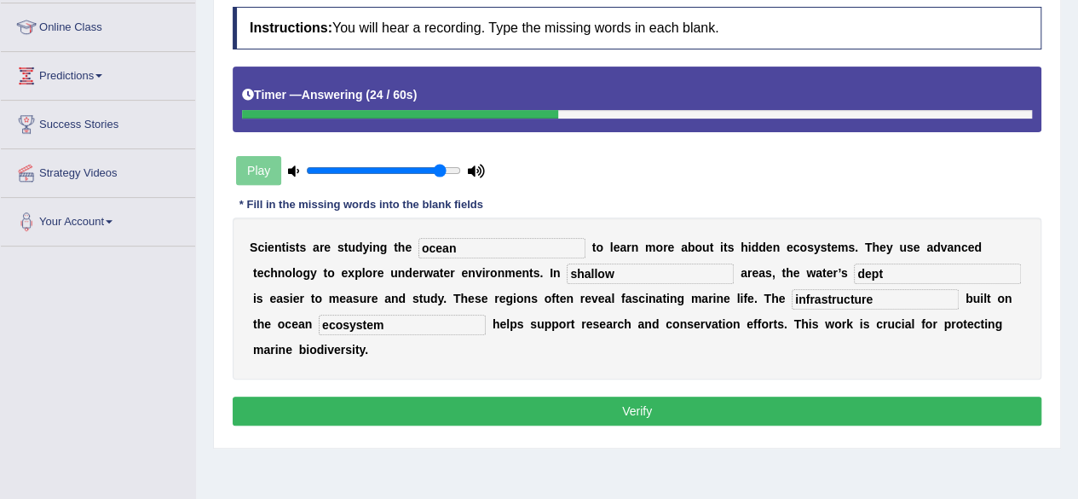
type input "ecosystem"
click at [839, 297] on input "infrastructure" at bounding box center [875, 299] width 167 height 20
type input "infrastucture"
click at [880, 265] on input "dept" at bounding box center [937, 273] width 167 height 20
type input "depth"
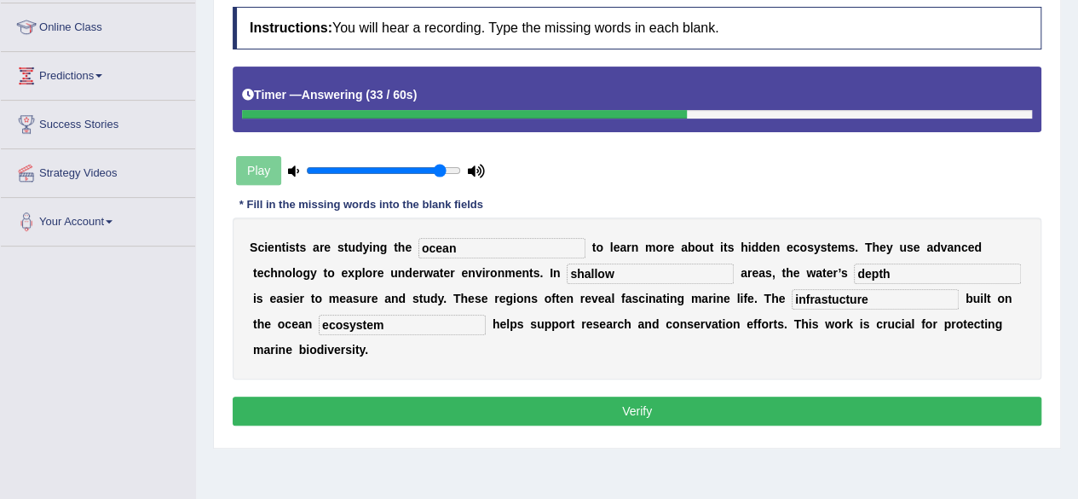
click at [585, 408] on button "Verify" at bounding box center [637, 410] width 809 height 29
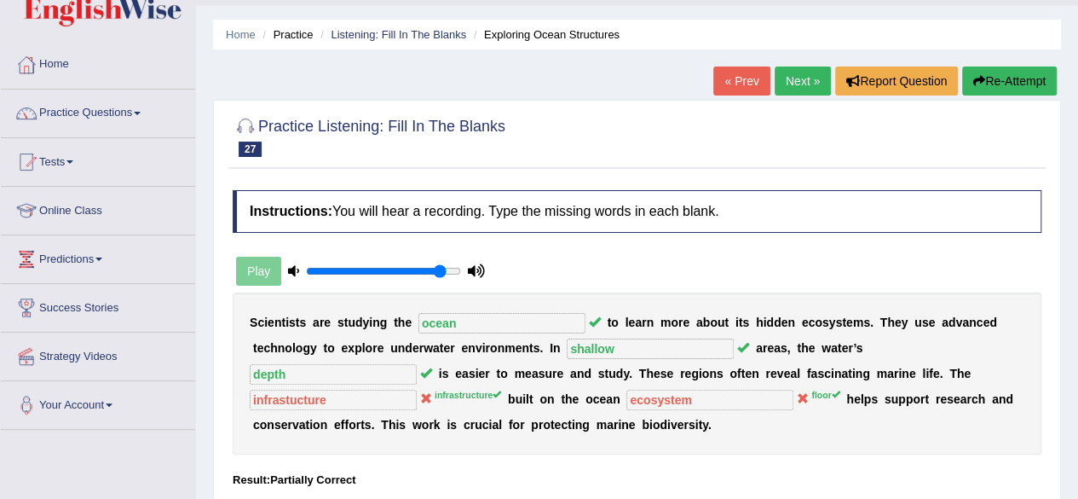
scroll to position [43, 0]
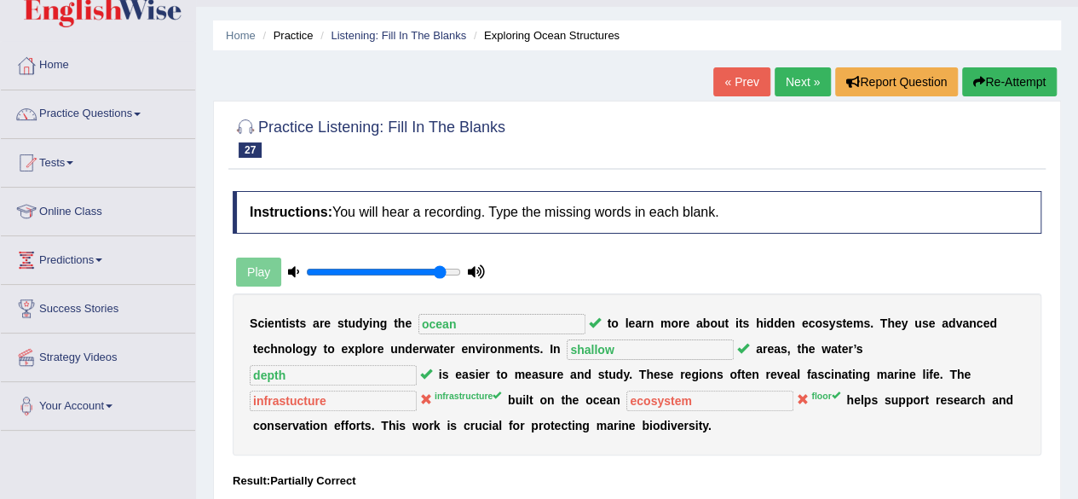
click at [995, 89] on button "Re-Attempt" at bounding box center [1009, 81] width 95 height 29
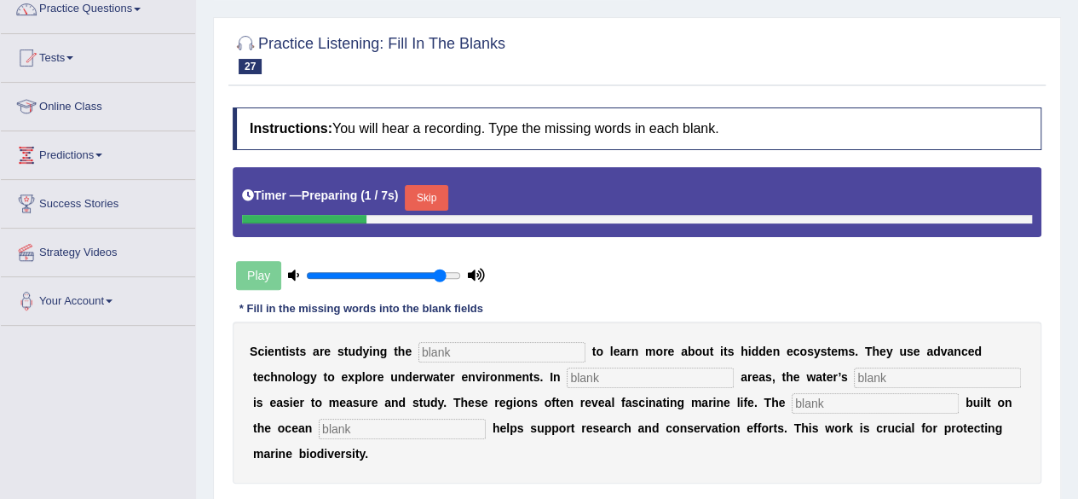
scroll to position [148, 0]
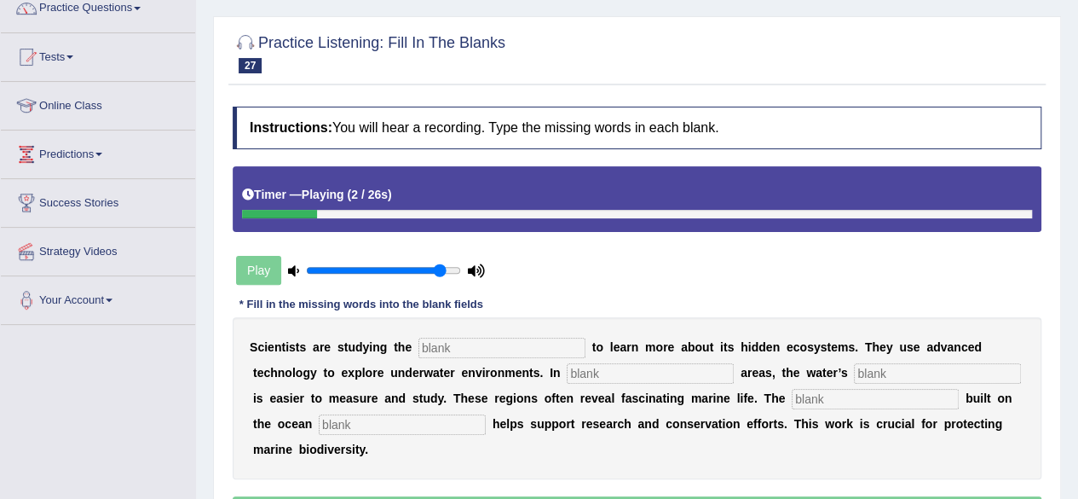
click at [496, 348] on input "text" at bounding box center [501, 347] width 167 height 20
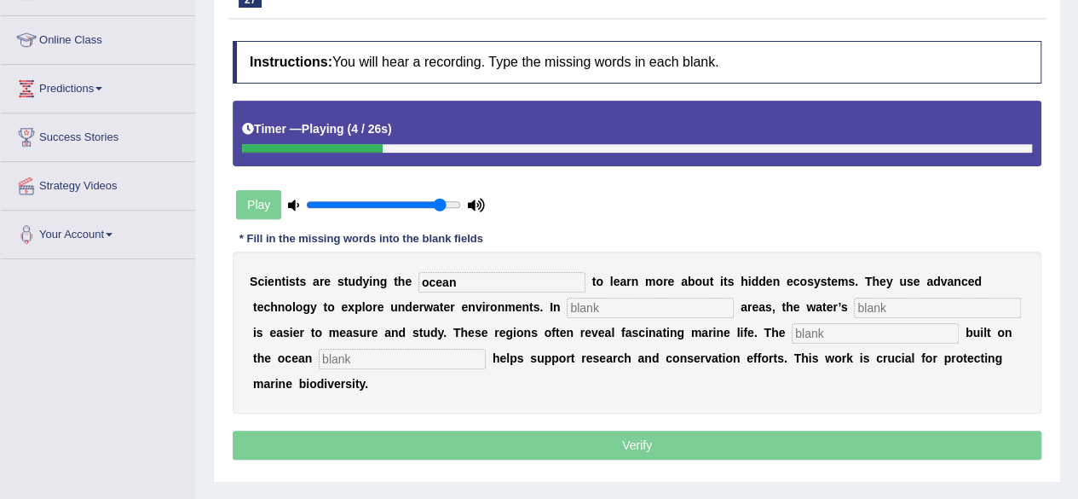
scroll to position [215, 0]
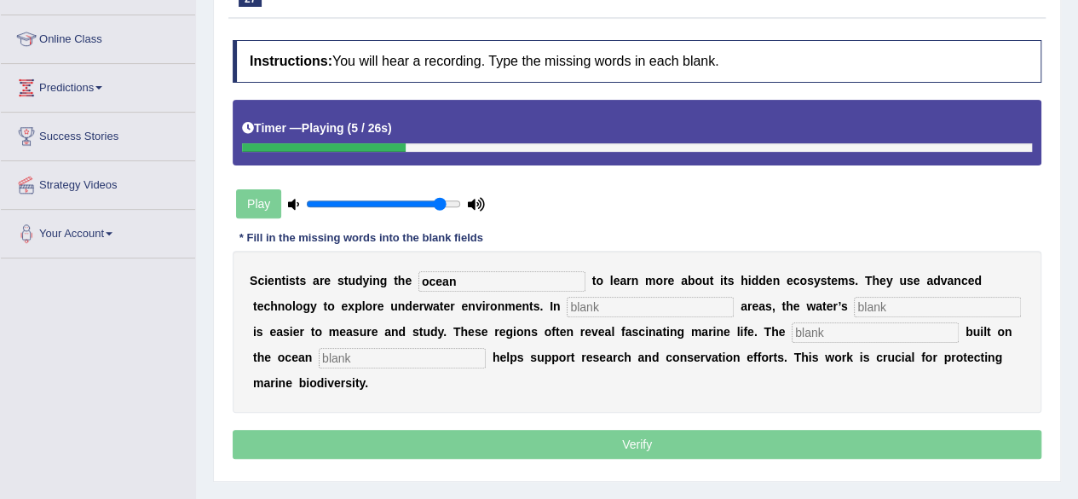
type input "ocean"
click at [620, 303] on input "text" at bounding box center [650, 307] width 167 height 20
type input "shallow"
click at [960, 297] on input "d" at bounding box center [937, 307] width 167 height 20
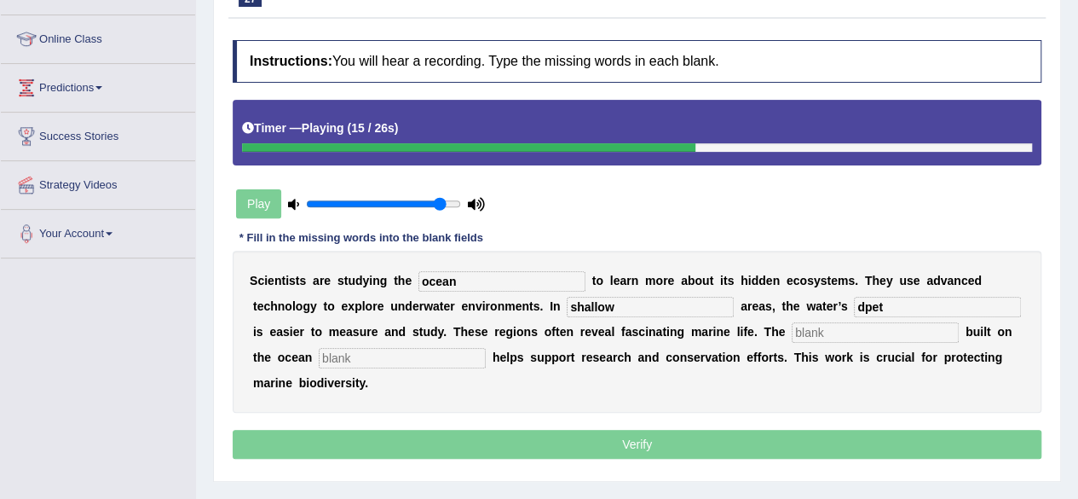
type input "dpet"
click at [884, 329] on input "text" at bounding box center [875, 332] width 167 height 20
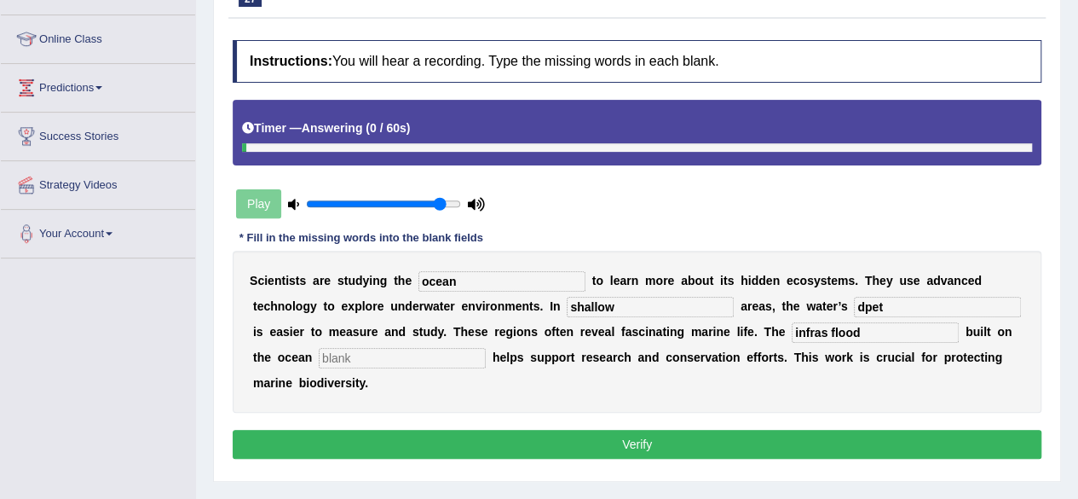
type input "infras flood"
click at [427, 352] on input "text" at bounding box center [402, 358] width 167 height 20
type input "flood"
click at [866, 330] on input "infras flood" at bounding box center [875, 332] width 167 height 20
type input "infrastructure"
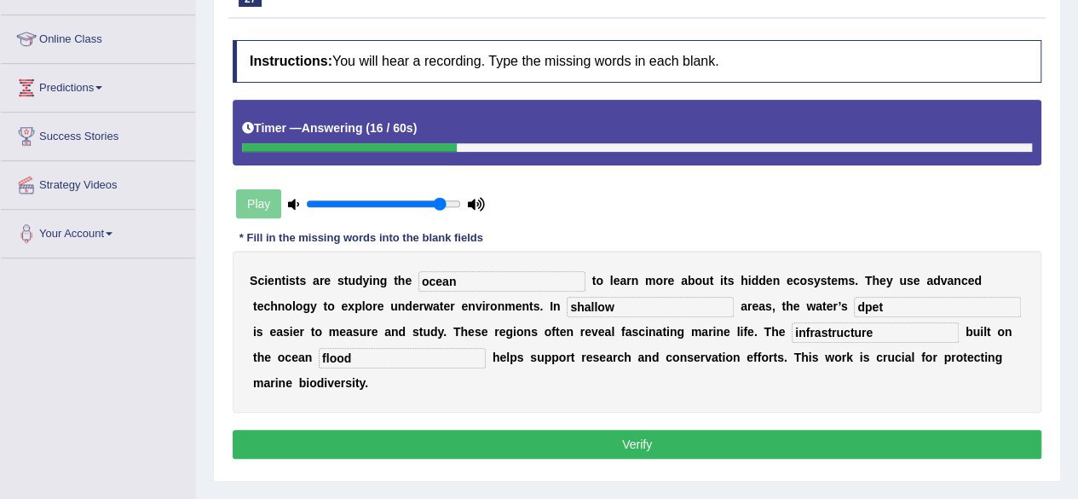
click at [694, 430] on button "Verify" at bounding box center [637, 444] width 809 height 29
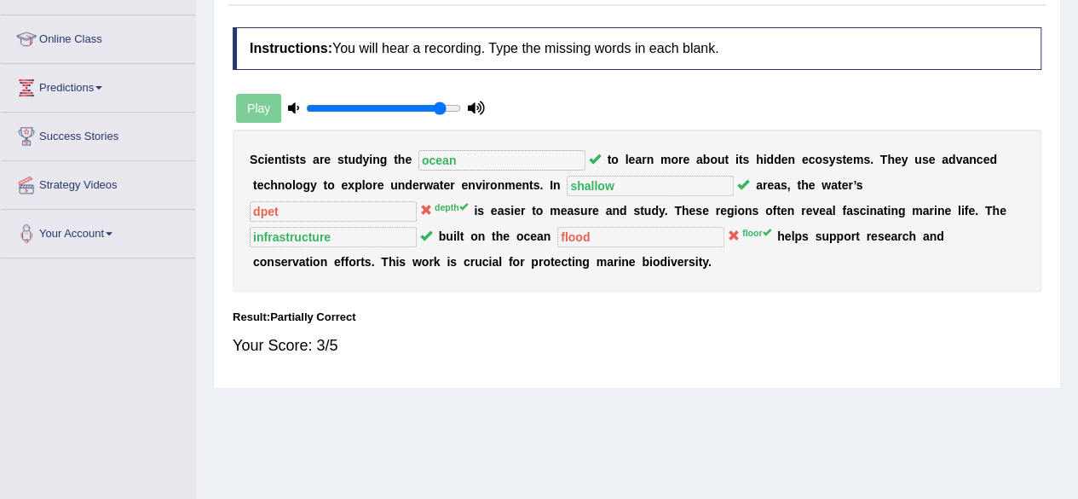
scroll to position [0, 0]
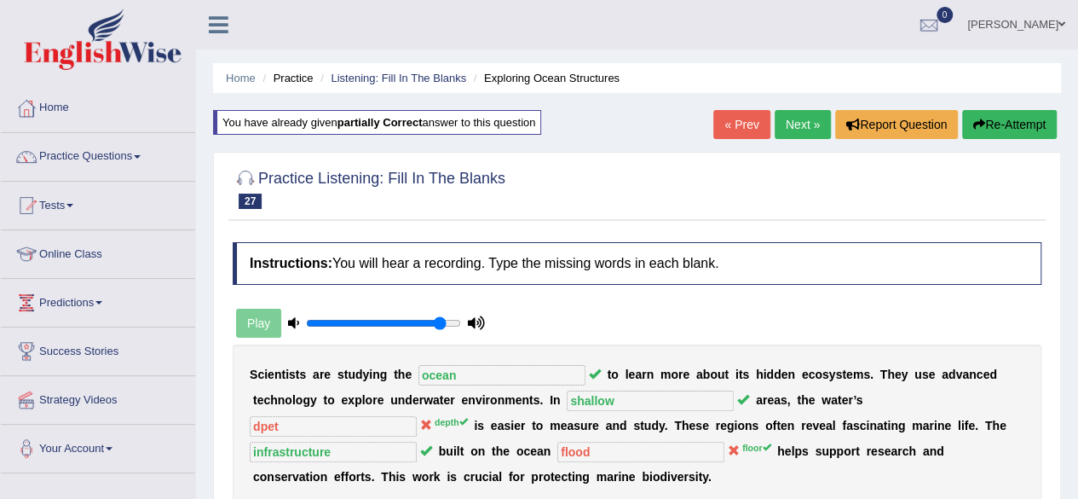
click at [783, 113] on link "Next »" at bounding box center [803, 124] width 56 height 29
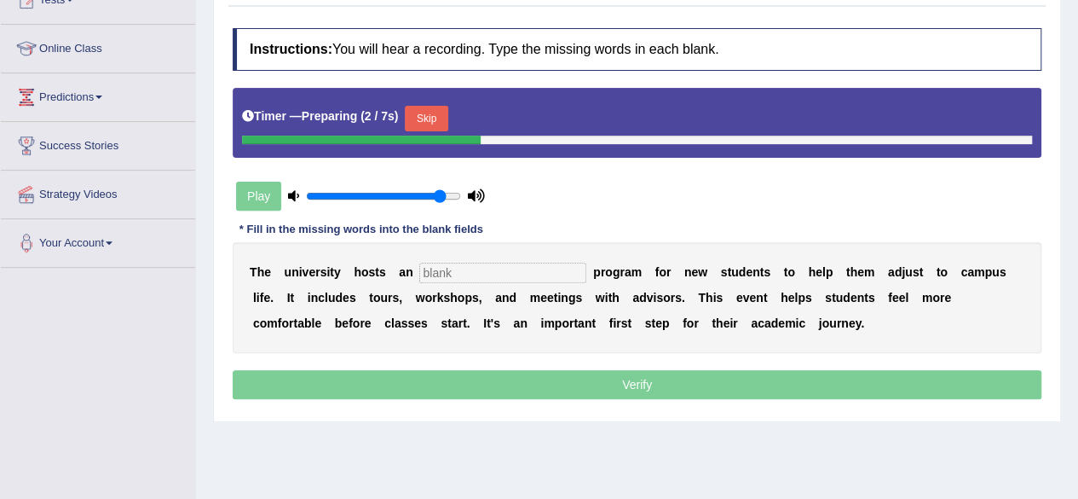
scroll to position [209, 0]
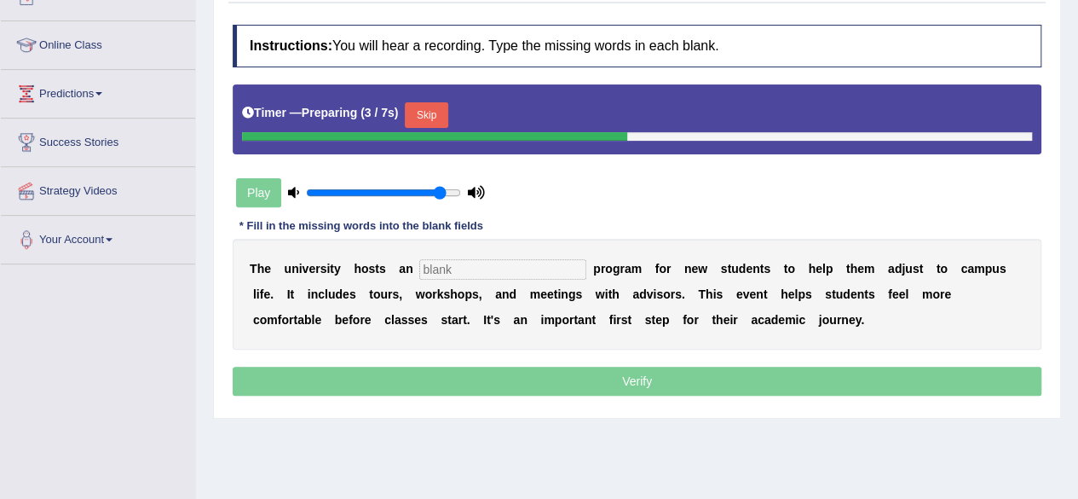
click at [498, 268] on input "text" at bounding box center [502, 269] width 167 height 20
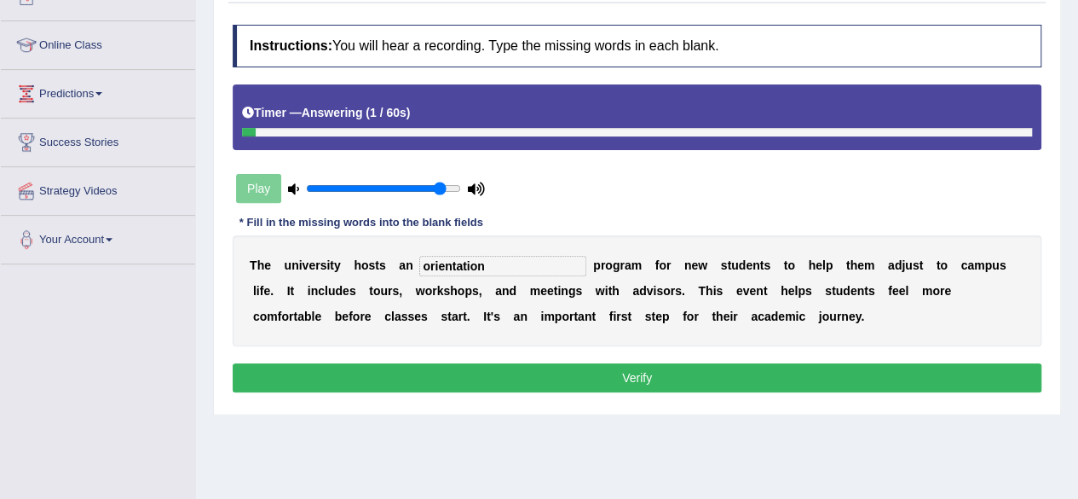
type input "orientation"
click at [474, 313] on b at bounding box center [473, 316] width 7 height 14
click at [540, 381] on button "Verify" at bounding box center [637, 377] width 809 height 29
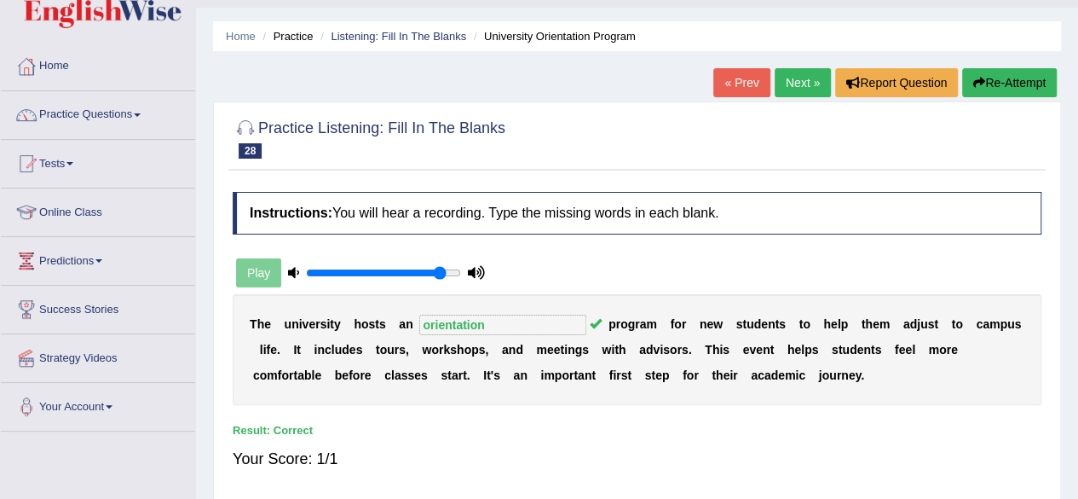
scroll to position [17, 0]
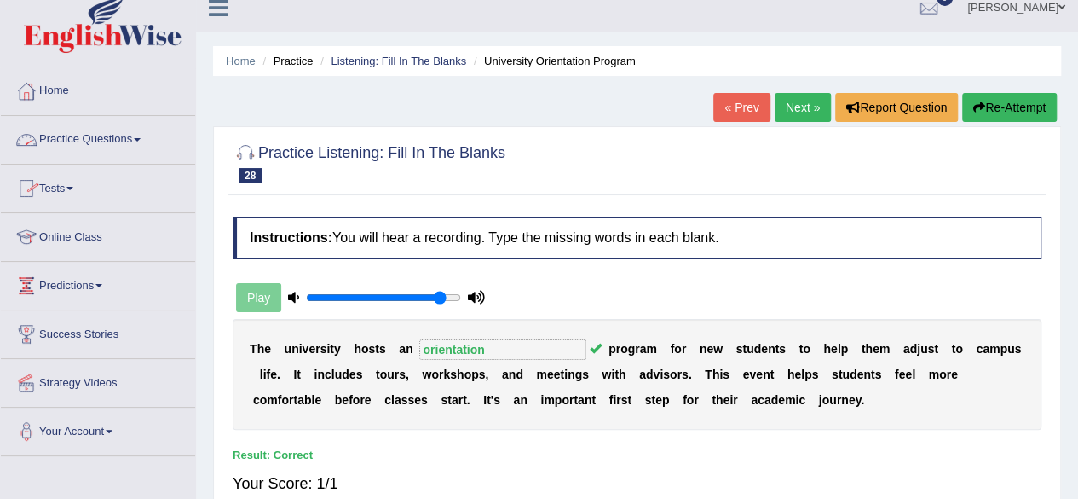
click at [91, 126] on link "Practice Questions" at bounding box center [98, 137] width 194 height 43
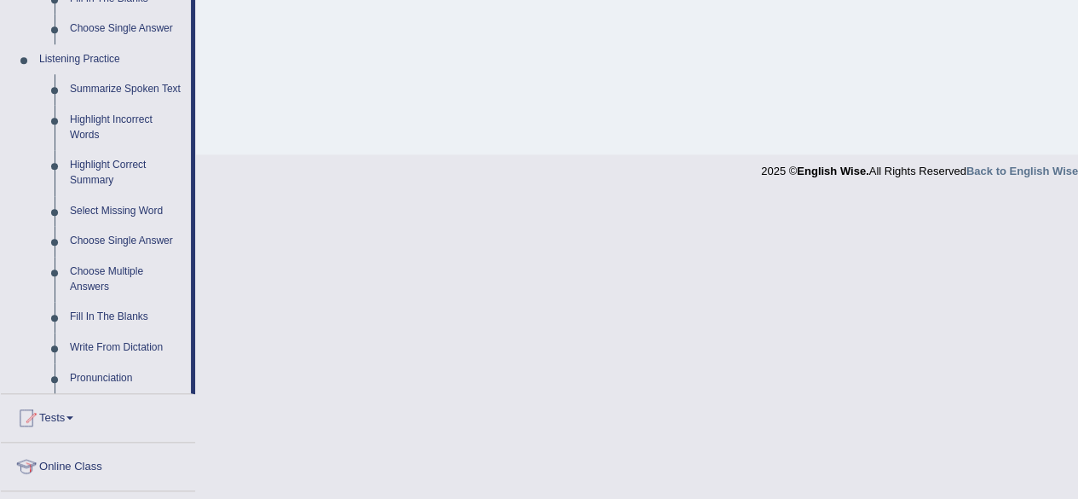
scroll to position [701, 0]
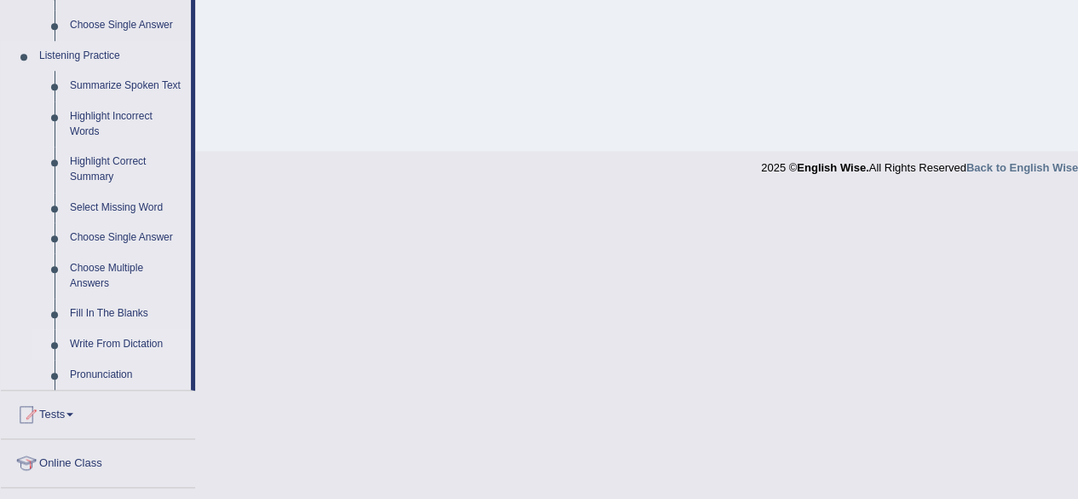
click at [135, 342] on link "Write From Dictation" at bounding box center [126, 344] width 129 height 31
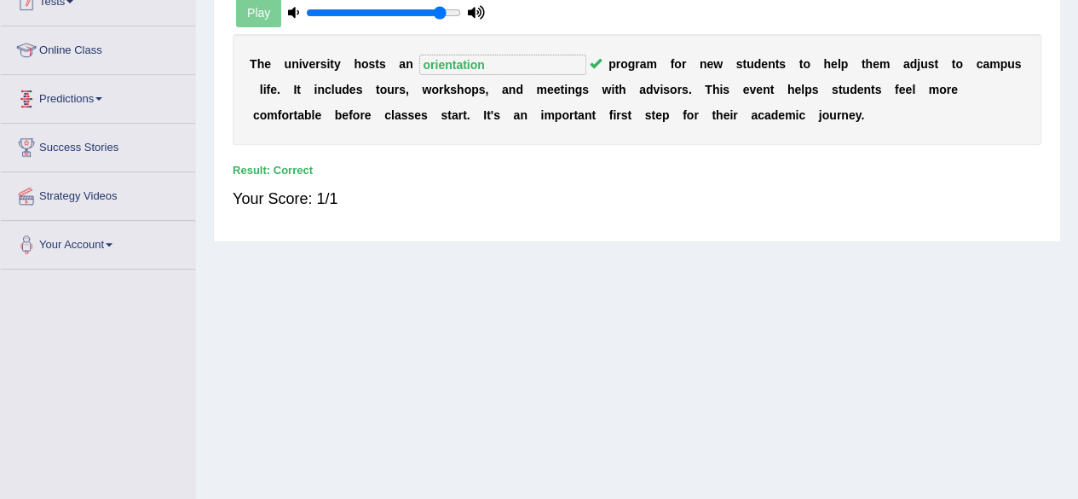
scroll to position [351, 0]
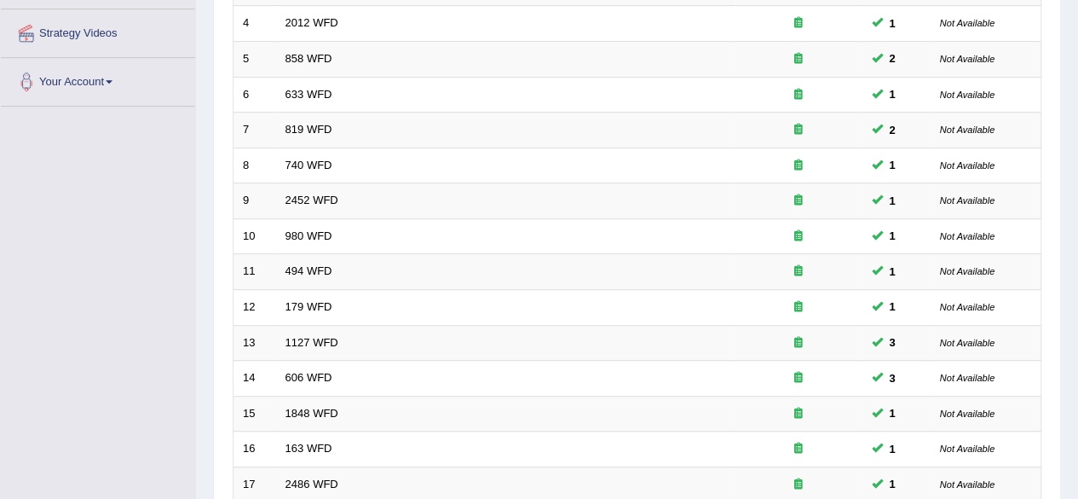
scroll to position [621, 0]
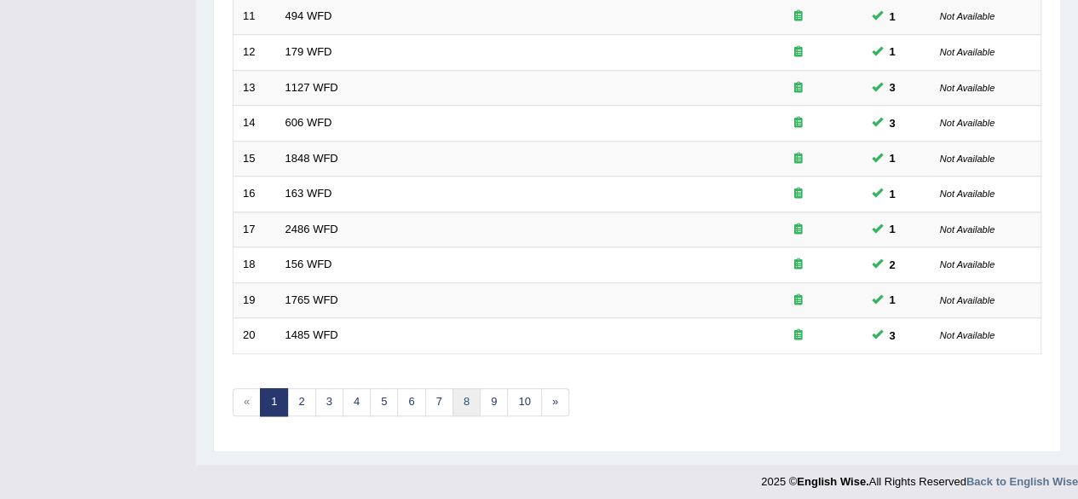
click at [464, 391] on link "8" at bounding box center [467, 402] width 28 height 28
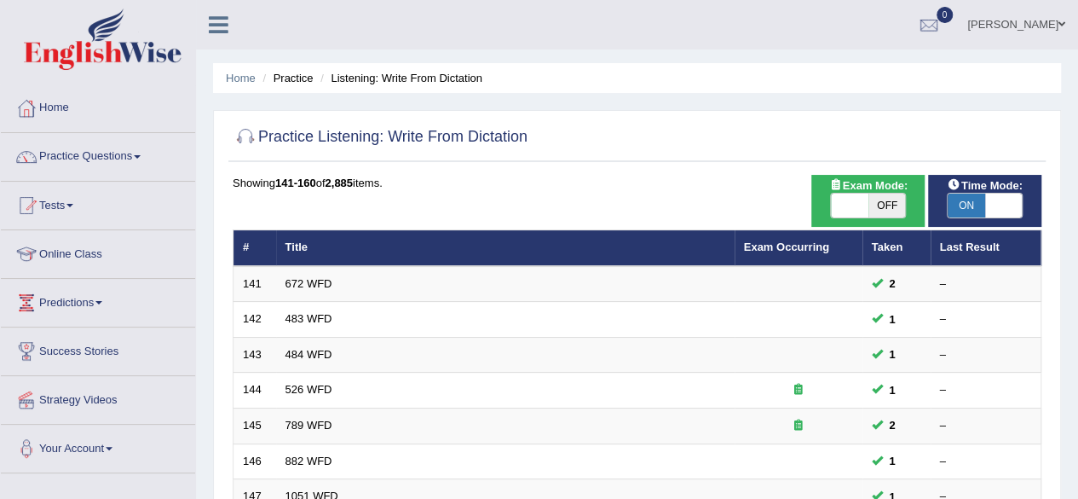
click at [464, 391] on td "526 WFD" at bounding box center [505, 390] width 458 height 36
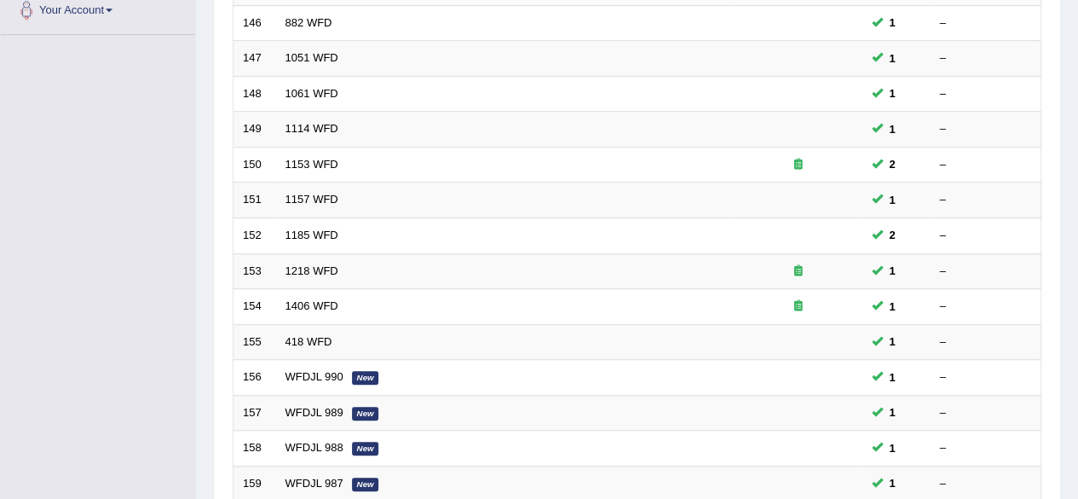
scroll to position [621, 0]
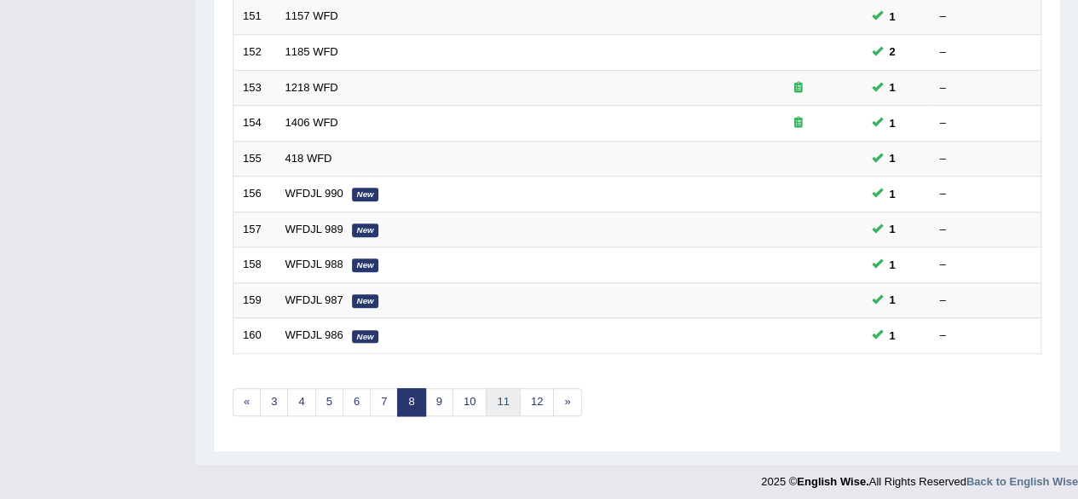
click at [505, 395] on link "11" at bounding box center [503, 402] width 34 height 28
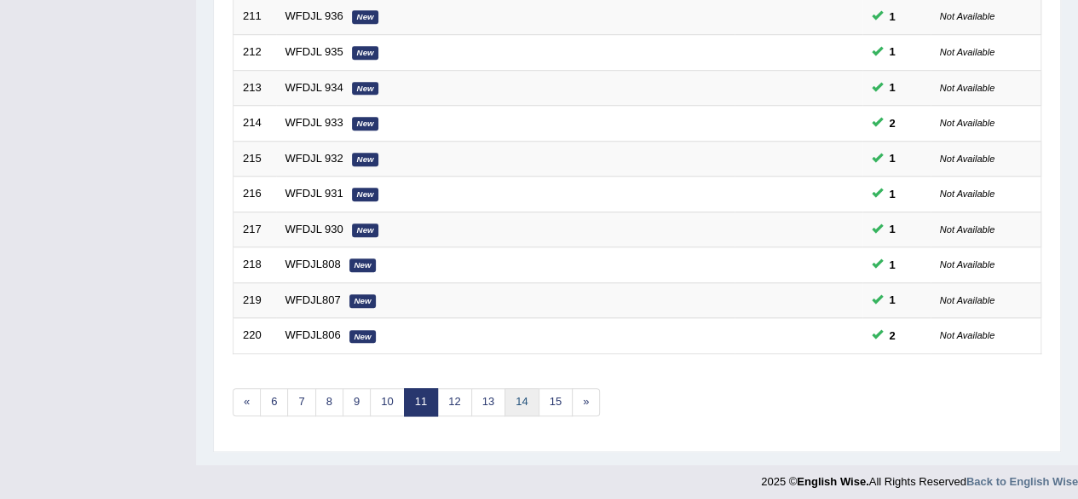
click at [517, 403] on link "14" at bounding box center [522, 402] width 34 height 28
click at [533, 405] on link "17" at bounding box center [540, 402] width 34 height 28
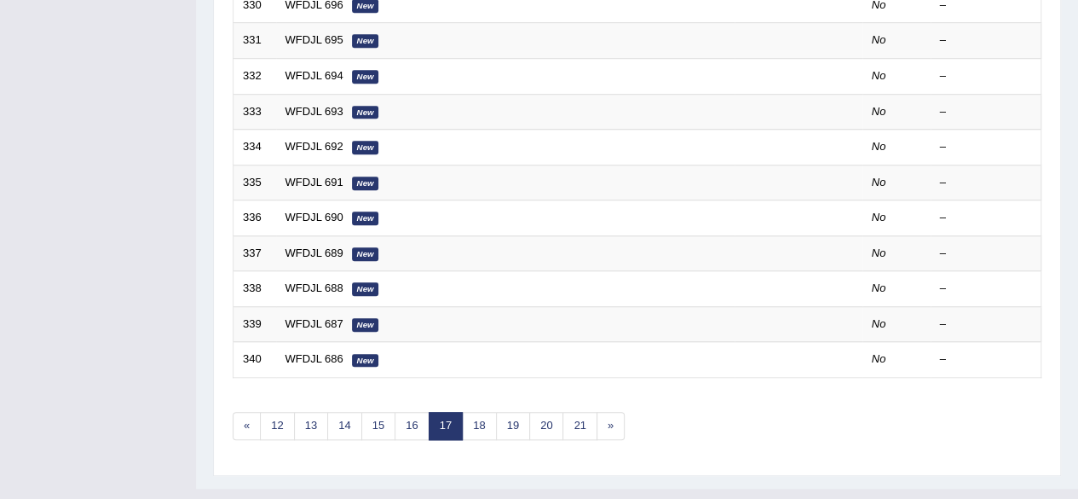
scroll to position [621, 0]
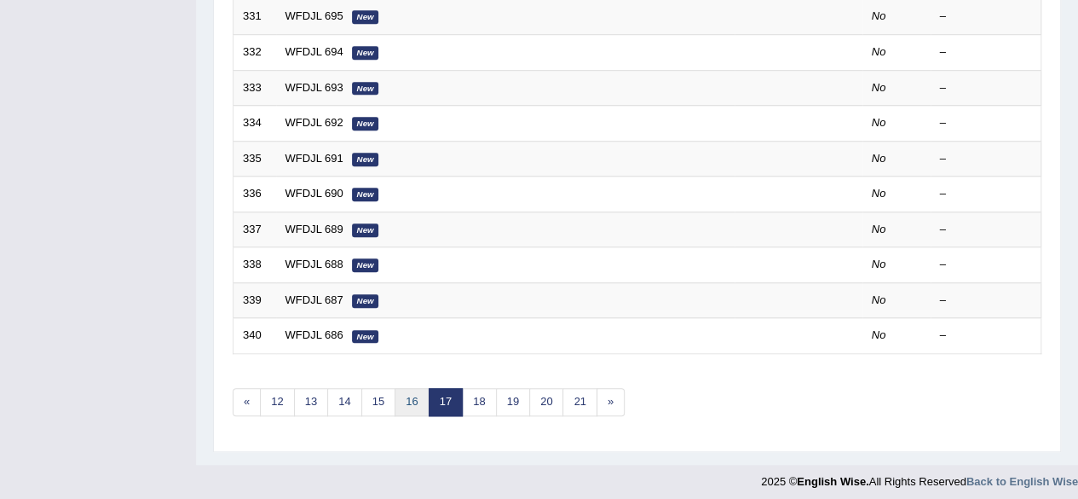
click at [401, 397] on link "16" at bounding box center [412, 402] width 34 height 28
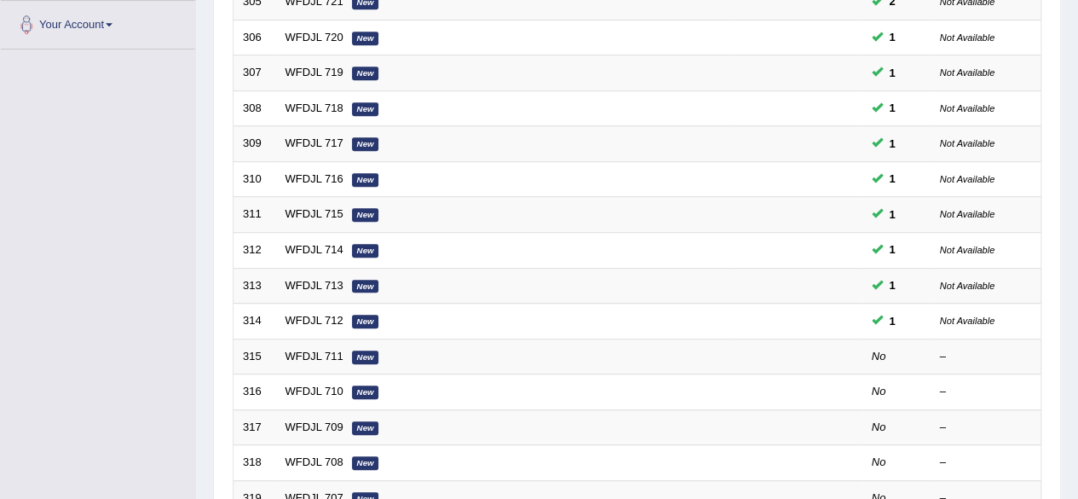
scroll to position [424, 0]
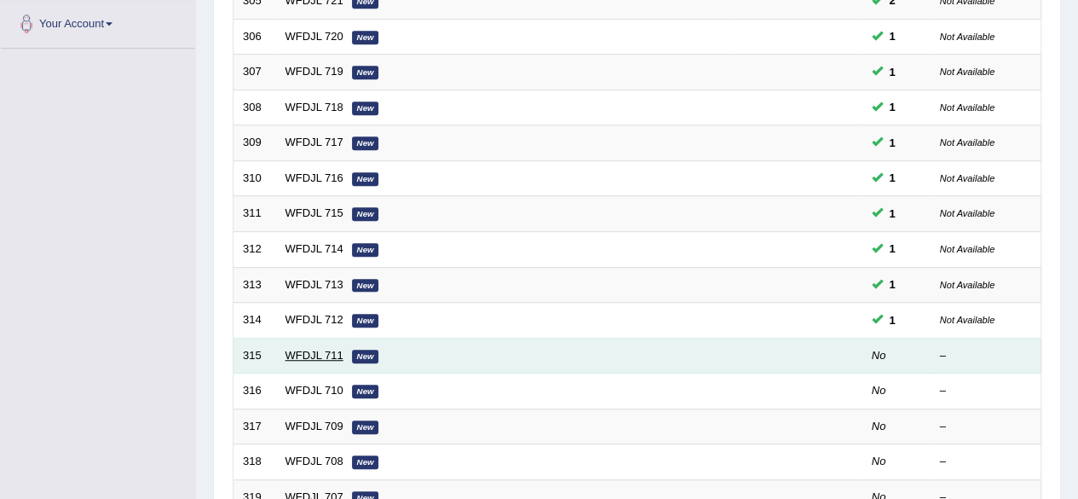
click at [322, 349] on link "WFDJL 711" at bounding box center [314, 355] width 58 height 13
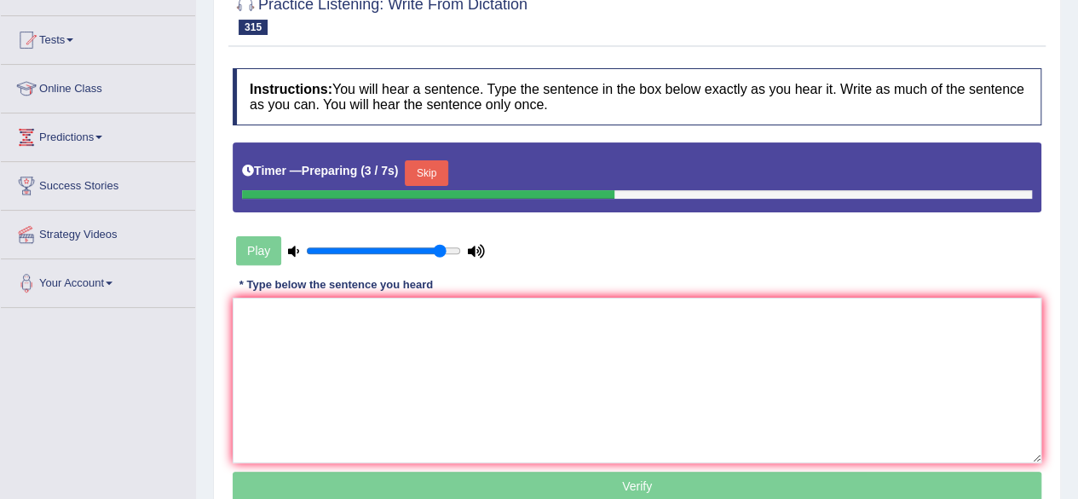
scroll to position [166, 0]
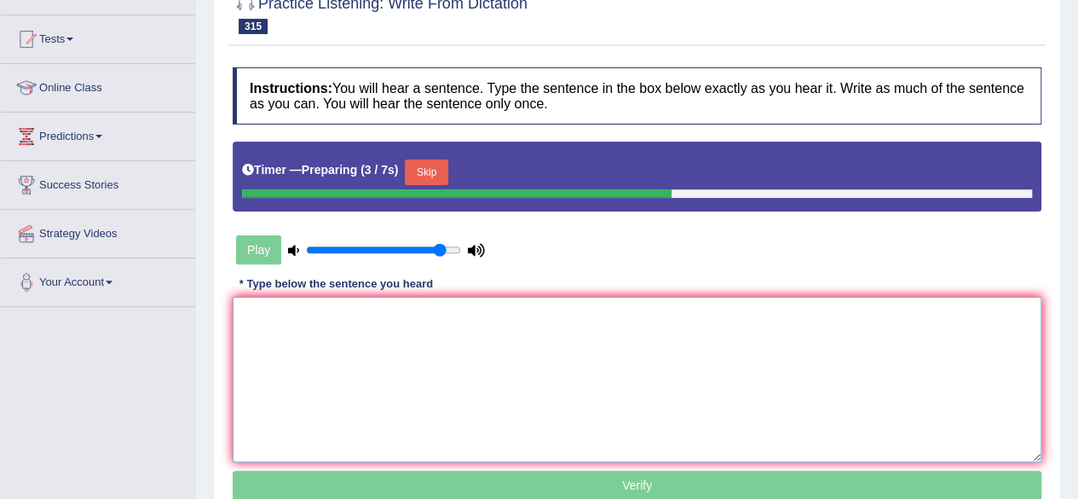
click at [322, 345] on textarea at bounding box center [637, 379] width 809 height 165
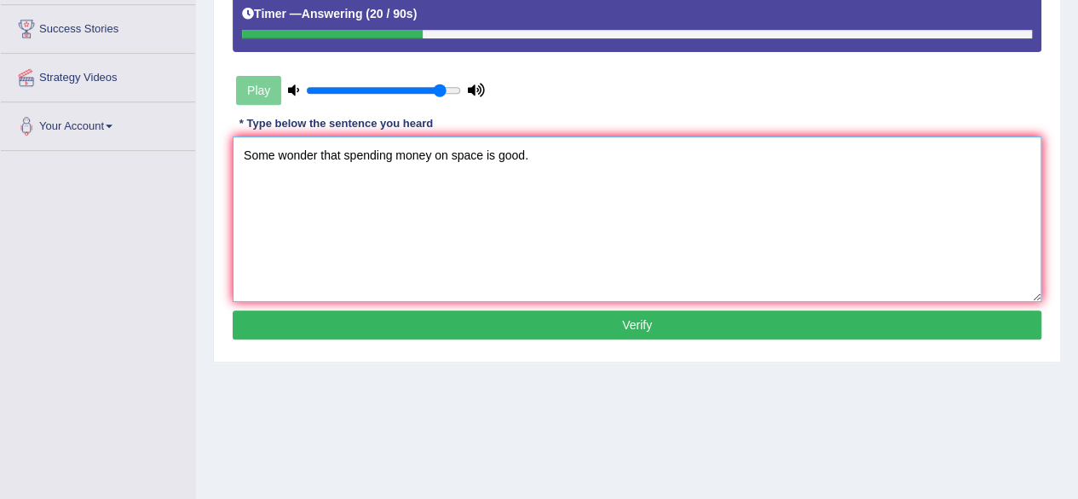
scroll to position [323, 0]
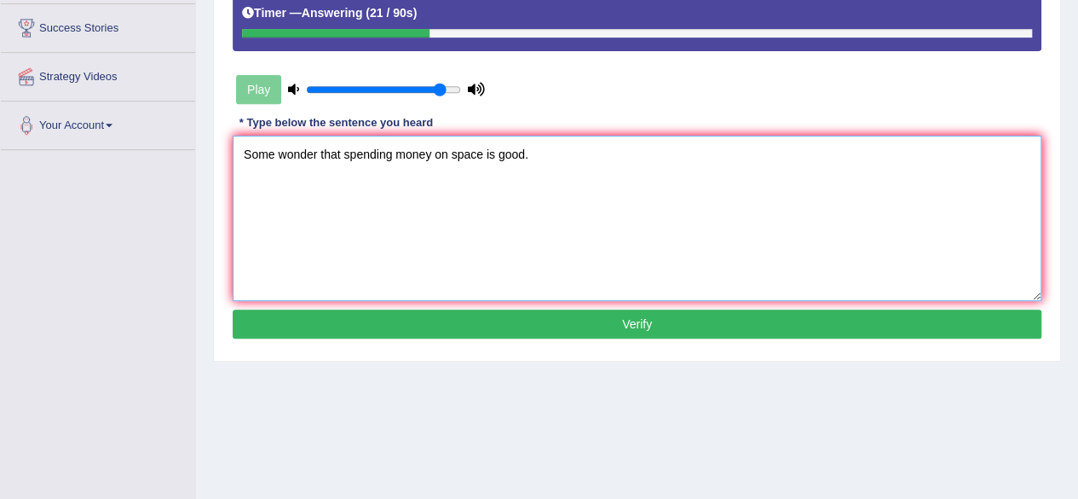
type textarea "Some wonder that spending money on space is good."
click at [361, 334] on button "Verify" at bounding box center [637, 323] width 809 height 29
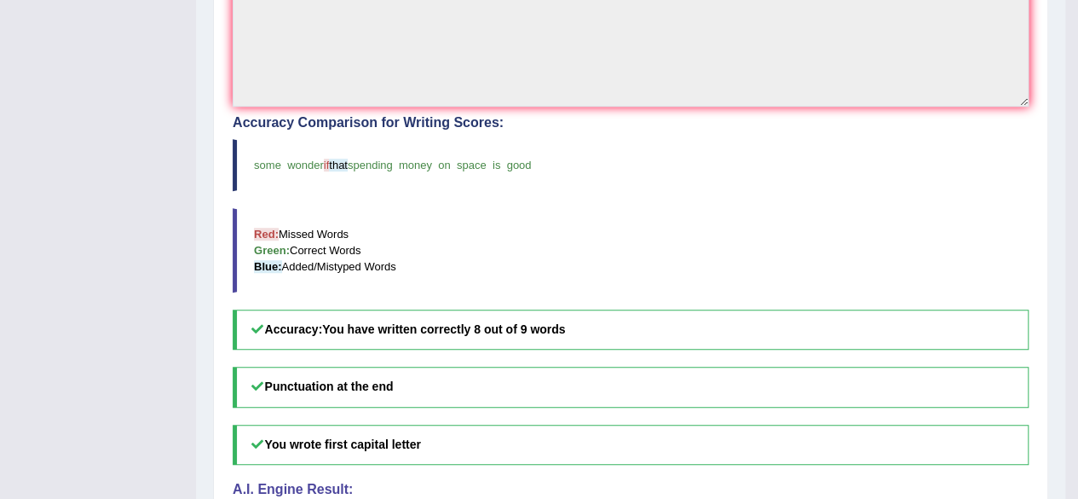
scroll to position [0, 0]
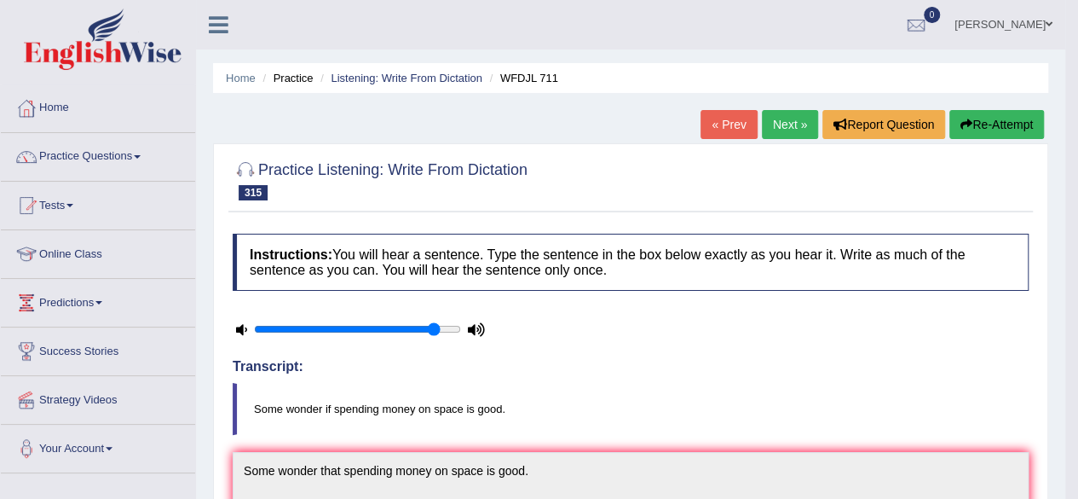
click at [787, 131] on link "Next »" at bounding box center [790, 124] width 56 height 29
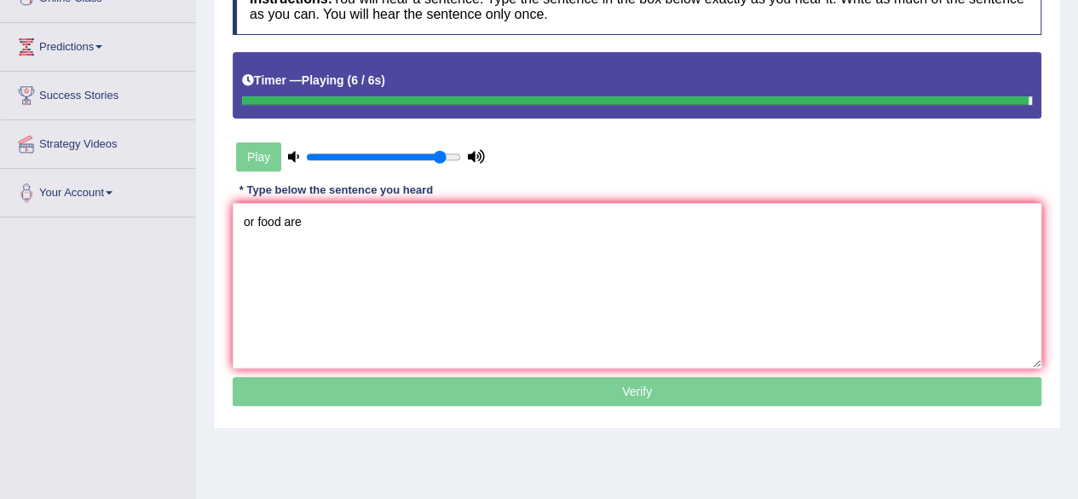
scroll to position [61, 0]
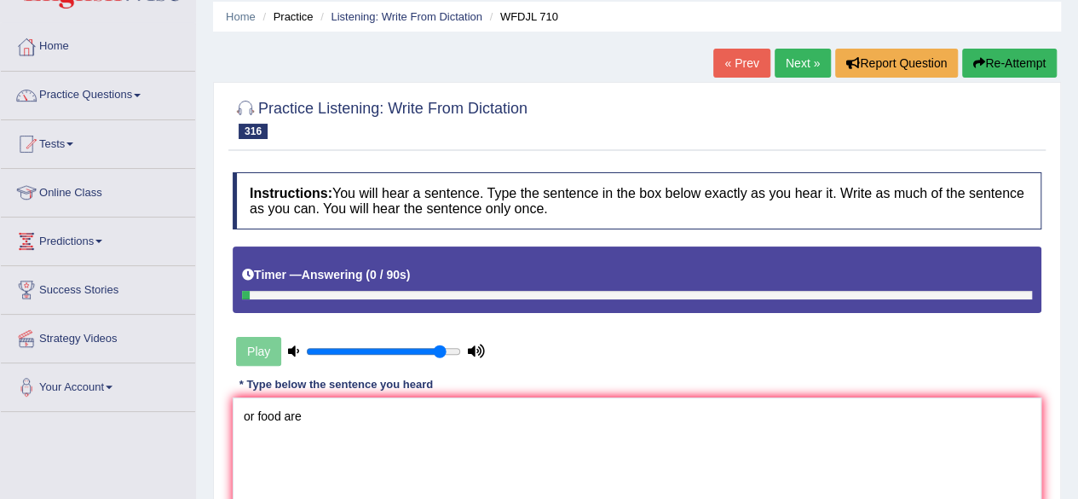
type textarea "or food are"
click at [1000, 70] on button "Re-Attempt" at bounding box center [1009, 63] width 95 height 29
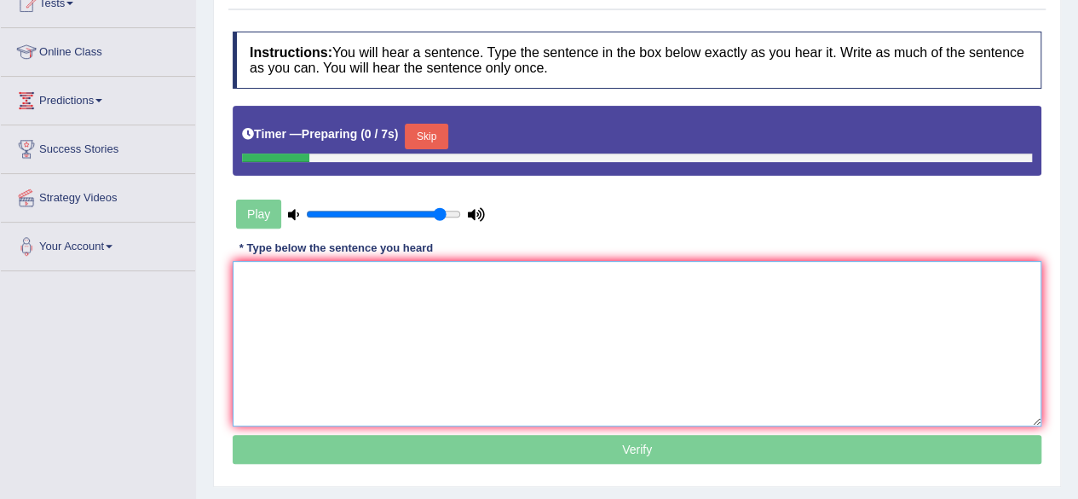
click at [629, 371] on textarea at bounding box center [637, 343] width 809 height 165
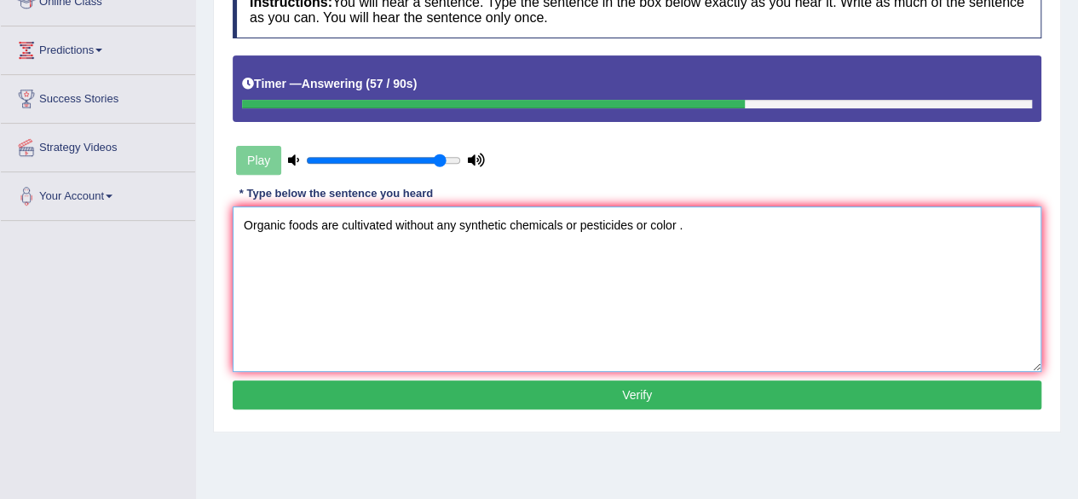
scroll to position [253, 0]
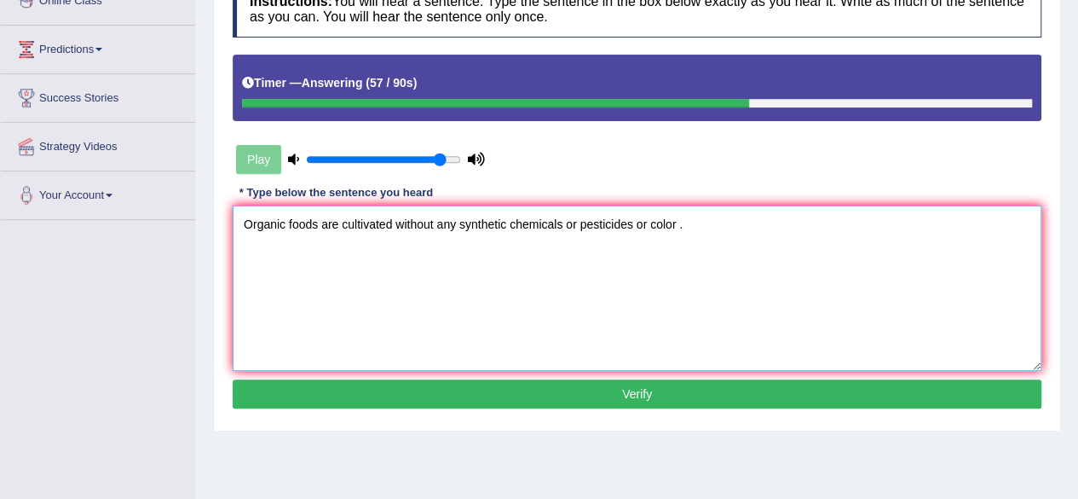
type textarea "Organic foods are cultivated without any synthetic chemicals or pesticides or c…"
click at [614, 379] on button "Verify" at bounding box center [637, 393] width 809 height 29
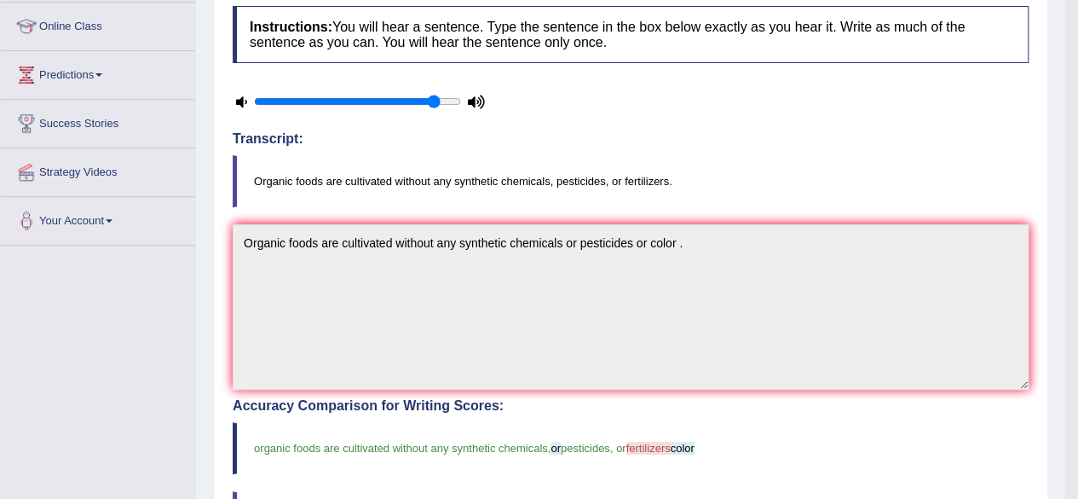
scroll to position [0, 0]
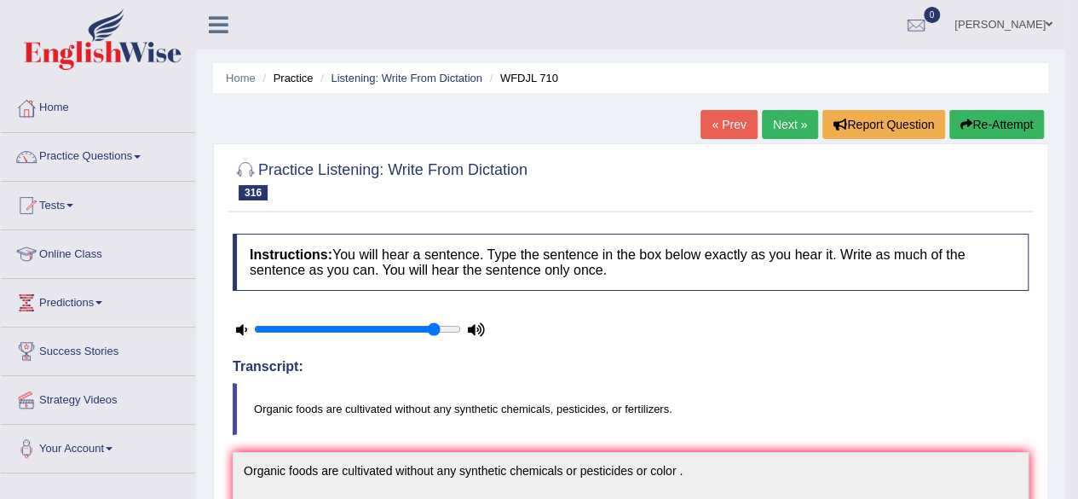
click at [789, 116] on link "Next »" at bounding box center [790, 124] width 56 height 29
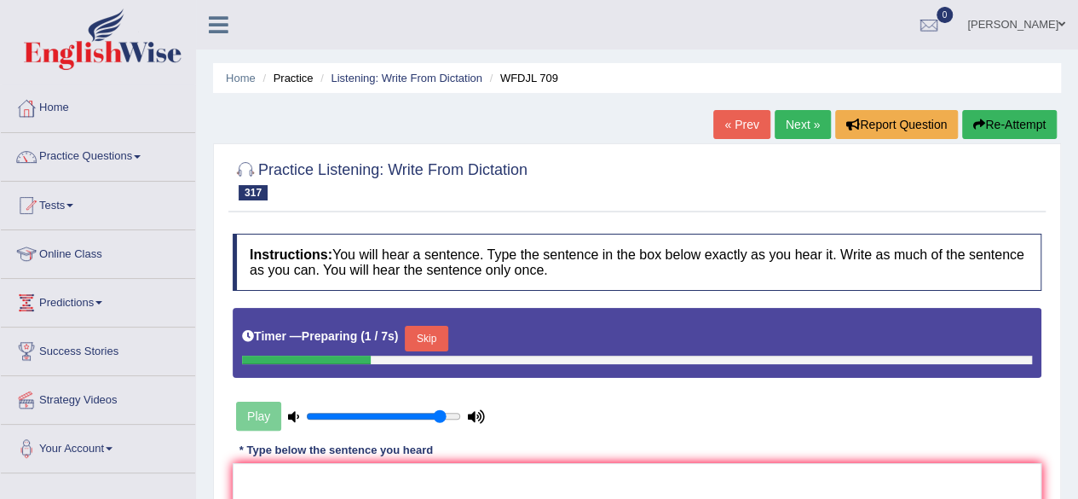
scroll to position [233, 0]
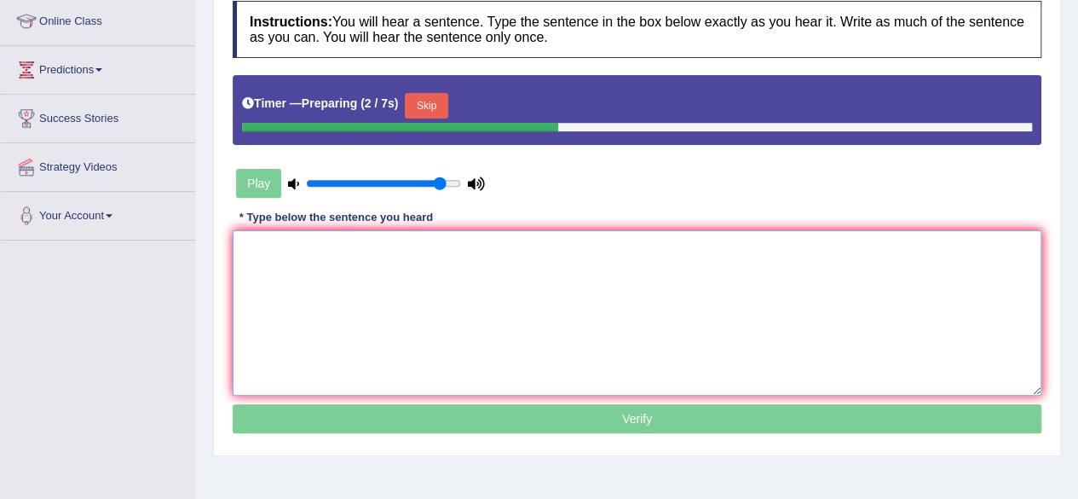
click at [475, 236] on textarea at bounding box center [637, 312] width 809 height 165
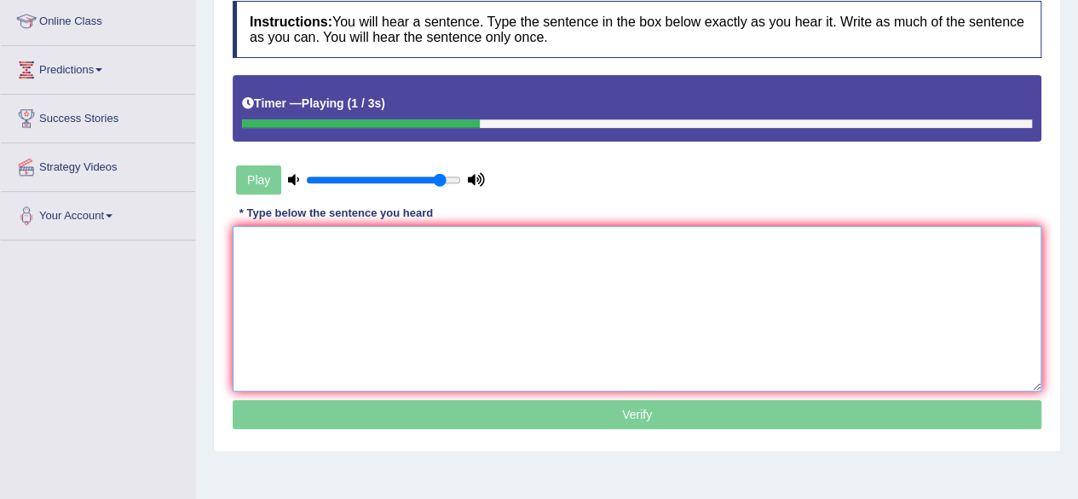
click at [475, 236] on textarea at bounding box center [637, 308] width 809 height 165
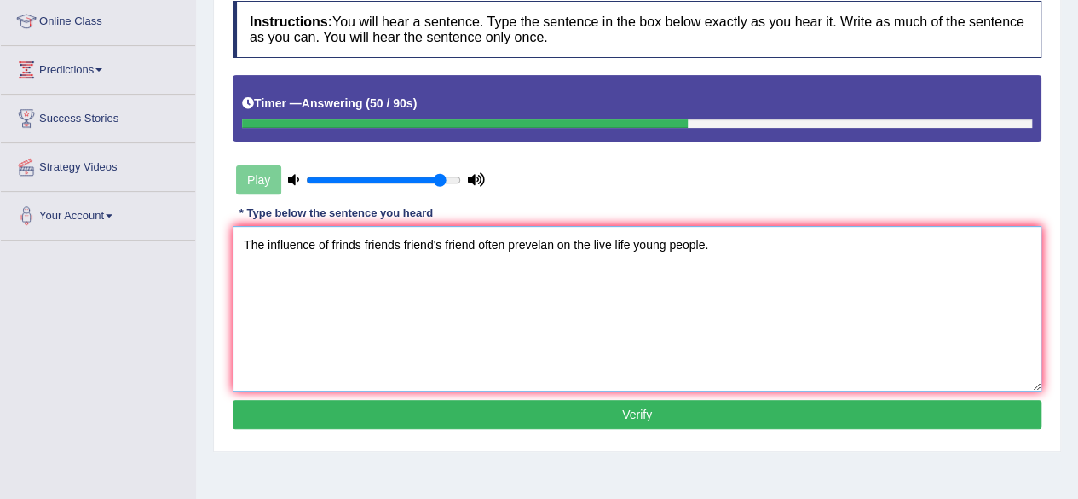
scroll to position [395, 0]
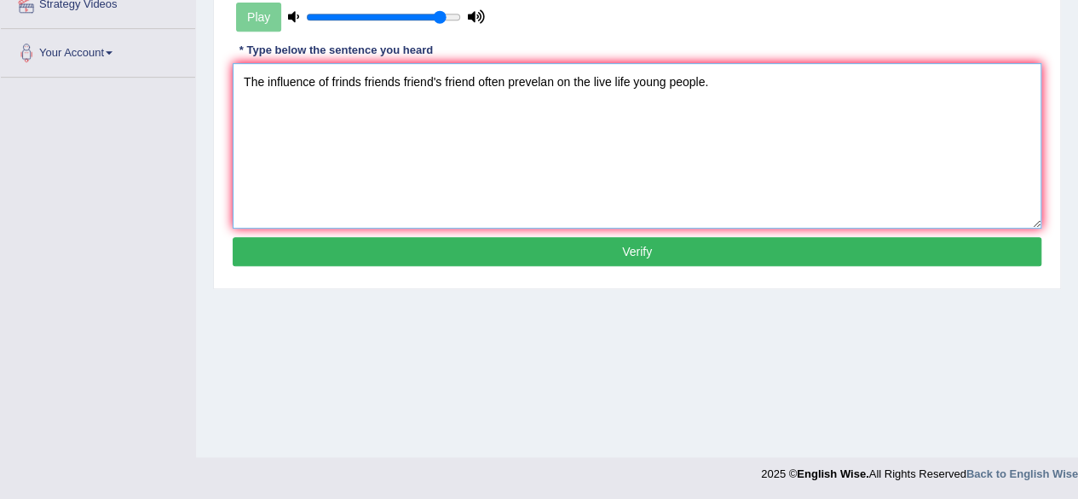
type textarea "The influence of frinds friends friend's friend often prevelan on the live life…"
click at [475, 237] on button "Verify" at bounding box center [637, 251] width 809 height 29
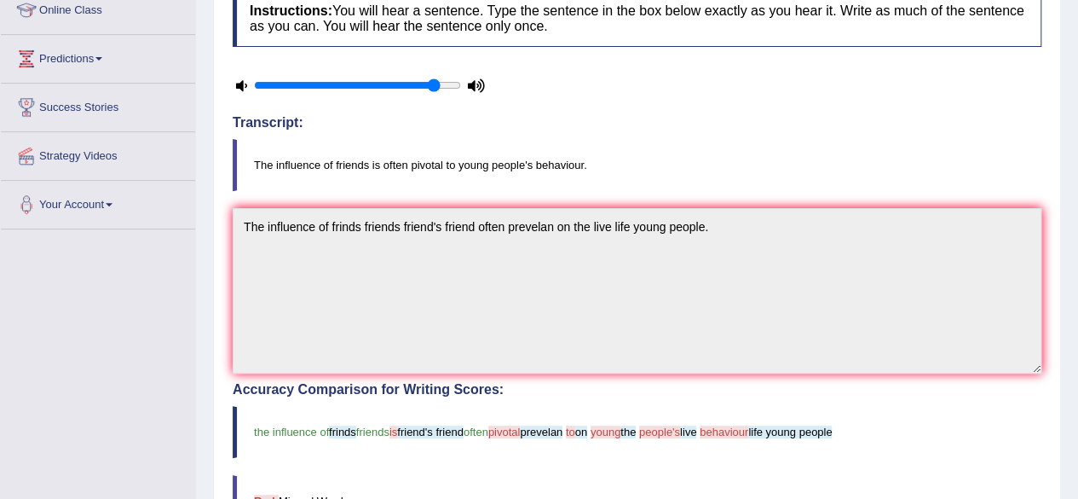
scroll to position [0, 0]
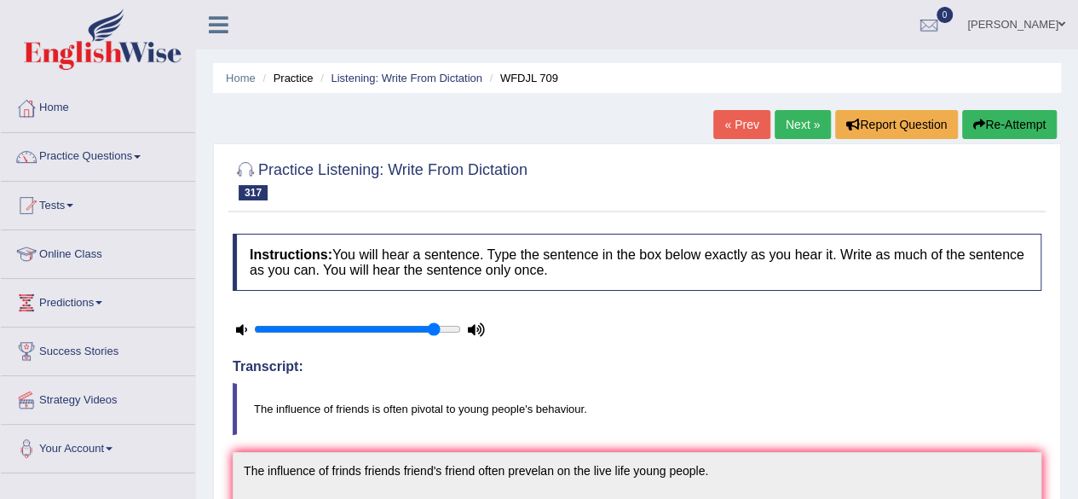
click at [975, 134] on button "Re-Attempt" at bounding box center [1009, 124] width 95 height 29
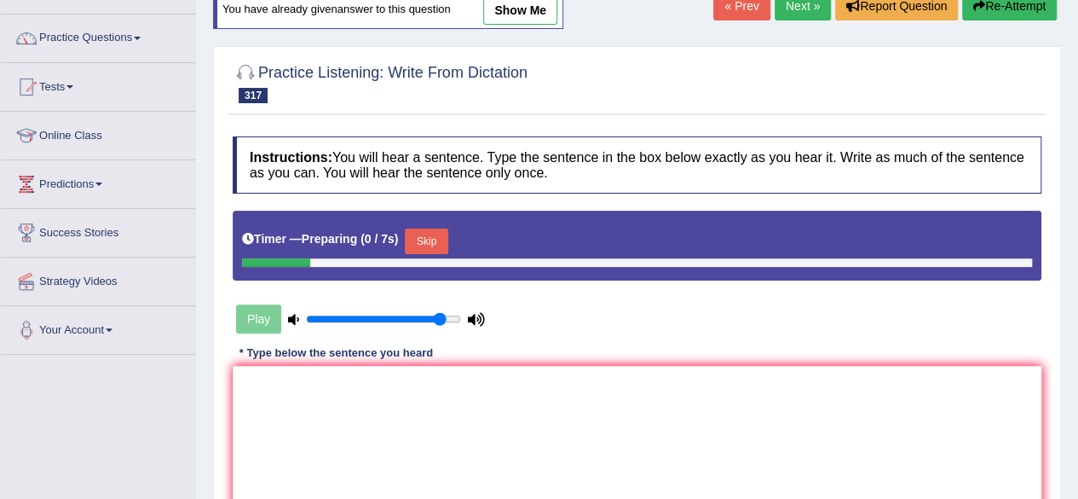
scroll to position [119, 0]
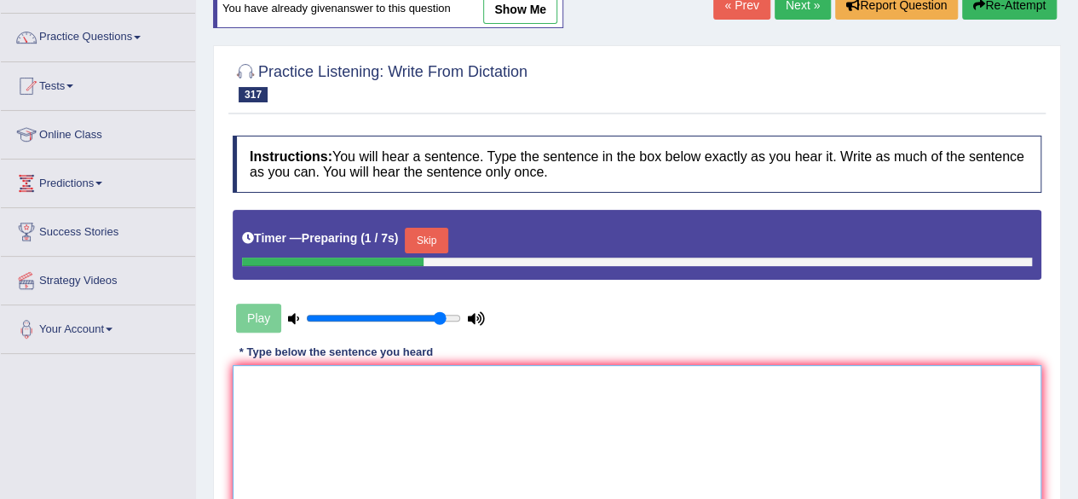
click at [482, 387] on textarea at bounding box center [637, 447] width 809 height 165
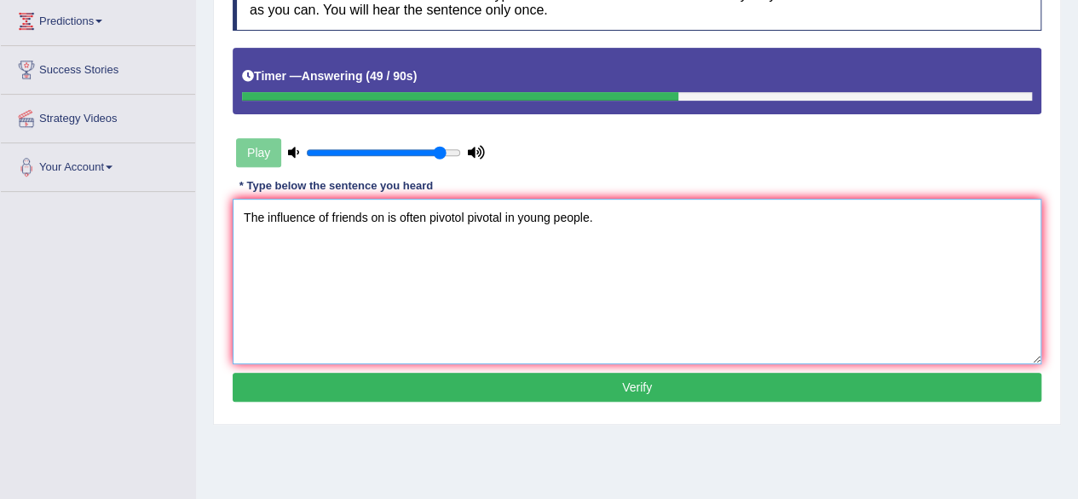
scroll to position [285, 0]
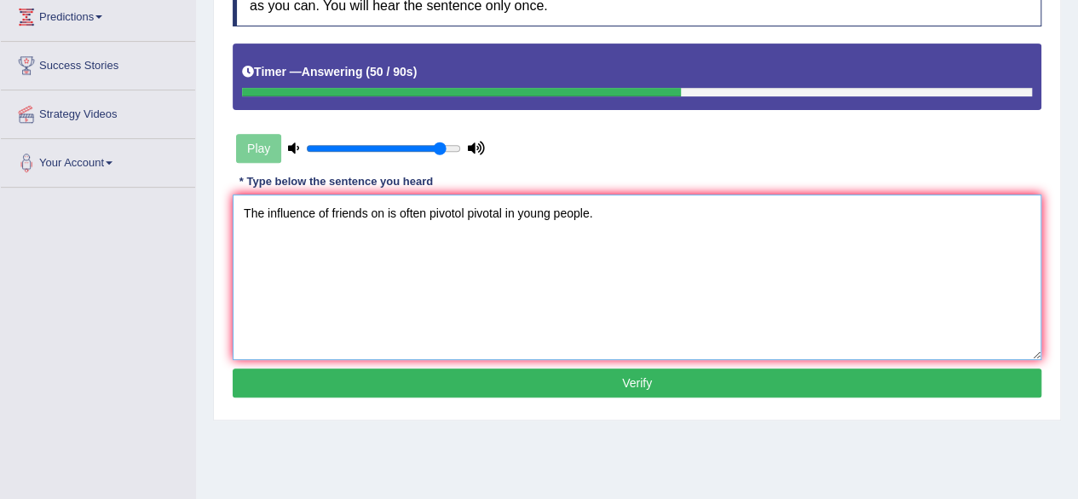
type textarea "The influence of friends on is often pivotol pivotal in young people."
click at [482, 387] on button "Verify" at bounding box center [637, 382] width 809 height 29
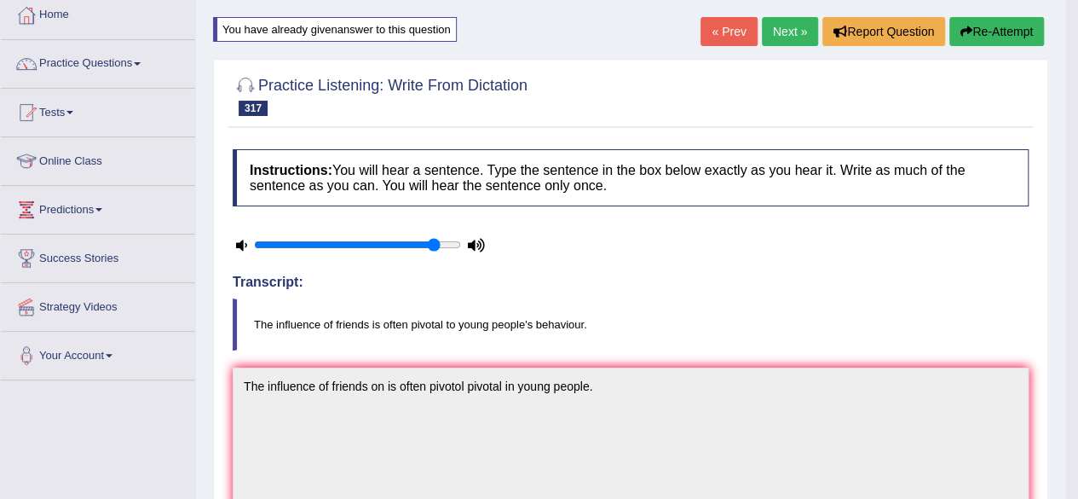
scroll to position [0, 0]
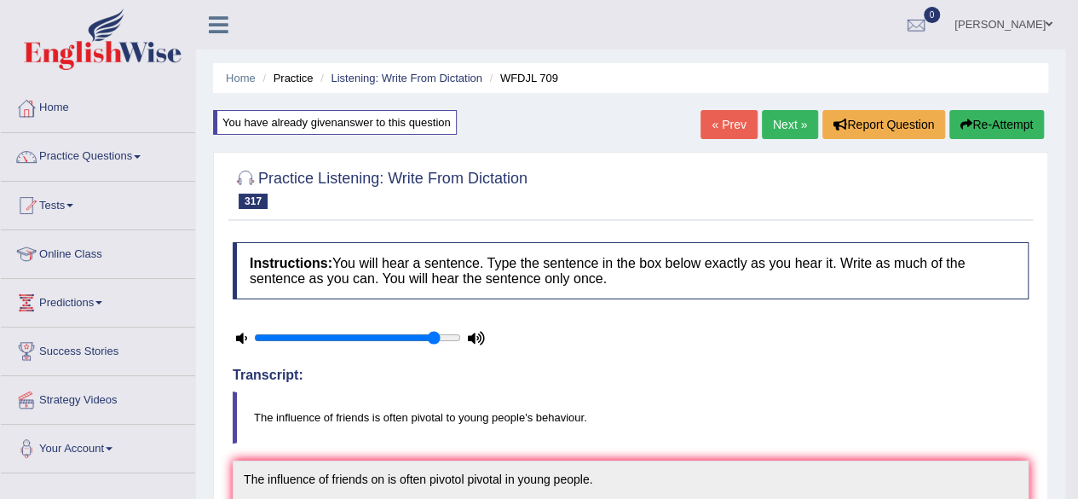
click at [1015, 125] on button "Re-Attempt" at bounding box center [996, 124] width 95 height 29
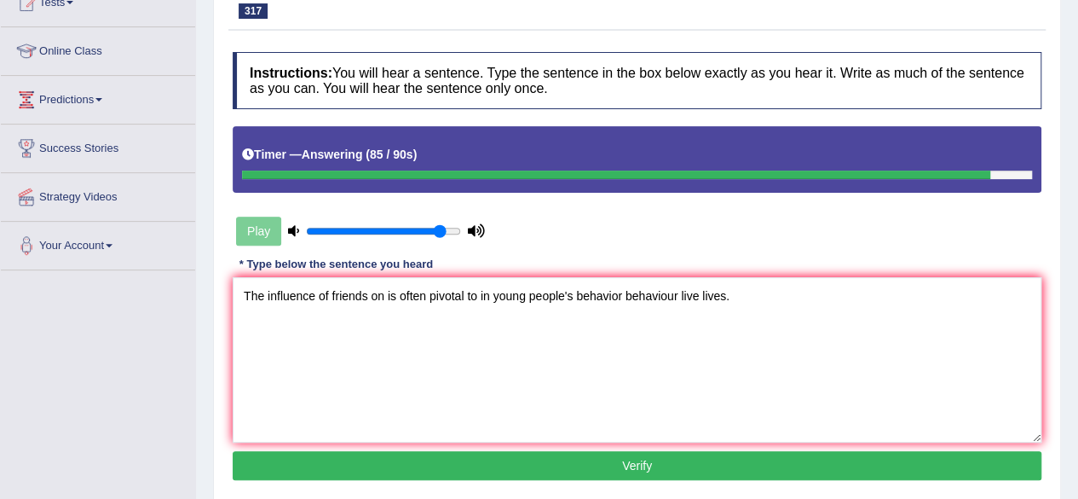
type textarea "The influence of friends on is often pivotal to in young people's behavior beha…"
drag, startPoint x: 565, startPoint y: 444, endPoint x: 560, endPoint y: 477, distance: 33.6
click at [560, 477] on div "Instructions: You will hear a sentence. Type the sentence in the box below exac…" at bounding box center [636, 268] width 817 height 450
click at [572, 470] on button "Verify" at bounding box center [637, 465] width 809 height 29
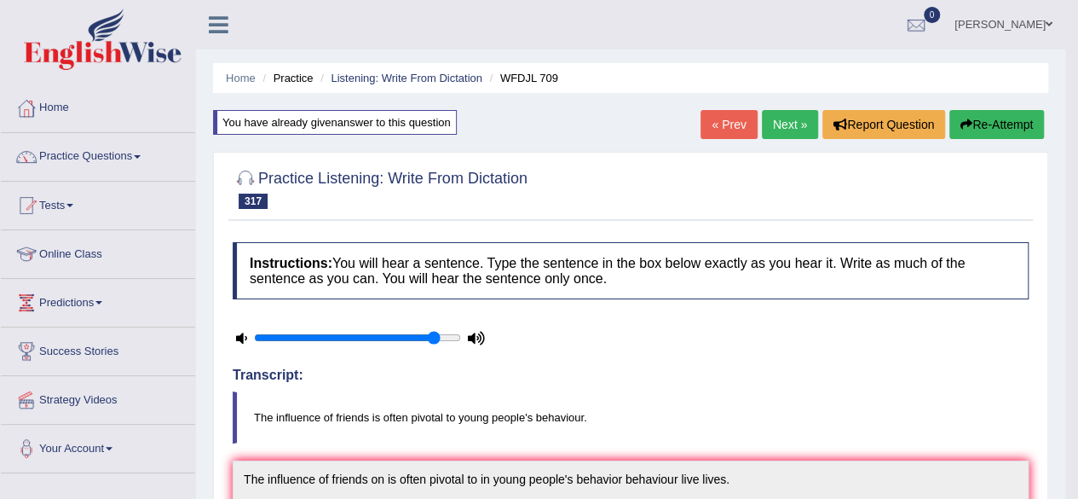
click at [777, 124] on link "Next »" at bounding box center [790, 124] width 56 height 29
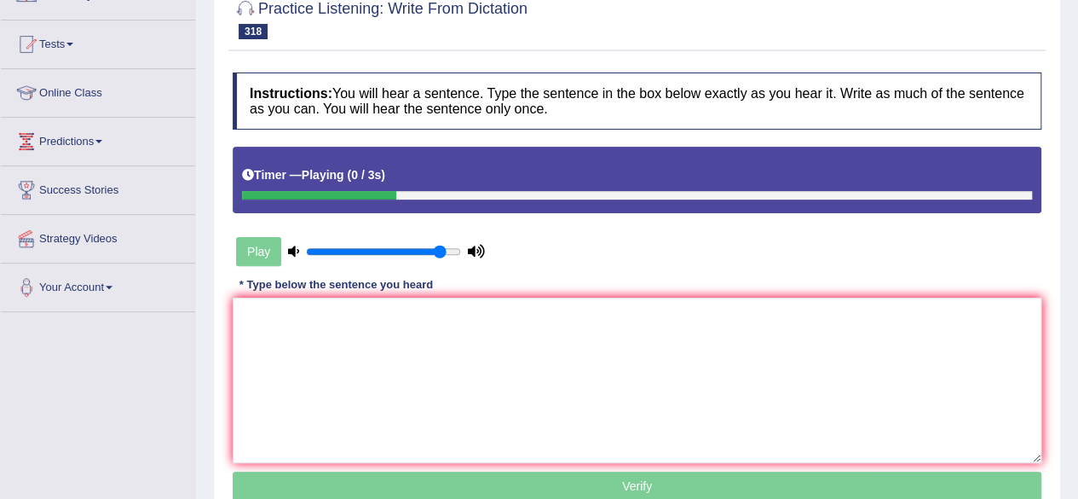
scroll to position [162, 0]
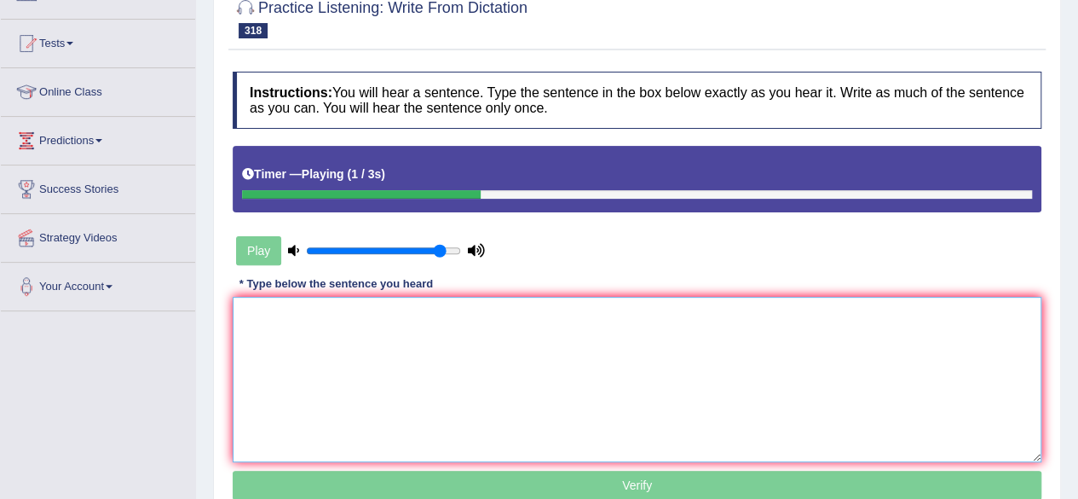
click at [617, 378] on textarea at bounding box center [637, 379] width 809 height 165
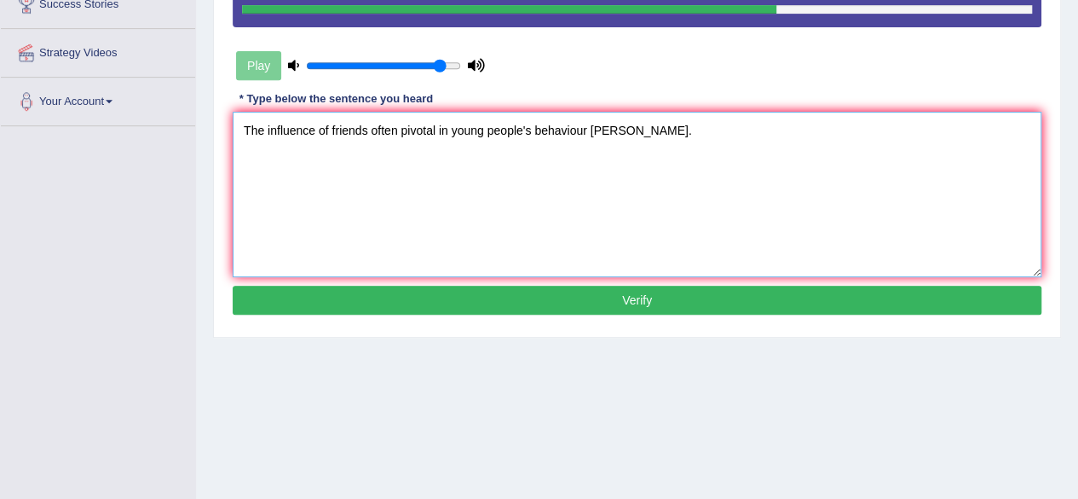
scroll to position [348, 0]
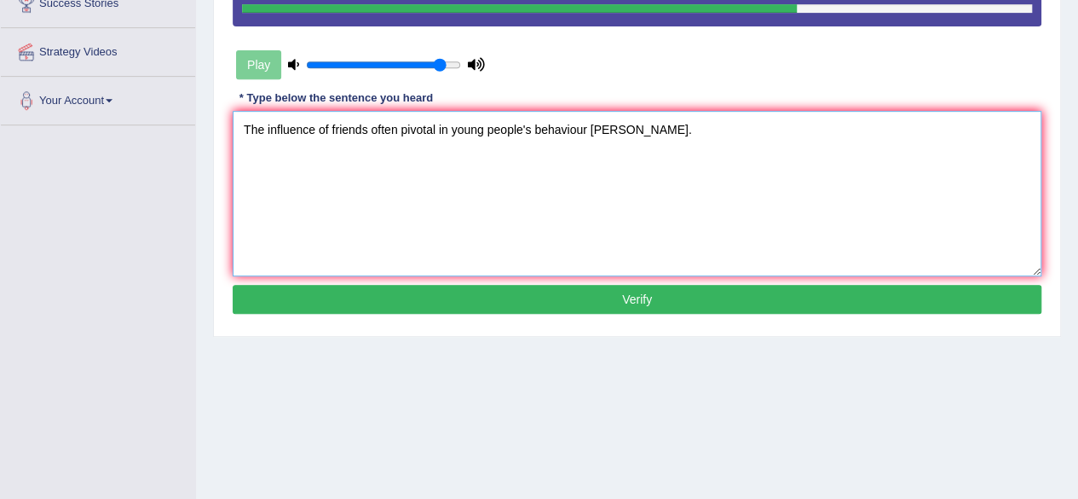
type textarea "The influence of friends often pivotal in young people's behaviour [PERSON_NAME…"
click at [577, 299] on button "Verify" at bounding box center [637, 299] width 809 height 29
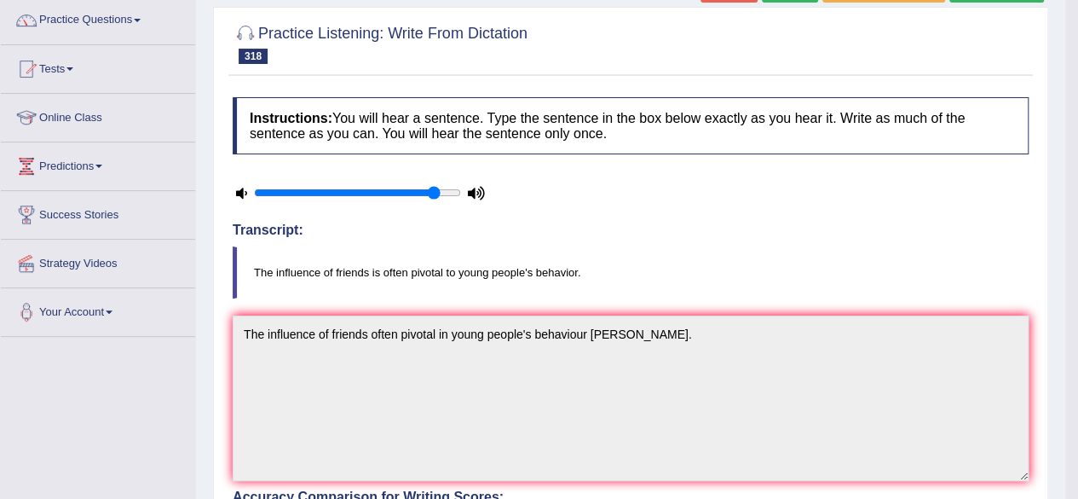
scroll to position [0, 0]
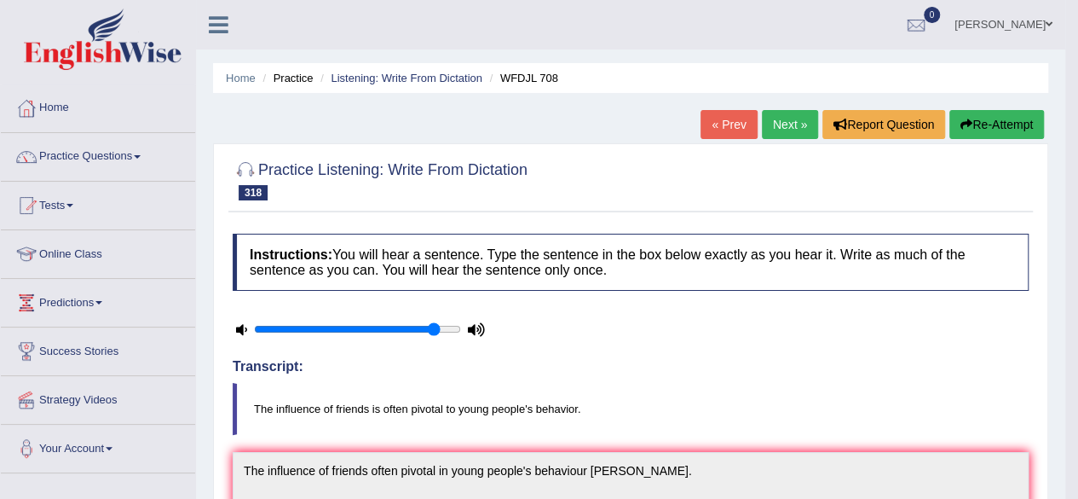
click at [784, 129] on link "Next »" at bounding box center [790, 124] width 56 height 29
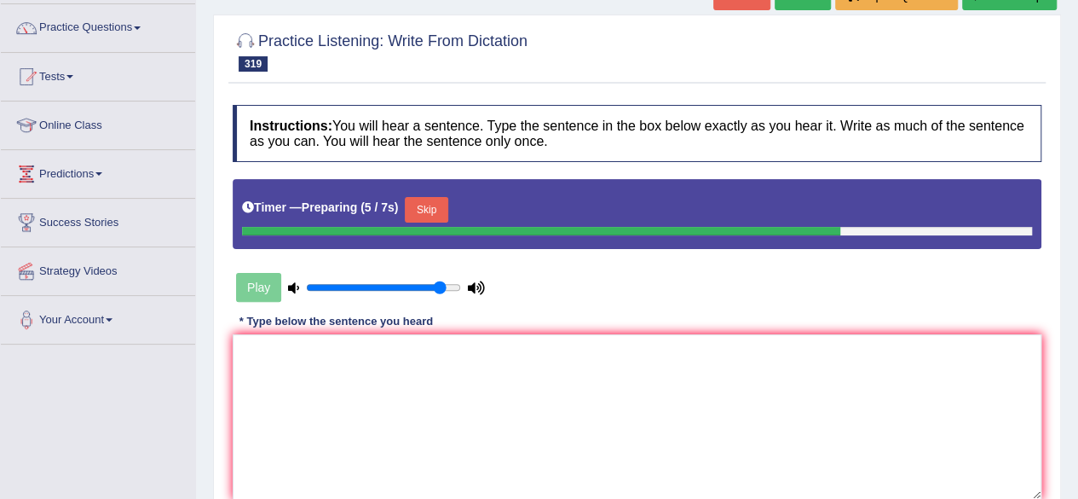
scroll to position [187, 0]
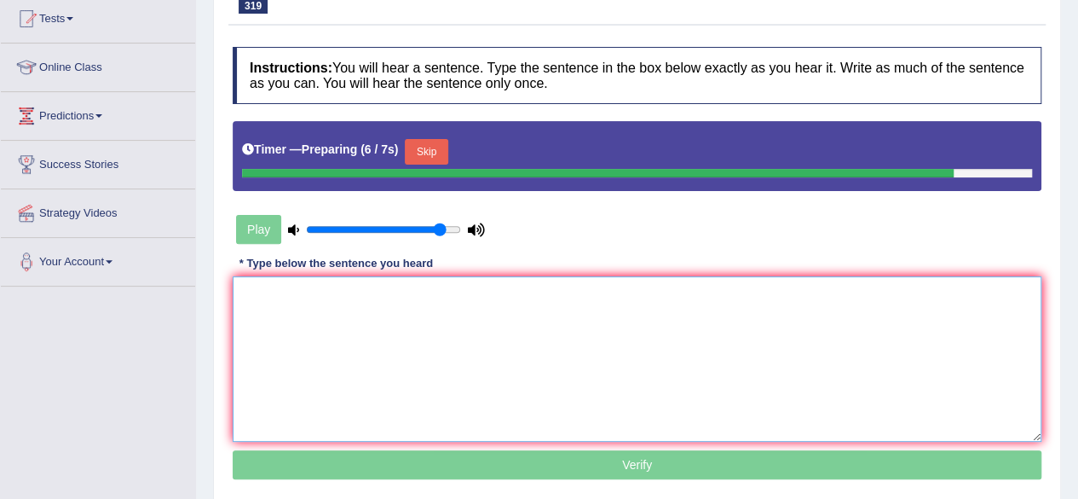
click at [498, 318] on textarea at bounding box center [637, 358] width 809 height 165
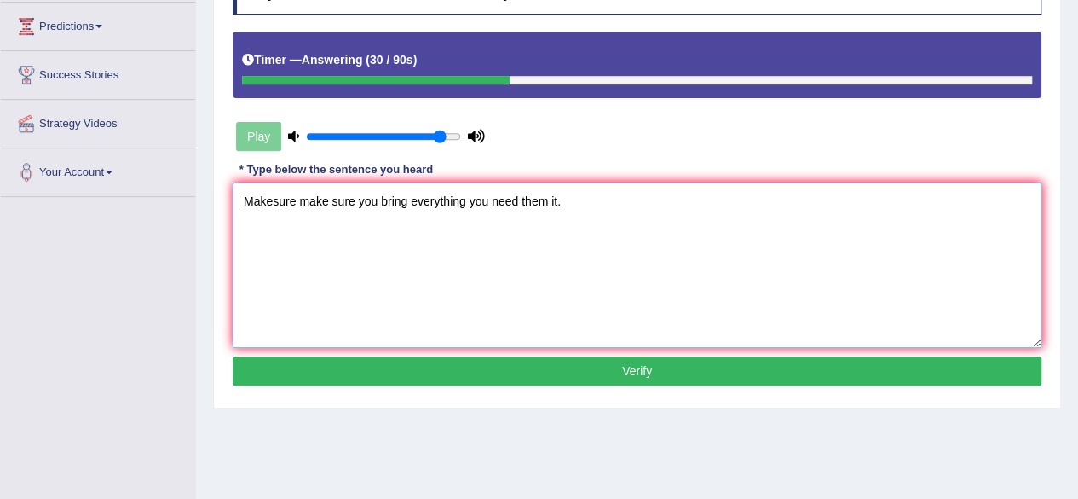
scroll to position [304, 0]
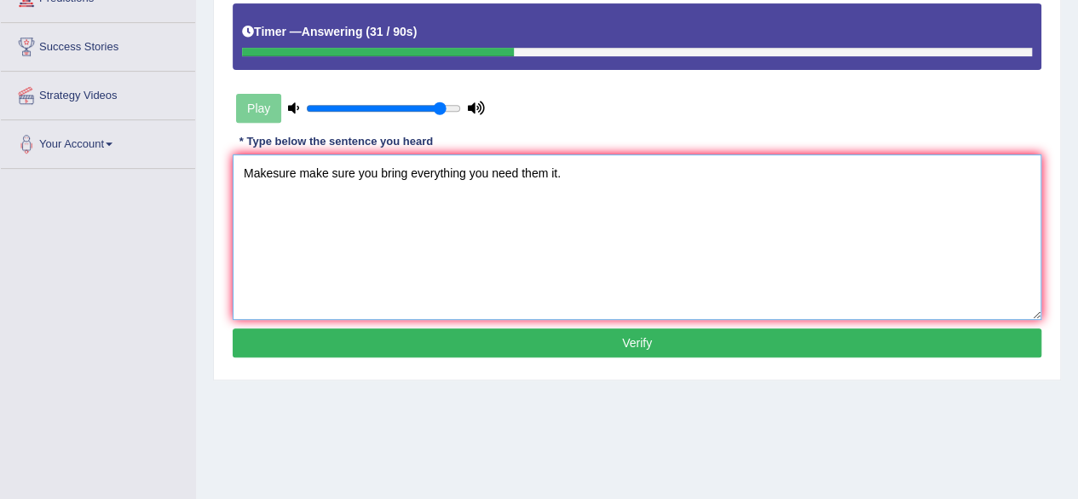
type textarea "Makesure make sure you bring everything you need them it."
click at [484, 338] on button "Verify" at bounding box center [637, 342] width 809 height 29
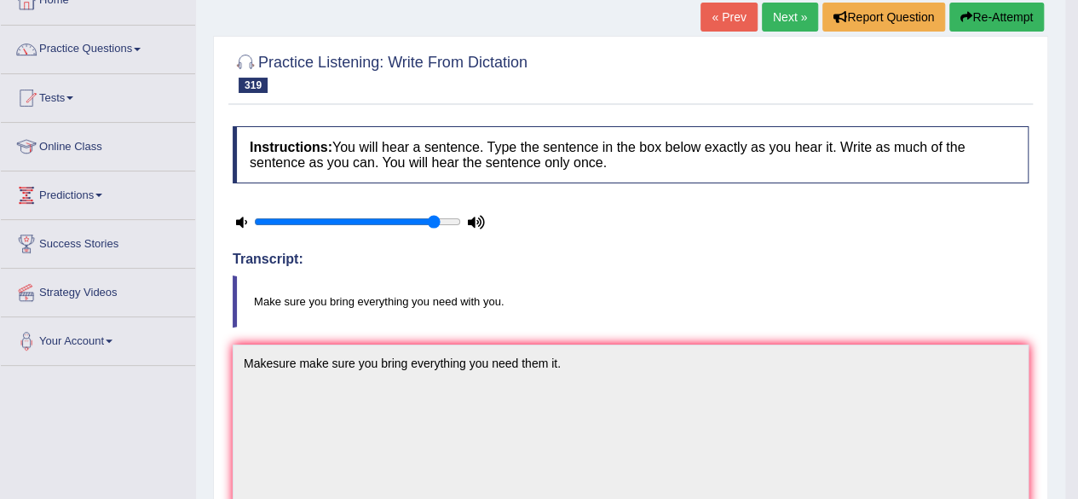
scroll to position [66, 0]
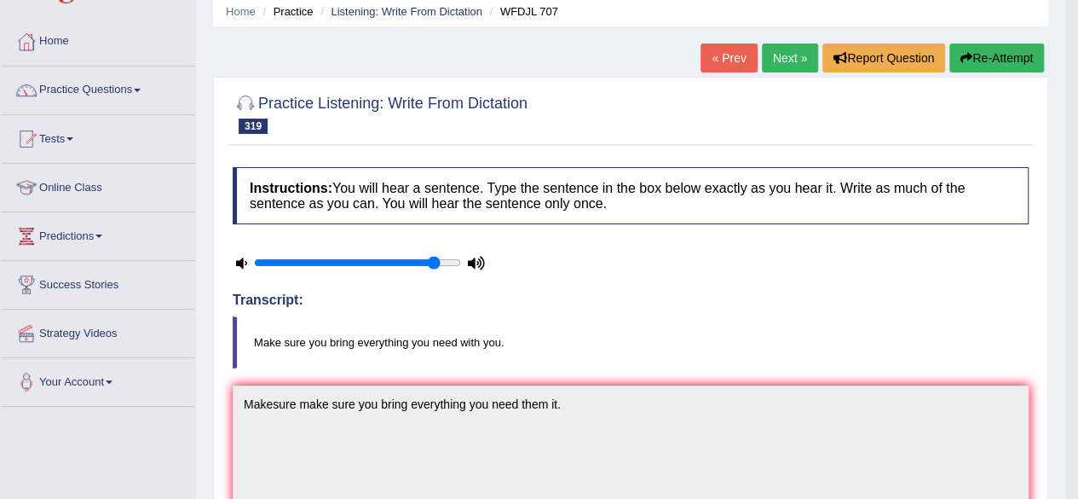
click at [963, 62] on icon "button" at bounding box center [966, 58] width 12 height 12
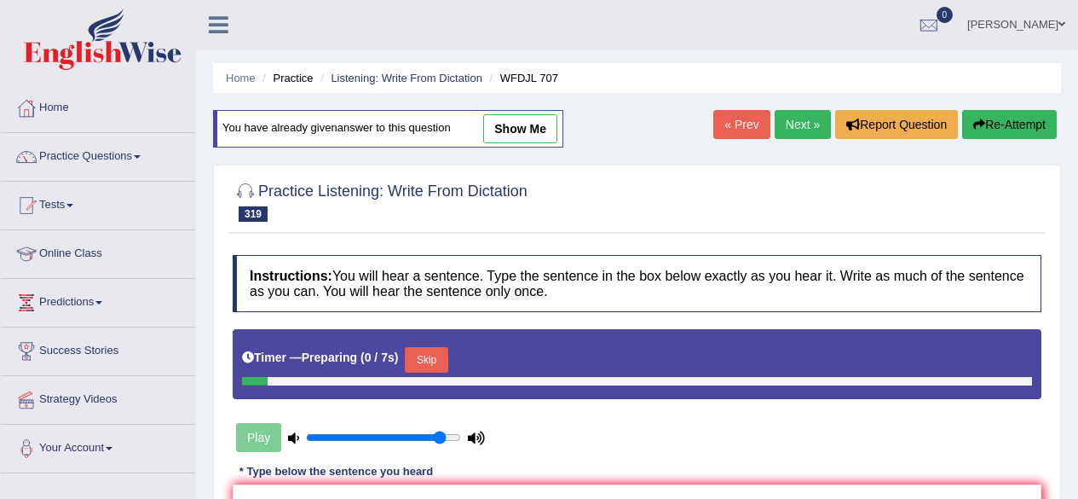
scroll to position [84, 0]
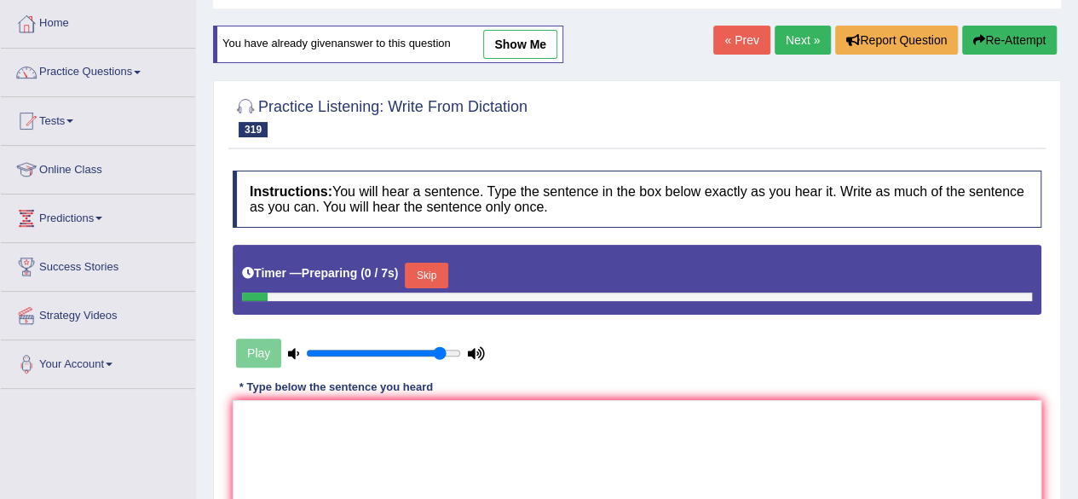
click at [383, 476] on textarea at bounding box center [637, 482] width 809 height 165
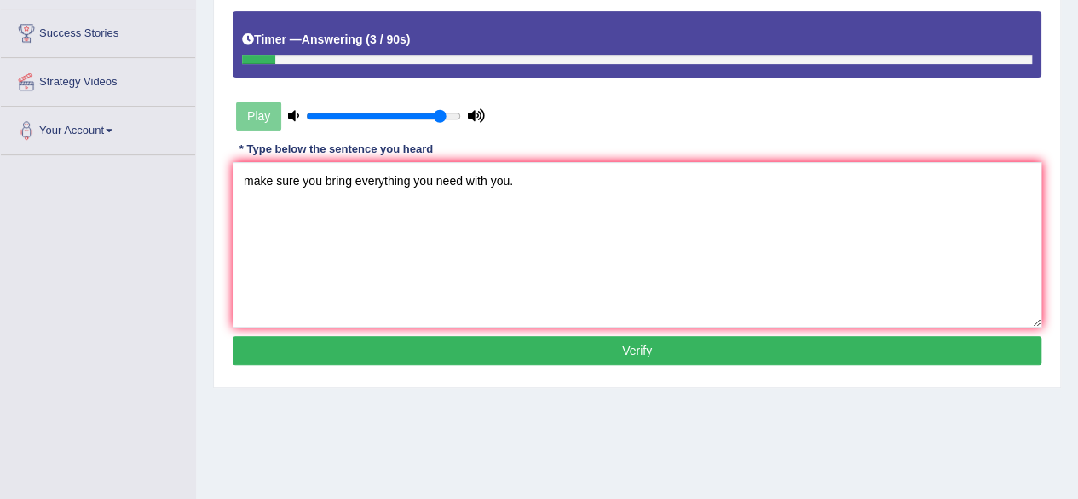
scroll to position [323, 0]
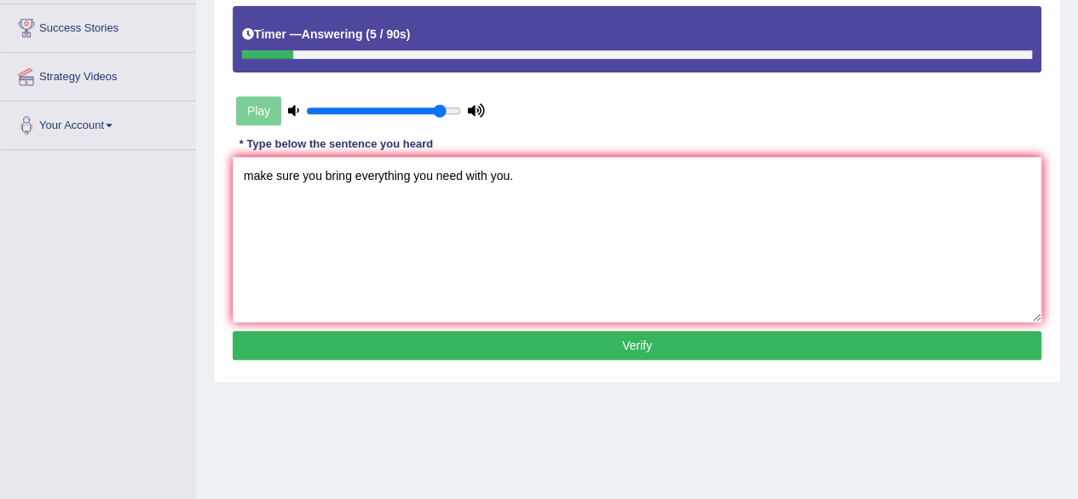
type textarea "make sure you bring everything you need with you."
click at [501, 342] on button "Verify" at bounding box center [637, 345] width 809 height 29
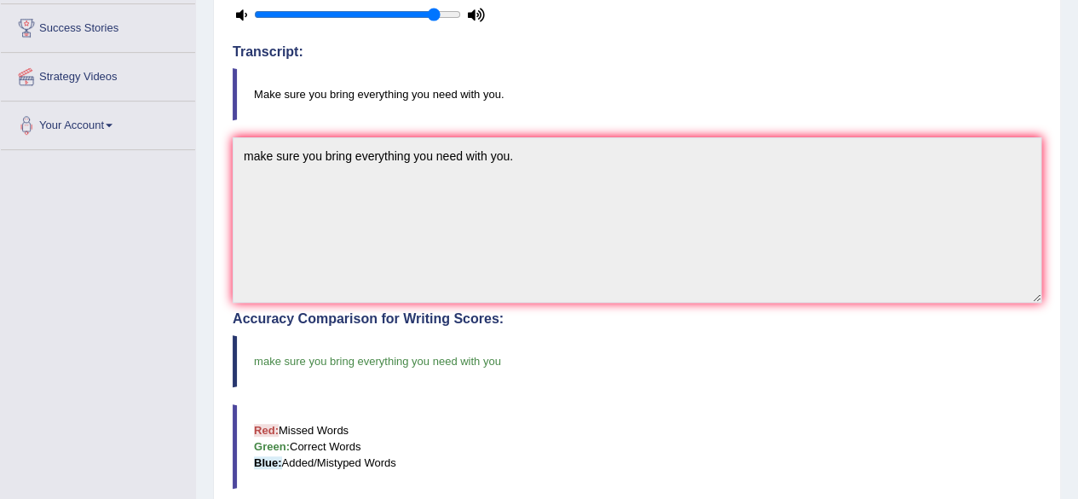
scroll to position [0, 0]
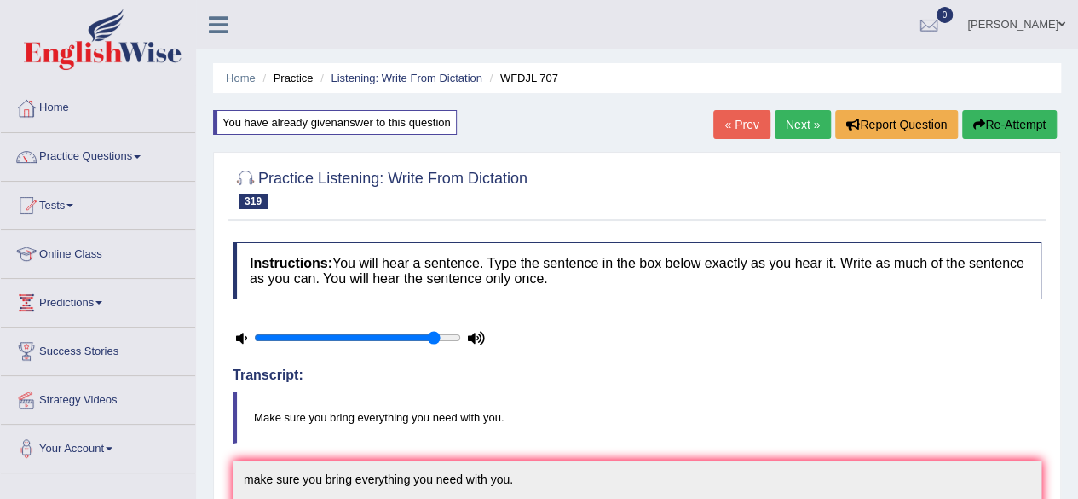
click at [811, 130] on link "Next »" at bounding box center [803, 124] width 56 height 29
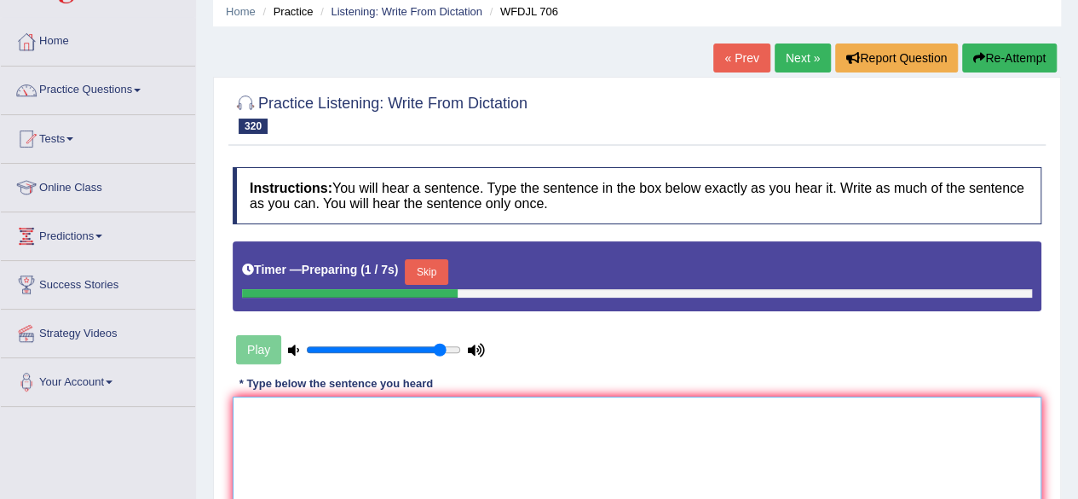
drag, startPoint x: 0, startPoint y: 0, endPoint x: 424, endPoint y: 280, distance: 507.9
click at [424, 280] on div "Instructions: You will hear a sentence. Type the sentence in the box below exac…" at bounding box center [636, 386] width 817 height 454
click at [424, 280] on button "Skip" at bounding box center [426, 272] width 43 height 26
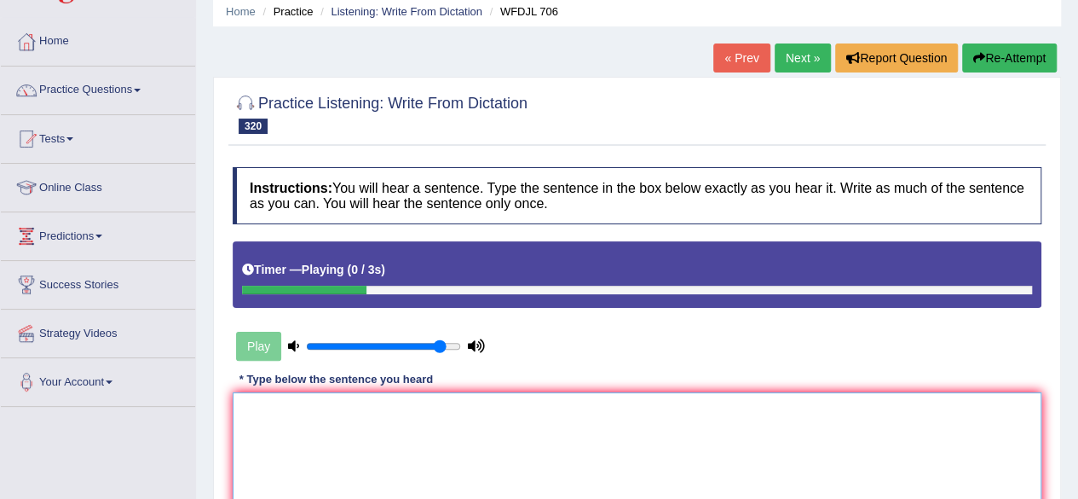
click at [400, 453] on textarea at bounding box center [637, 474] width 809 height 165
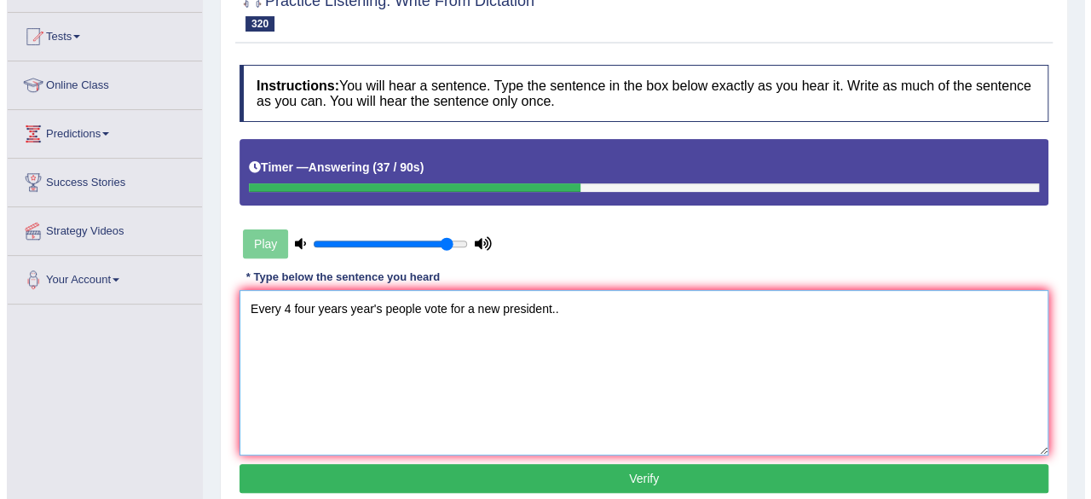
scroll to position [172, 0]
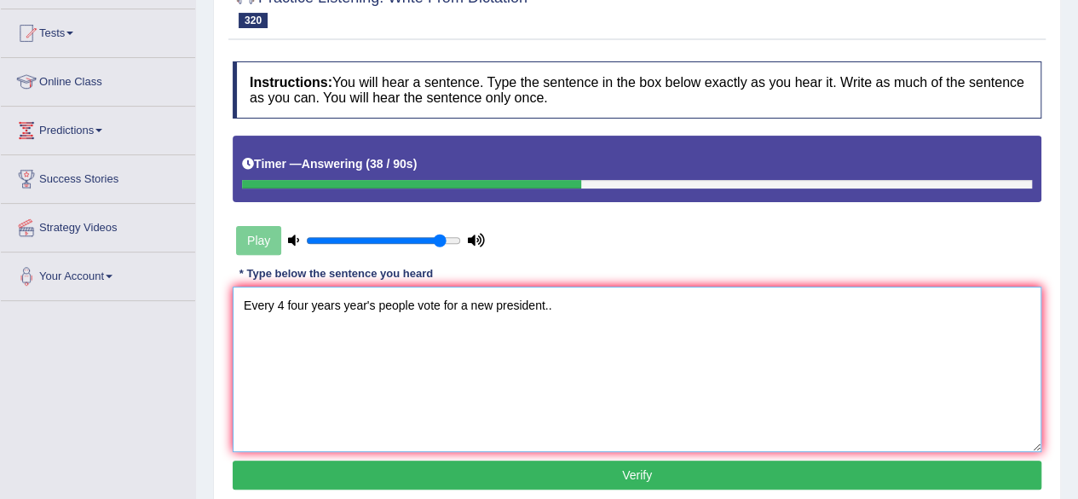
type textarea "Every 4 four years year's people vote for a new president.."
click at [436, 481] on button "Verify" at bounding box center [637, 474] width 809 height 29
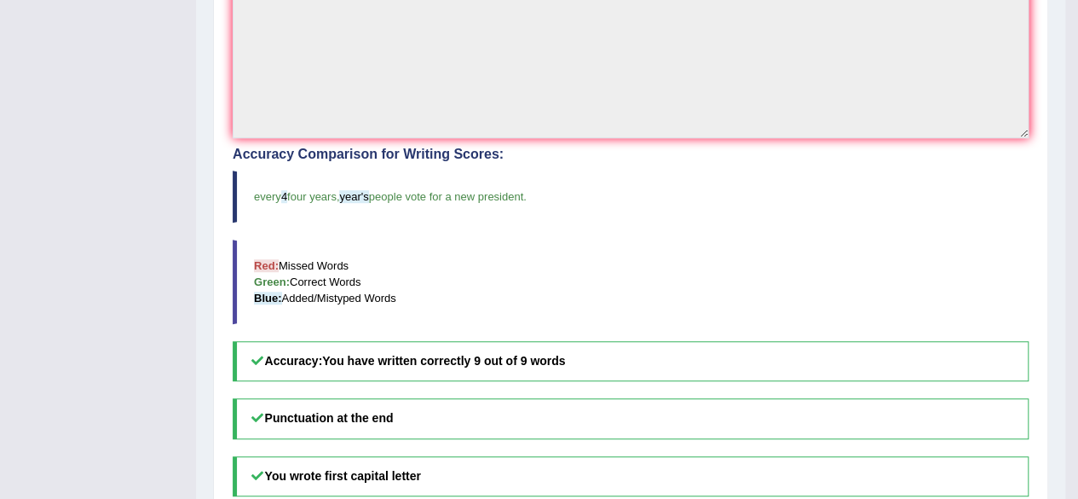
scroll to position [0, 0]
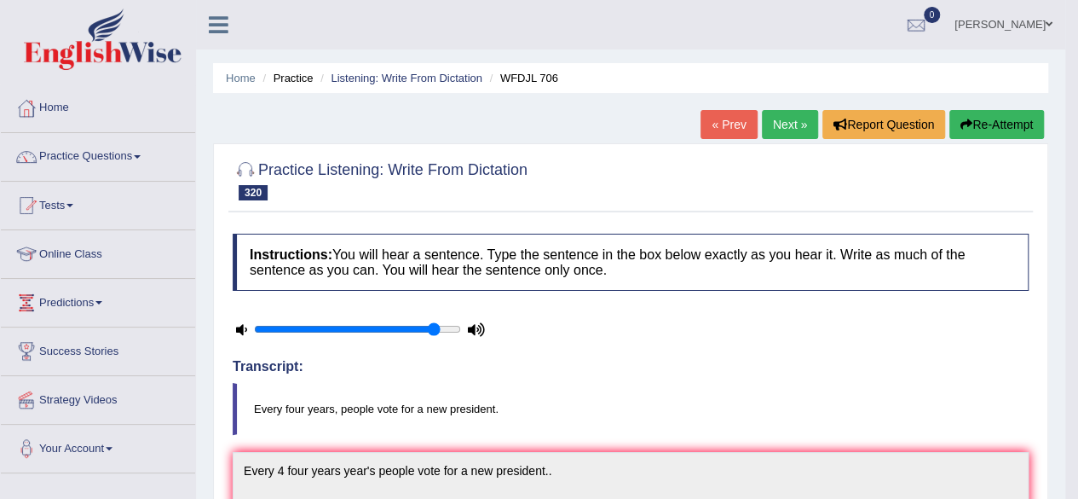
click at [778, 125] on link "Next »" at bounding box center [790, 124] width 56 height 29
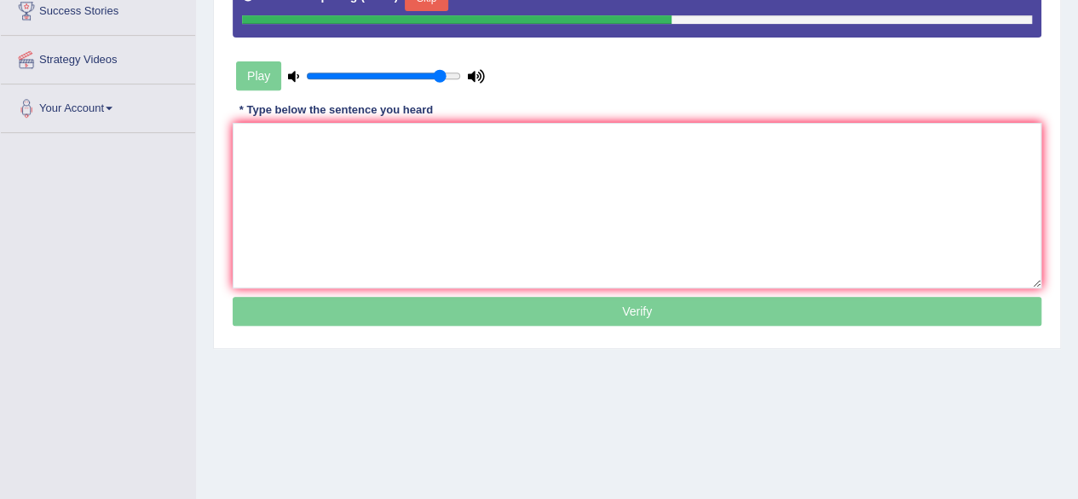
scroll to position [341, 0]
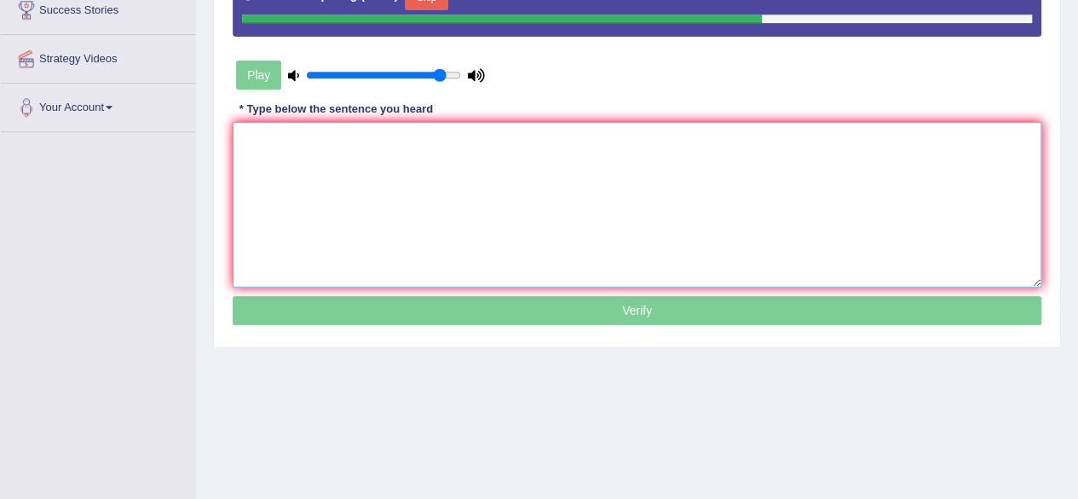
click at [713, 169] on textarea at bounding box center [637, 204] width 809 height 165
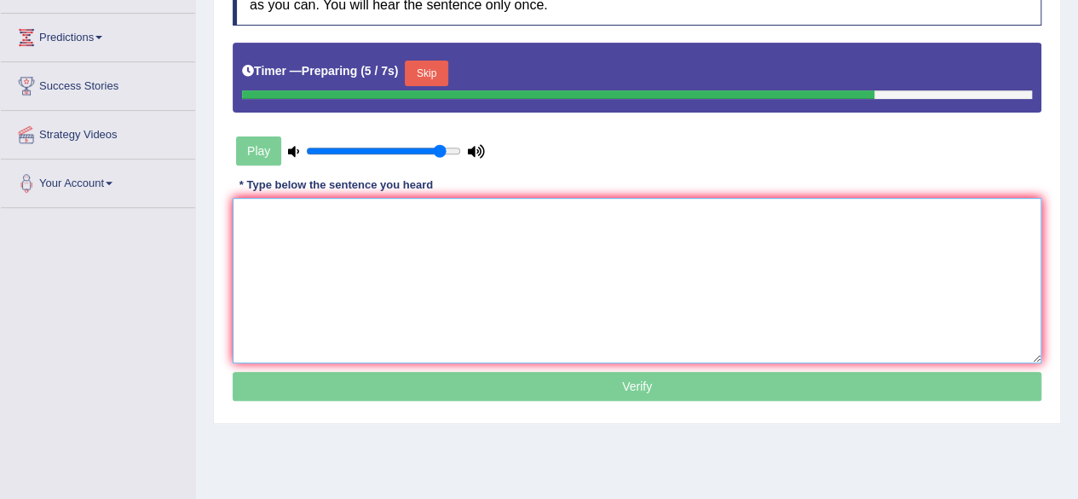
scroll to position [263, 0]
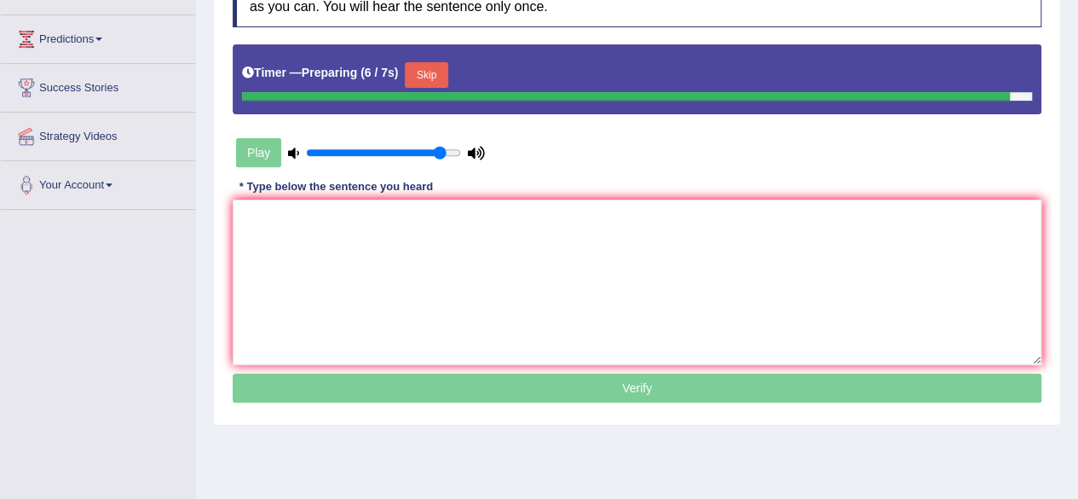
click at [433, 70] on button "Skip" at bounding box center [426, 75] width 43 height 26
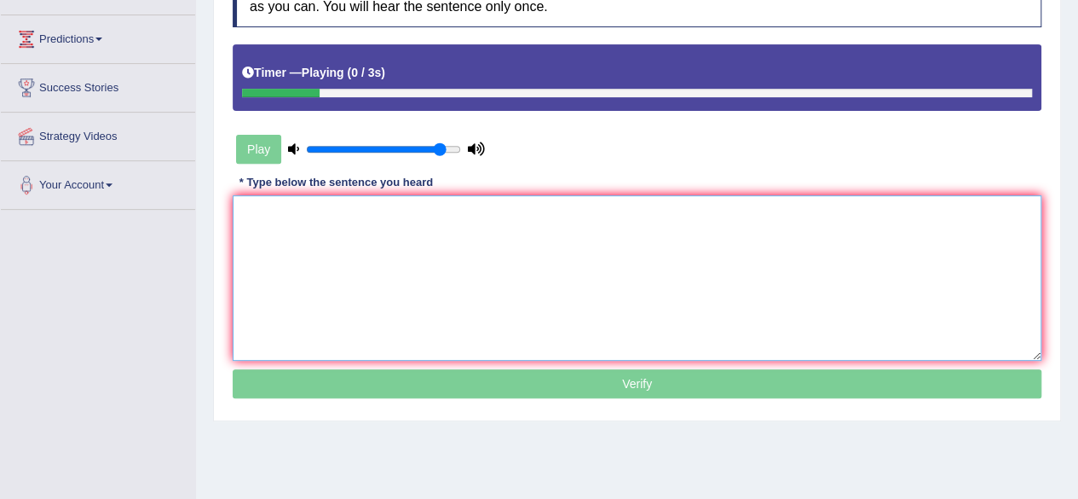
click at [439, 210] on textarea at bounding box center [637, 277] width 809 height 165
type textarea "a"
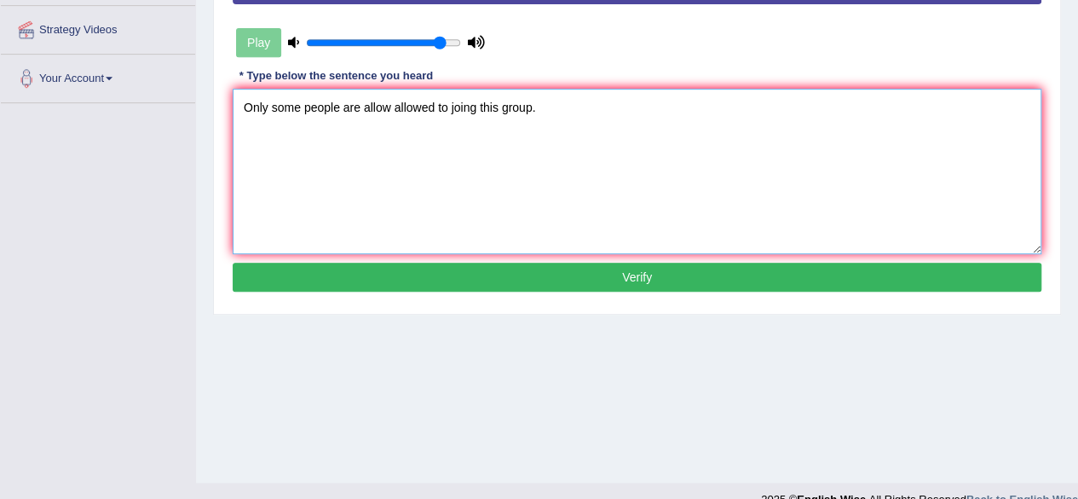
scroll to position [372, 0]
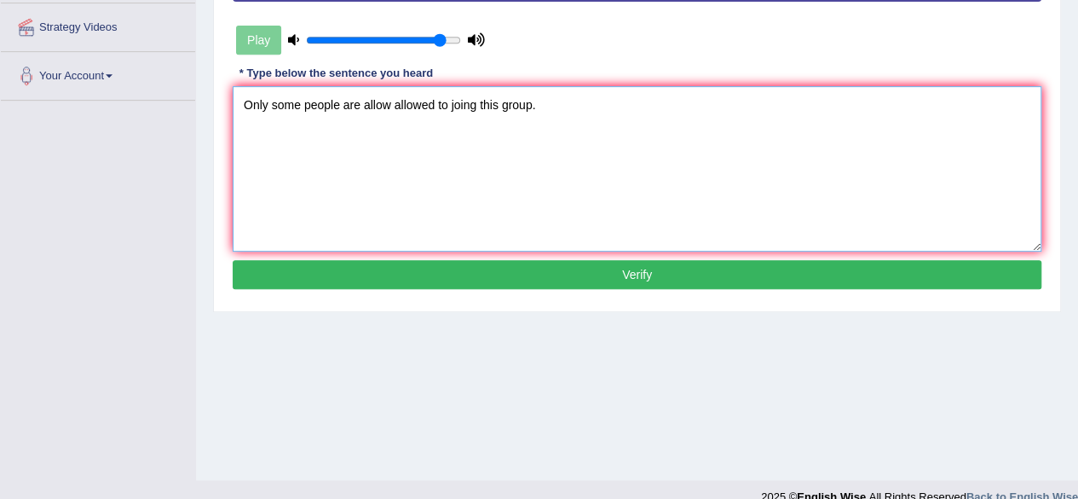
type textarea "Only some people are allow allowed to joing this group."
click at [522, 273] on button "Verify" at bounding box center [637, 274] width 809 height 29
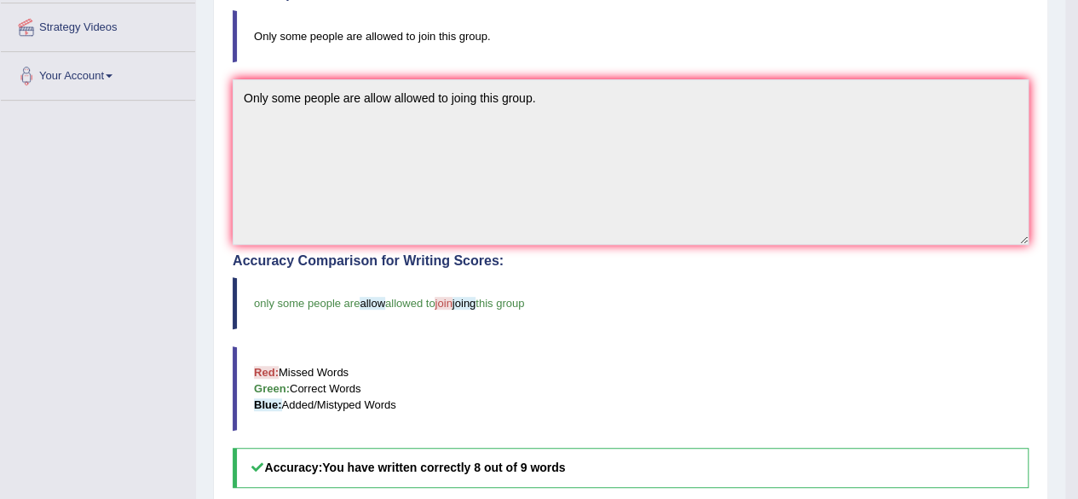
scroll to position [0, 0]
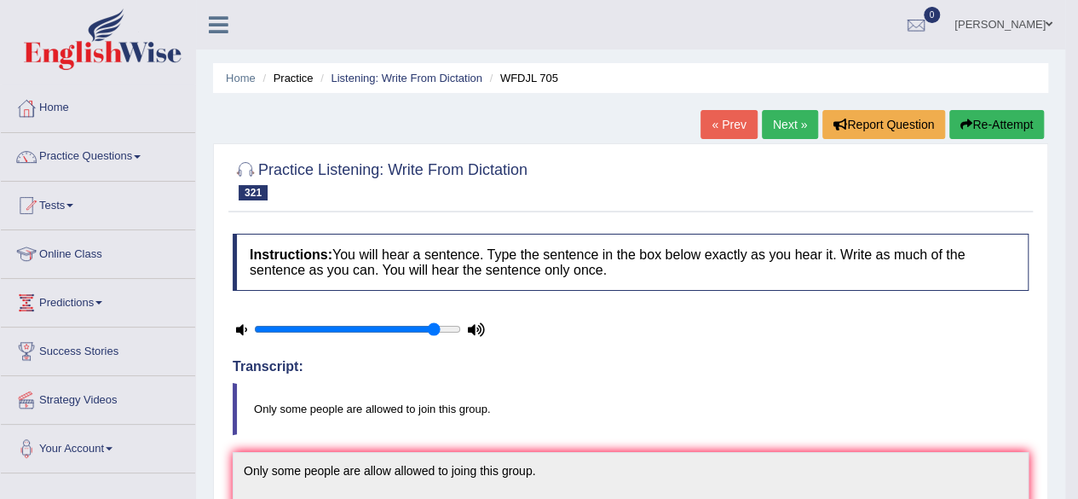
click at [788, 127] on link "Next »" at bounding box center [790, 124] width 56 height 29
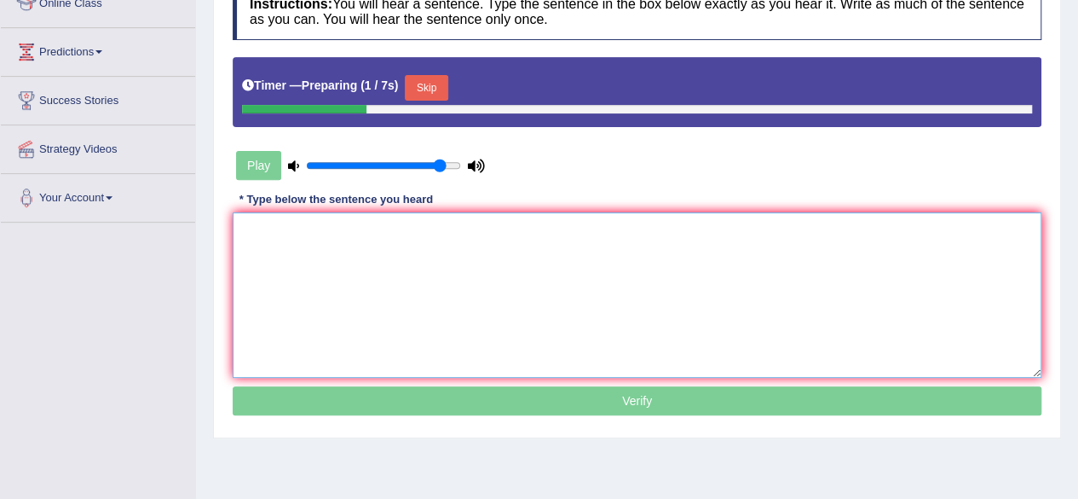
click at [435, 317] on textarea at bounding box center [637, 294] width 809 height 165
click at [435, 95] on button "Skip" at bounding box center [426, 88] width 43 height 26
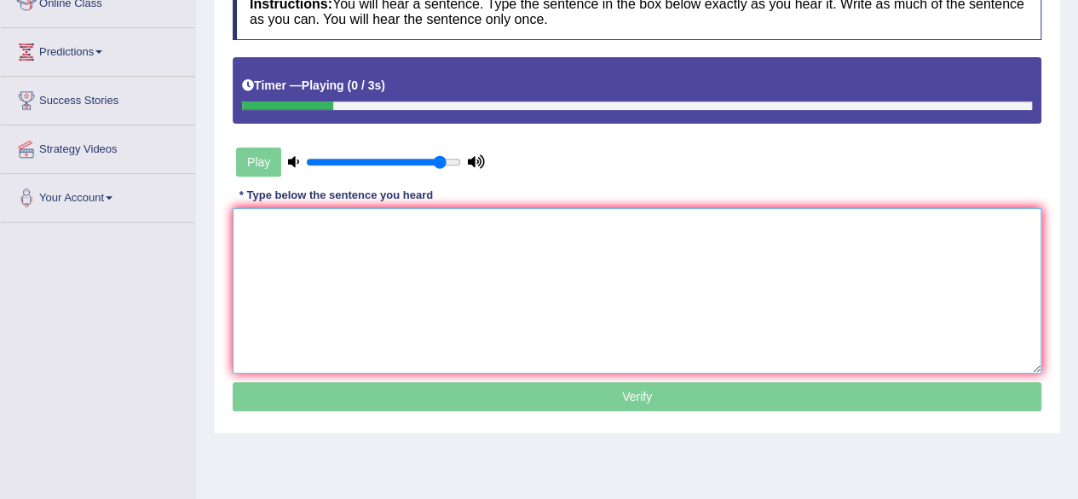
click at [430, 306] on textarea at bounding box center [637, 290] width 809 height 165
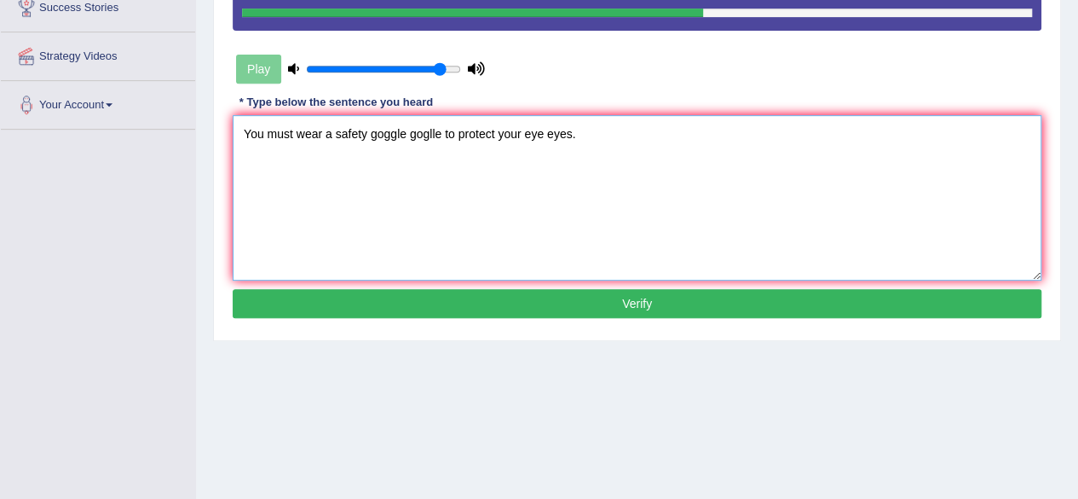
scroll to position [344, 0]
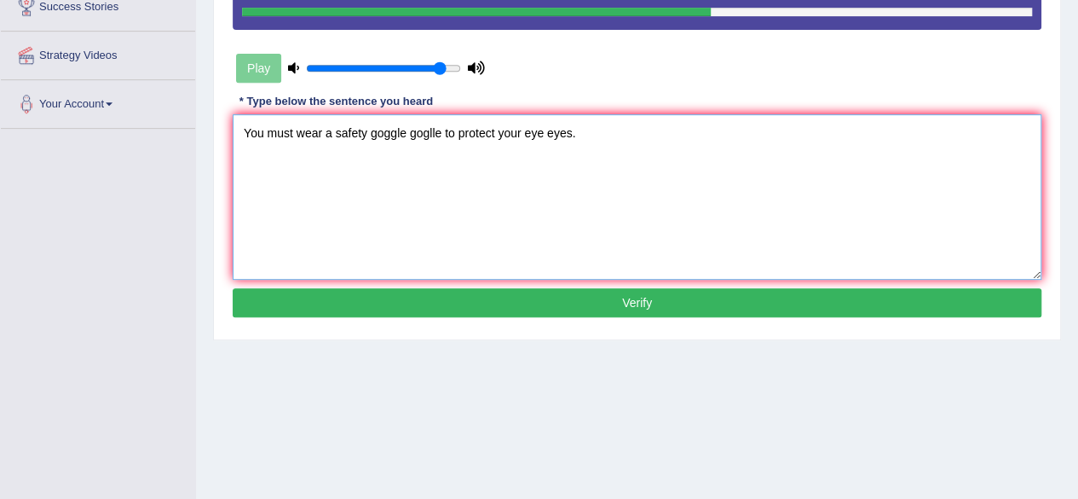
type textarea "You must wear a safety goggle goglle to protect your eye eyes."
click at [430, 306] on button "Verify" at bounding box center [637, 302] width 809 height 29
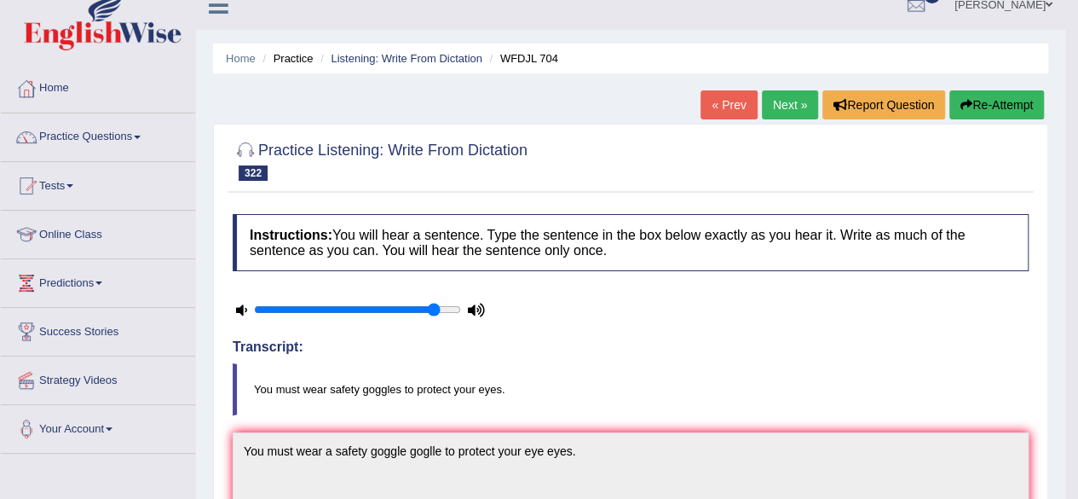
scroll to position [0, 0]
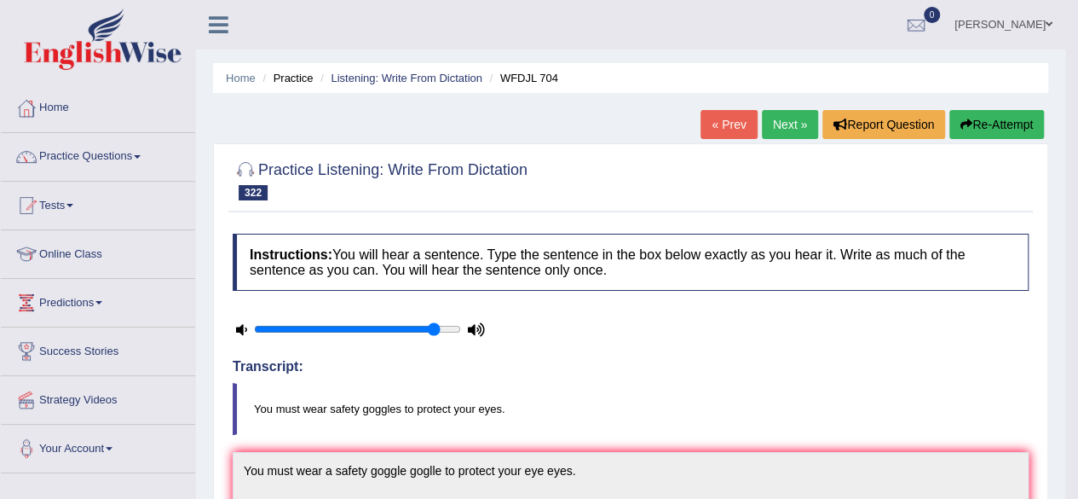
click at [769, 122] on link "Next »" at bounding box center [790, 124] width 56 height 29
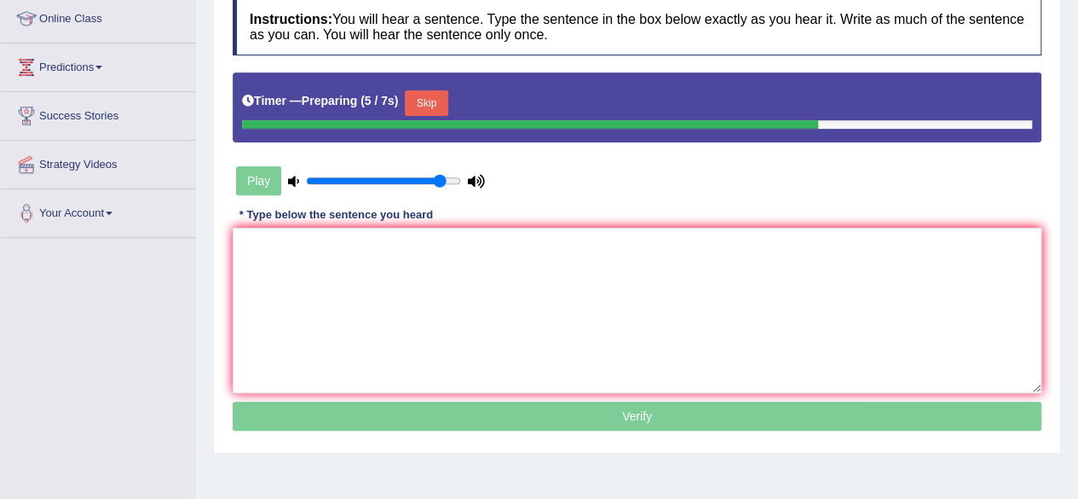
click at [520, 295] on textarea at bounding box center [637, 310] width 809 height 165
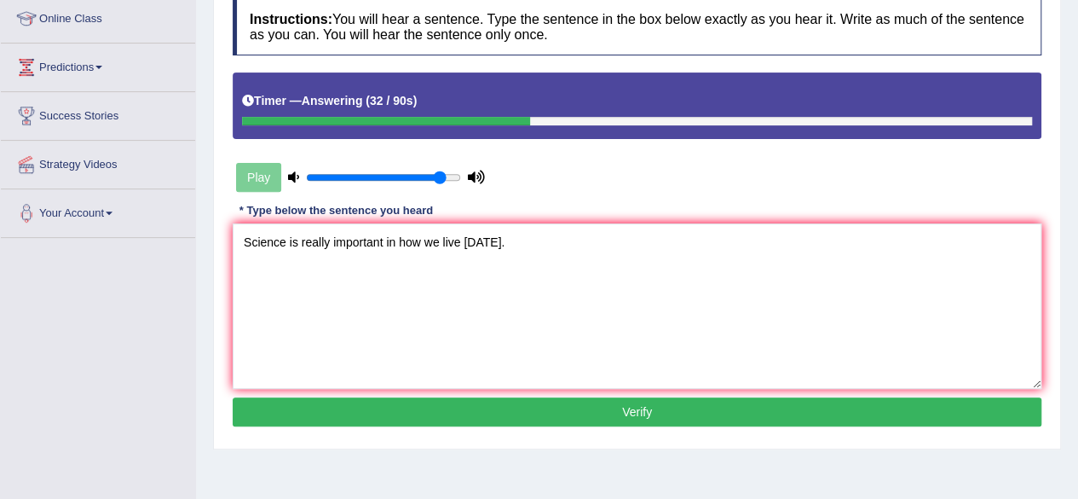
scroll to position [395, 0]
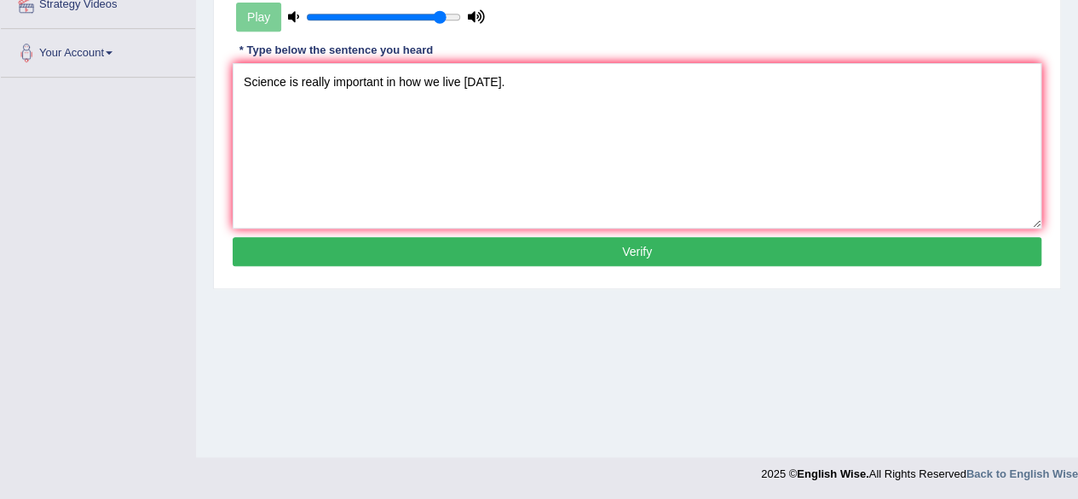
type textarea "Science is really important in how we live today."
click at [598, 252] on button "Verify" at bounding box center [637, 251] width 809 height 29
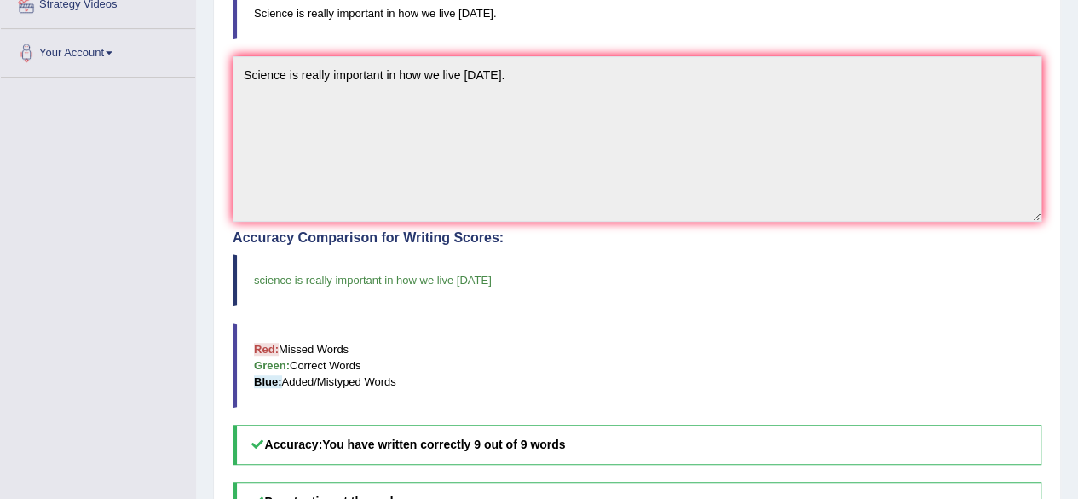
scroll to position [0, 0]
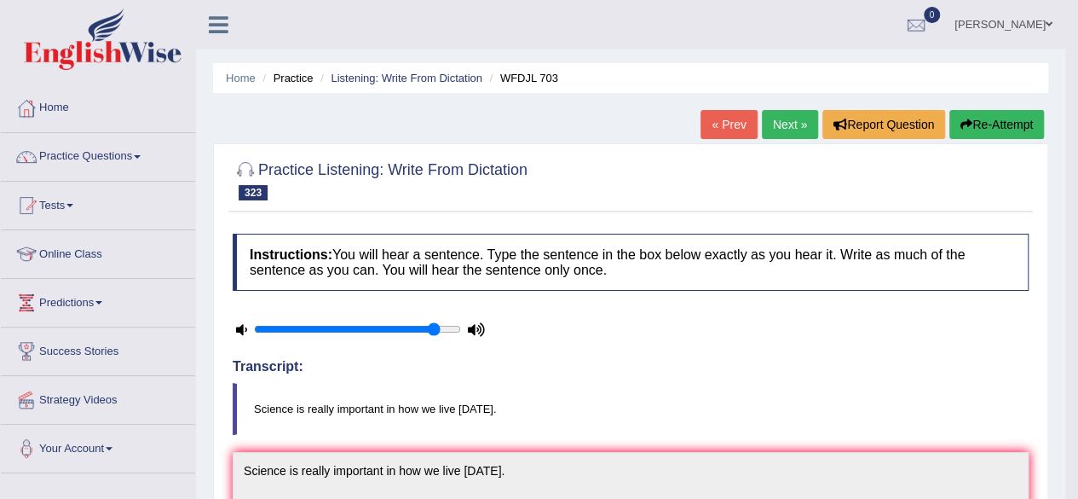
click at [776, 125] on link "Next »" at bounding box center [790, 124] width 56 height 29
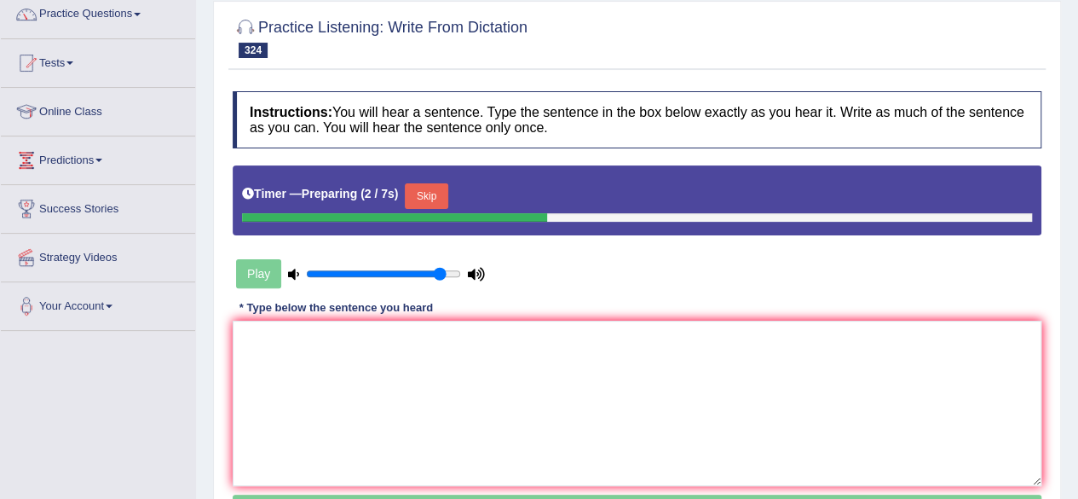
click at [437, 197] on button "Skip" at bounding box center [426, 196] width 43 height 26
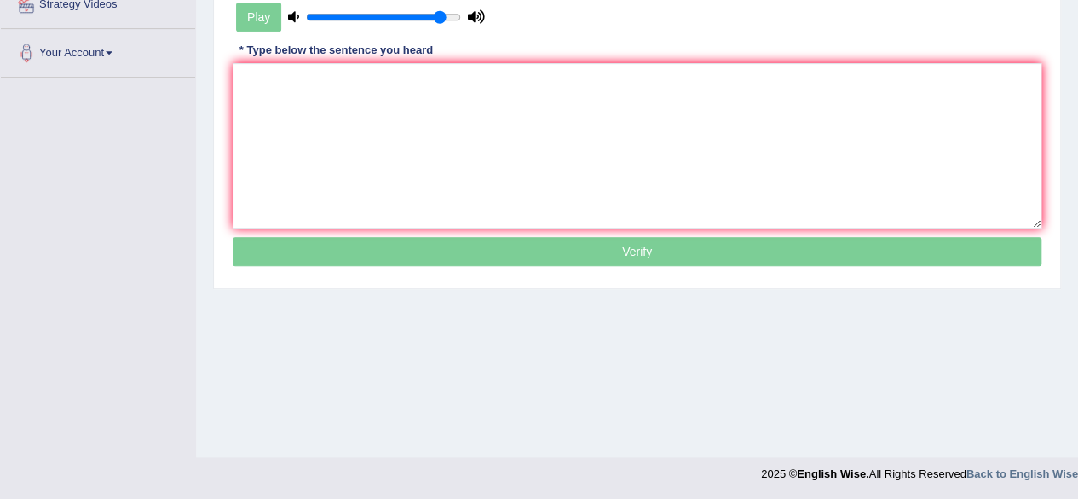
scroll to position [322, 0]
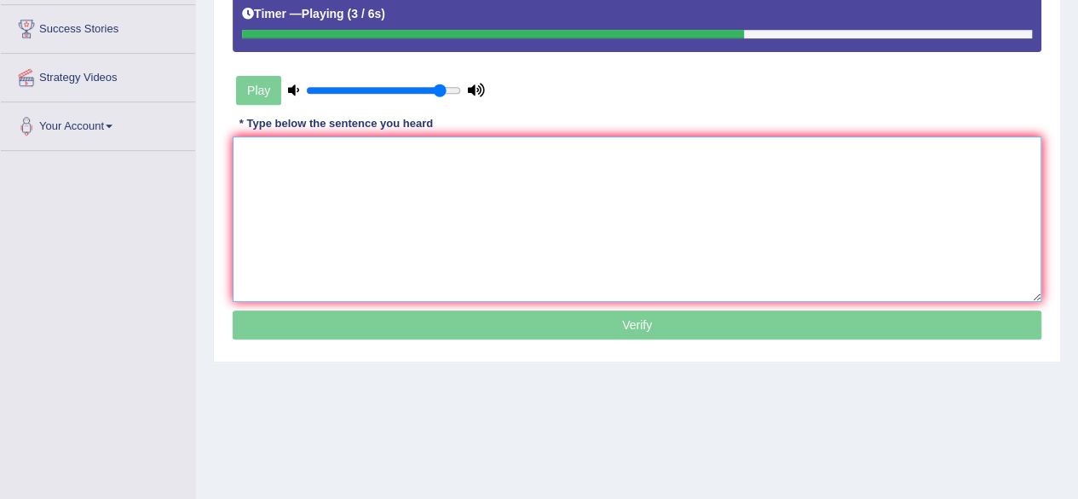
click at [437, 197] on textarea at bounding box center [637, 218] width 809 height 165
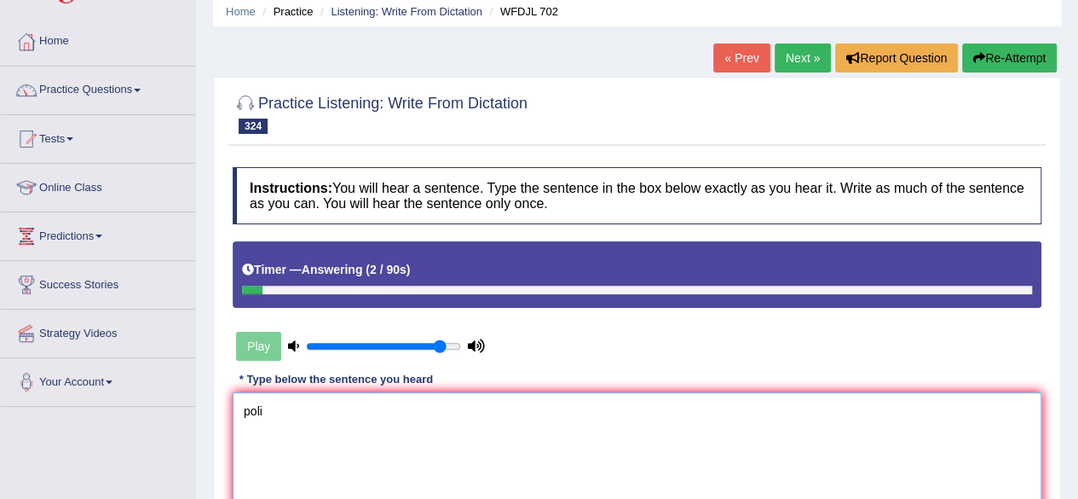
scroll to position [56, 0]
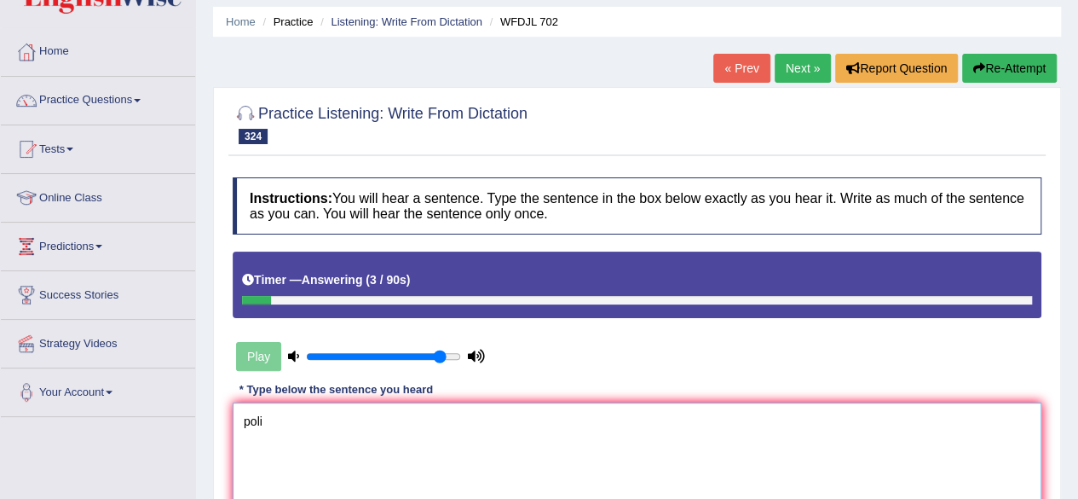
type textarea "poli"
click at [979, 66] on icon "button" at bounding box center [979, 68] width 12 height 12
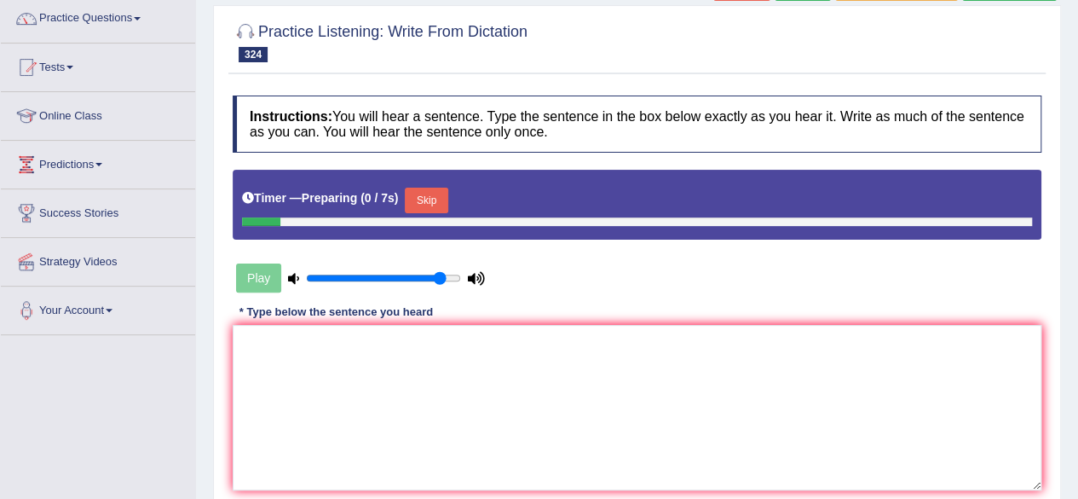
scroll to position [138, 0]
click at [524, 352] on textarea at bounding box center [637, 407] width 809 height 165
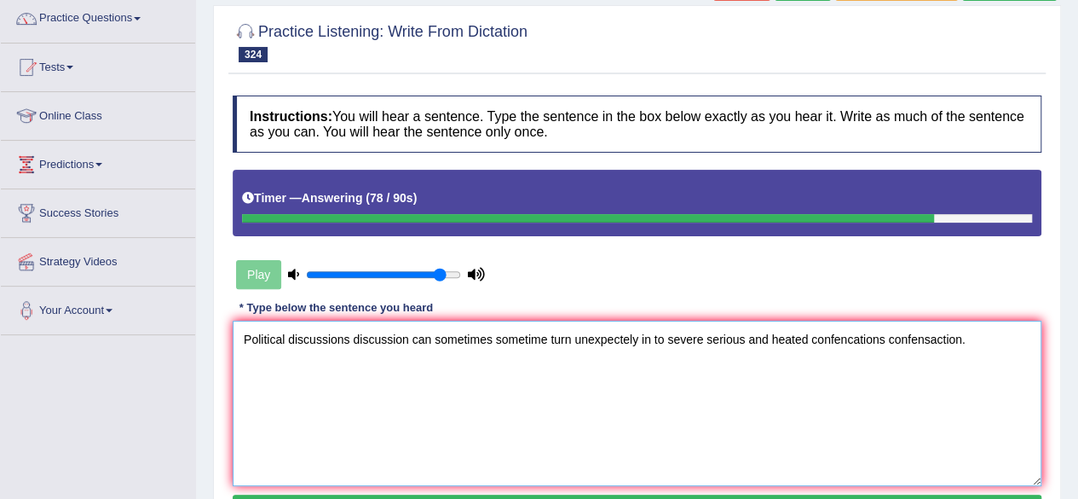
scroll to position [152, 0]
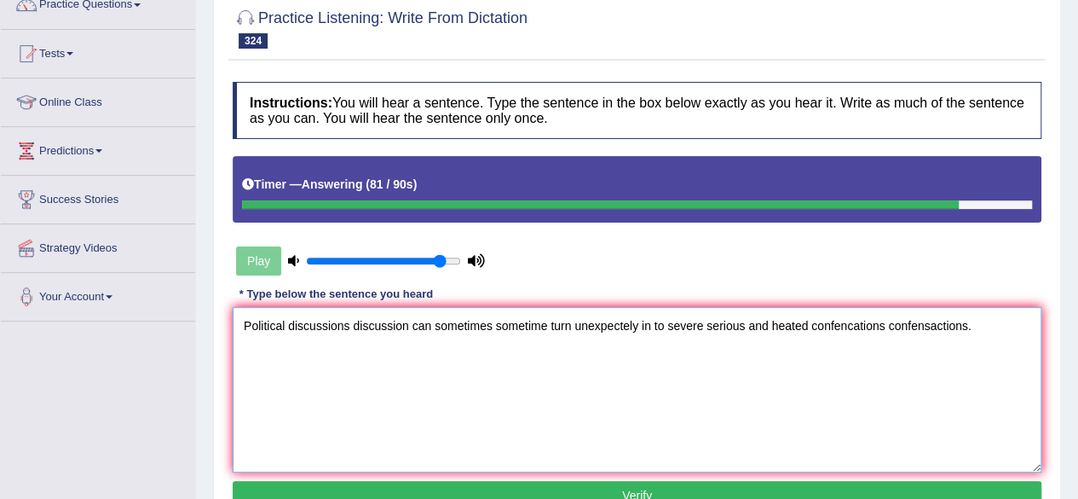
type textarea "Political discussions discussion can sometimes sometime turn unexpectely in to …"
click at [419, 490] on button "Verify" at bounding box center [637, 495] width 809 height 29
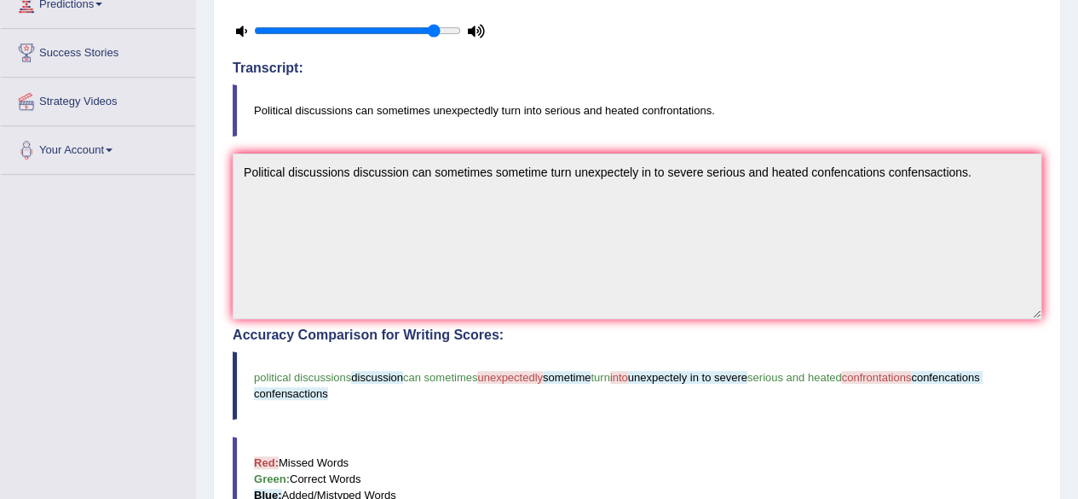
scroll to position [298, 0]
click at [198, 269] on div "Home Practice Listening: Write From Dictation WFDJL 702 « Prev Next » Report Qu…" at bounding box center [637, 266] width 882 height 1128
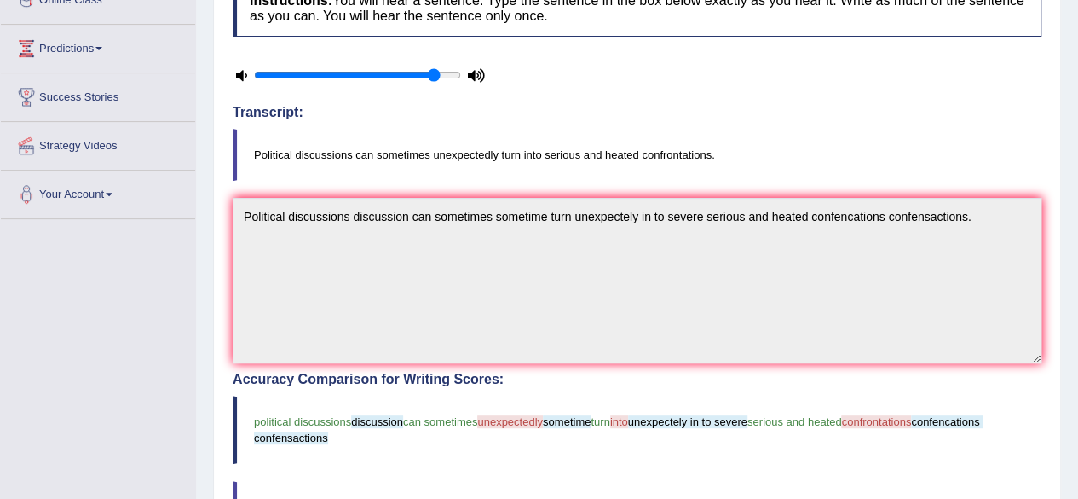
scroll to position [0, 0]
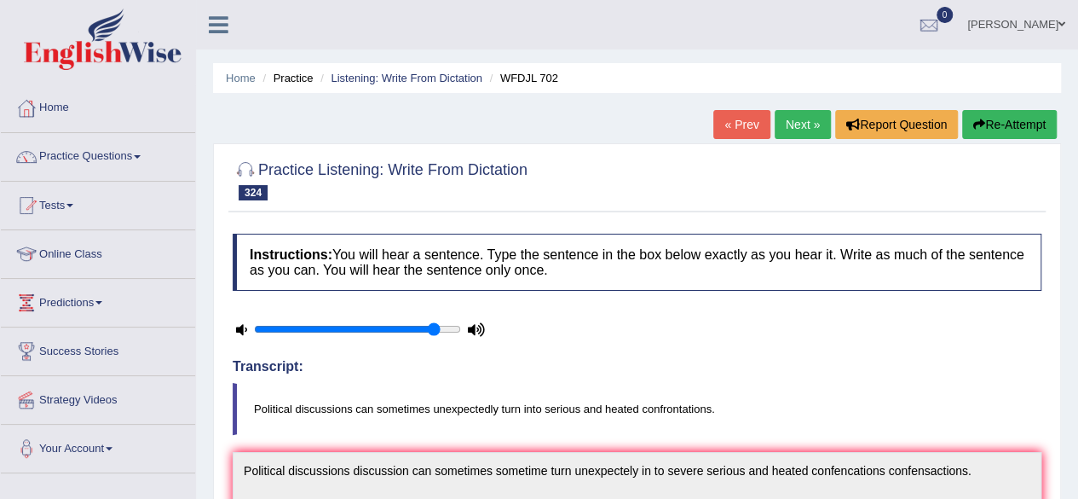
click at [987, 135] on button "Re-Attempt" at bounding box center [1009, 124] width 95 height 29
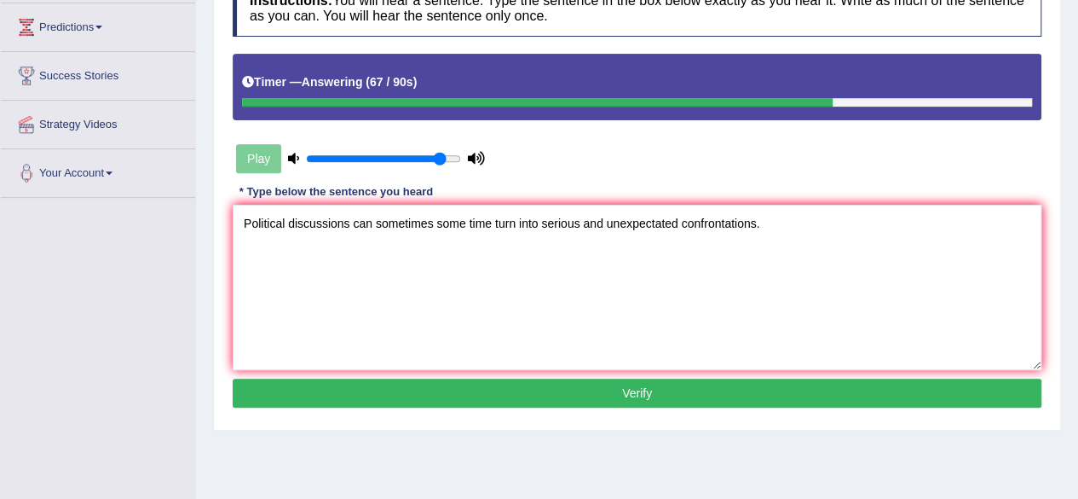
type textarea "Political discussions can sometimes some time turn into serious and unexpectate…"
click at [571, 381] on button "Verify" at bounding box center [637, 392] width 809 height 29
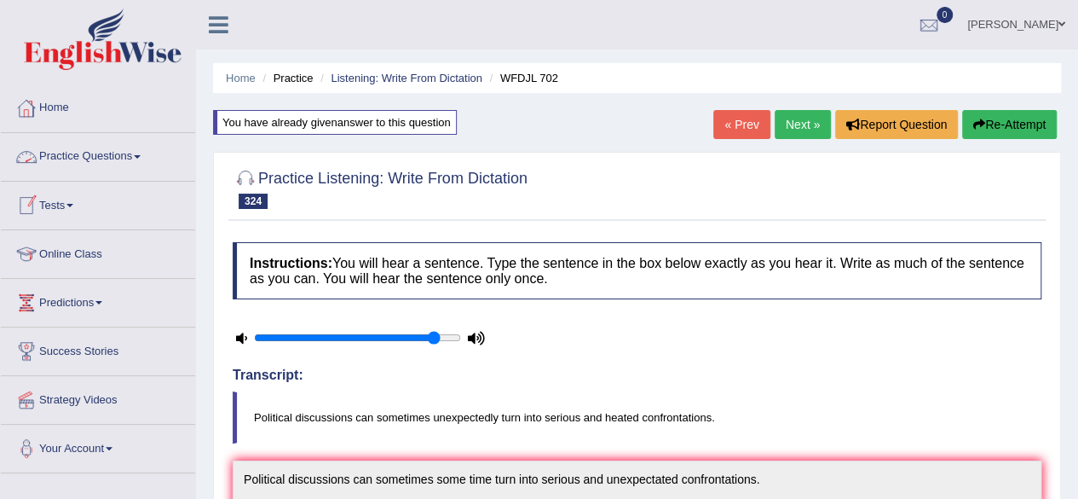
click at [128, 150] on link "Practice Questions" at bounding box center [98, 154] width 194 height 43
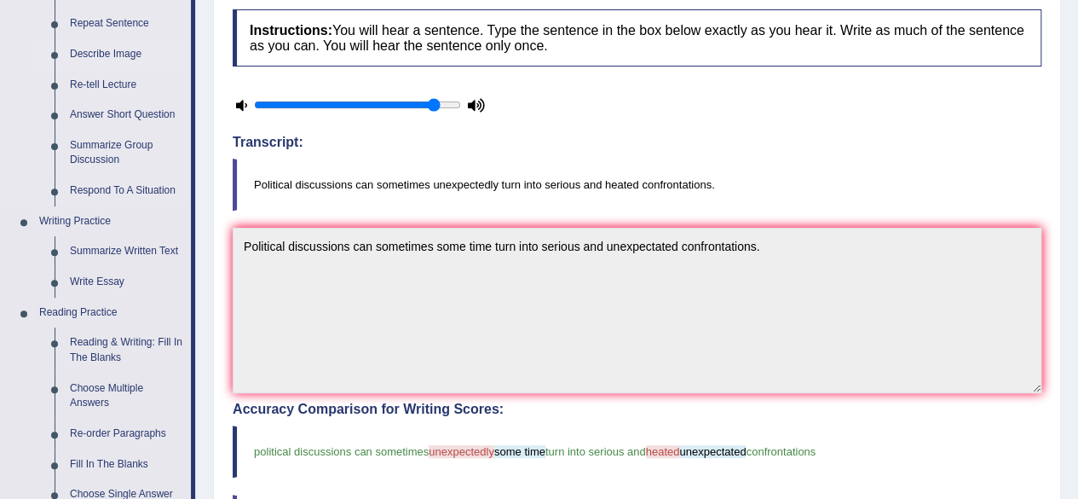
scroll to position [272, 0]
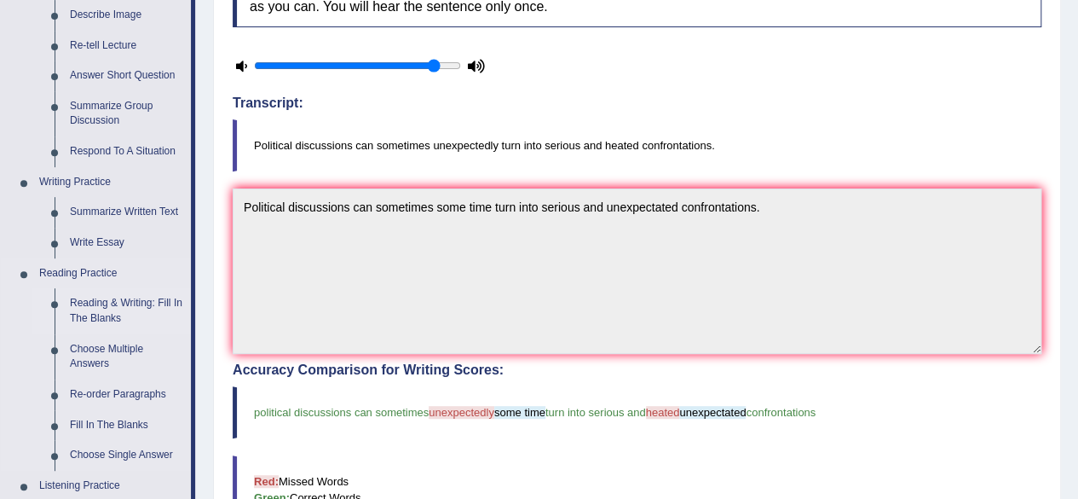
click at [124, 299] on link "Reading & Writing: Fill In The Blanks" at bounding box center [126, 310] width 129 height 45
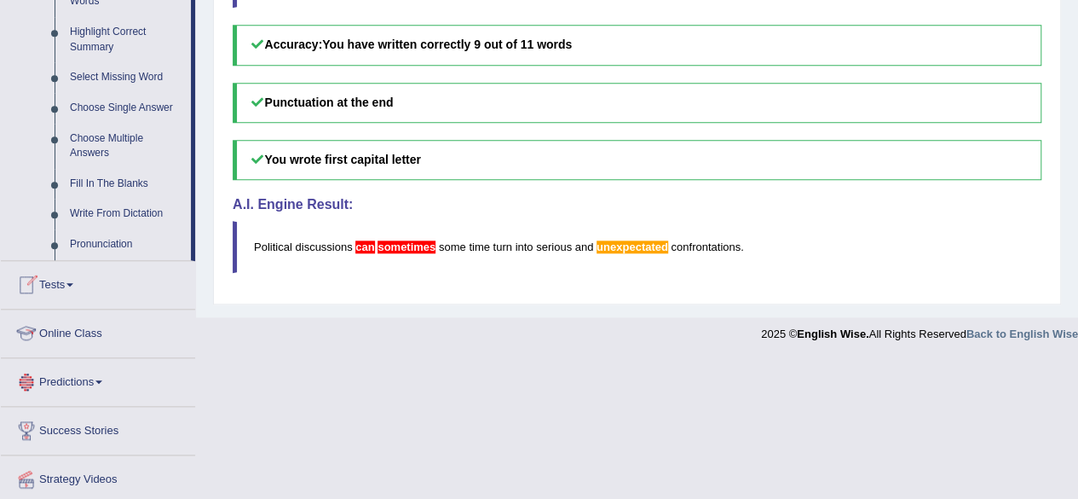
scroll to position [870, 0]
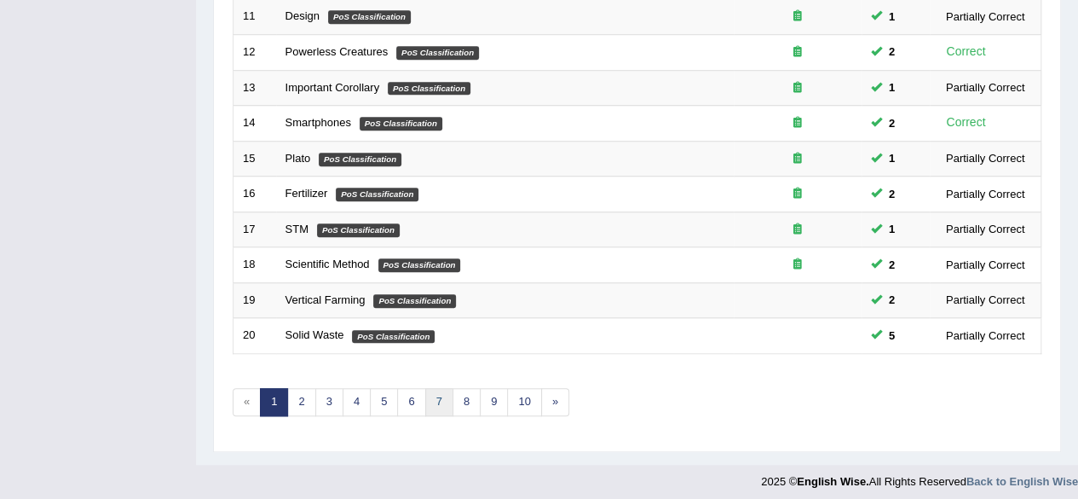
click at [425, 396] on link "7" at bounding box center [439, 402] width 28 height 28
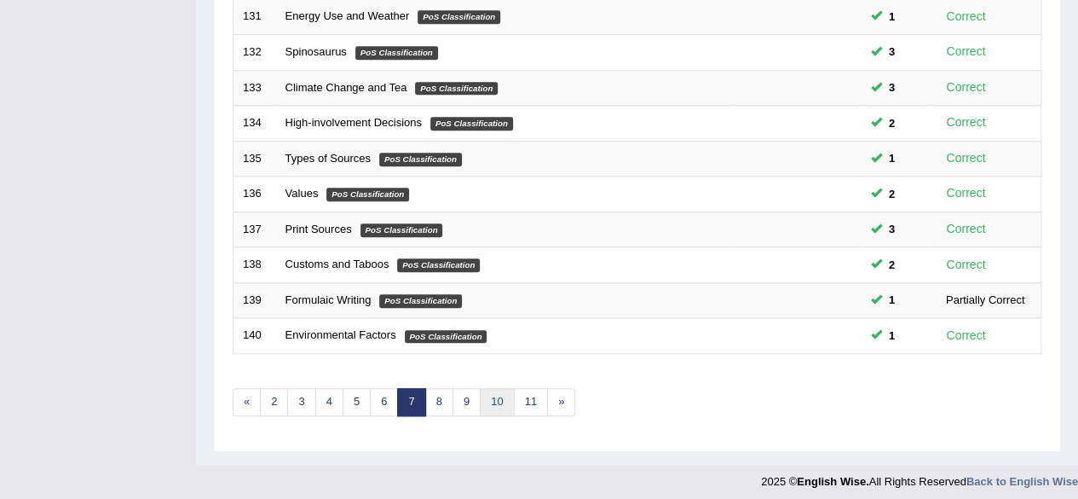
click at [482, 392] on link "10" at bounding box center [497, 402] width 34 height 28
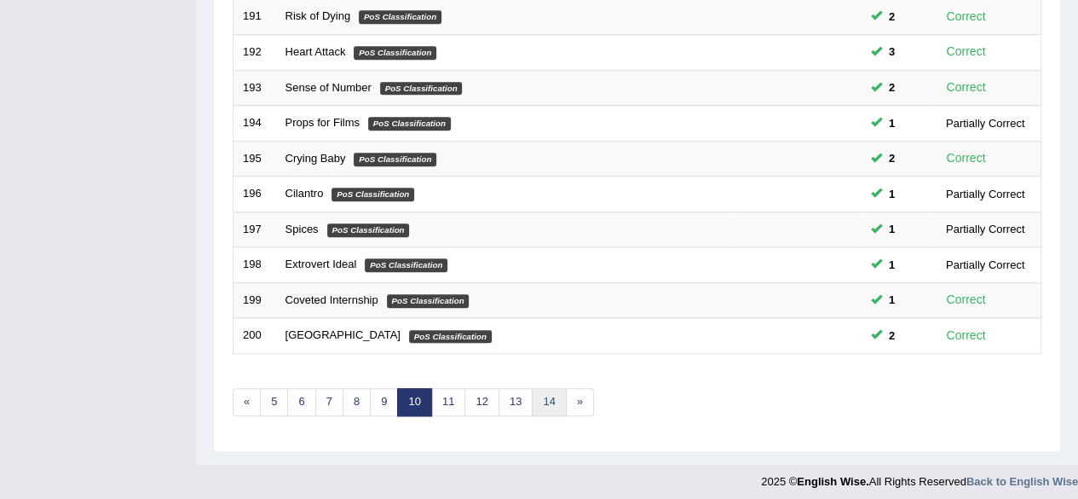
click at [532, 389] on link "14" at bounding box center [549, 402] width 34 height 28
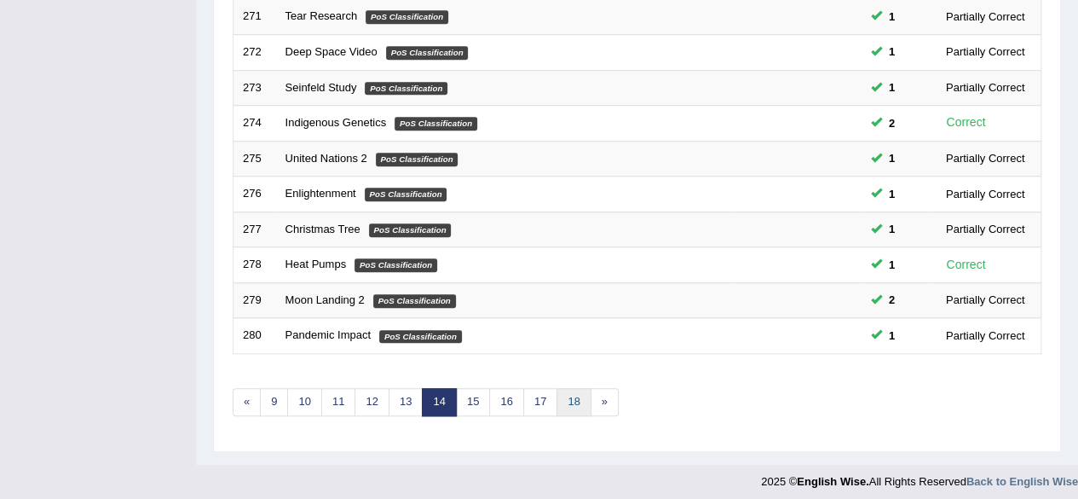
click at [556, 388] on link "18" at bounding box center [573, 402] width 34 height 28
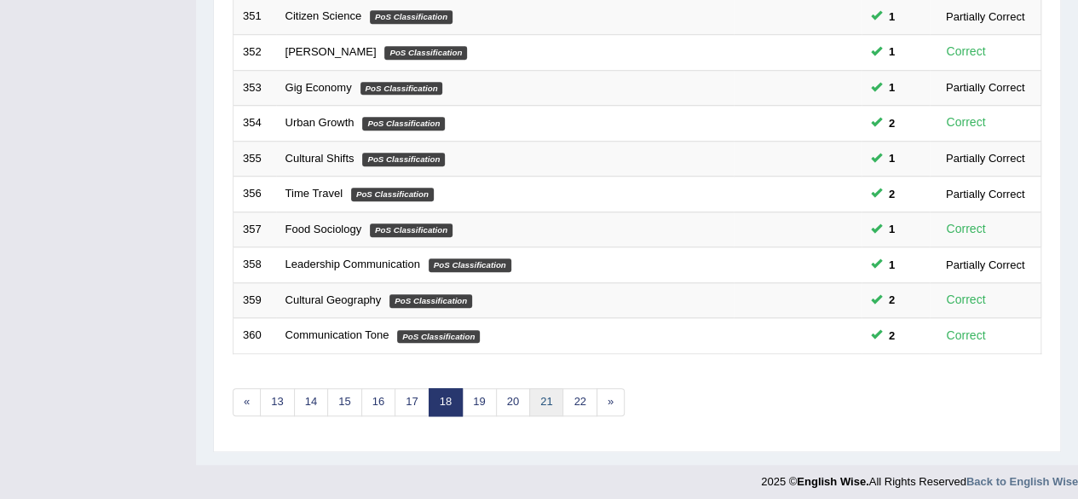
click at [534, 388] on link "21" at bounding box center [546, 402] width 34 height 28
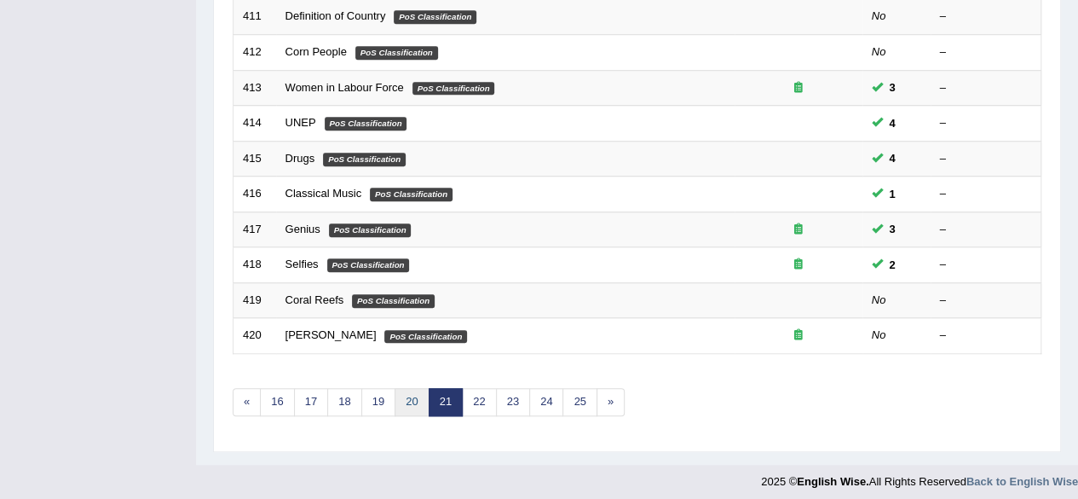
click at [396, 398] on link "20" at bounding box center [412, 402] width 34 height 28
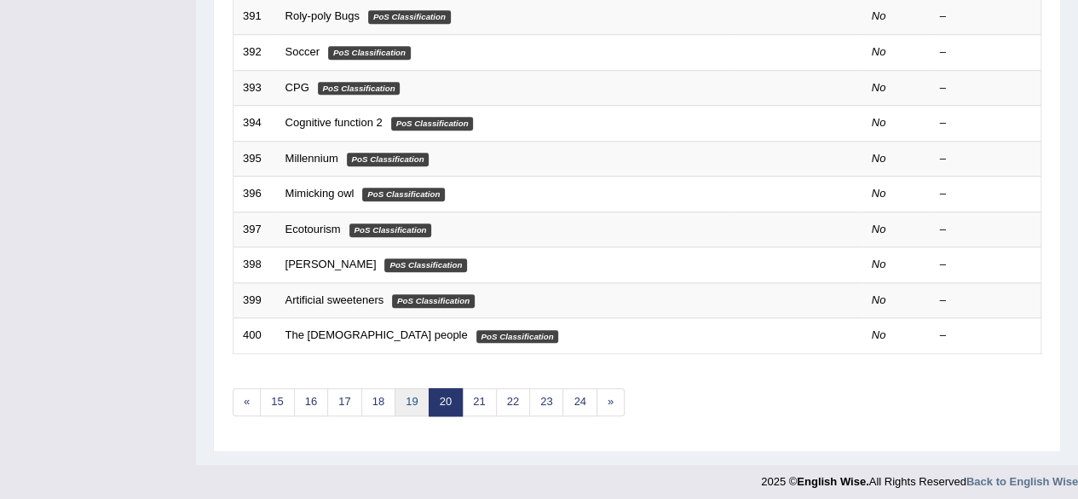
click at [395, 398] on link "19" at bounding box center [412, 402] width 34 height 28
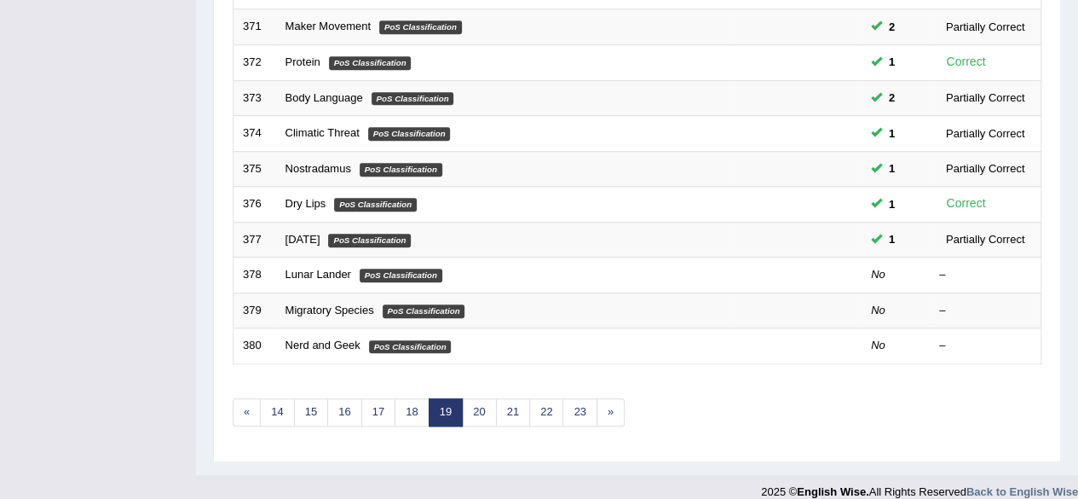
scroll to position [612, 0]
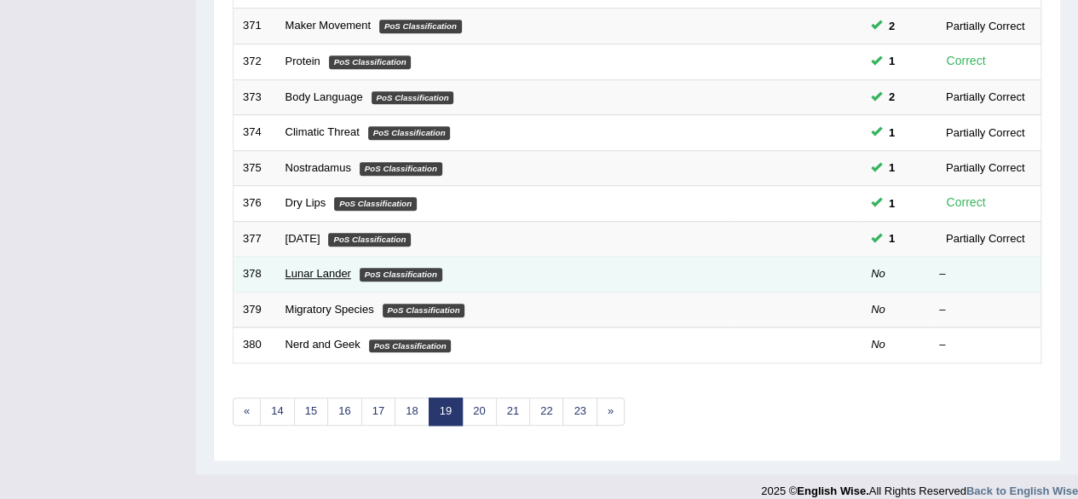
click at [324, 267] on link "Lunar Lander" at bounding box center [318, 273] width 66 height 13
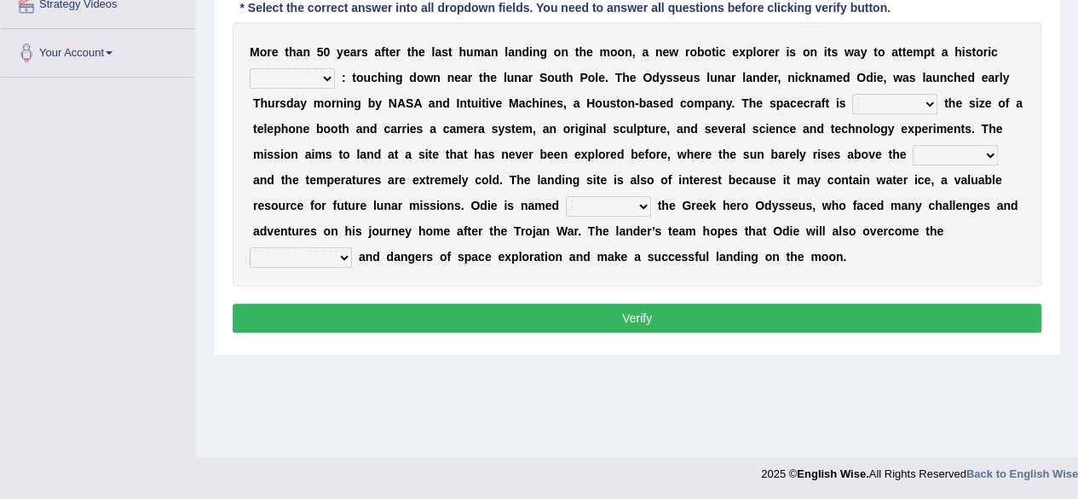
scroll to position [337, 0]
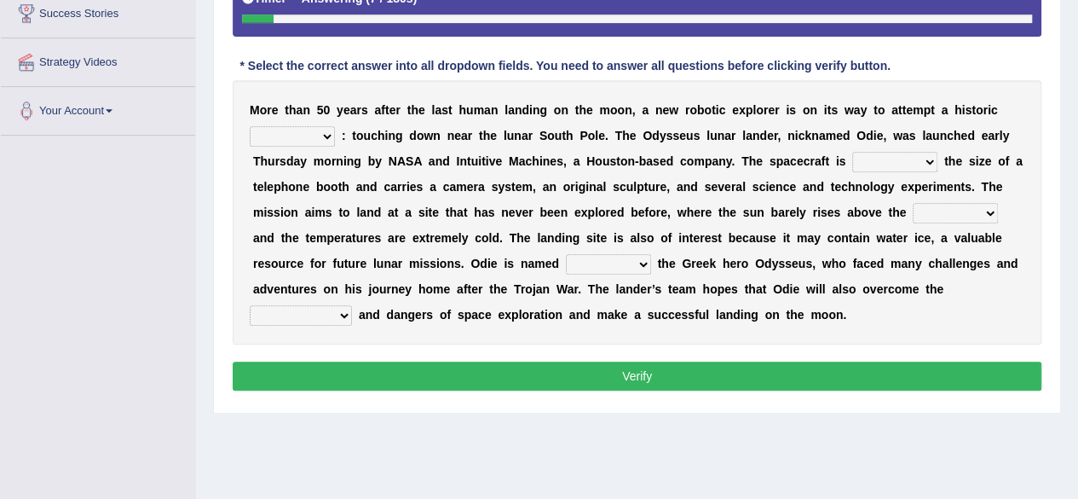
click at [303, 127] on select "feat interface cargo principle" at bounding box center [292, 136] width 85 height 20
select select "interface"
click at [250, 126] on select "feat interface cargo principle" at bounding box center [292, 136] width 85 height 20
click at [918, 161] on select "similarly critically roughly evenly" at bounding box center [894, 162] width 85 height 20
select select "roughly"
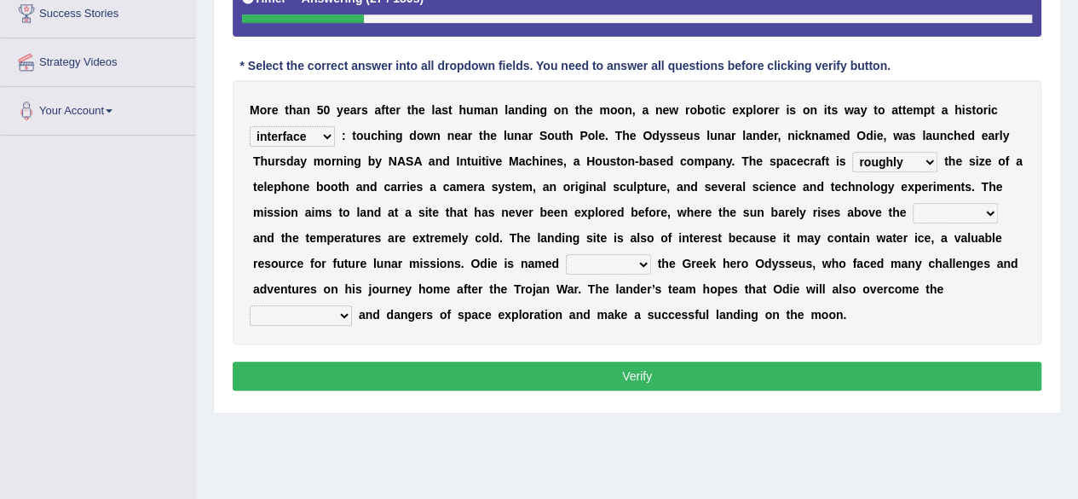
click at [852, 152] on select "similarly critically roughly evenly" at bounding box center [894, 162] width 85 height 20
click at [946, 211] on select "draft beam zone horizon" at bounding box center [955, 213] width 85 height 20
select select "horizon"
click at [913, 203] on select "draft beam zone horizon" at bounding box center [955, 213] width 85 height 20
click at [646, 267] on select "at to before after" at bounding box center [608, 264] width 85 height 20
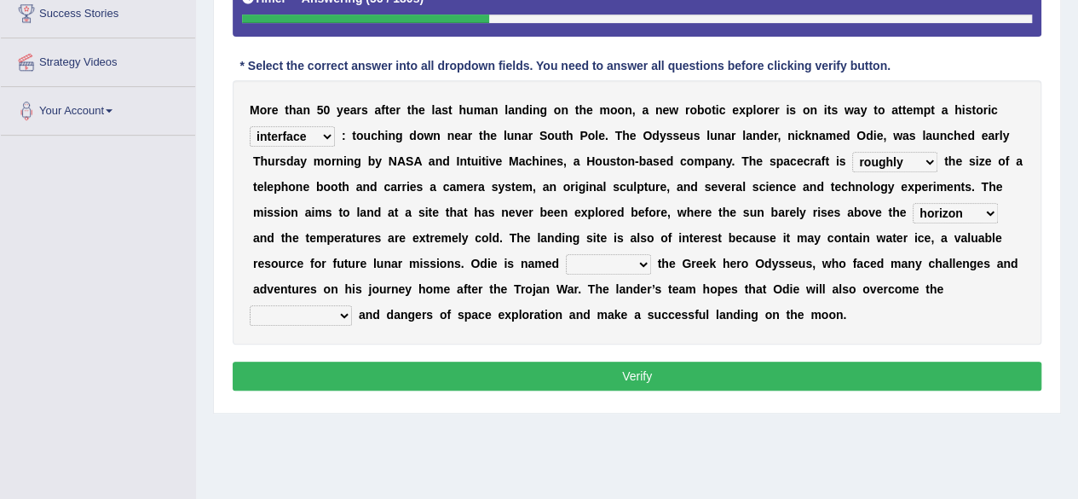
select select "after"
click at [566, 254] on select "at to before after" at bounding box center [608, 264] width 85 height 20
click at [309, 321] on select "volumes effects obstacles commitments" at bounding box center [301, 315] width 102 height 20
select select "obstacles"
click at [250, 305] on select "volumes effects obstacles commitments" at bounding box center [301, 315] width 102 height 20
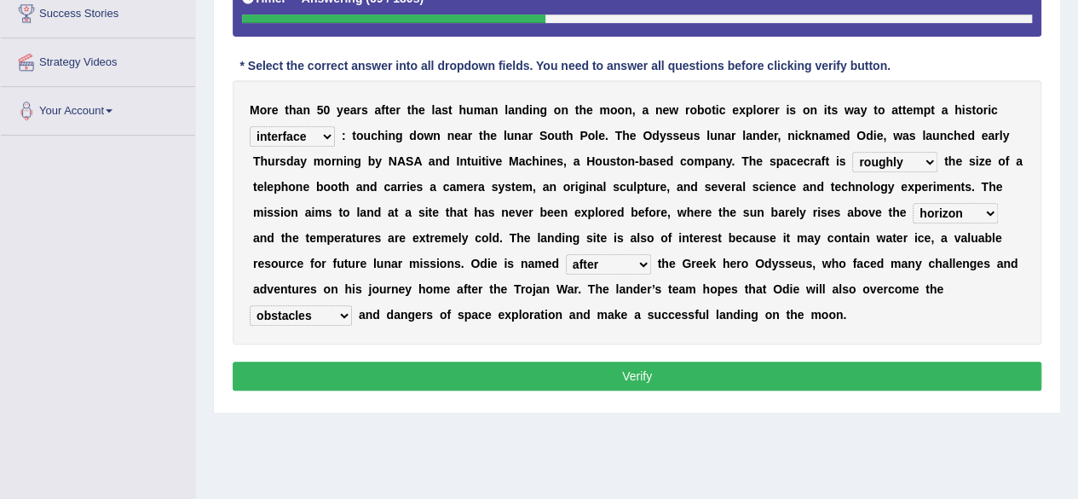
drag, startPoint x: 317, startPoint y: 401, endPoint x: 346, endPoint y: 373, distance: 40.4
click at [346, 373] on div "Practice Reading & Writing: Fill In The Blanks 378 Lunar Lander Instructions: B…" at bounding box center [637, 110] width 848 height 608
click at [346, 373] on button "Verify" at bounding box center [637, 375] width 809 height 29
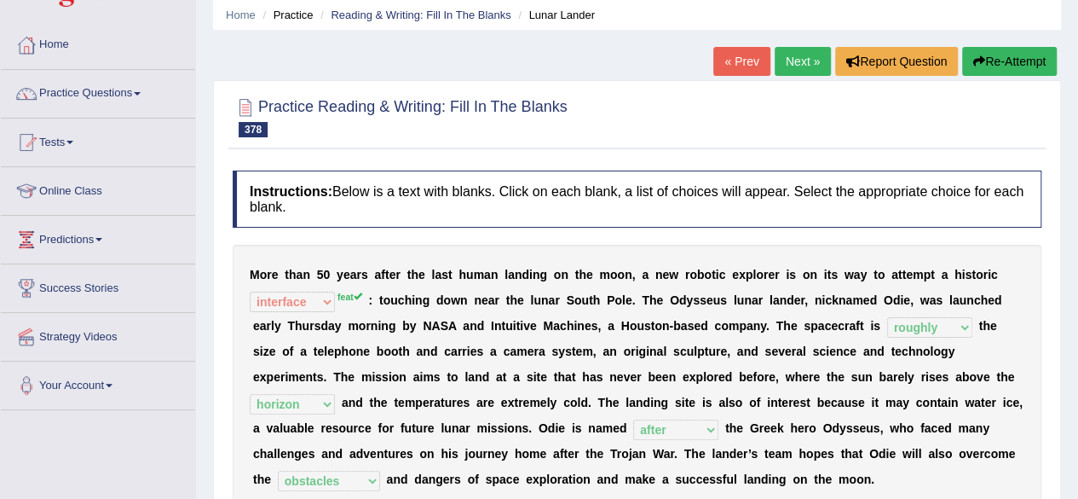
scroll to position [61, 0]
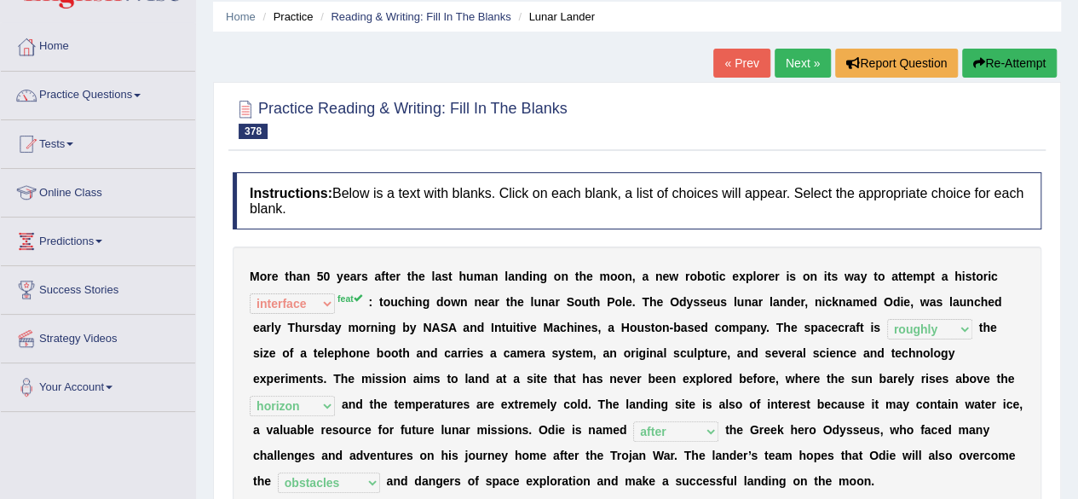
click at [787, 71] on link "Next »" at bounding box center [803, 63] width 56 height 29
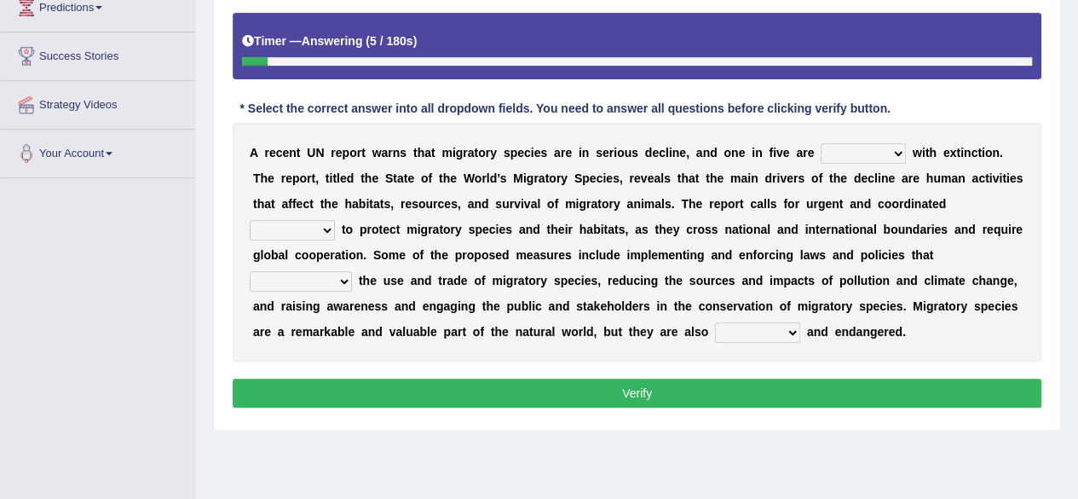
scroll to position [294, 0]
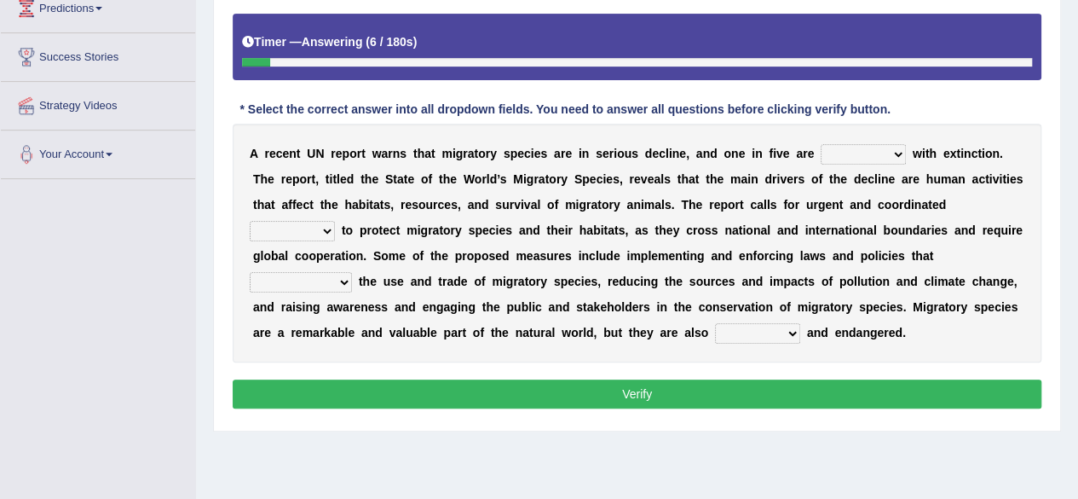
click at [860, 146] on select "threatened identified related calibrated" at bounding box center [863, 154] width 85 height 20
select select "threatened"
click at [821, 144] on select "threatened identified related calibrated" at bounding box center [863, 154] width 85 height 20
click at [305, 228] on select "act console role action" at bounding box center [292, 231] width 85 height 20
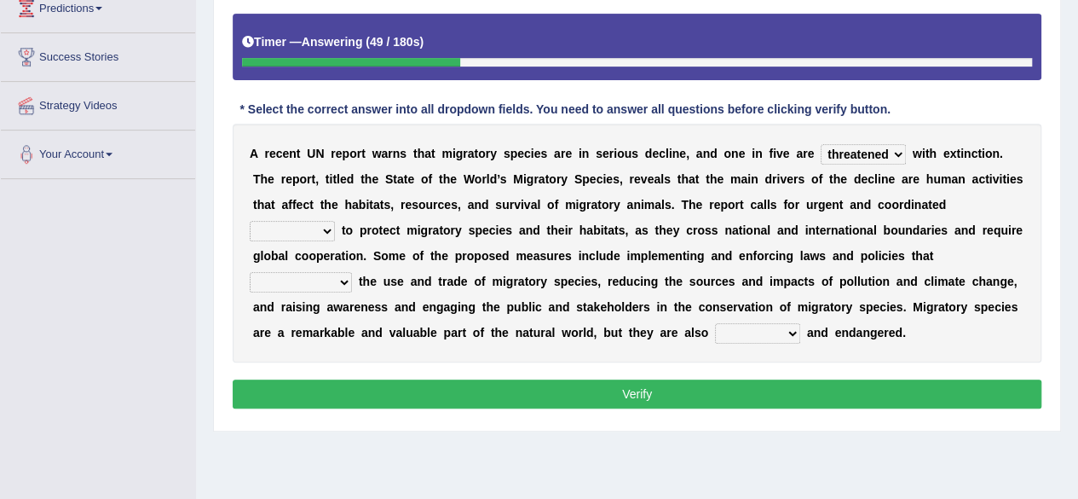
select select "action"
click at [250, 221] on select "act console role action" at bounding box center [292, 231] width 85 height 20
click at [314, 276] on select "regulate has regulated is regulating regulating" at bounding box center [301, 282] width 102 height 20
select select "is regulating"
click at [250, 272] on select "regulate has regulated is regulating regulating" at bounding box center [301, 282] width 102 height 20
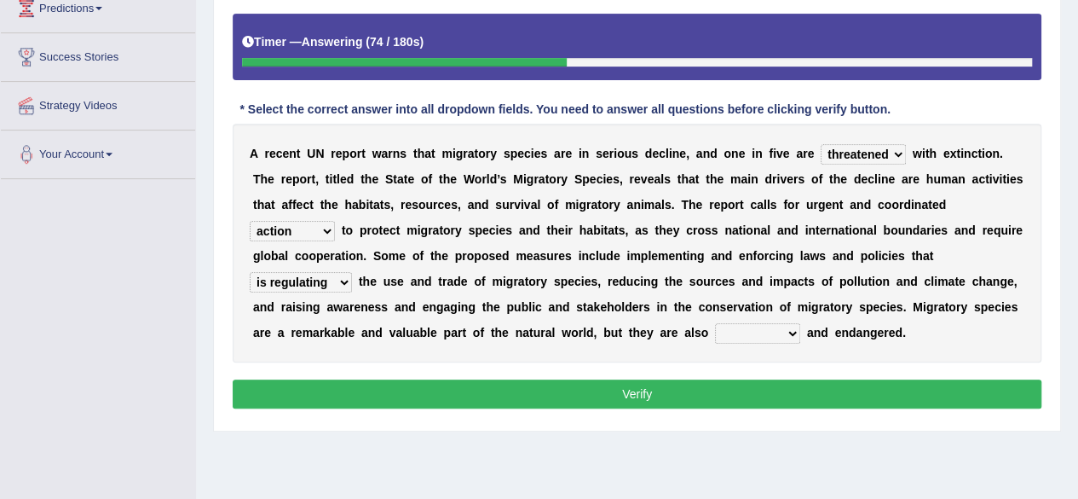
click at [562, 342] on div "A r e c e n t U N r e p o r t w a r n s t h a t m i g r a t o r y s p e c i e s…" at bounding box center [637, 243] width 809 height 239
click at [752, 341] on select "vulnerable inspected curious focused" at bounding box center [757, 333] width 85 height 20
select select "vulnerable"
click at [715, 323] on select "vulnerable inspected curious focused" at bounding box center [757, 333] width 85 height 20
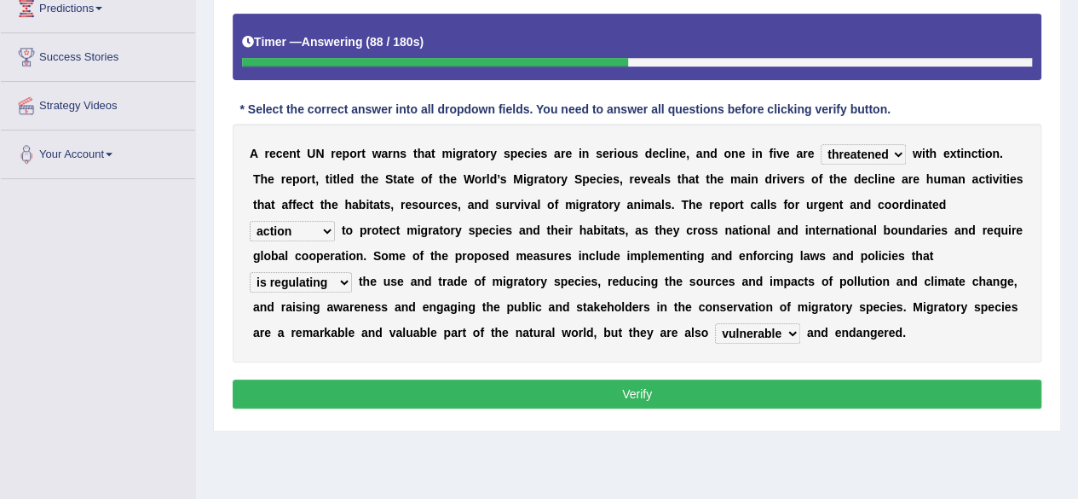
click at [747, 391] on button "Verify" at bounding box center [637, 393] width 809 height 29
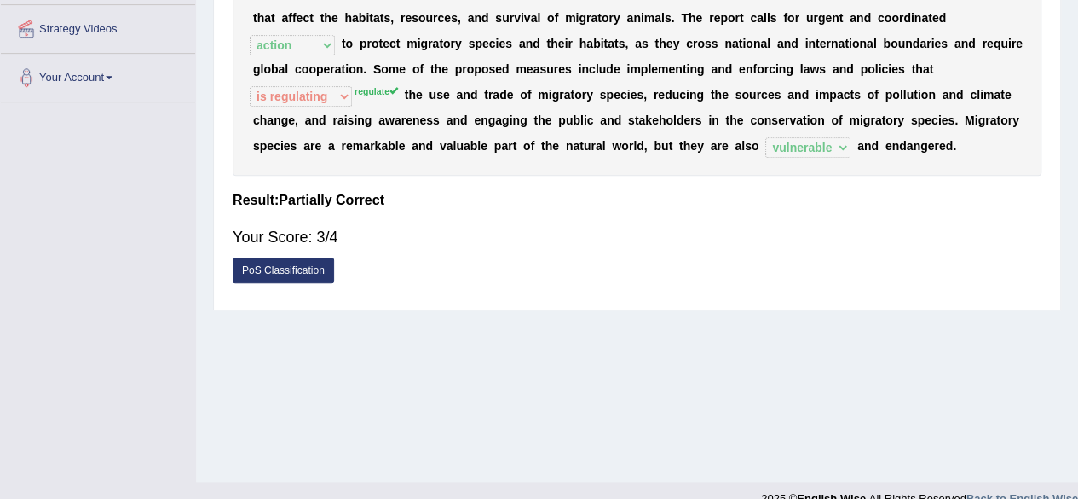
scroll to position [372, 0]
